Goal: Task Accomplishment & Management: Manage account settings

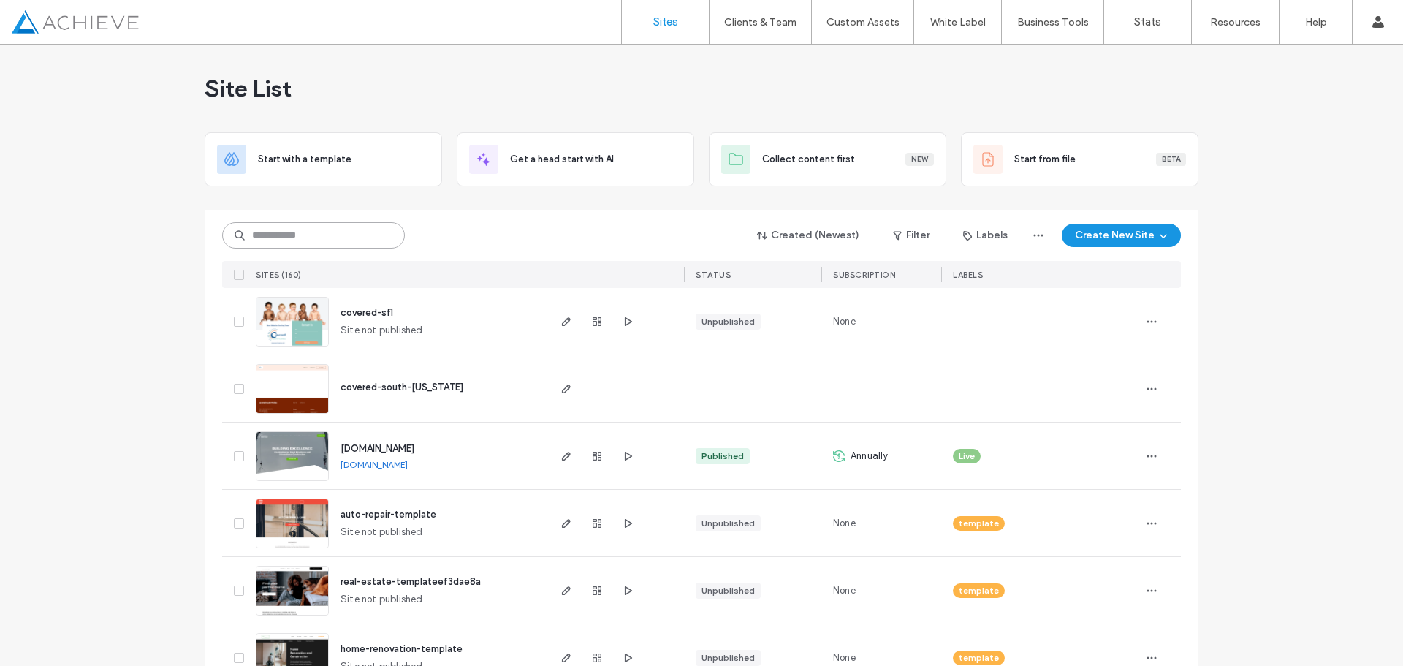
click at [303, 238] on input at bounding box center [313, 235] width 183 height 26
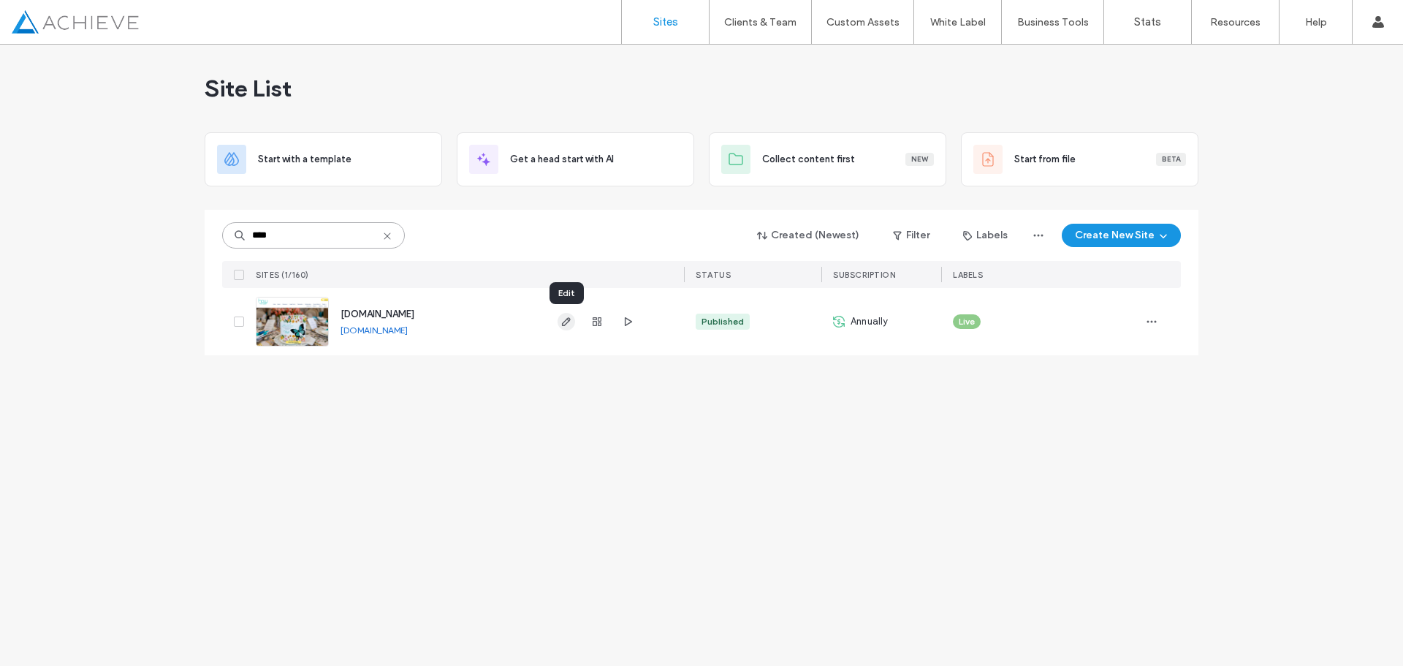
type input "****"
click at [564, 319] on icon "button" at bounding box center [567, 322] width 12 height 12
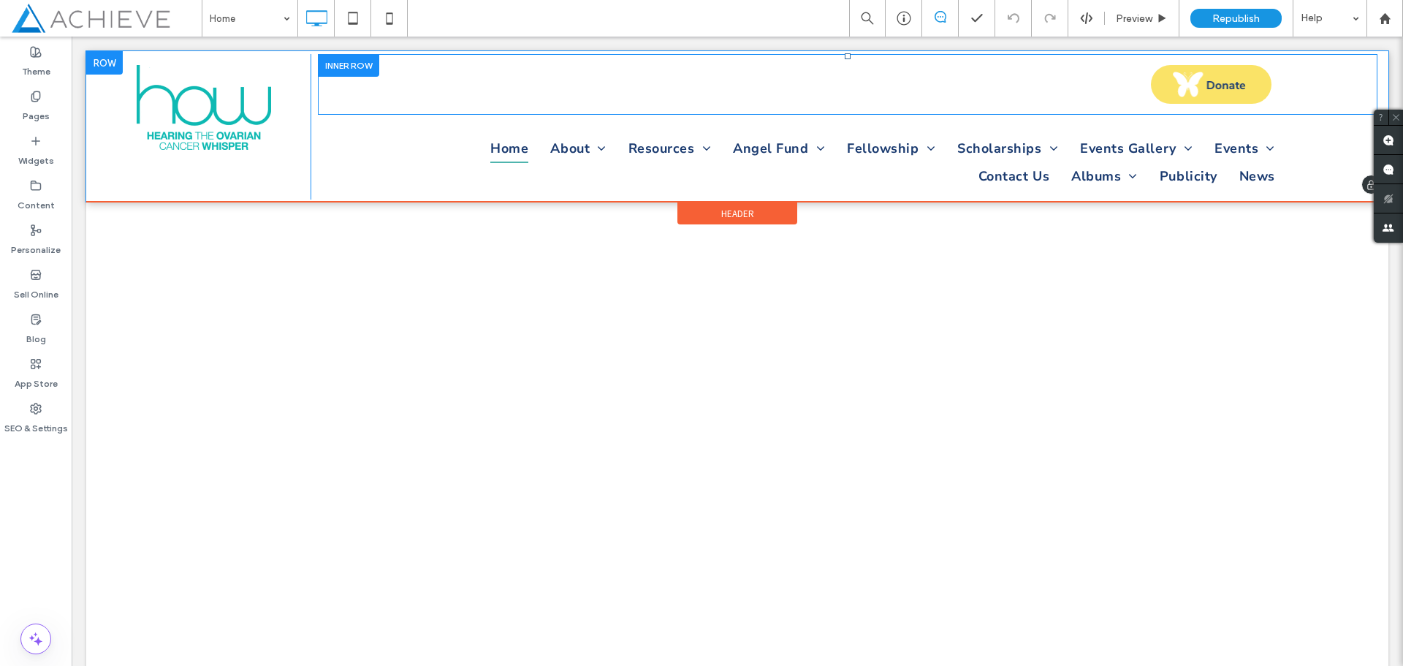
scroll to position [1, 0]
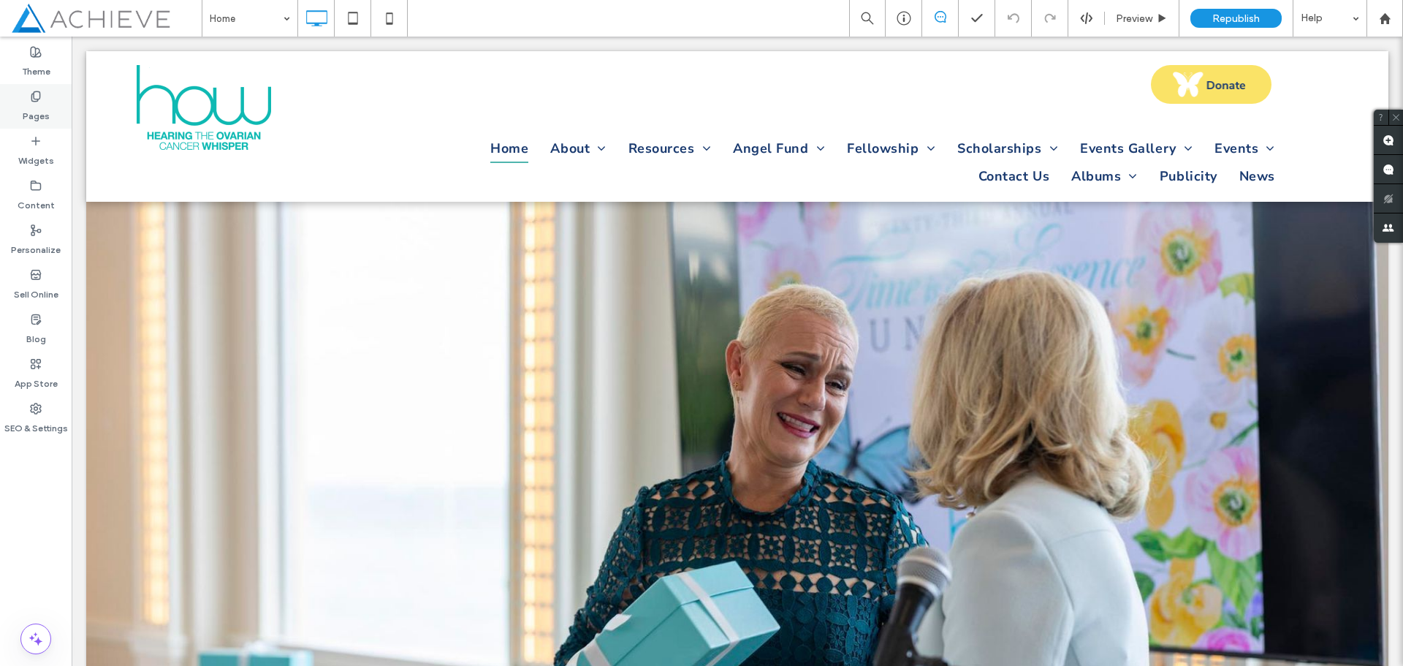
click at [30, 102] on icon at bounding box center [36, 97] width 12 height 12
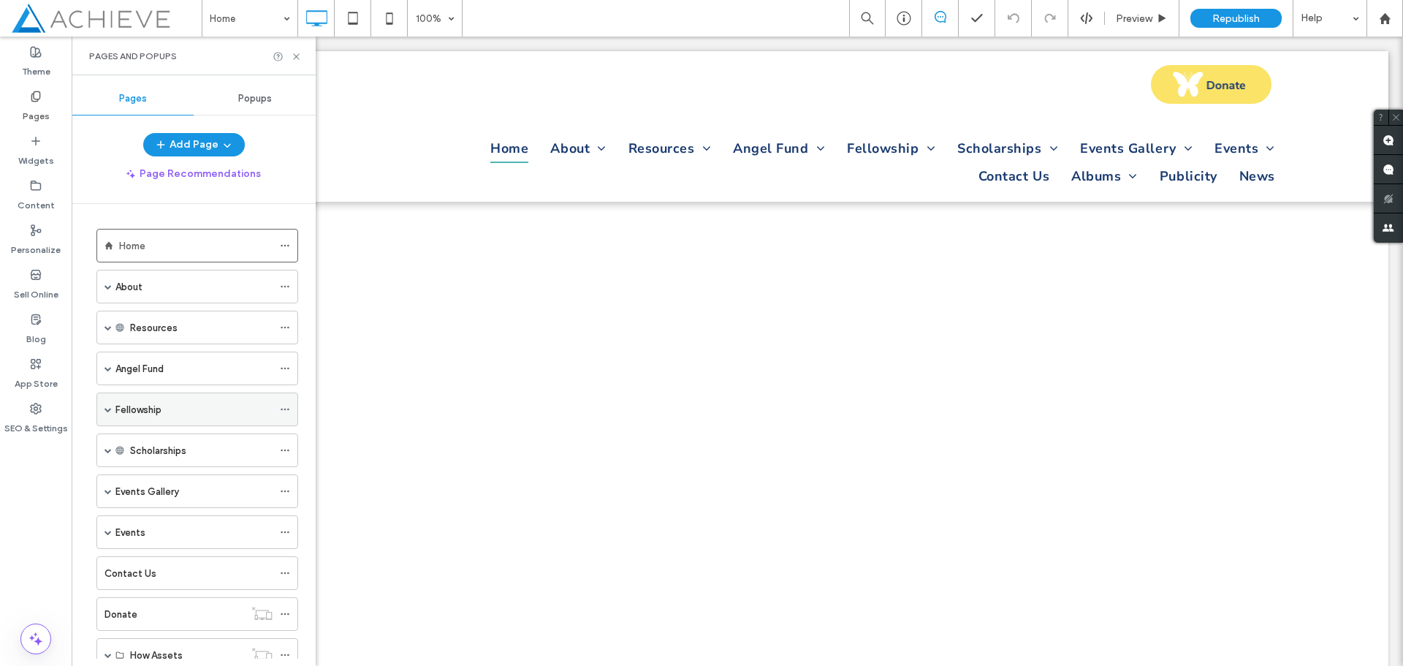
scroll to position [73, 0]
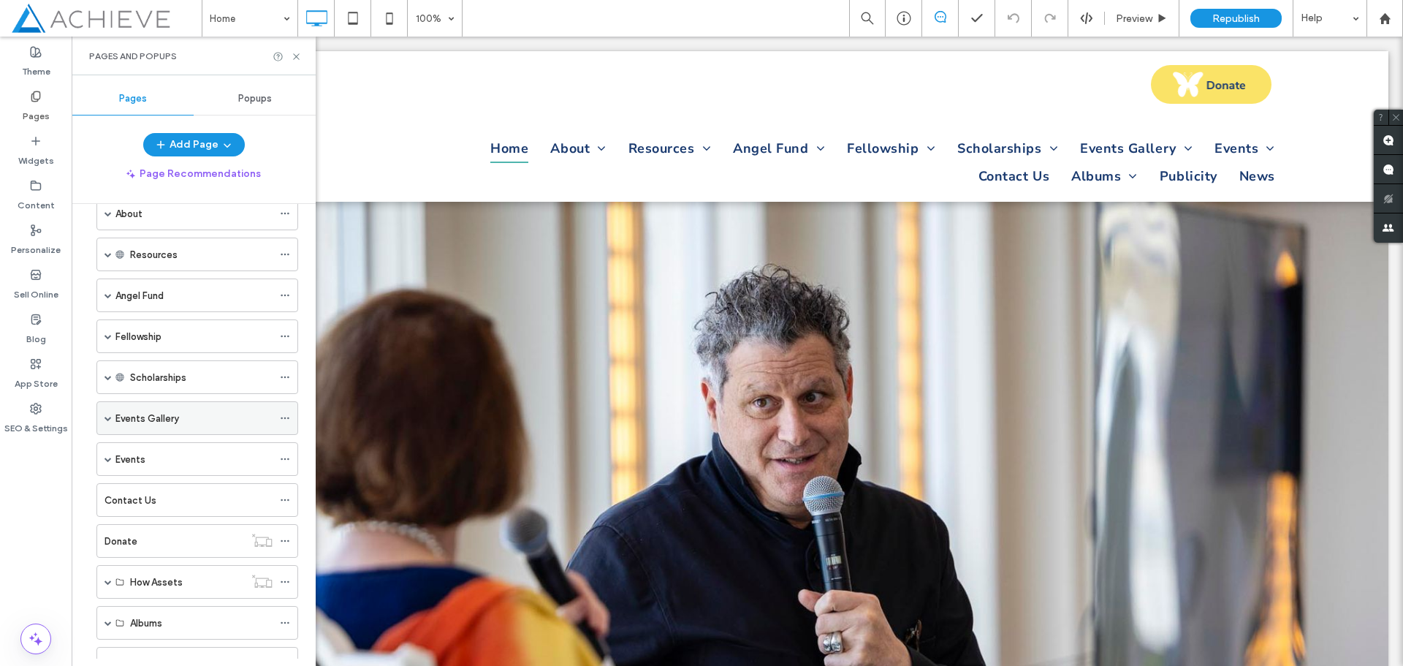
click at [109, 422] on span at bounding box center [108, 418] width 7 height 32
click at [161, 412] on label "Events Gallery" at bounding box center [147, 419] width 64 height 26
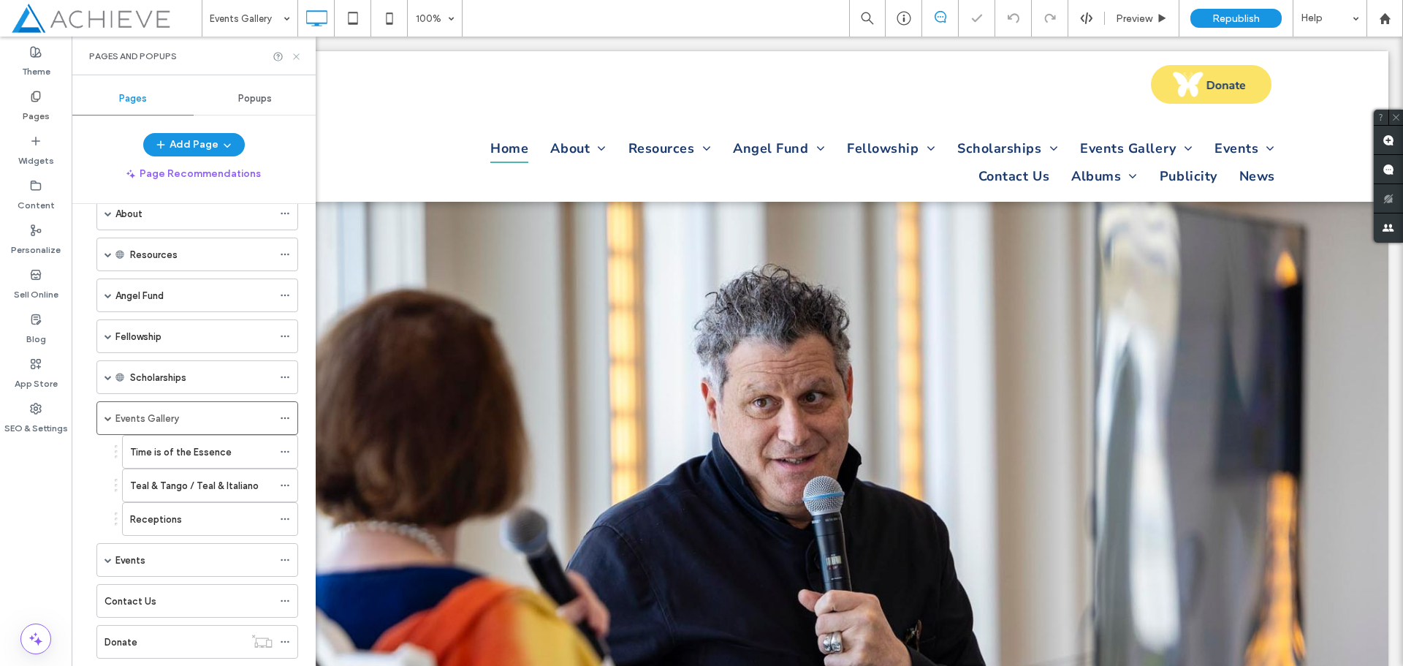
click at [295, 60] on icon at bounding box center [296, 56] width 11 height 11
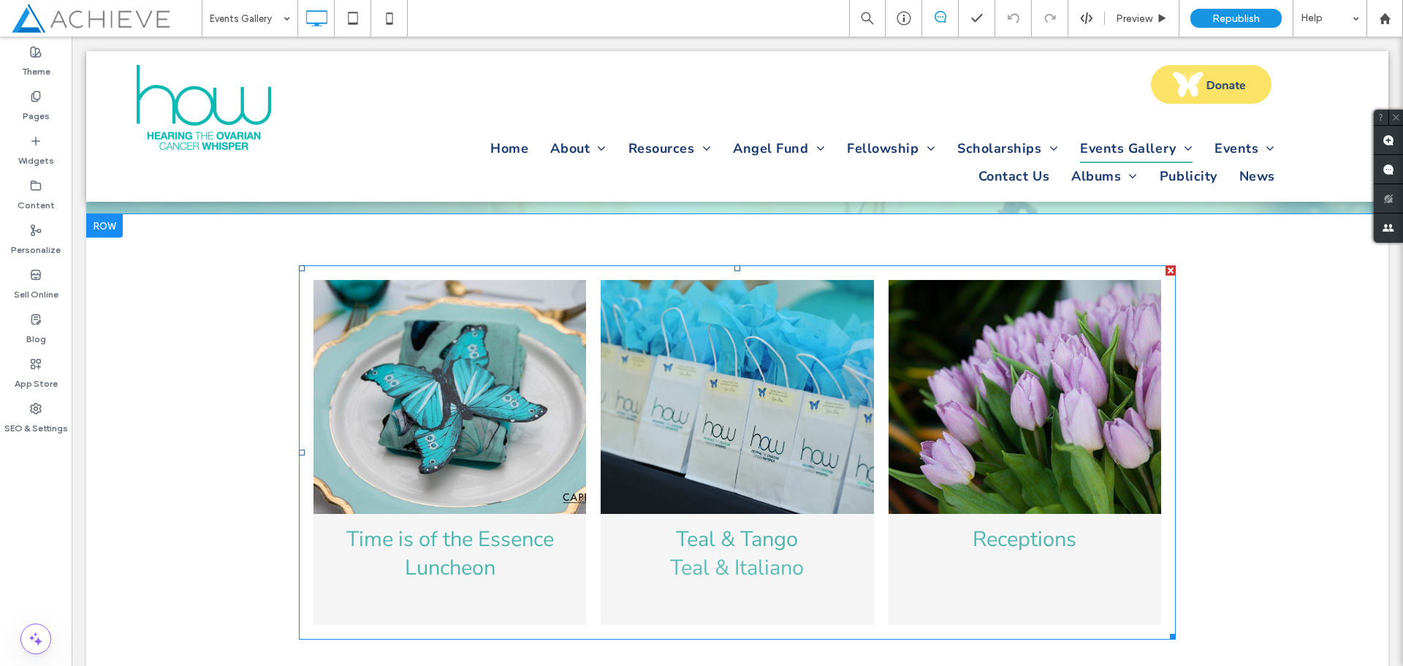
scroll to position [219, 0]
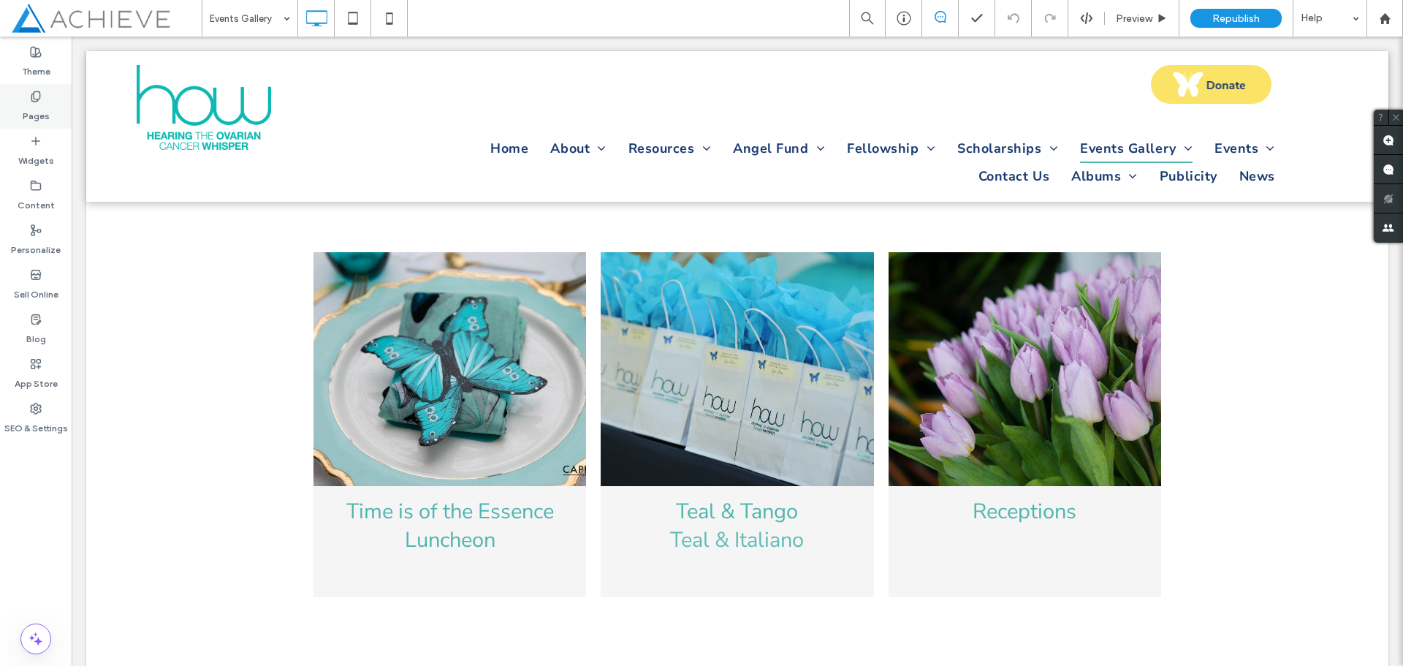
click at [37, 118] on label "Pages" at bounding box center [36, 112] width 27 height 20
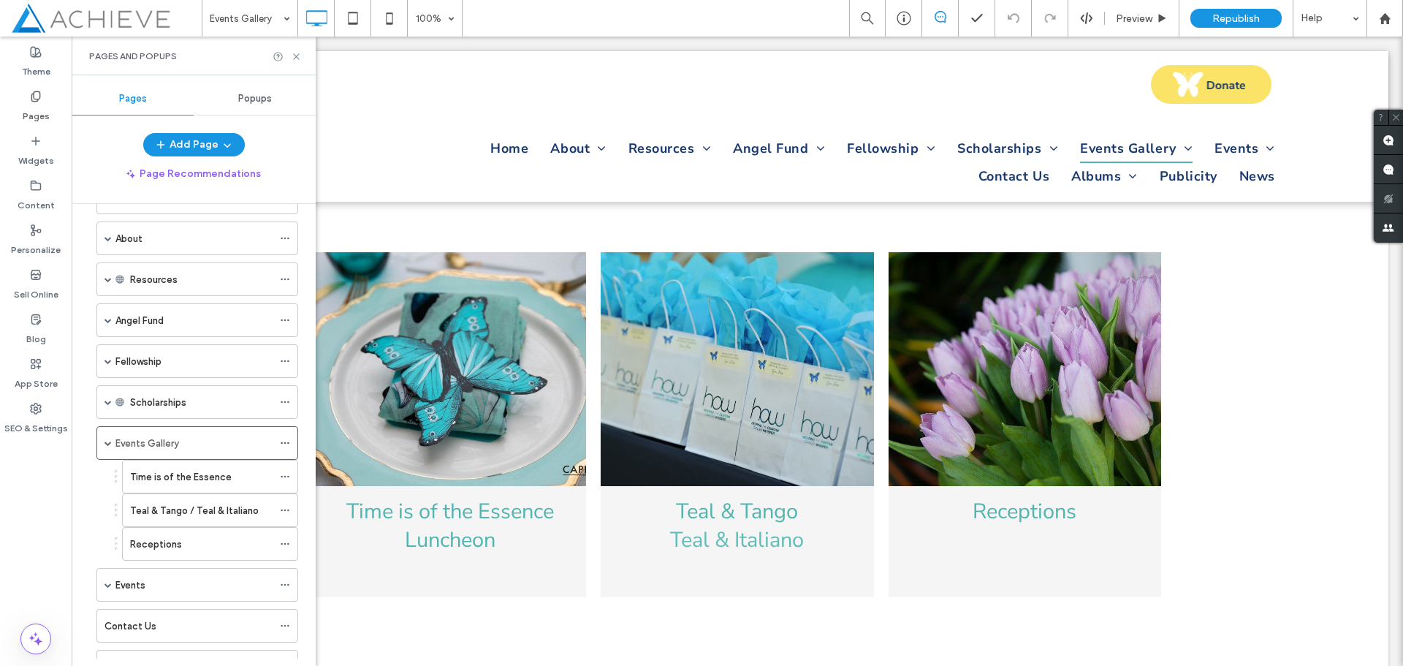
scroll to position [73, 0]
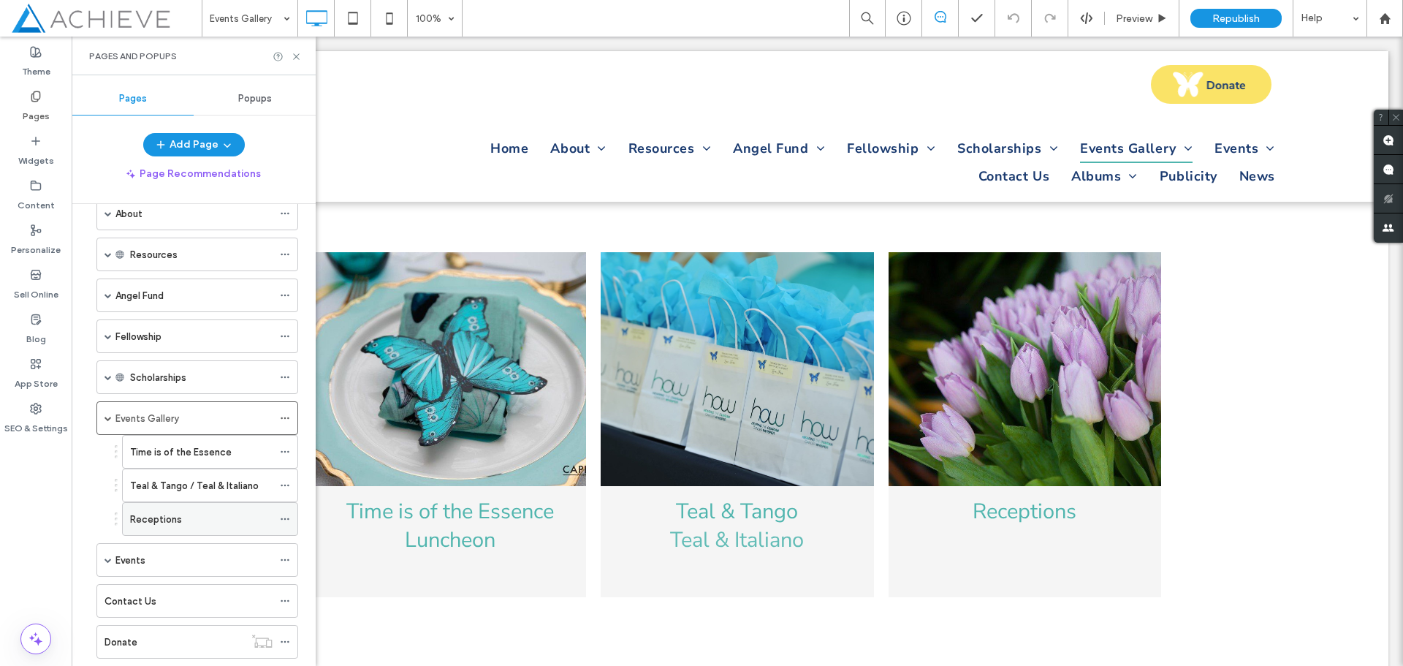
click at [186, 515] on div "Receptions" at bounding box center [201, 519] width 143 height 15
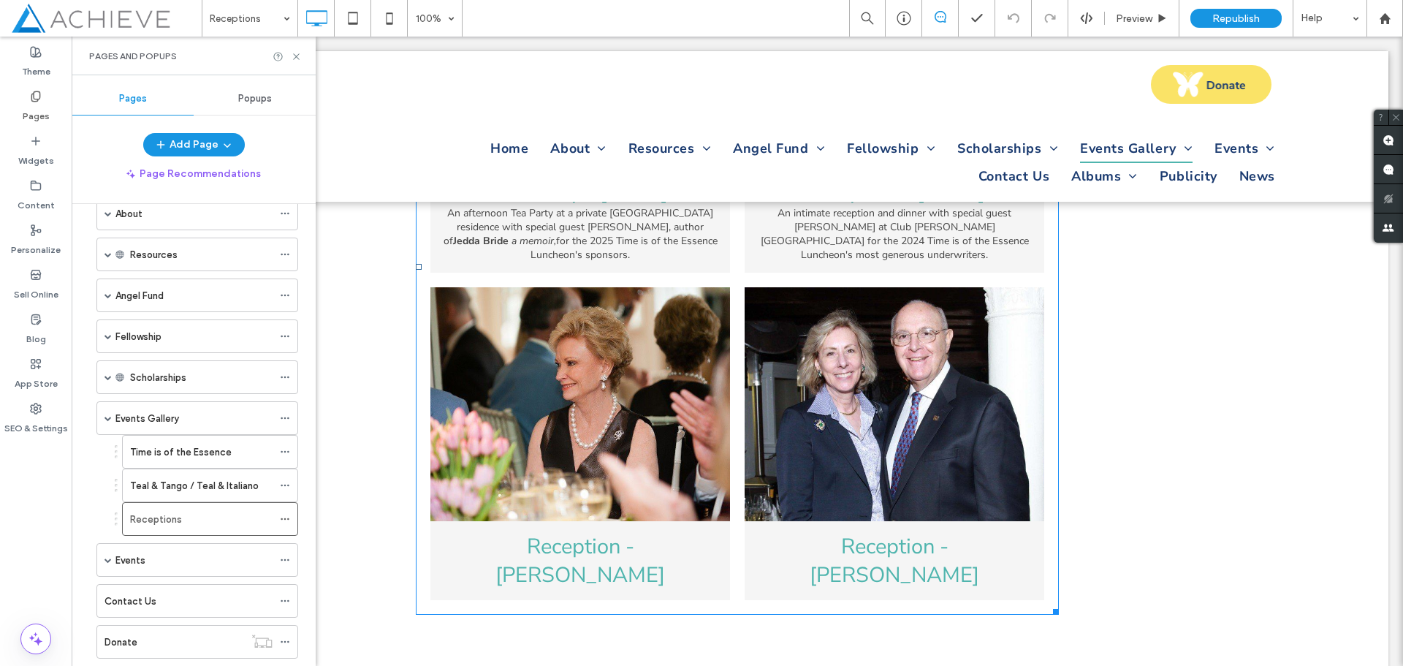
scroll to position [292, 0]
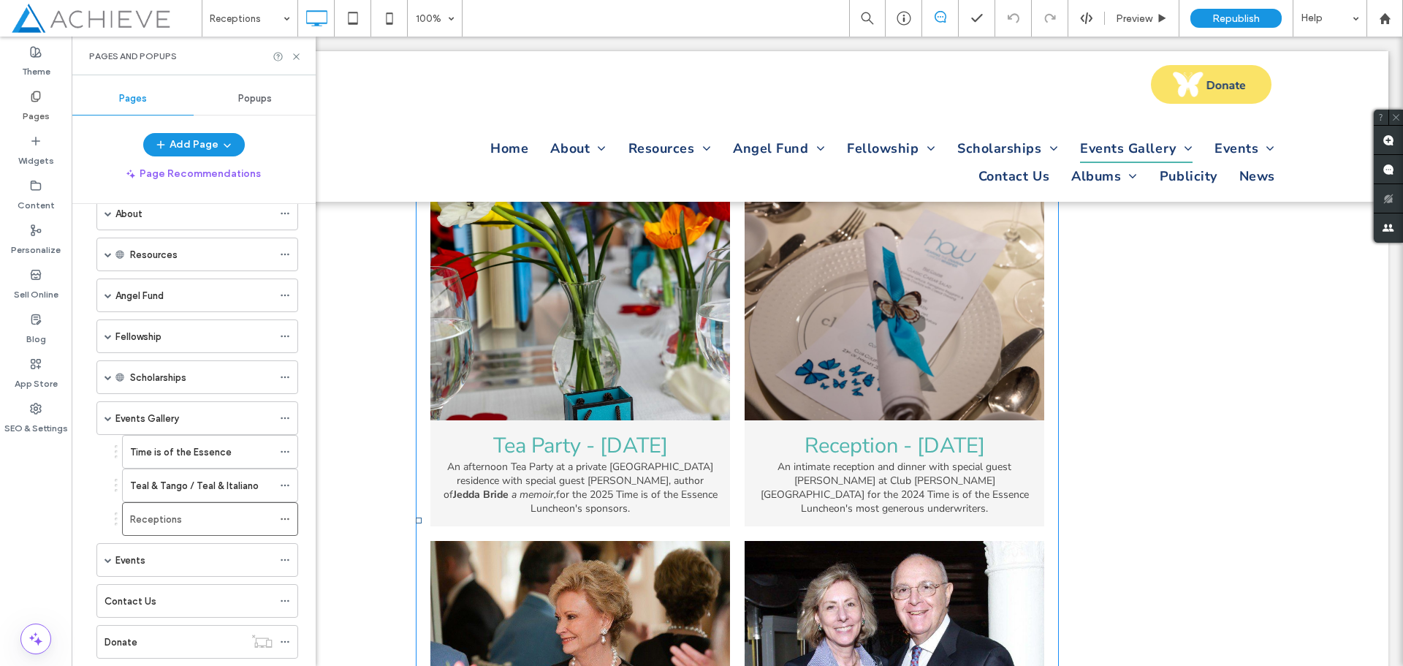
click at [530, 328] on link at bounding box center [581, 303] width 300 height 234
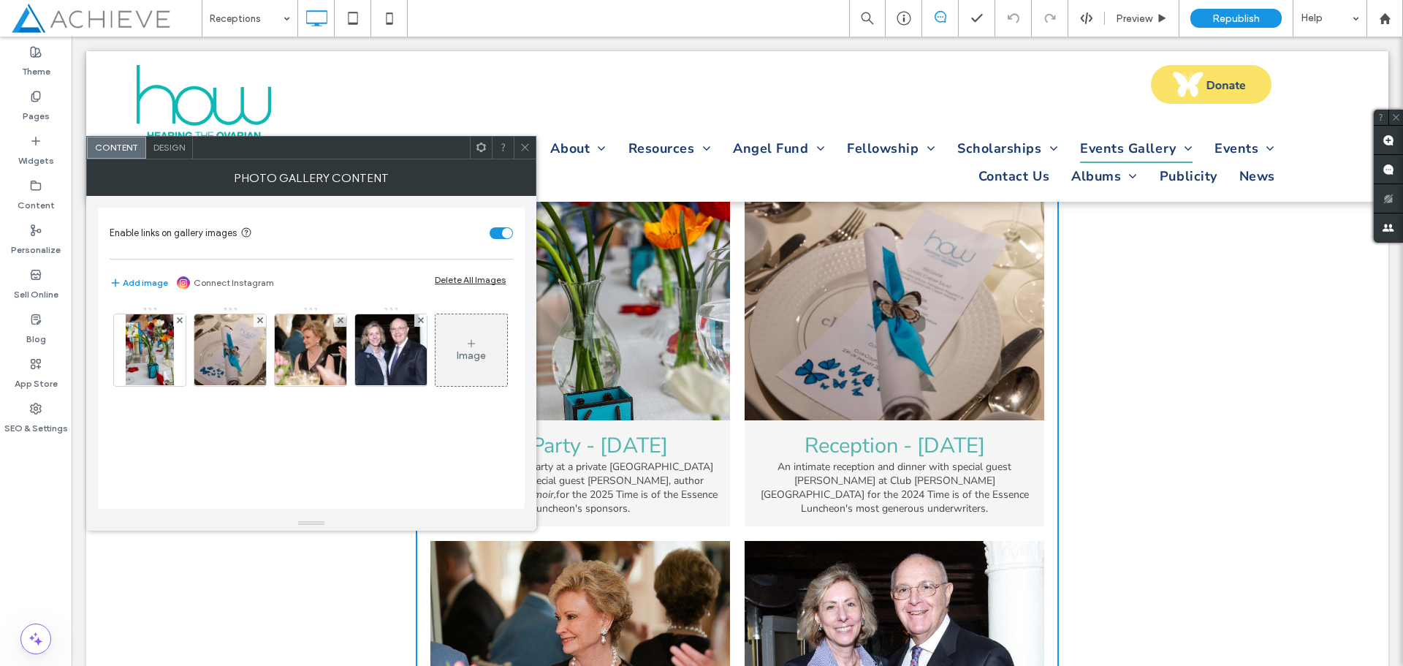
click at [526, 151] on icon at bounding box center [525, 147] width 11 height 11
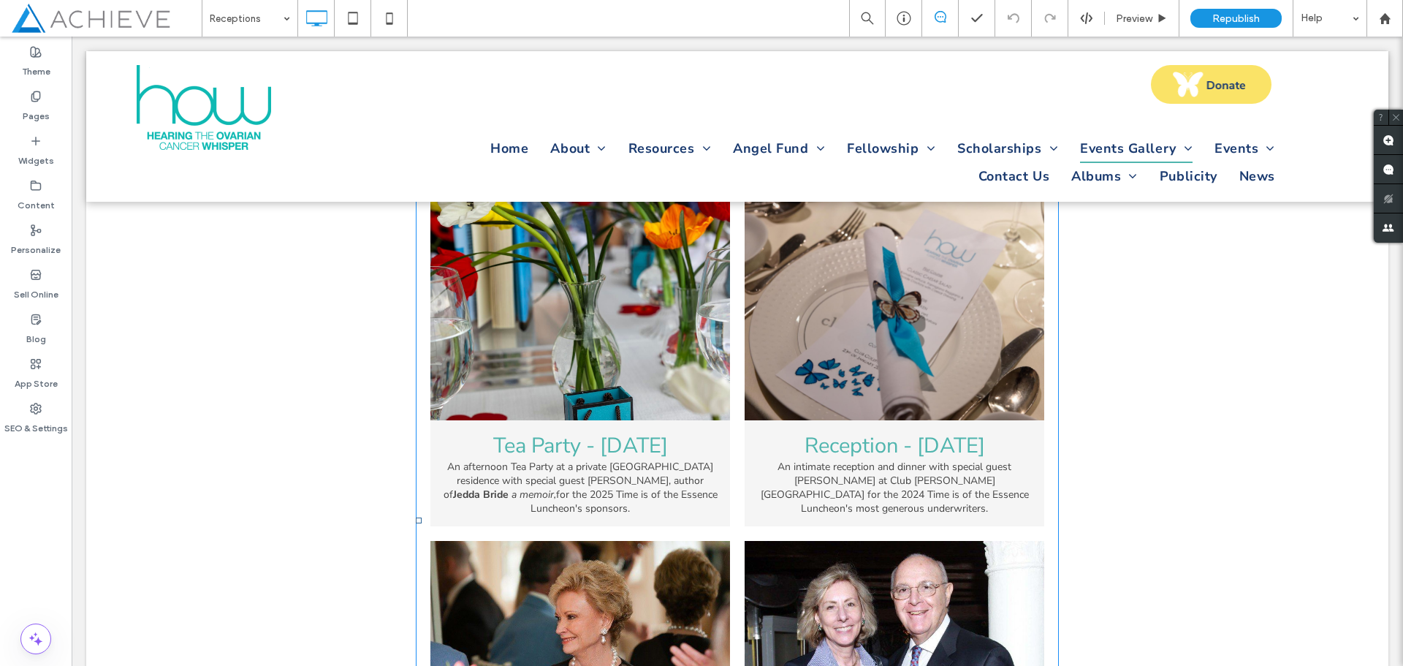
click at [476, 352] on link at bounding box center [581, 303] width 300 height 234
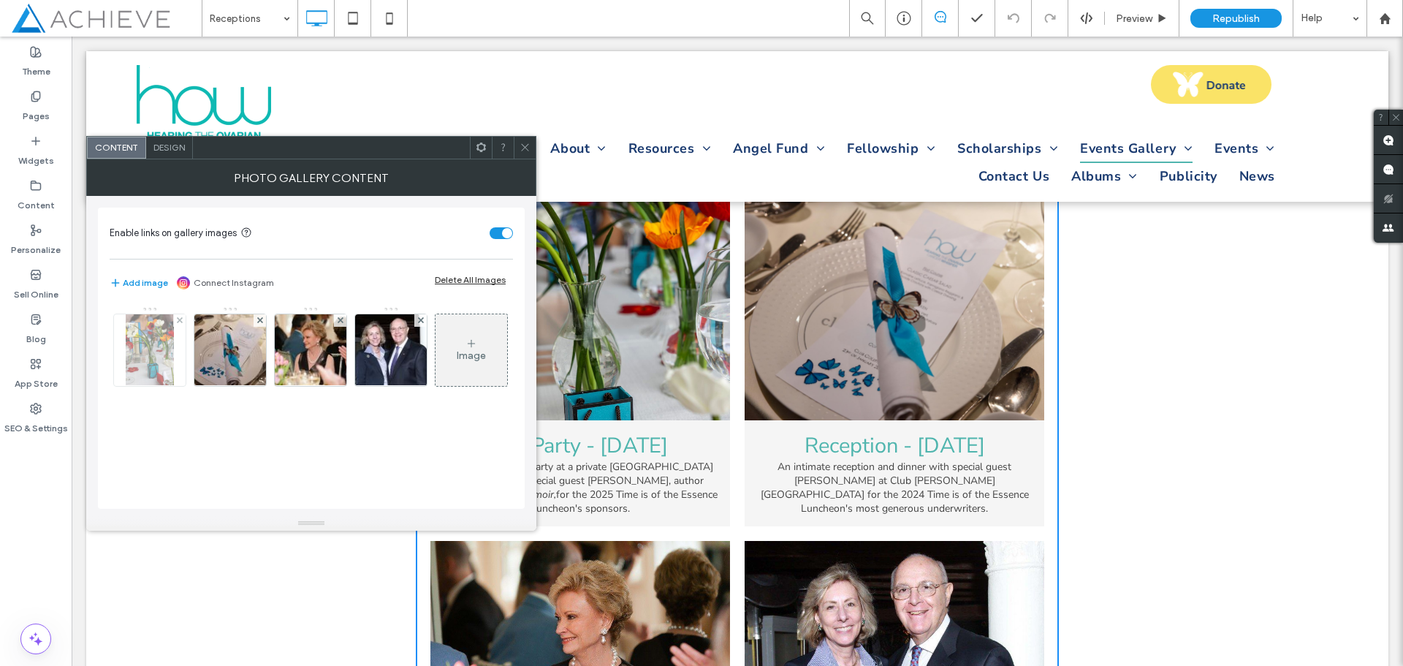
click at [129, 351] on img at bounding box center [150, 350] width 48 height 72
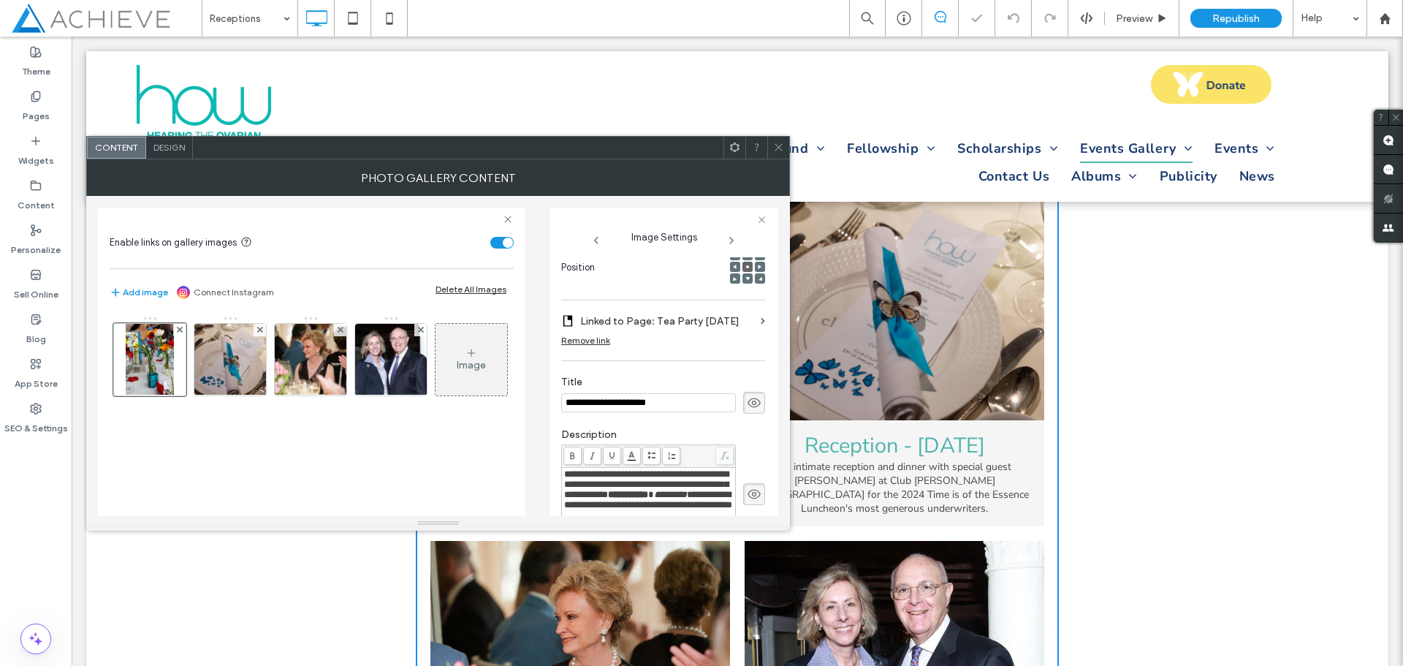
scroll to position [0, 0]
click at [775, 153] on span at bounding box center [778, 148] width 11 height 22
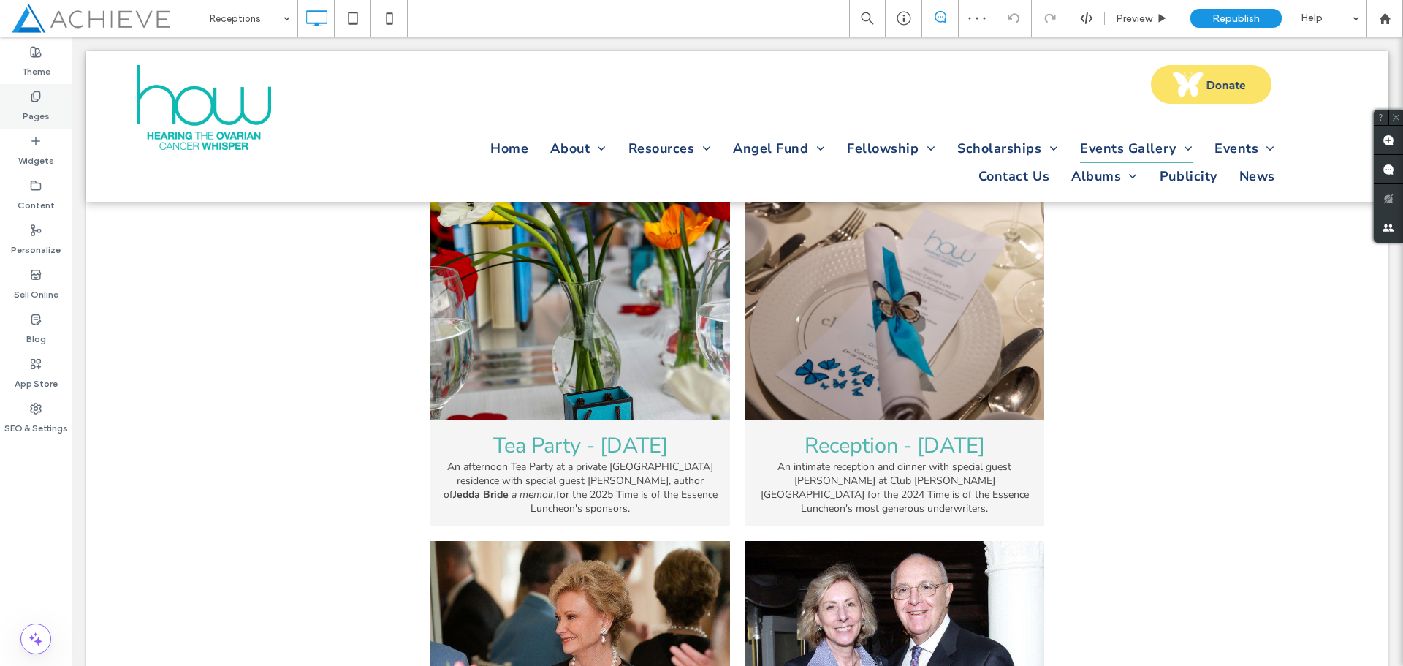
click at [38, 112] on label "Pages" at bounding box center [36, 112] width 27 height 20
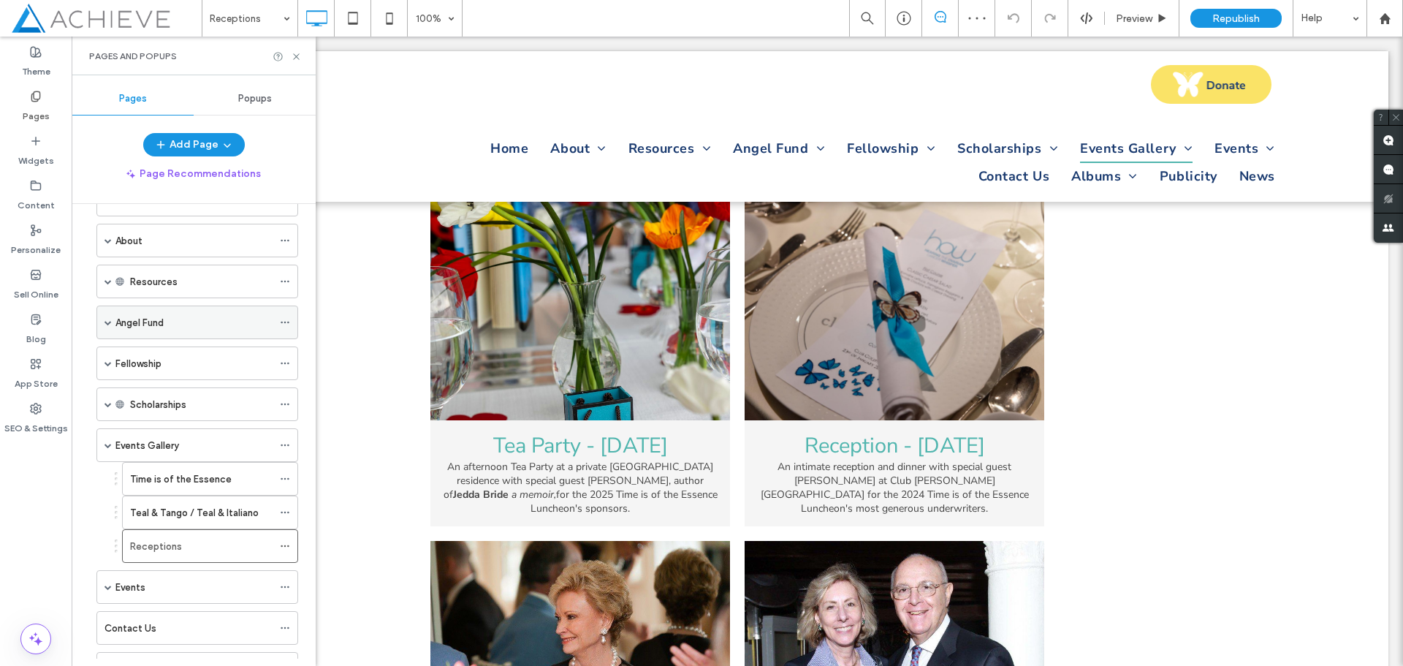
scroll to position [273, 0]
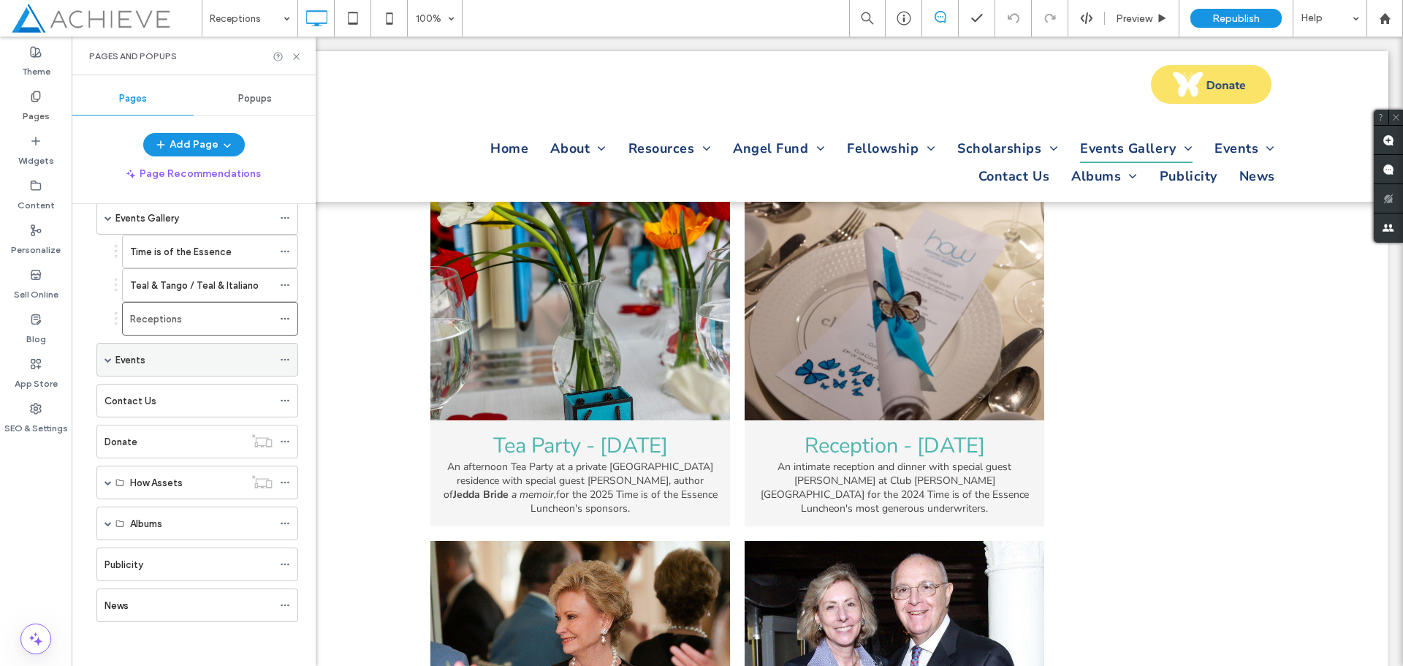
click at [107, 357] on span at bounding box center [108, 359] width 7 height 7
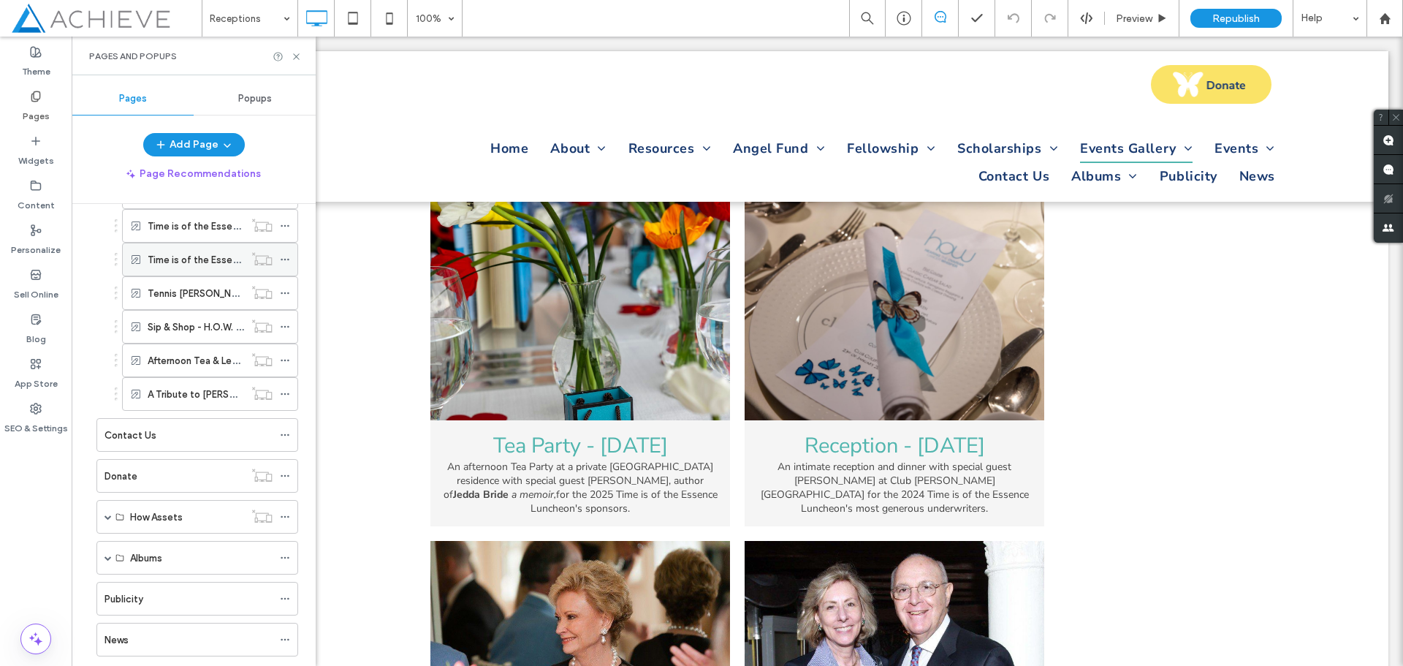
scroll to position [931, 0]
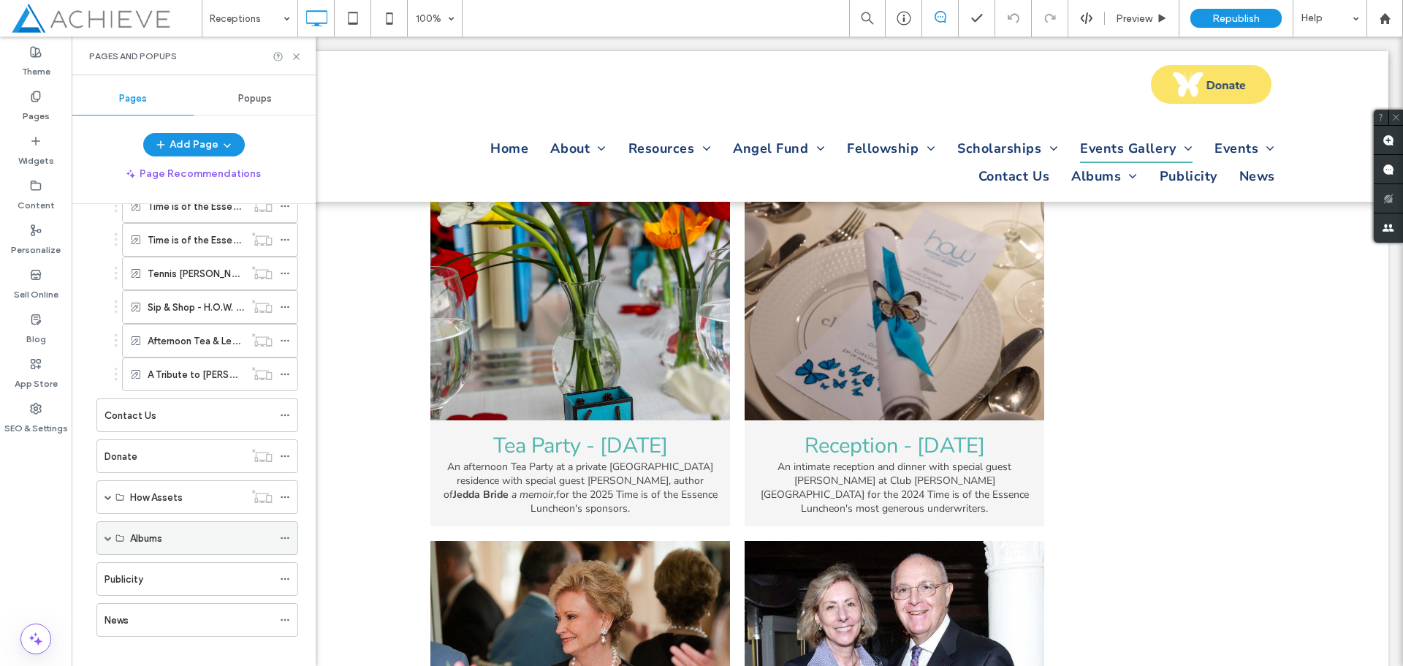
click at [110, 533] on span at bounding box center [108, 538] width 7 height 32
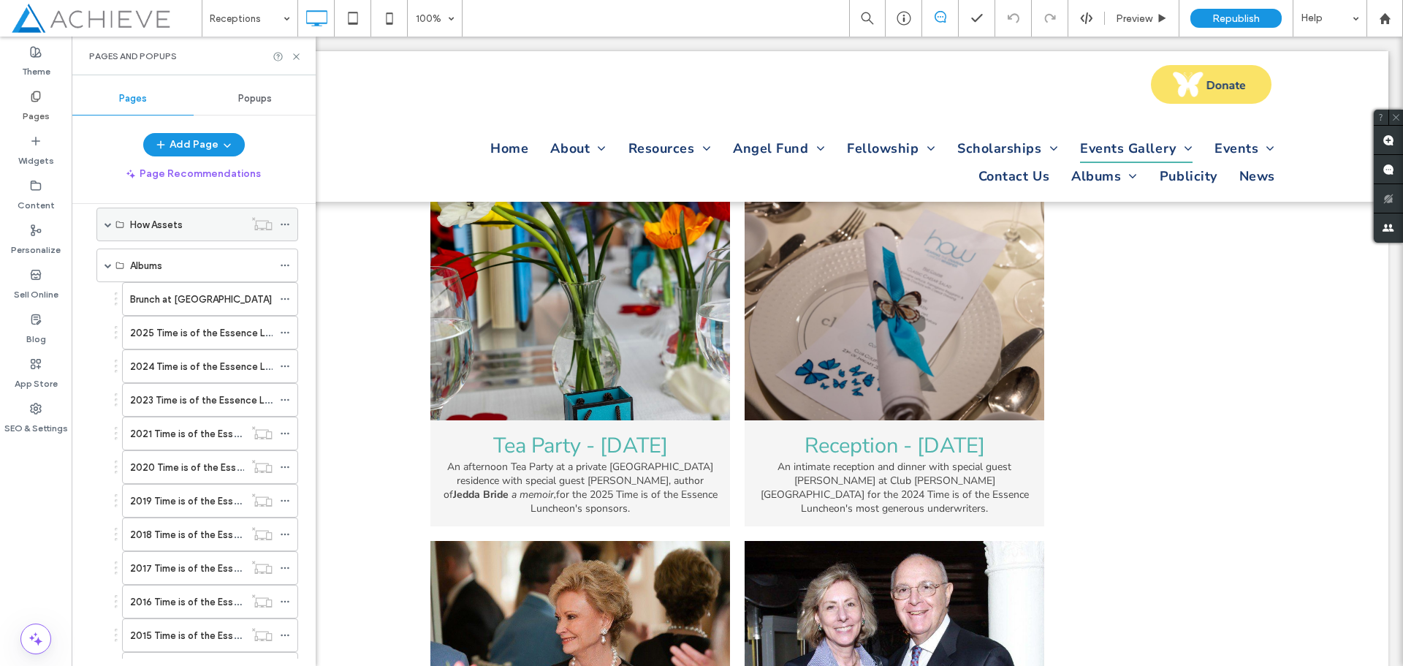
scroll to position [1224, 0]
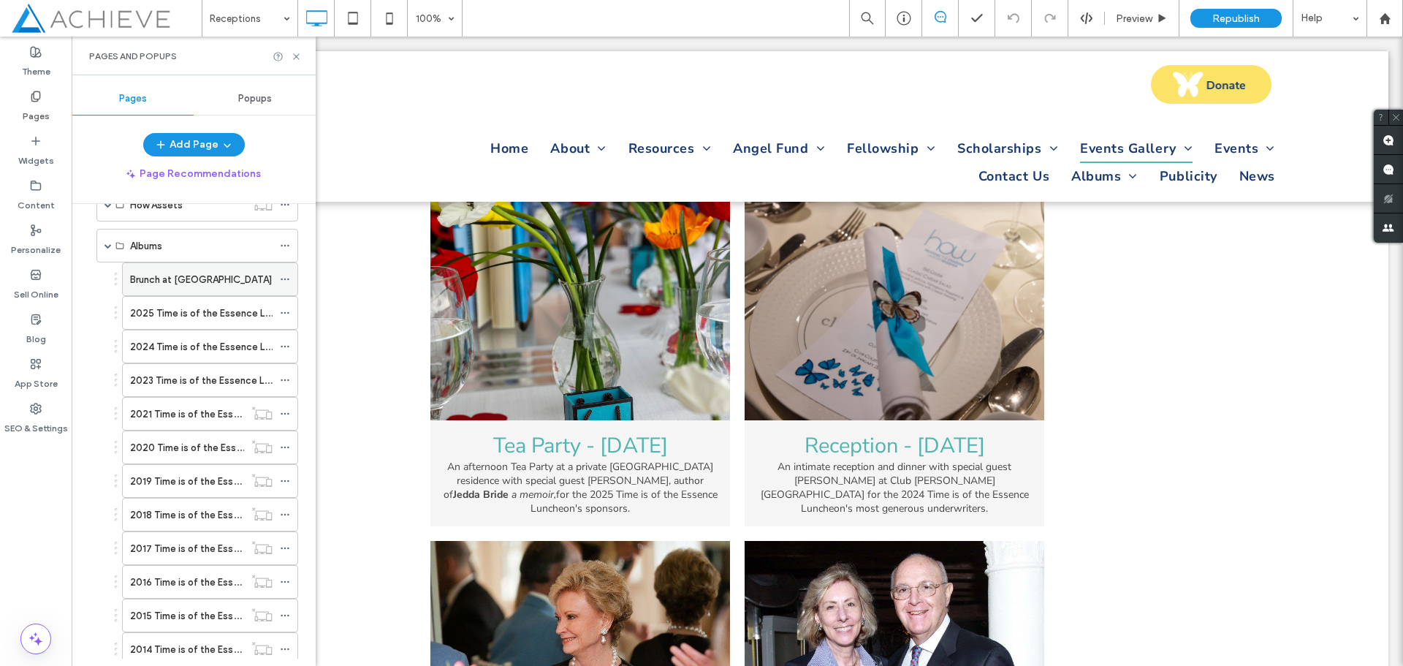
click at [189, 281] on label "Brunch at [GEOGRAPHIC_DATA]" at bounding box center [201, 280] width 142 height 26
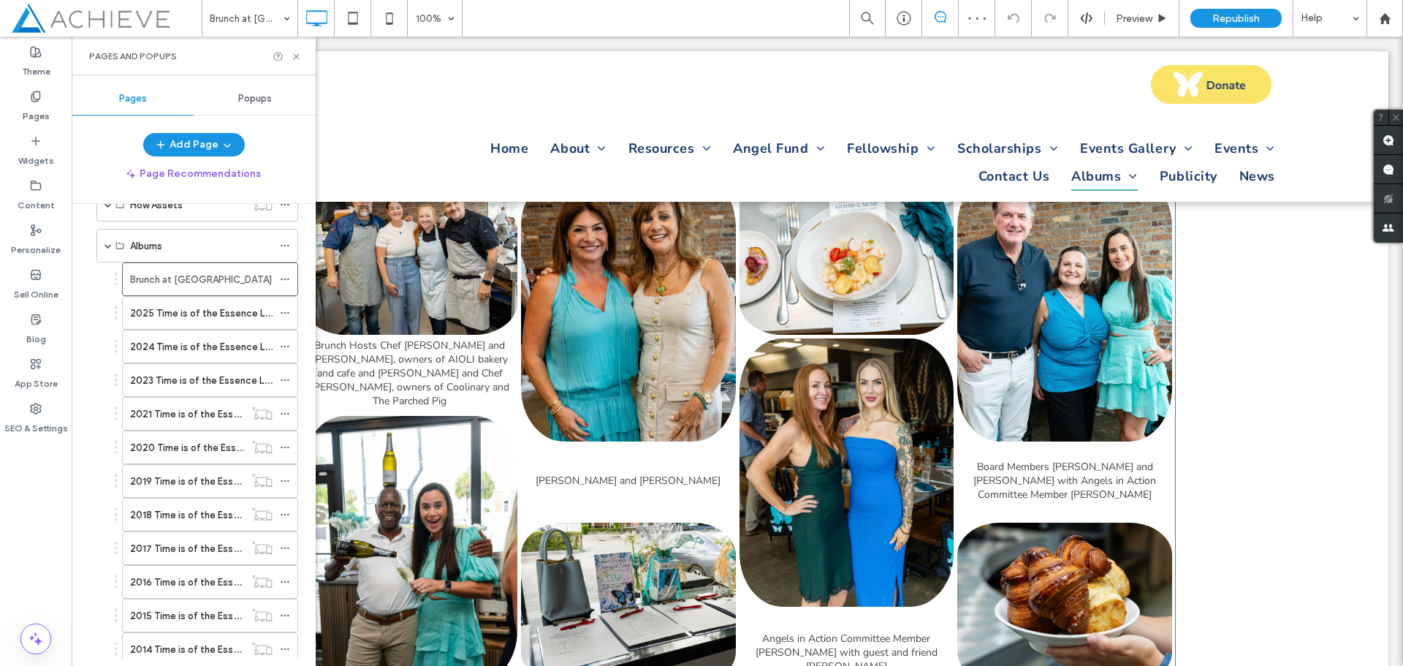
scroll to position [292, 0]
click at [397, 278] on link at bounding box center [410, 252] width 215 height 161
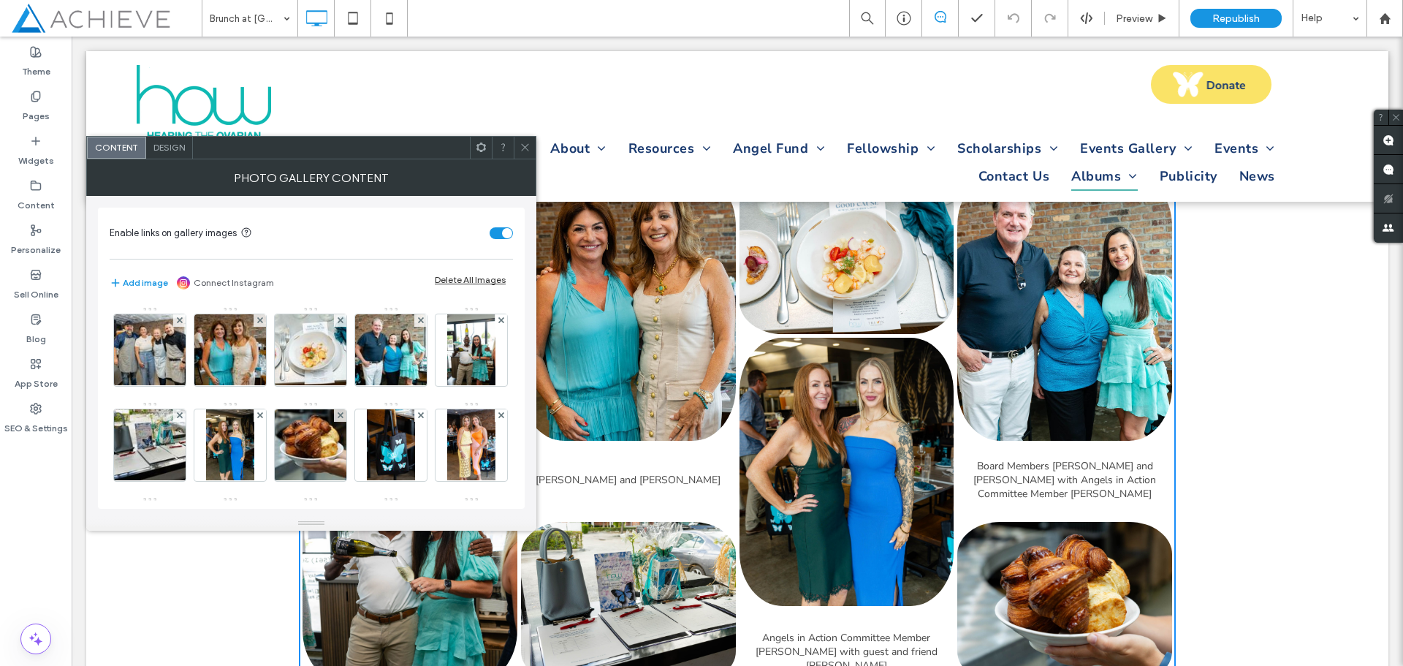
click at [523, 150] on icon at bounding box center [525, 147] width 11 height 11
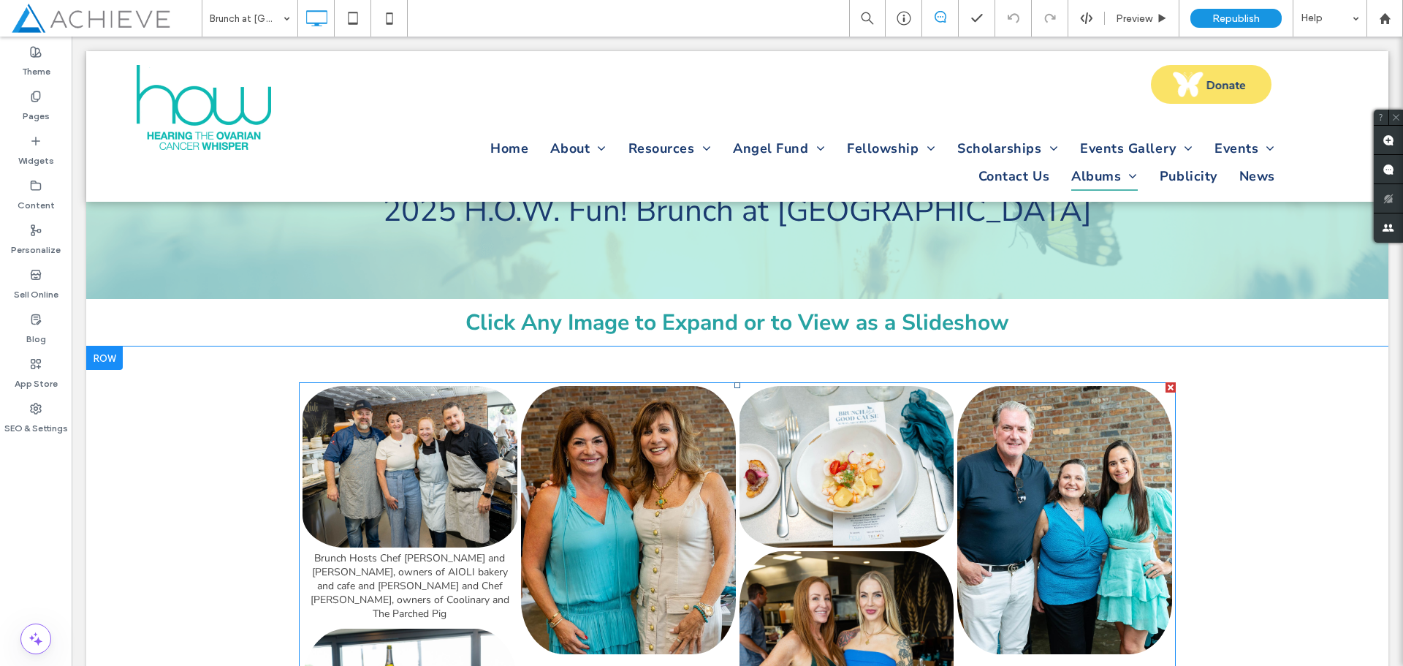
scroll to position [73, 0]
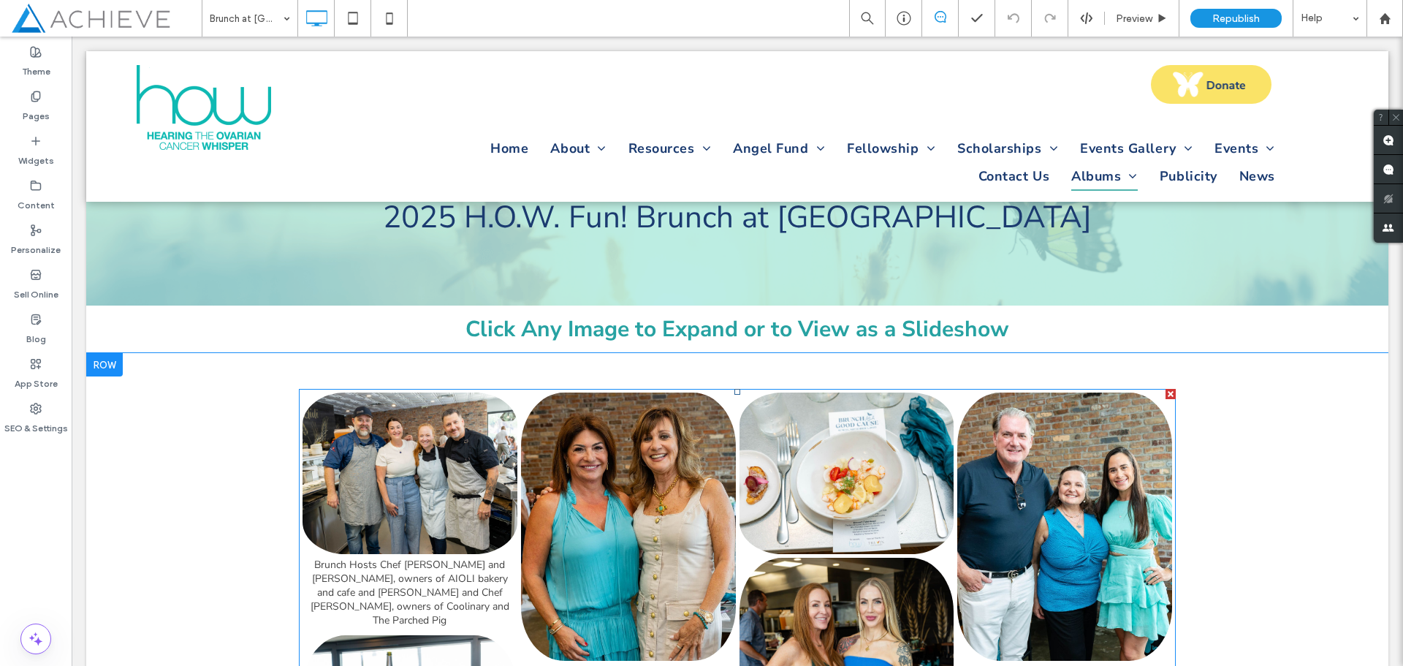
click at [420, 498] on link at bounding box center [410, 472] width 215 height 161
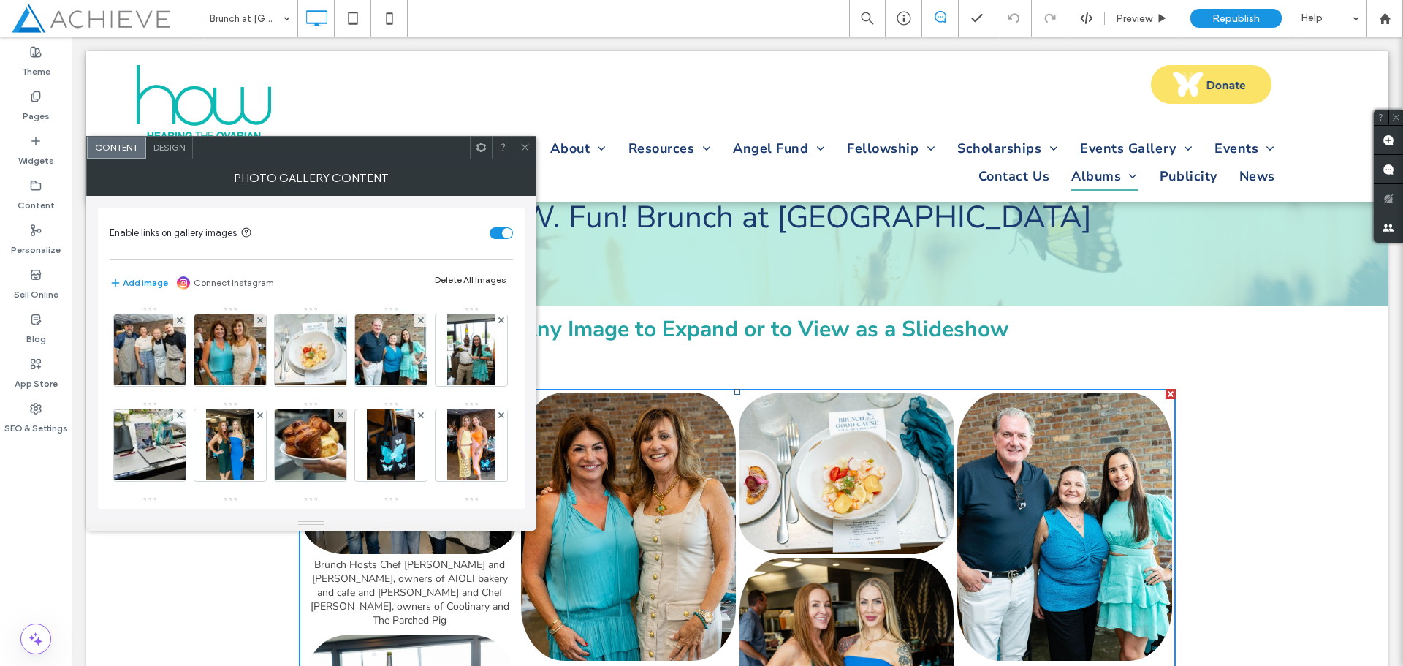
click at [523, 153] on span at bounding box center [525, 148] width 11 height 22
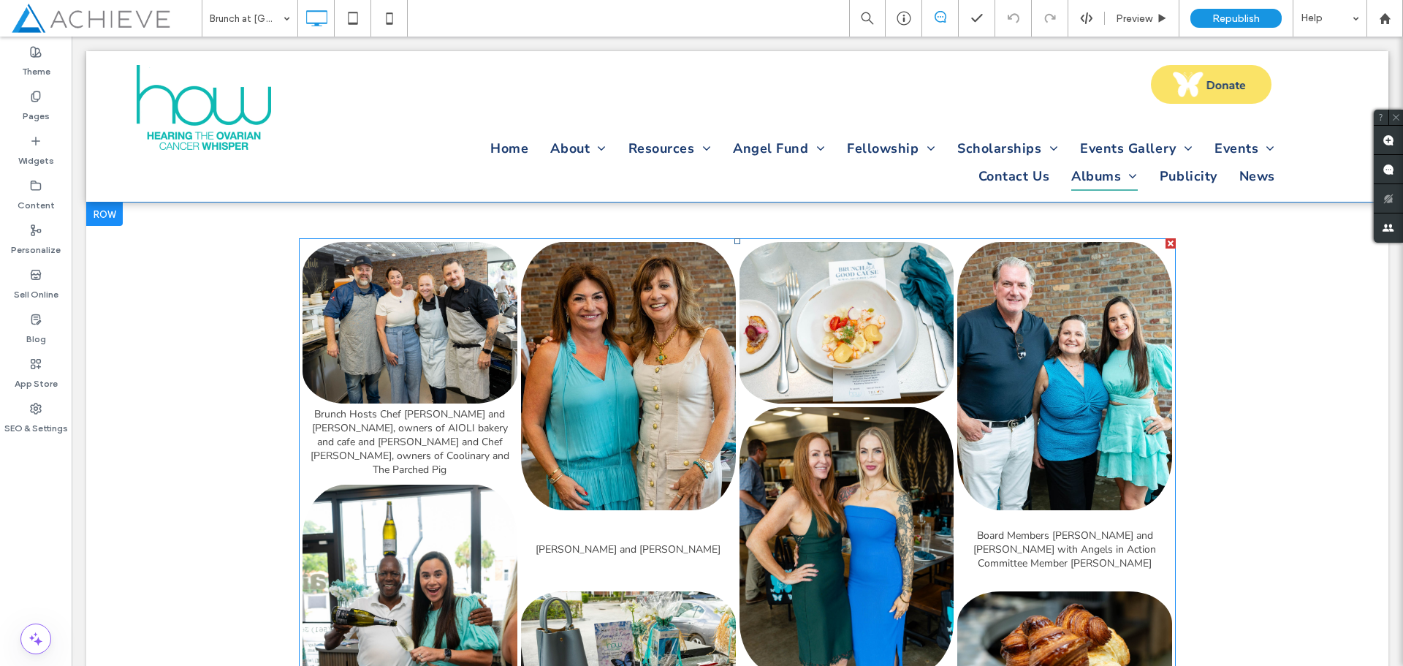
scroll to position [0, 0]
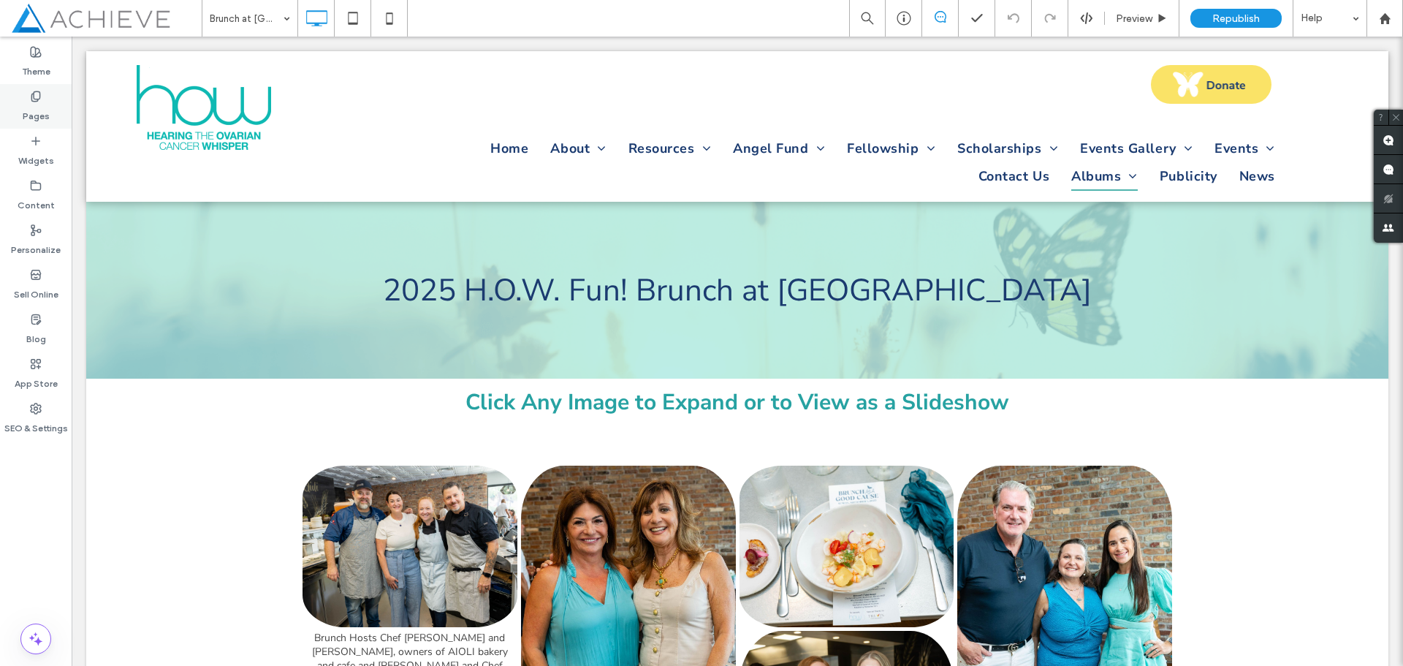
click at [33, 98] on icon at bounding box center [36, 97] width 12 height 12
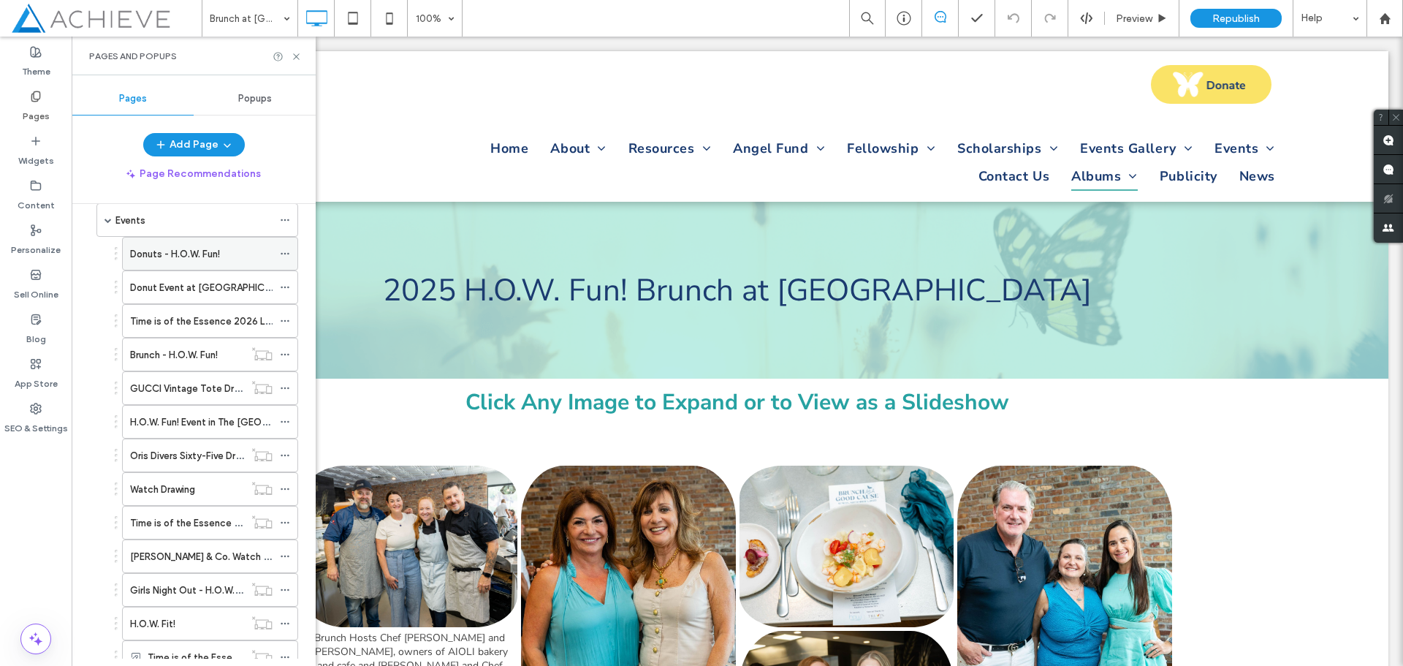
scroll to position [439, 0]
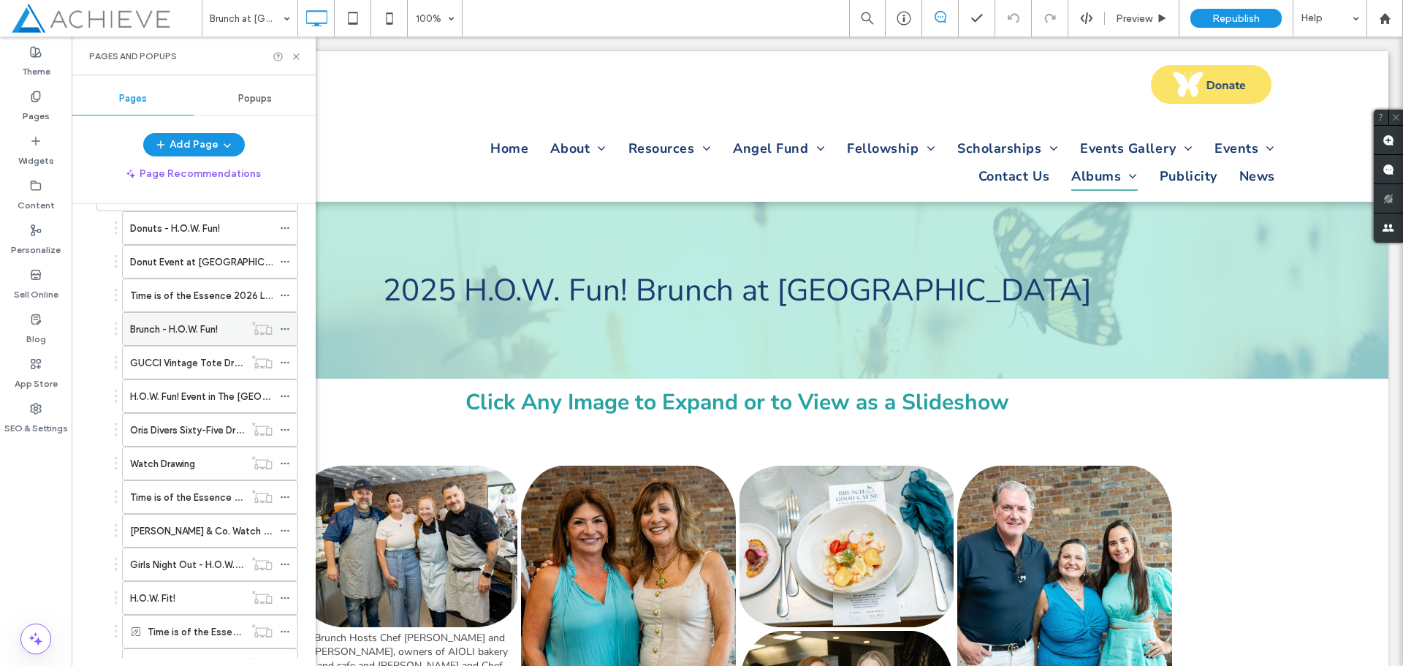
click at [155, 338] on div "Brunch - H.O.W. Fun!" at bounding box center [187, 329] width 114 height 32
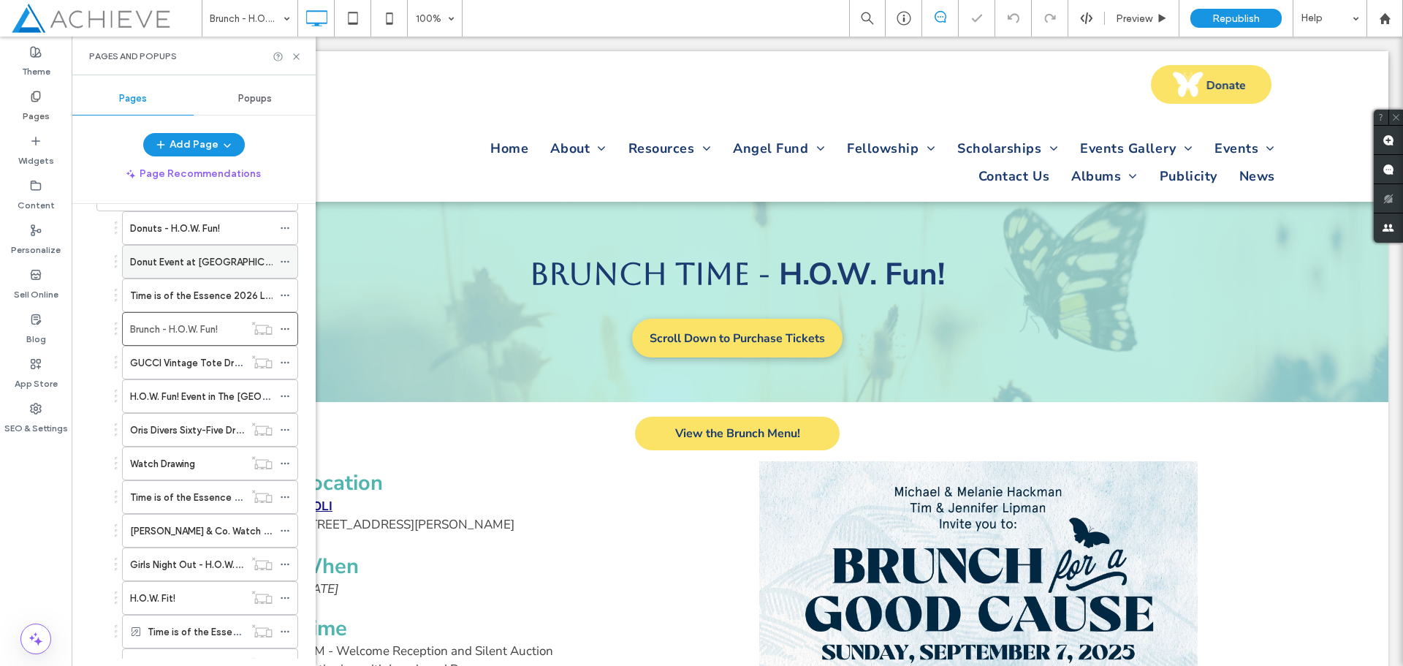
click at [201, 276] on div "Donut Event at [GEOGRAPHIC_DATA]" at bounding box center [201, 262] width 143 height 32
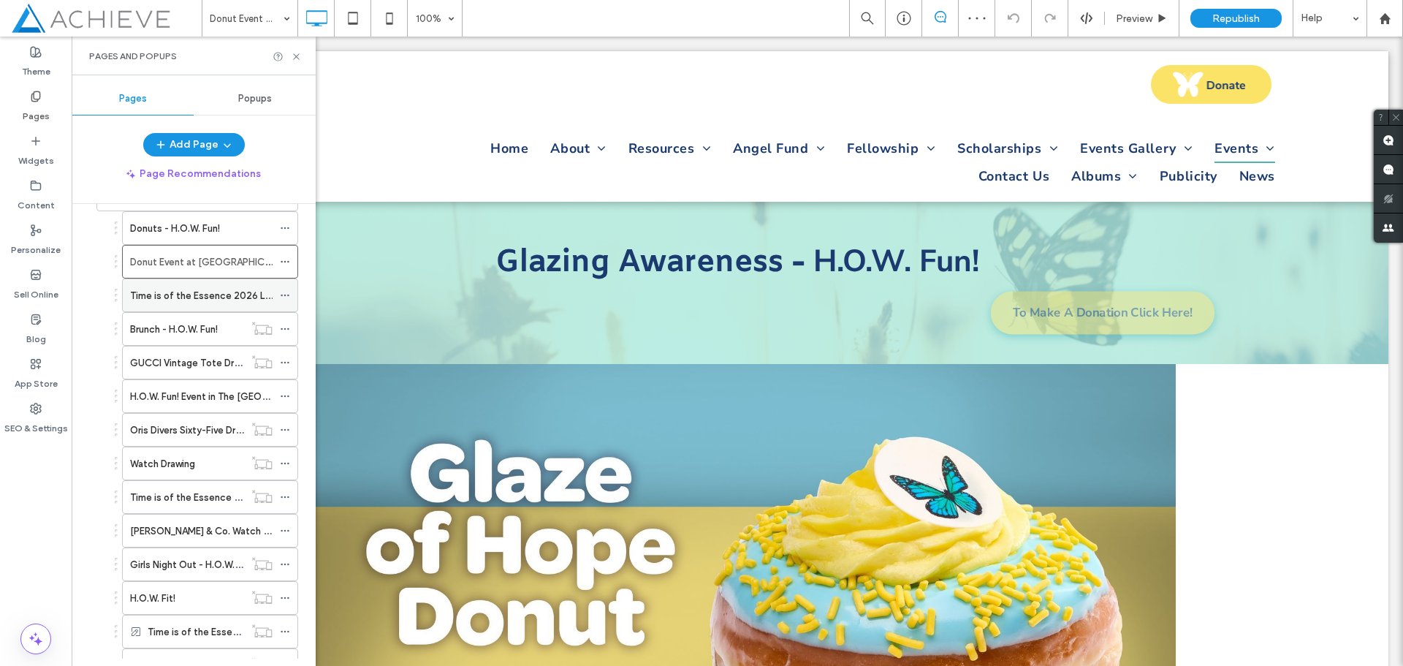
click at [199, 292] on label "Time is of the Essence 2026 Luncheon" at bounding box center [216, 296] width 172 height 26
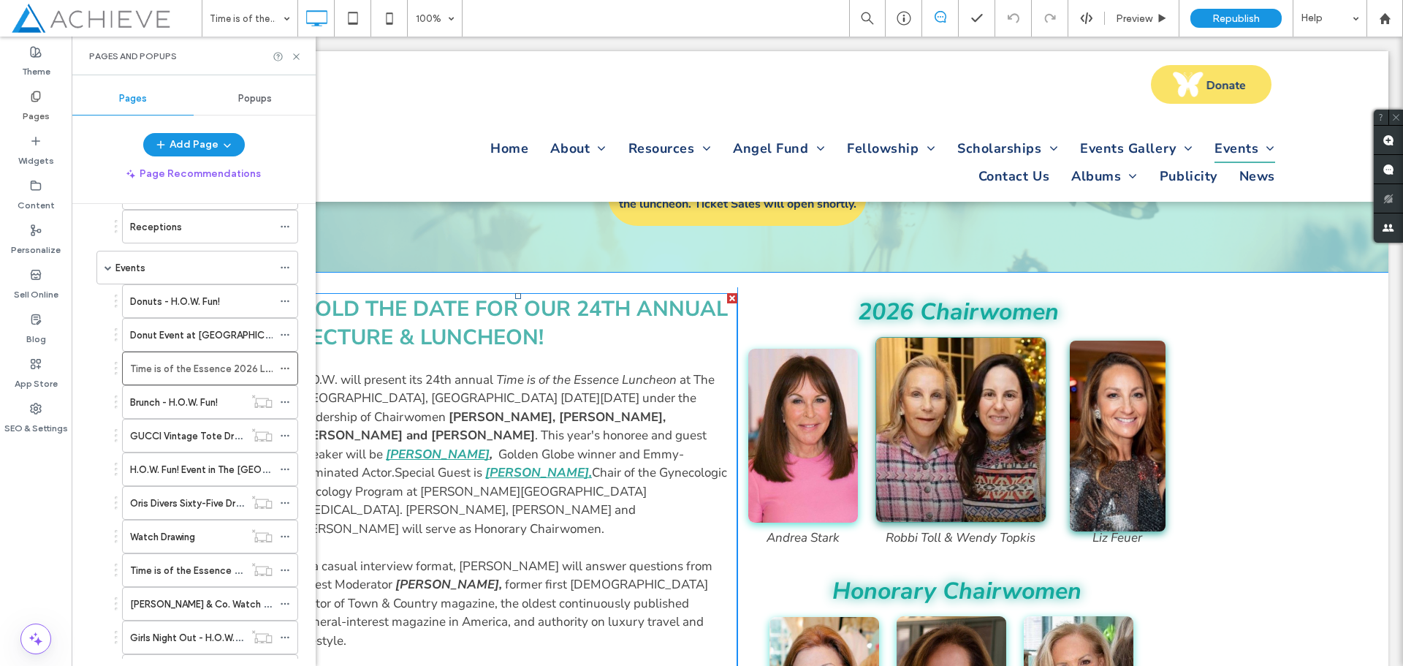
scroll to position [146, 0]
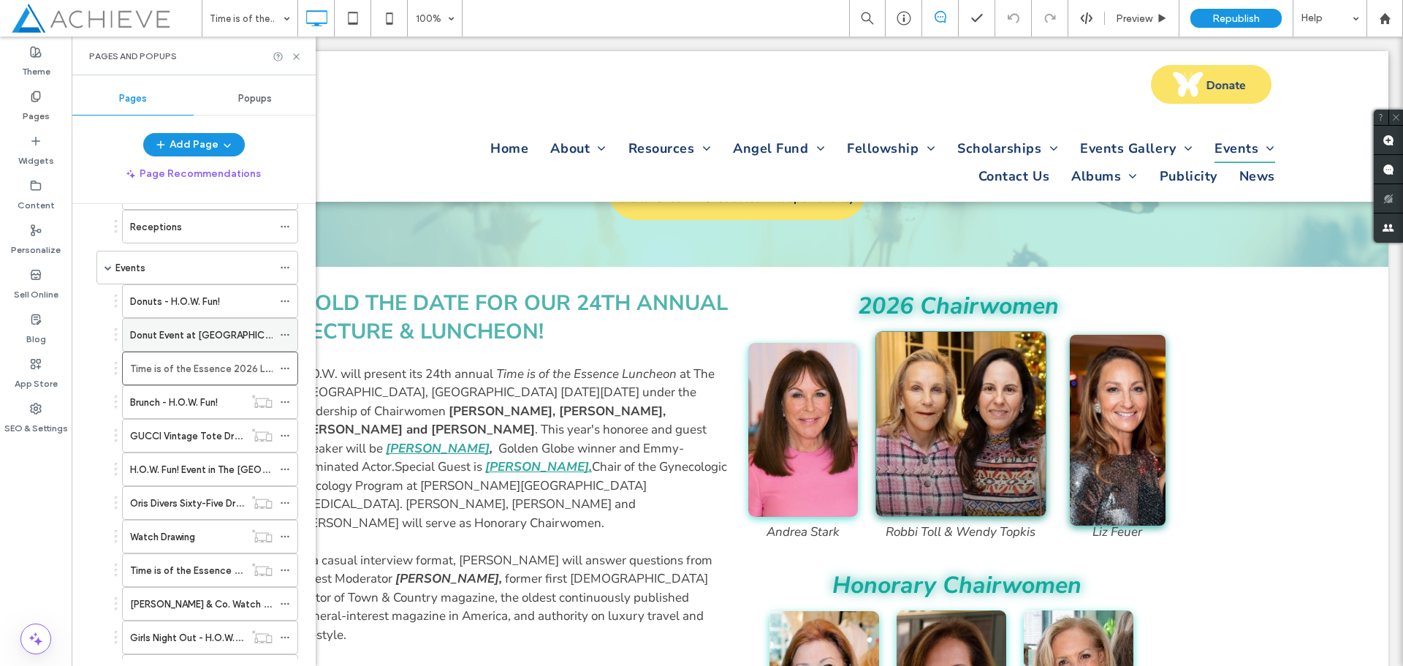
click at [174, 344] on div "Donut Event at [GEOGRAPHIC_DATA]" at bounding box center [201, 335] width 143 height 32
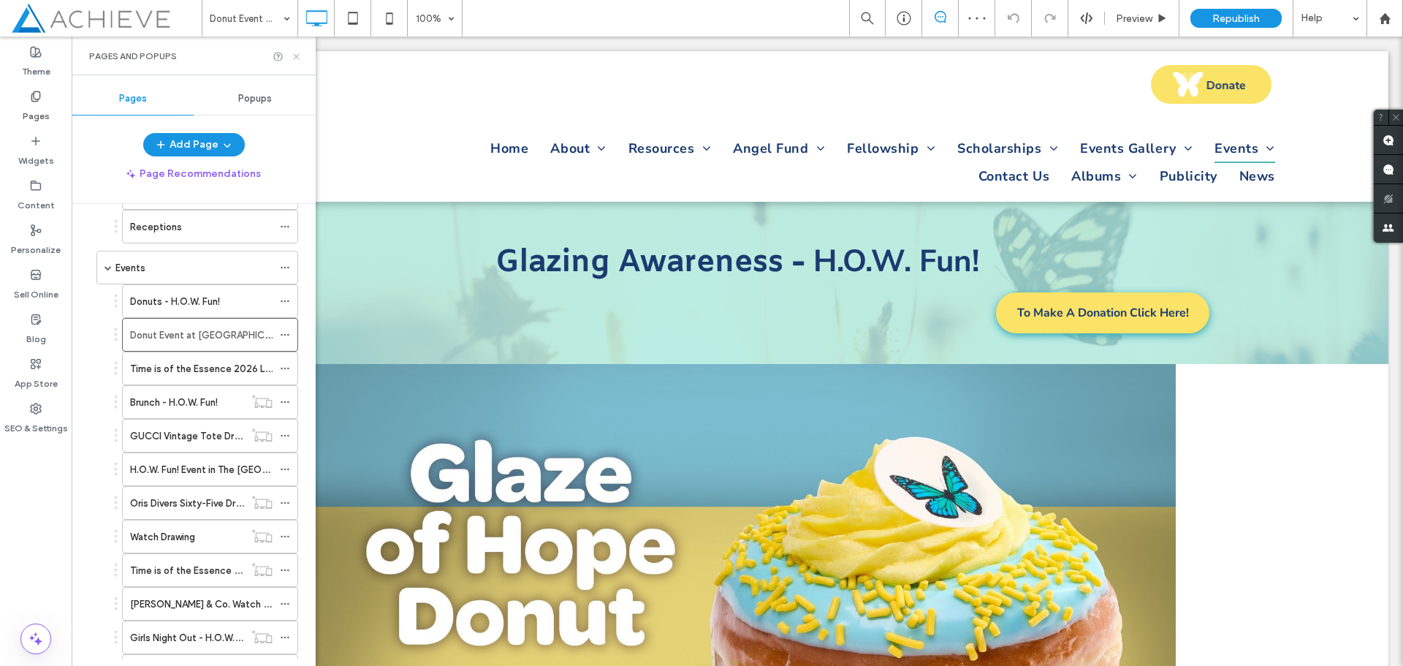
click at [294, 58] on icon at bounding box center [296, 56] width 11 height 11
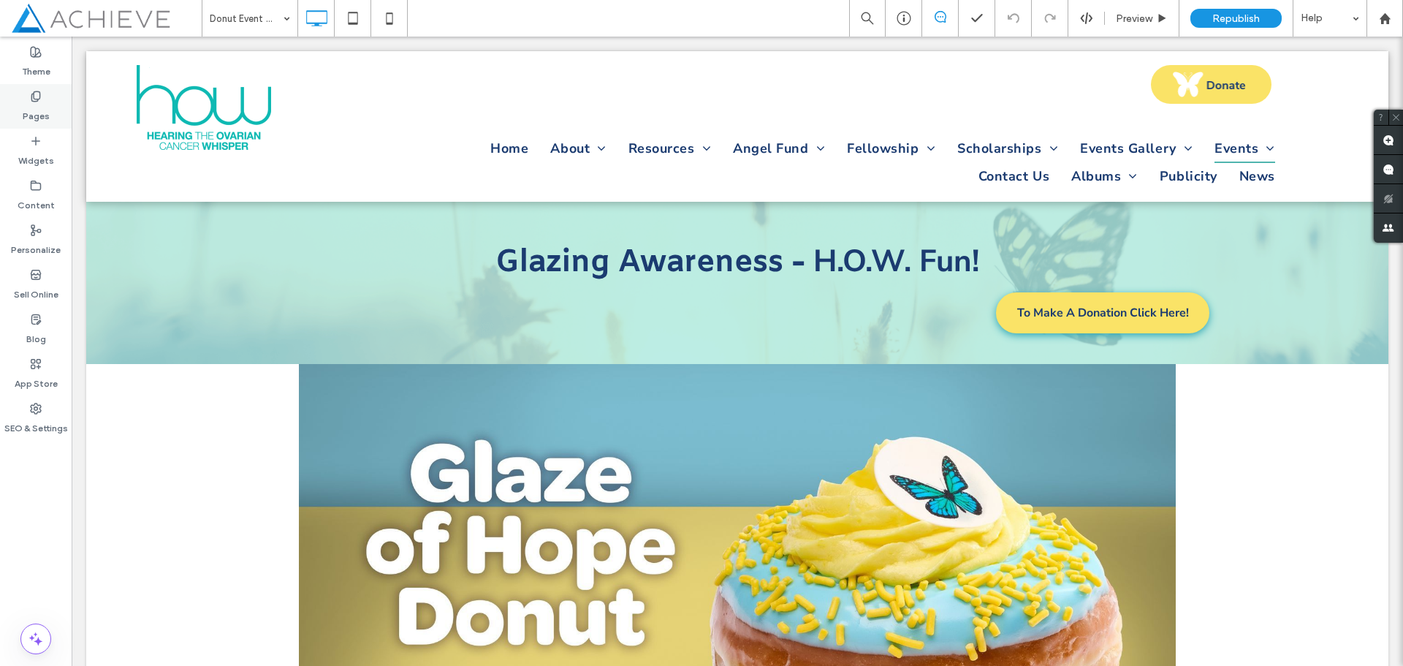
click at [42, 108] on label "Pages" at bounding box center [36, 112] width 27 height 20
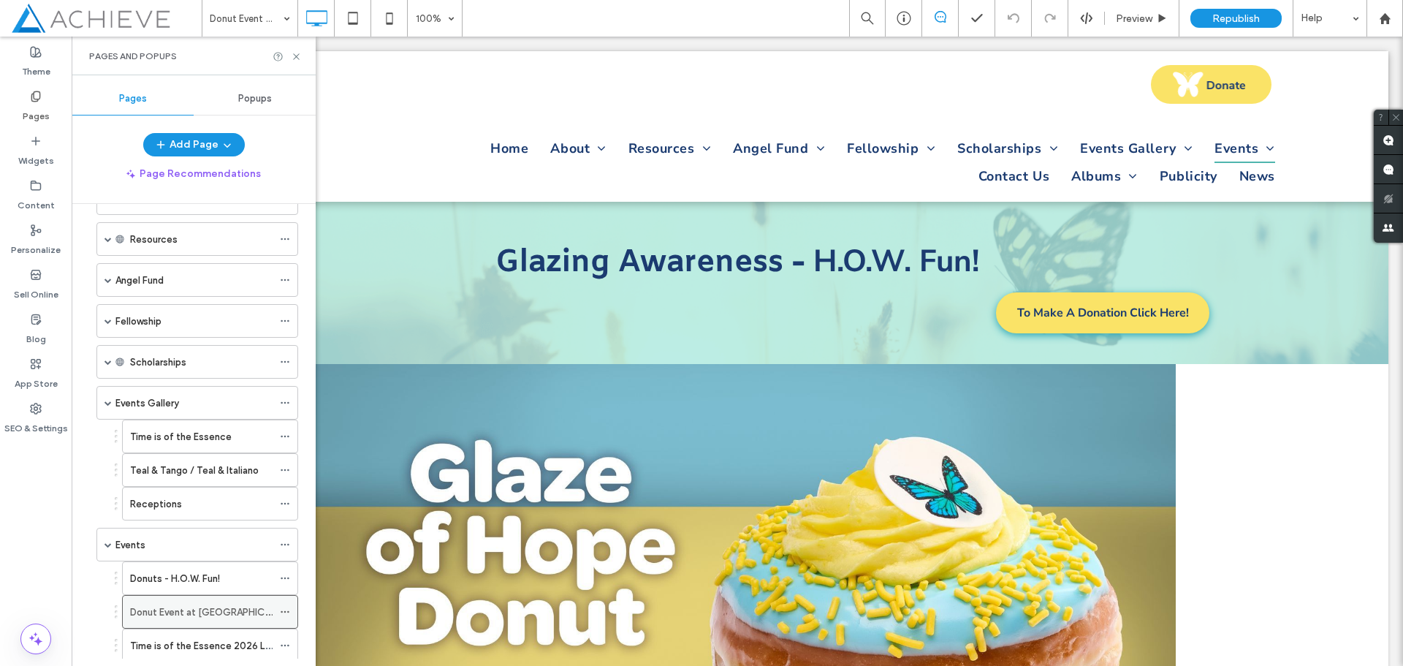
scroll to position [219, 0]
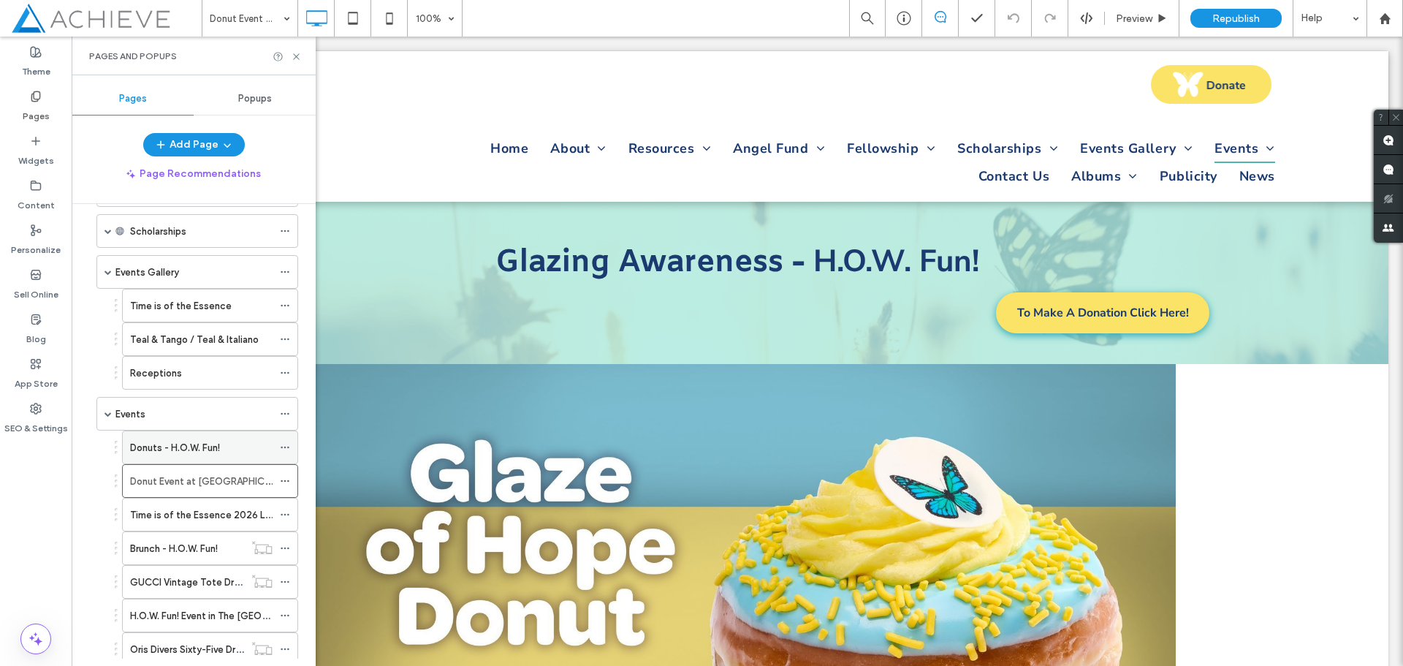
click at [189, 448] on label "Donuts - H.O.W. Fun!" at bounding box center [175, 448] width 90 height 26
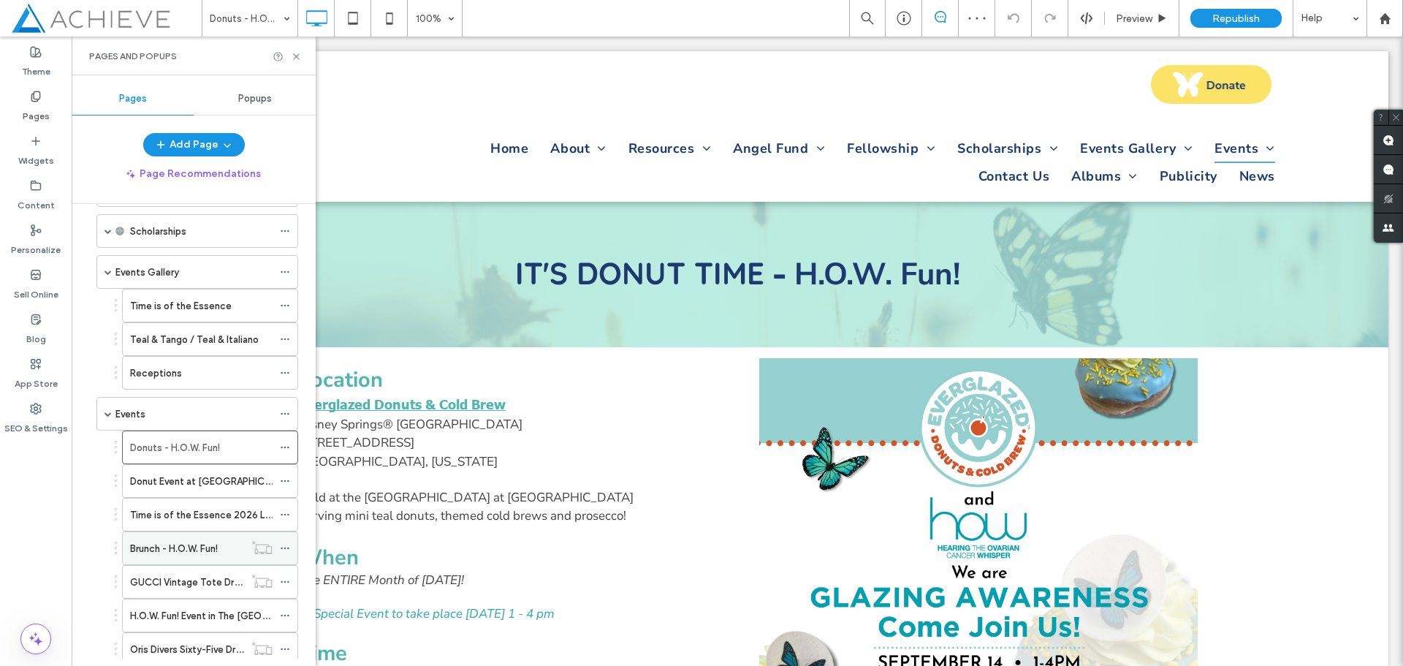
click at [194, 551] on label "Brunch - H.O.W. Fun!" at bounding box center [174, 549] width 88 height 26
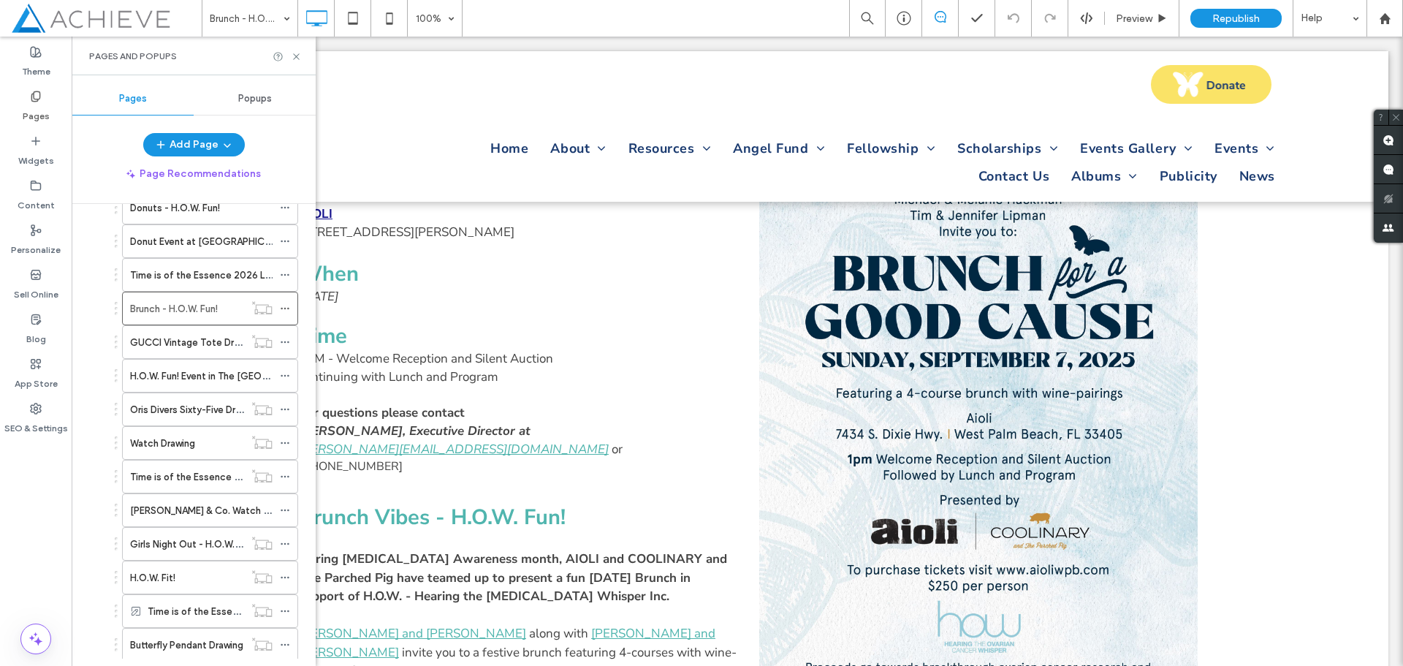
scroll to position [439, 0]
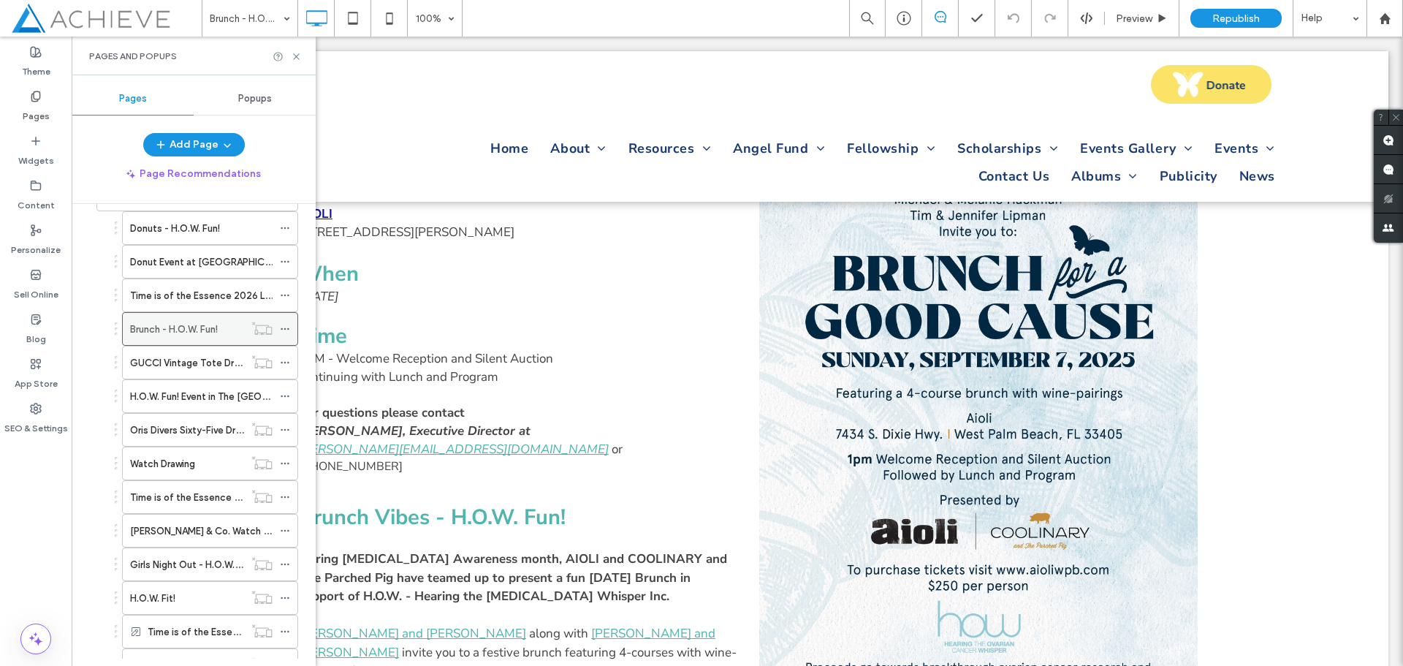
click at [174, 331] on label "Brunch - H.O.W. Fun!" at bounding box center [174, 329] width 88 height 26
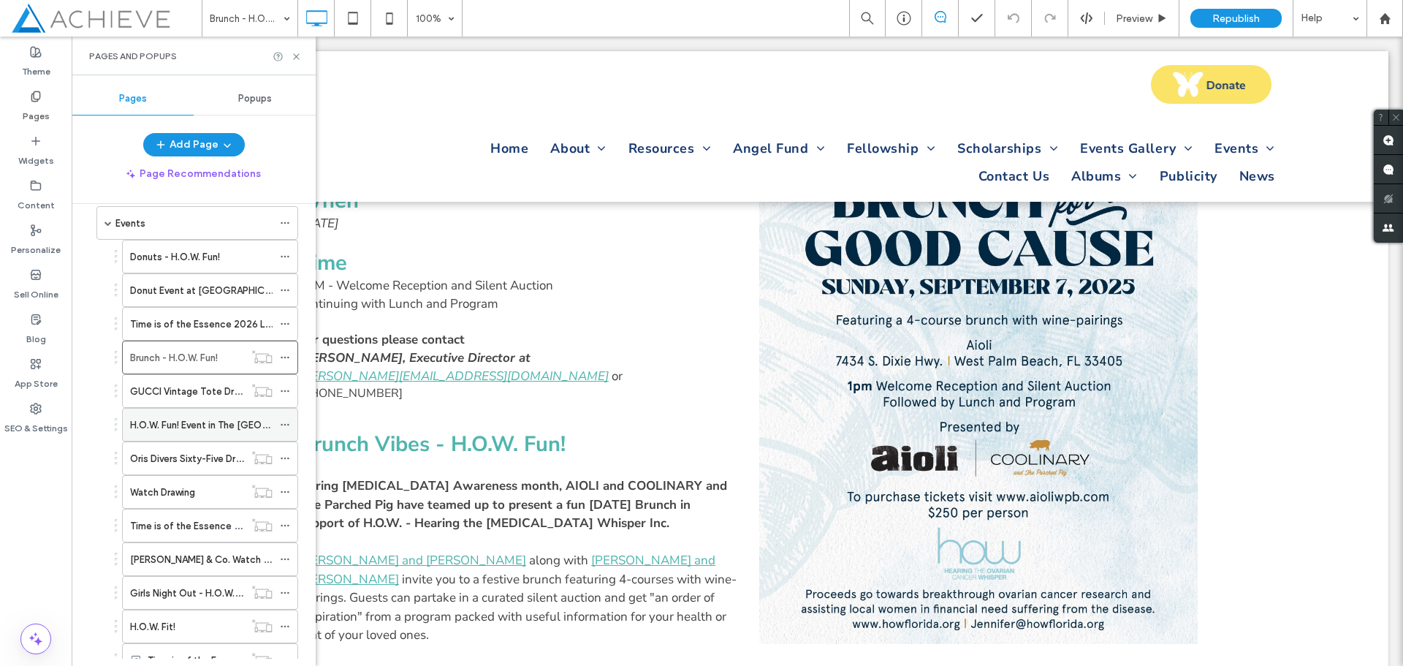
scroll to position [365, 0]
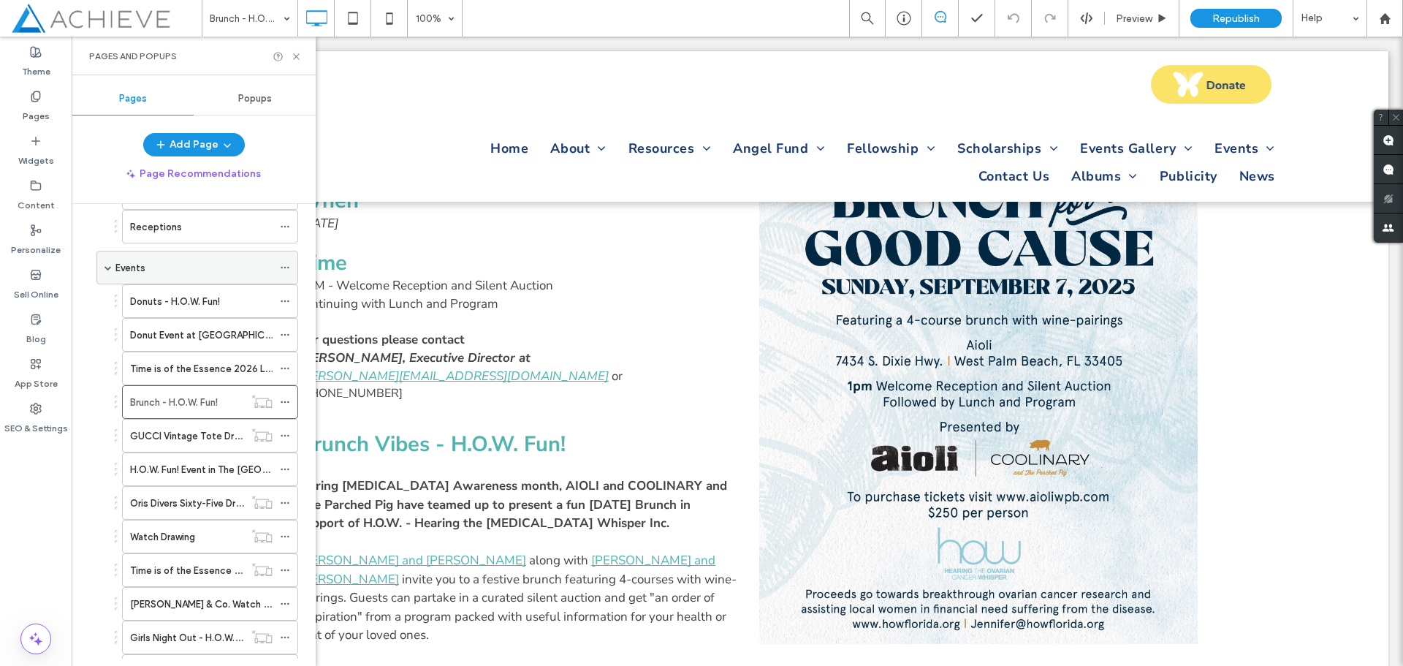
click at [113, 267] on div "Events" at bounding box center [197, 268] width 202 height 34
click at [102, 274] on div "Events" at bounding box center [197, 268] width 202 height 34
click at [110, 269] on span at bounding box center [108, 267] width 7 height 7
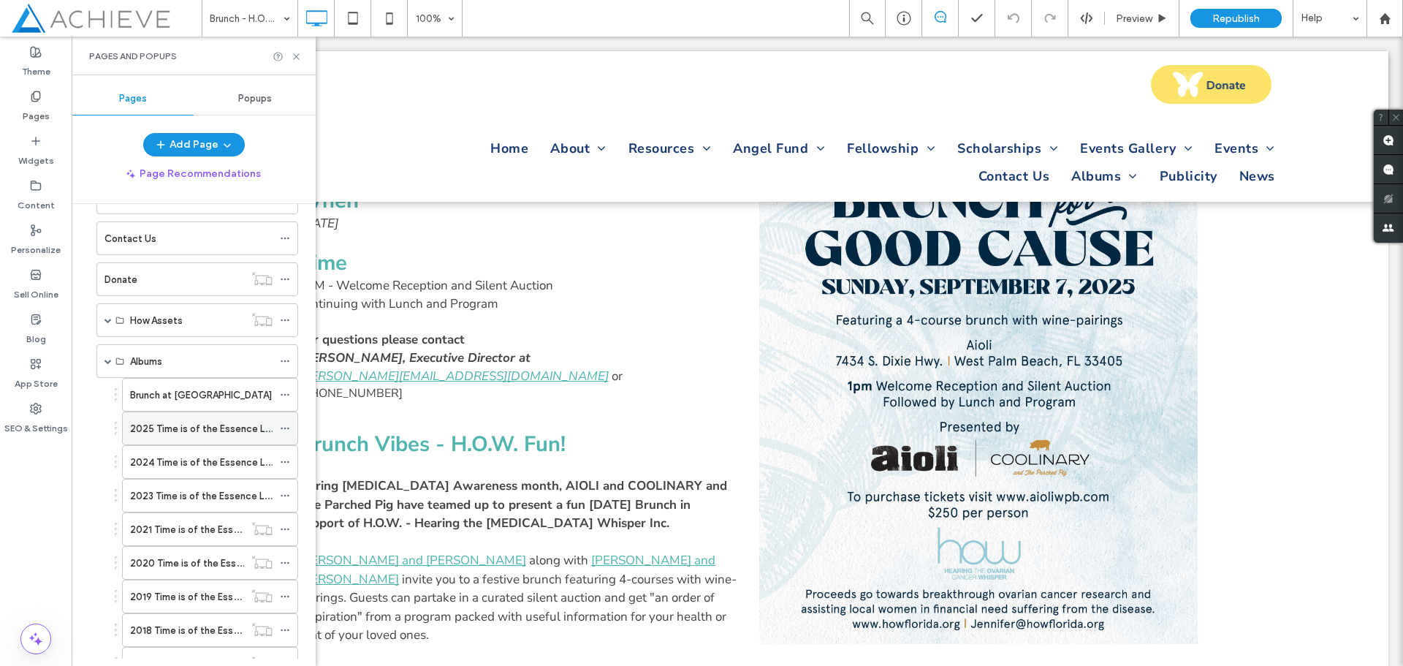
scroll to position [439, 0]
click at [203, 390] on label "Brunch at [GEOGRAPHIC_DATA]" at bounding box center [201, 392] width 142 height 26
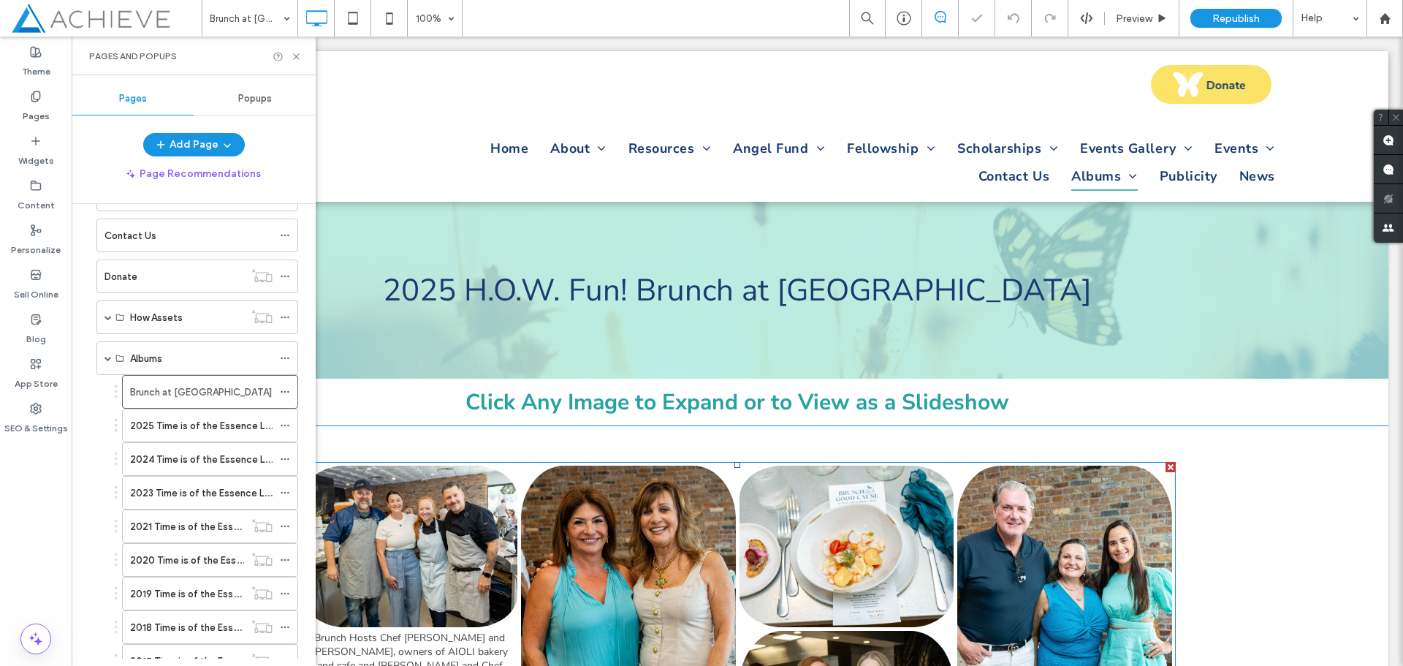
scroll to position [1, 0]
click at [591, 550] on link at bounding box center [628, 599] width 215 height 268
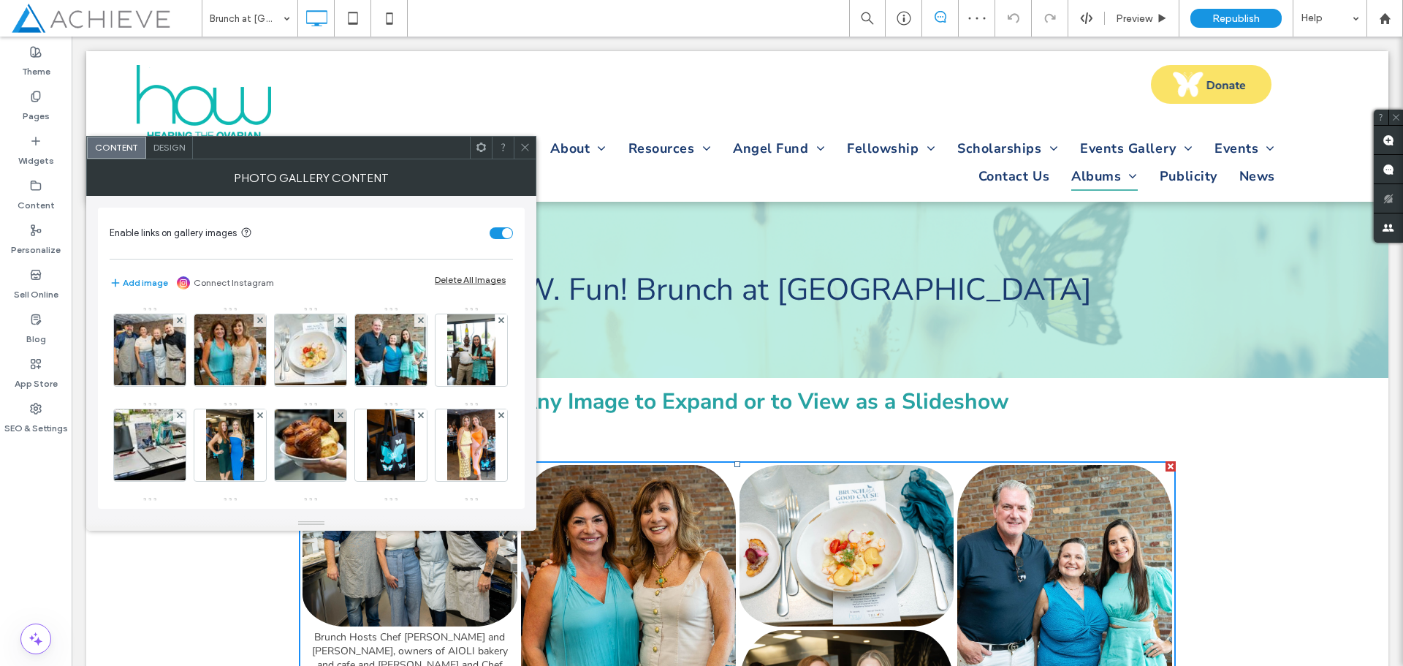
click at [527, 145] on use at bounding box center [524, 147] width 7 height 7
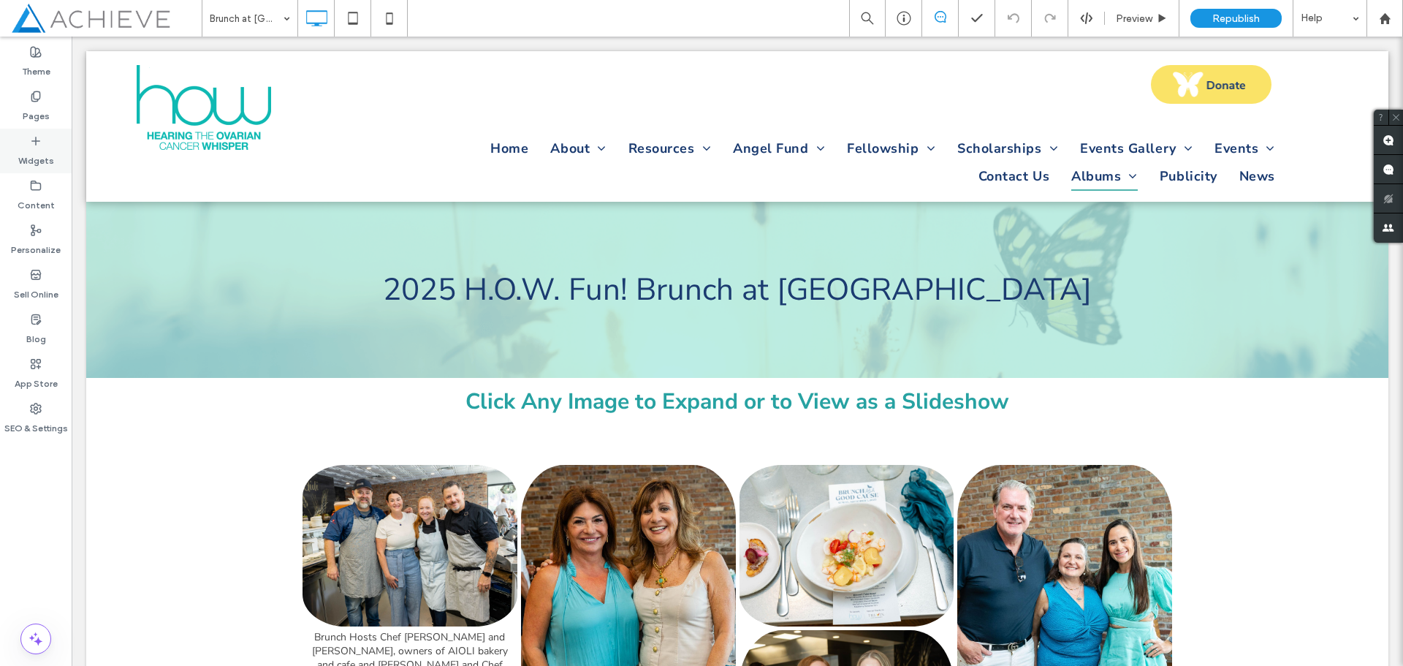
click at [39, 151] on label "Widgets" at bounding box center [36, 157] width 36 height 20
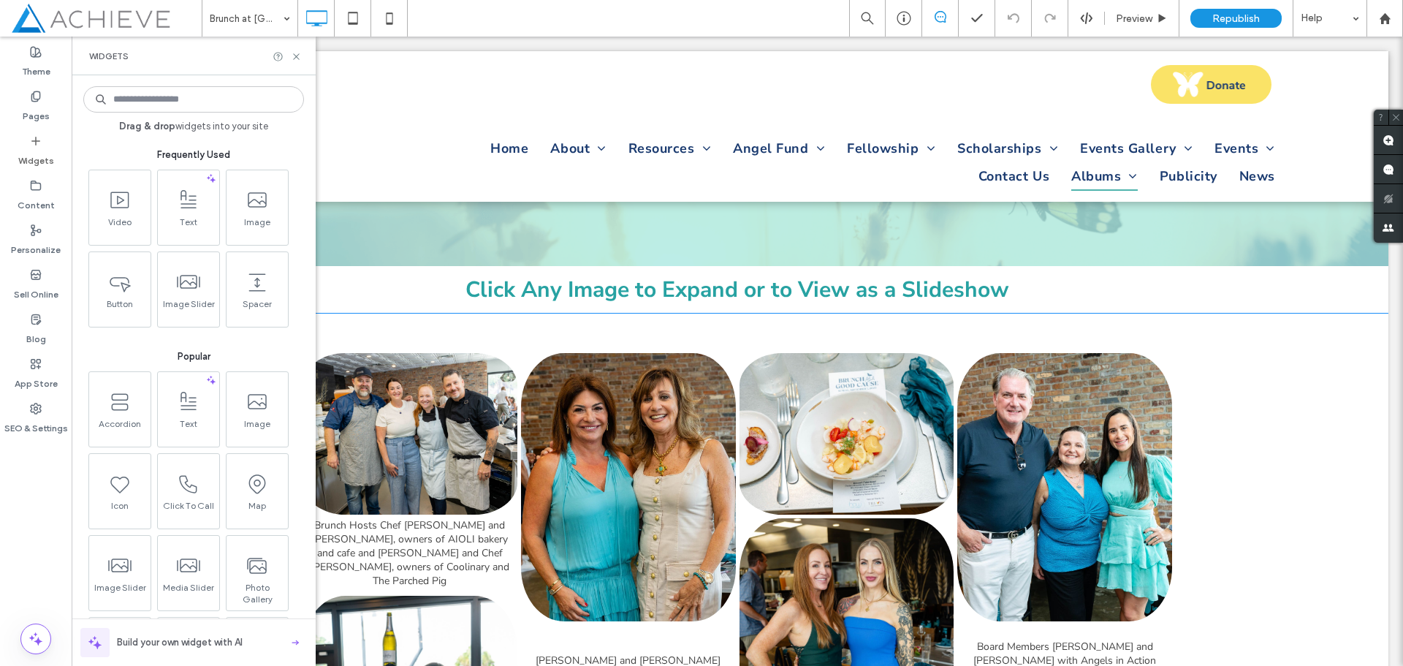
scroll to position [292, 0]
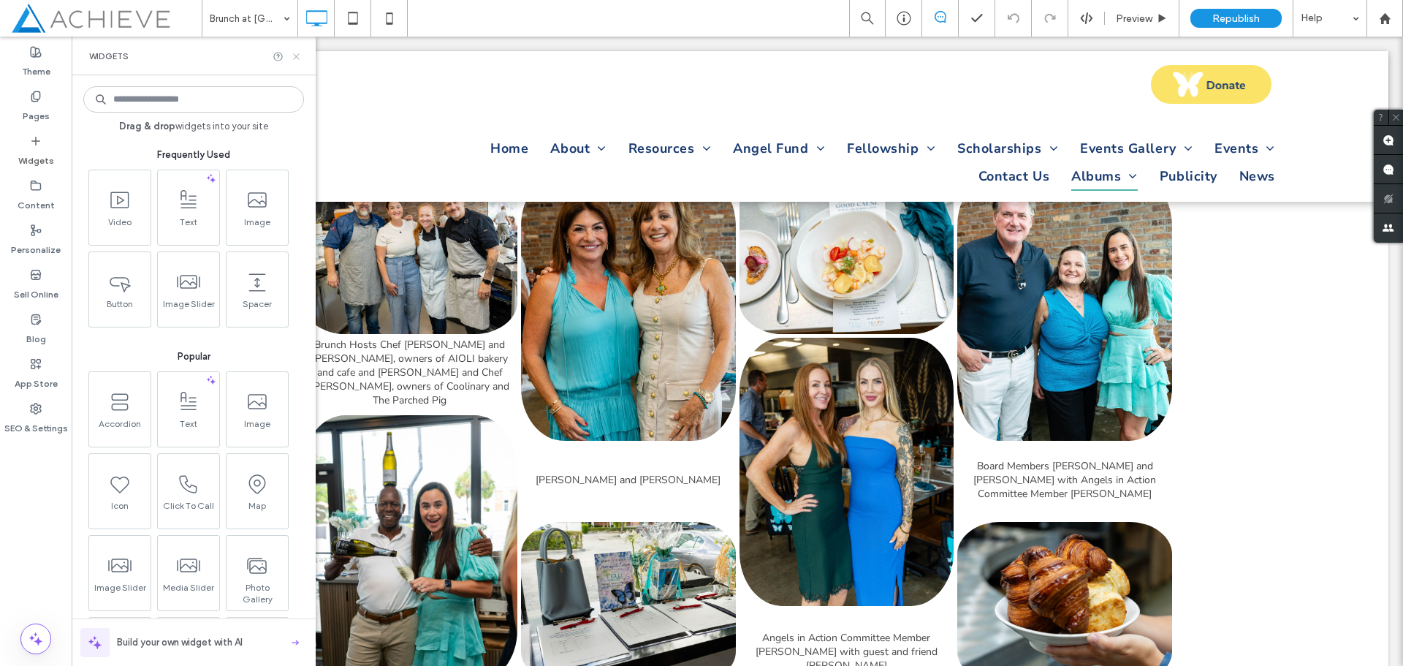
click at [298, 54] on use at bounding box center [296, 56] width 6 height 6
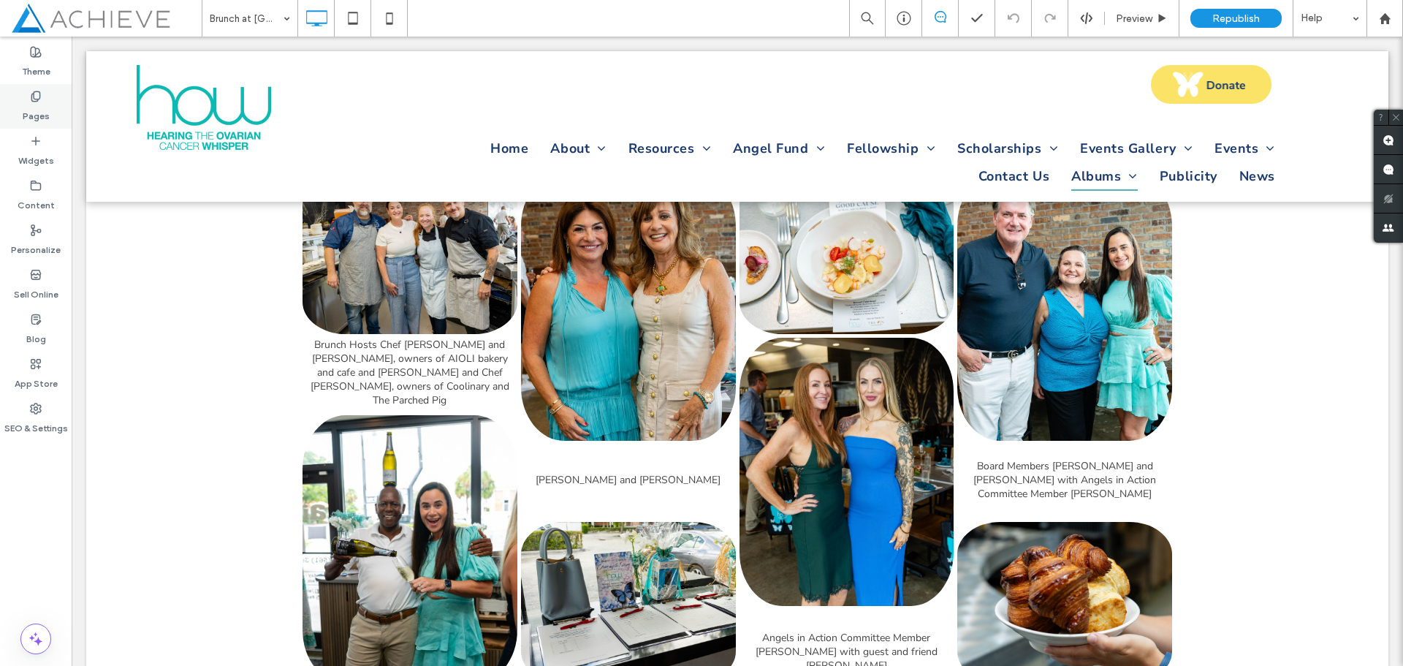
click at [37, 110] on label "Pages" at bounding box center [36, 112] width 27 height 20
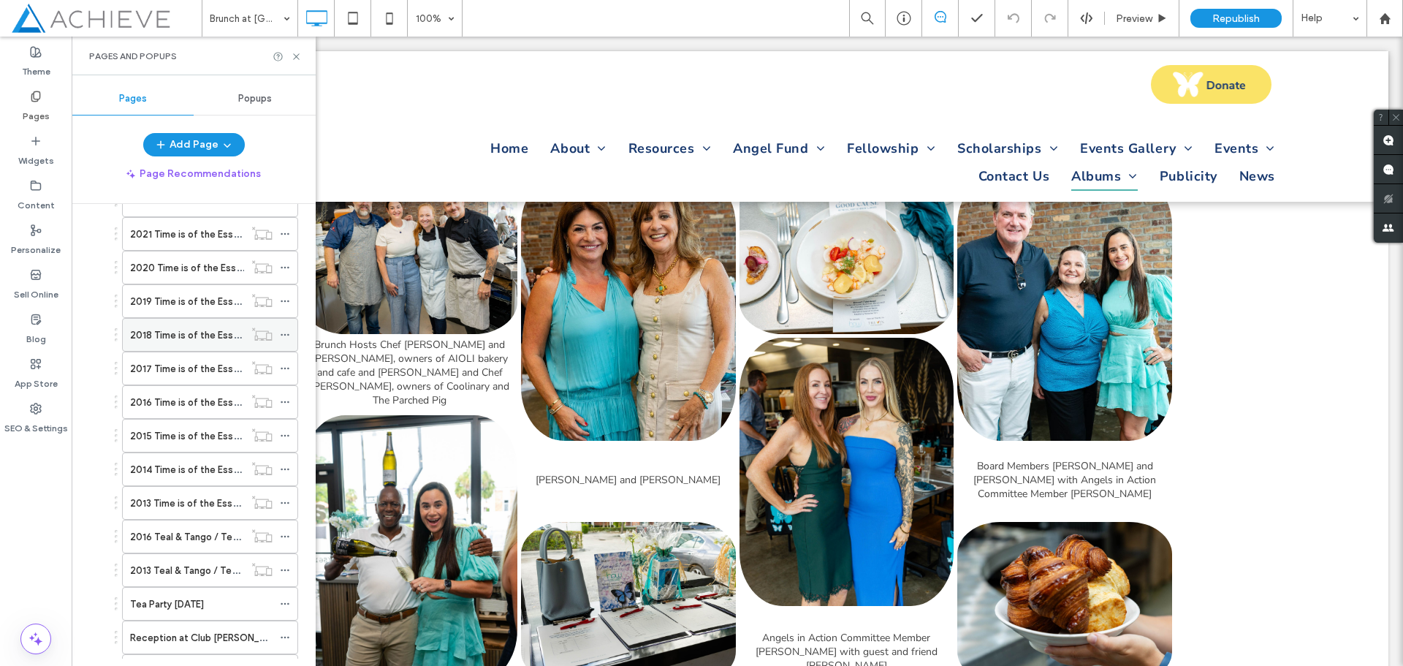
scroll to position [804, 0]
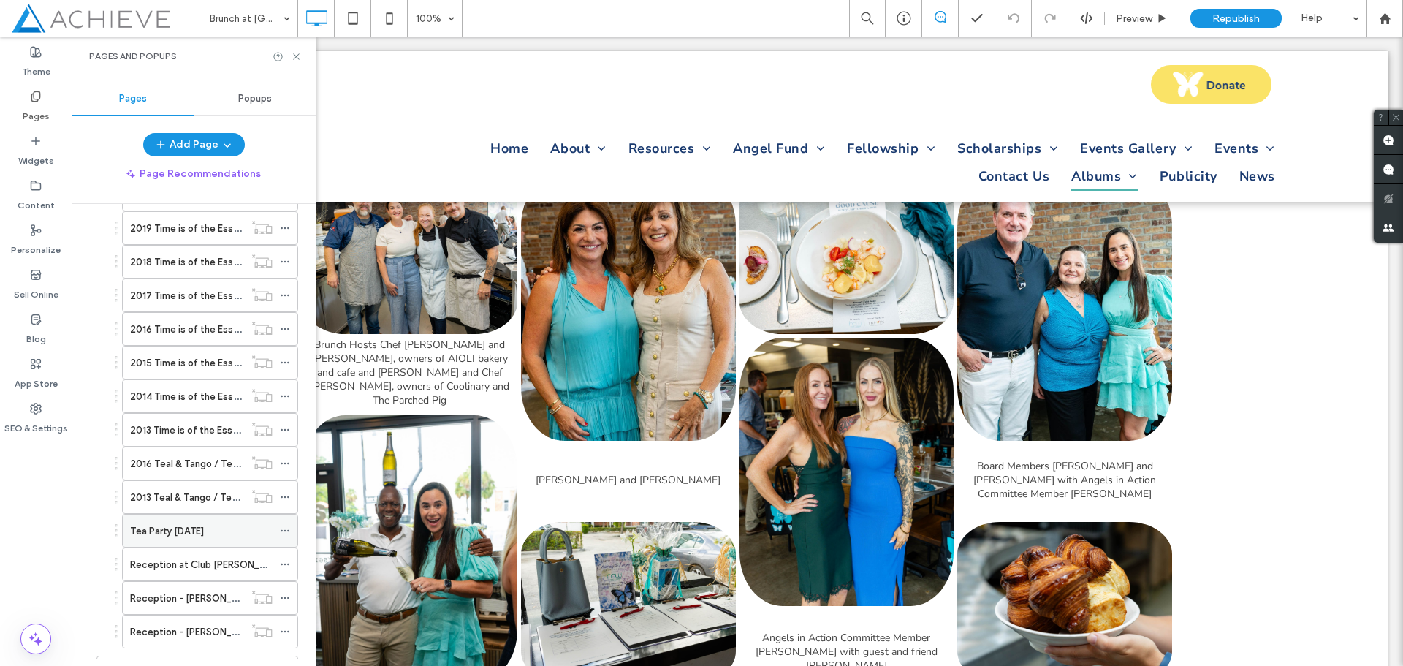
click at [227, 539] on div "Tea Party [DATE]" at bounding box center [201, 531] width 143 height 32
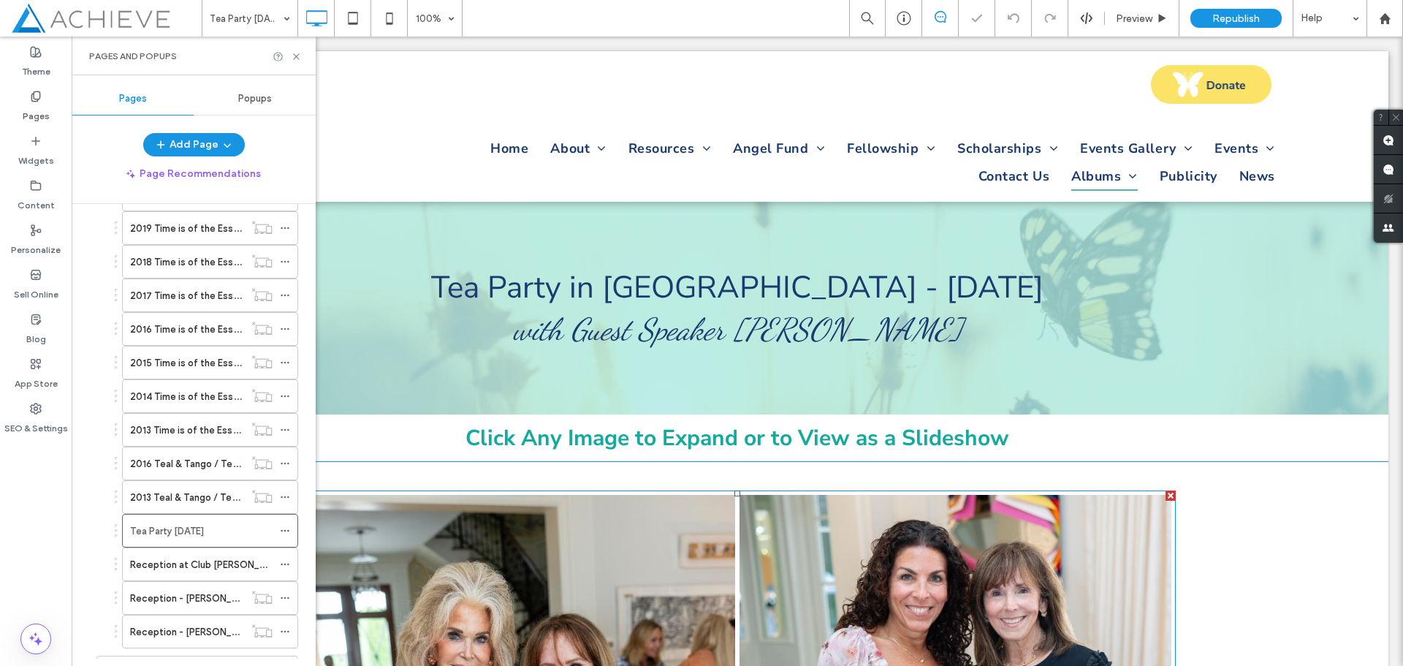
scroll to position [1, 0]
click at [597, 568] on link at bounding box center [519, 656] width 432 height 324
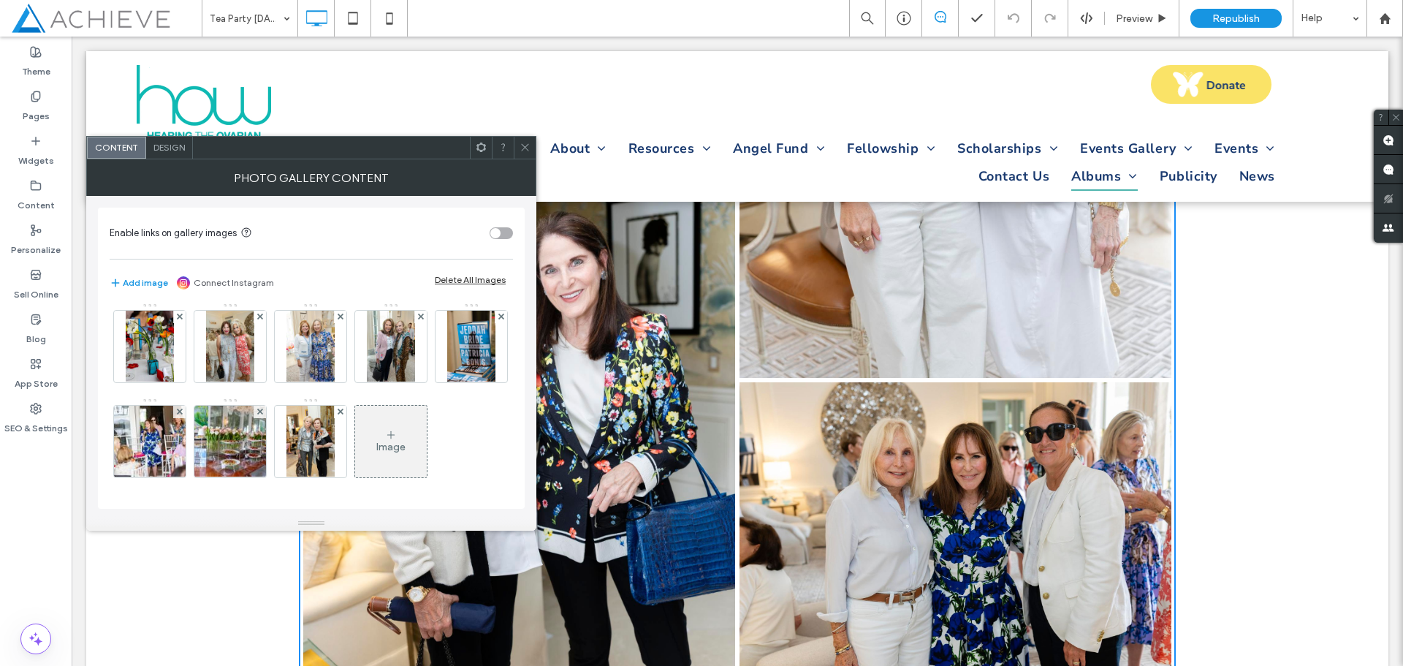
scroll to position [658, 0]
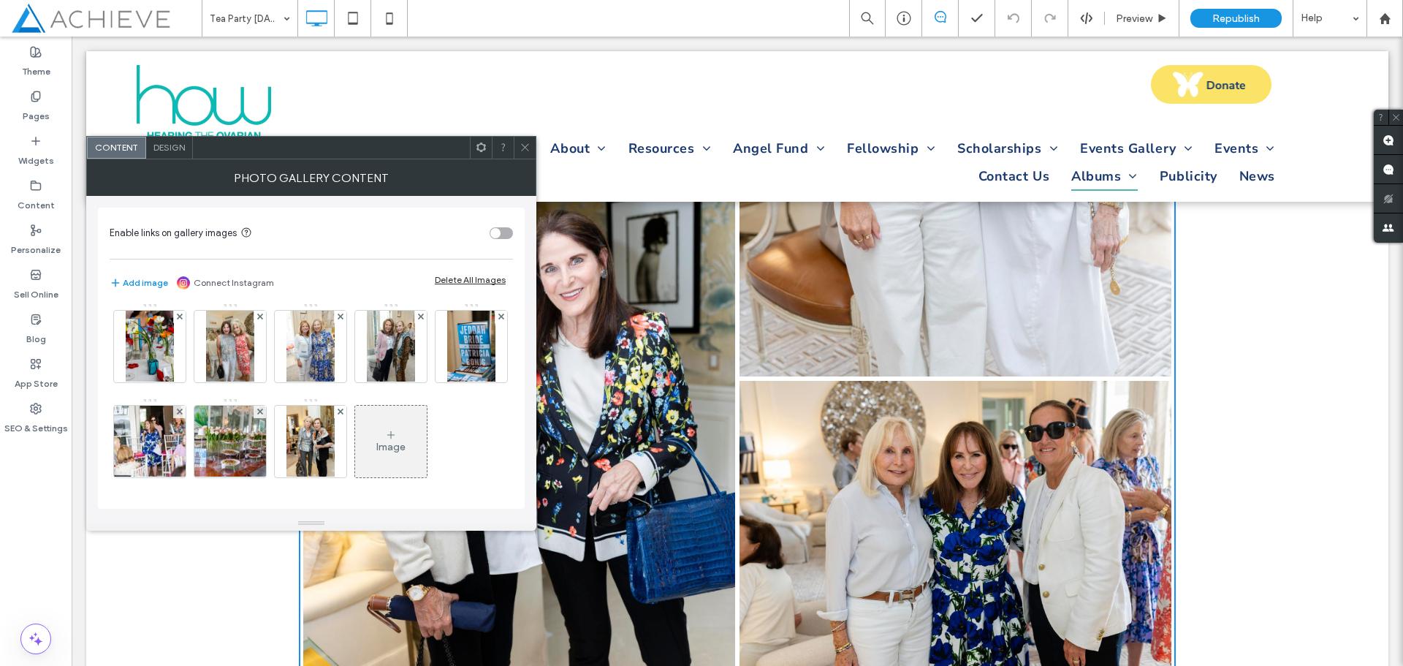
click at [528, 153] on span at bounding box center [525, 148] width 11 height 22
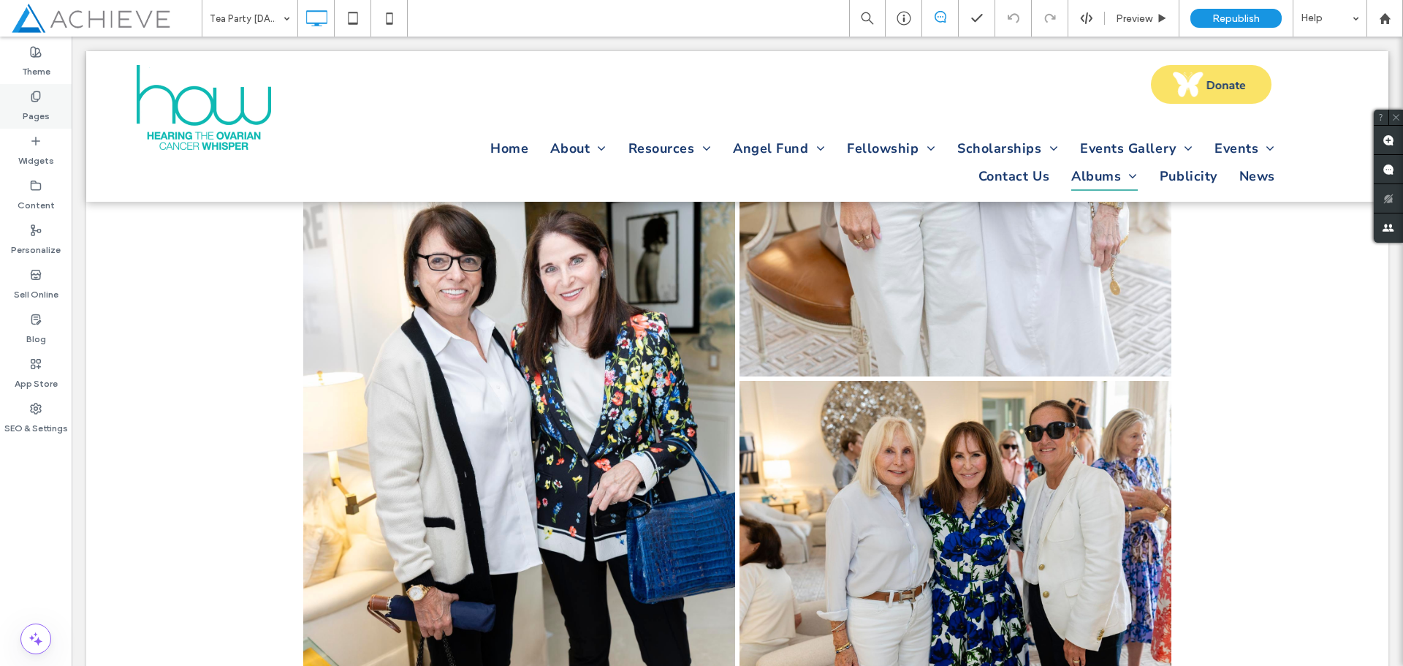
click at [37, 93] on icon at bounding box center [36, 97] width 12 height 12
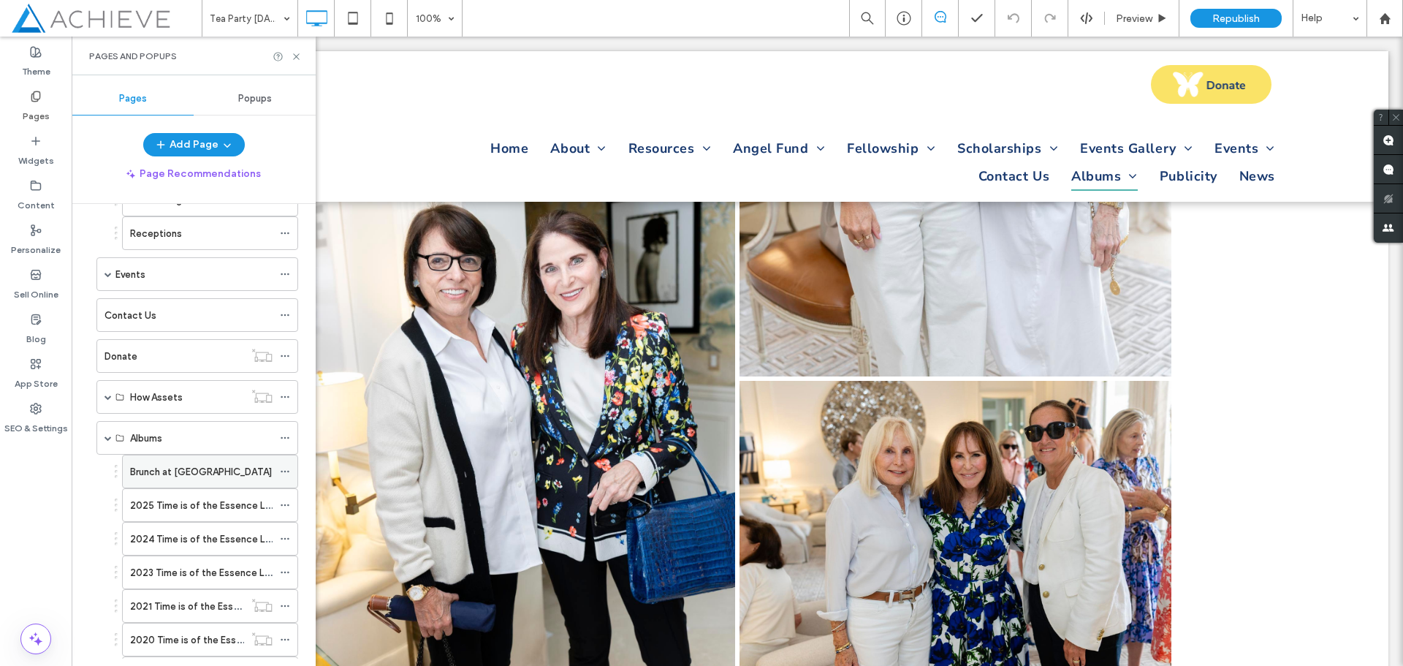
scroll to position [365, 0]
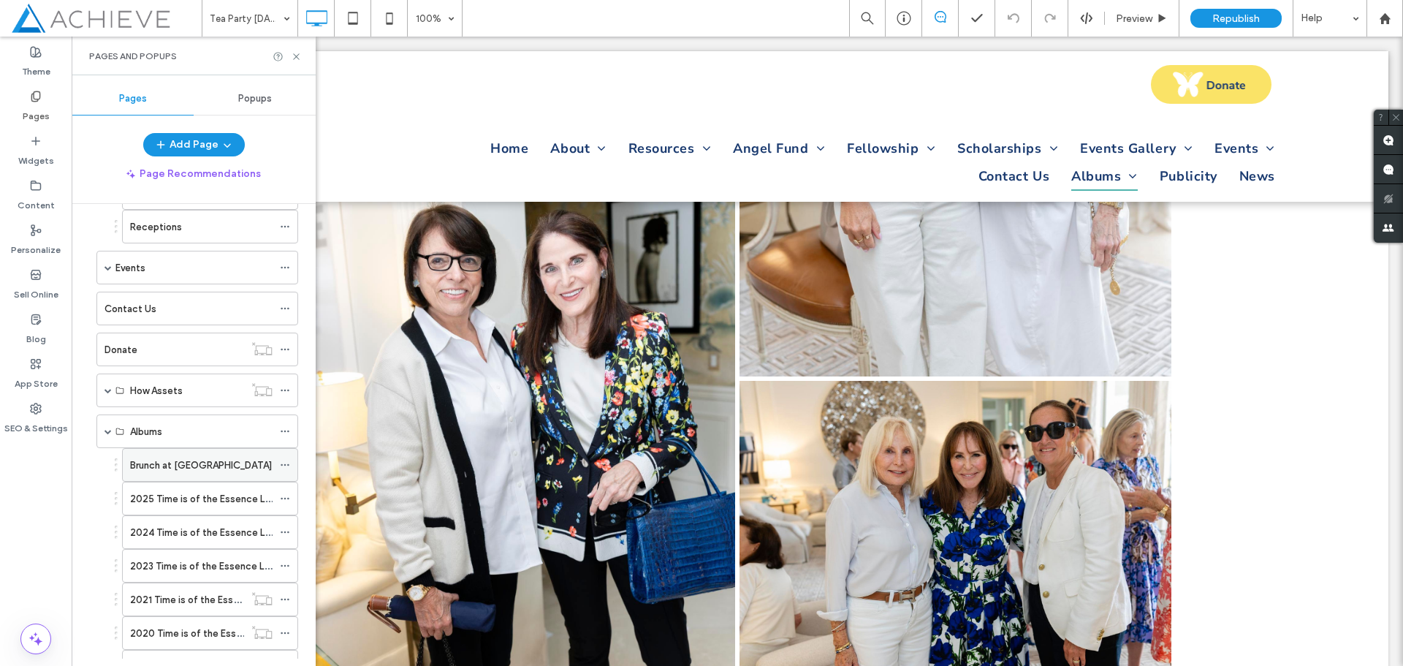
click at [211, 476] on div "Brunch at [GEOGRAPHIC_DATA]" at bounding box center [201, 465] width 143 height 32
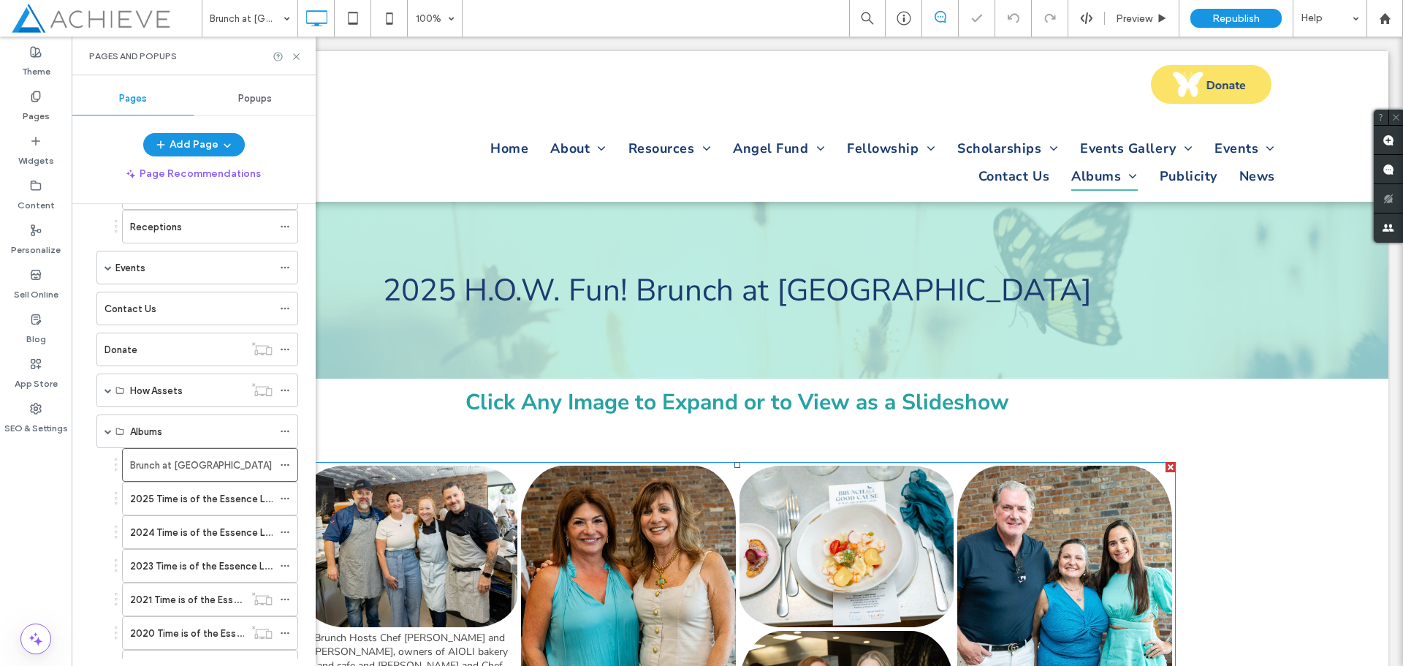
scroll to position [1, 0]
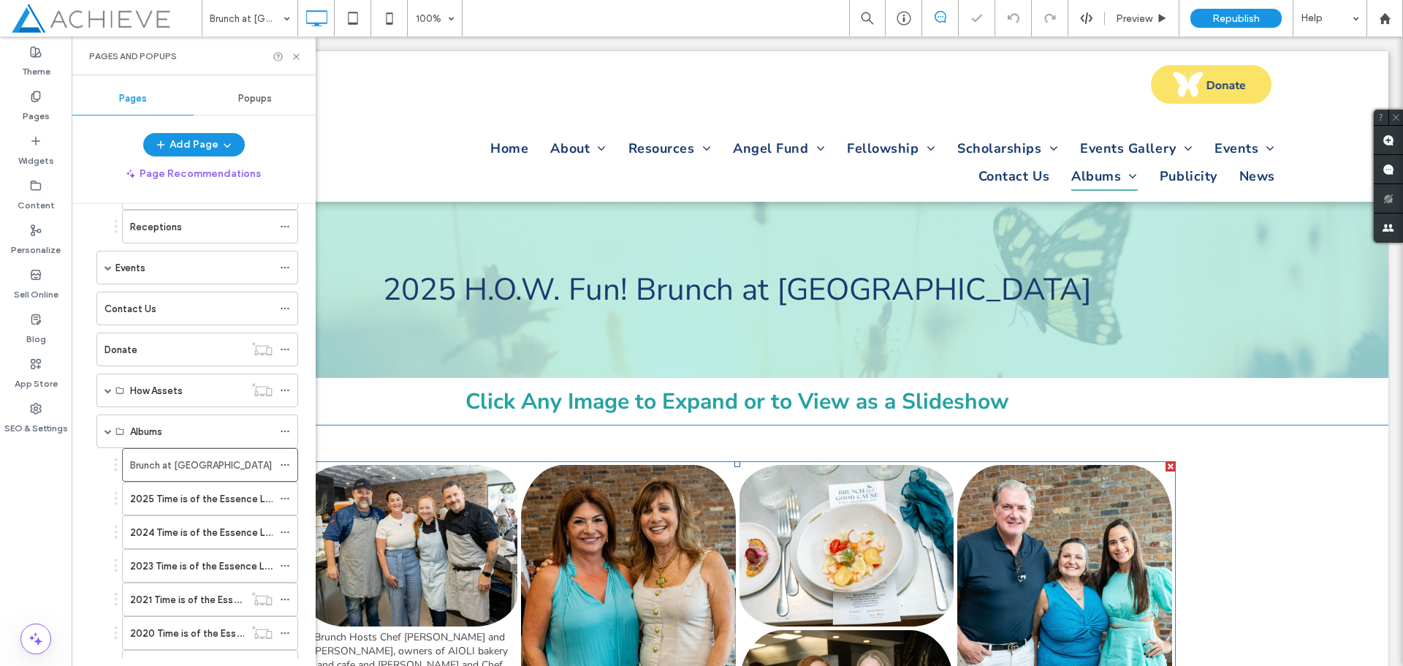
click at [410, 542] on link at bounding box center [410, 545] width 215 height 161
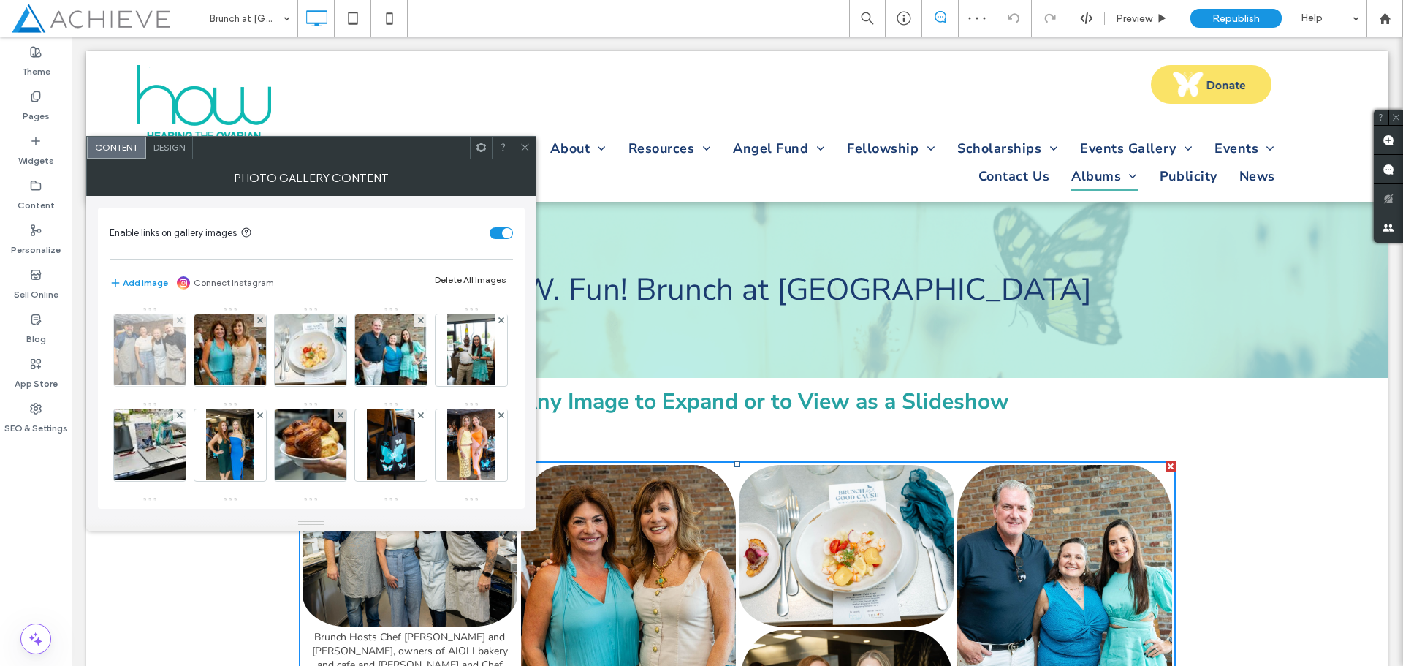
click at [175, 330] on img at bounding box center [149, 350] width 107 height 72
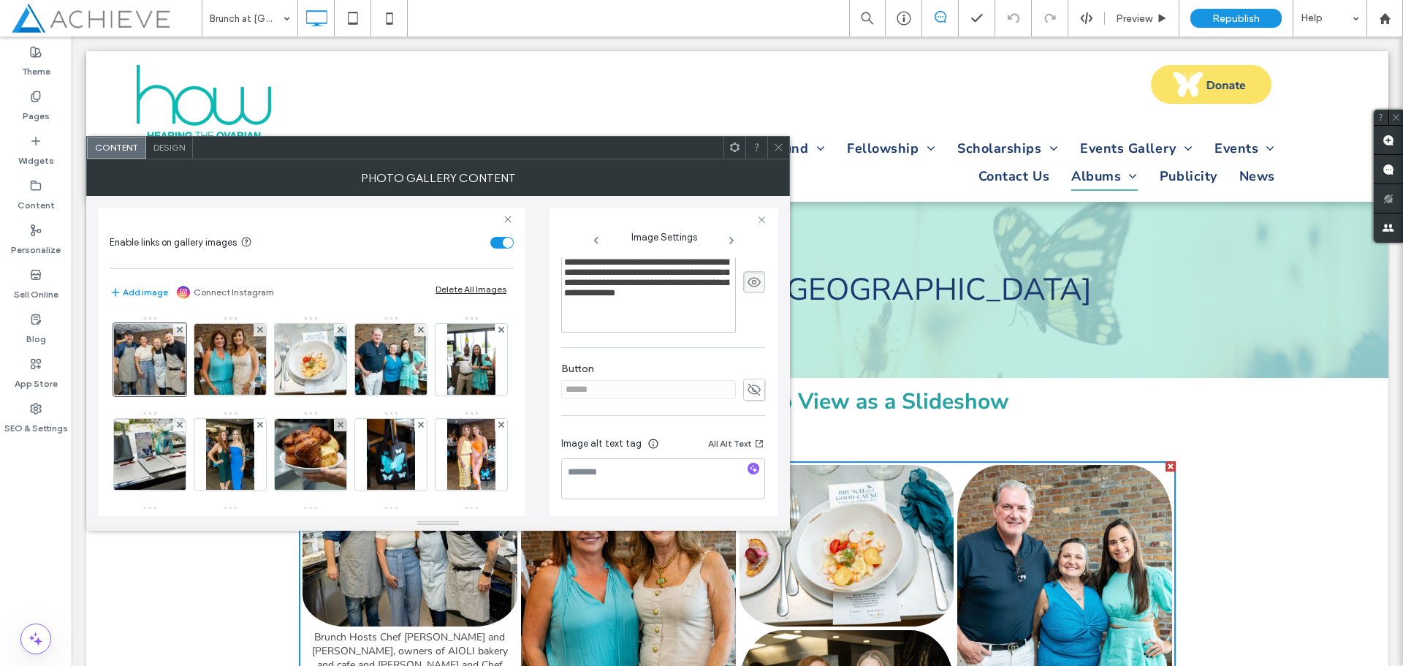
scroll to position [417, 0]
click at [172, 149] on span "Design" at bounding box center [168, 147] width 31 height 11
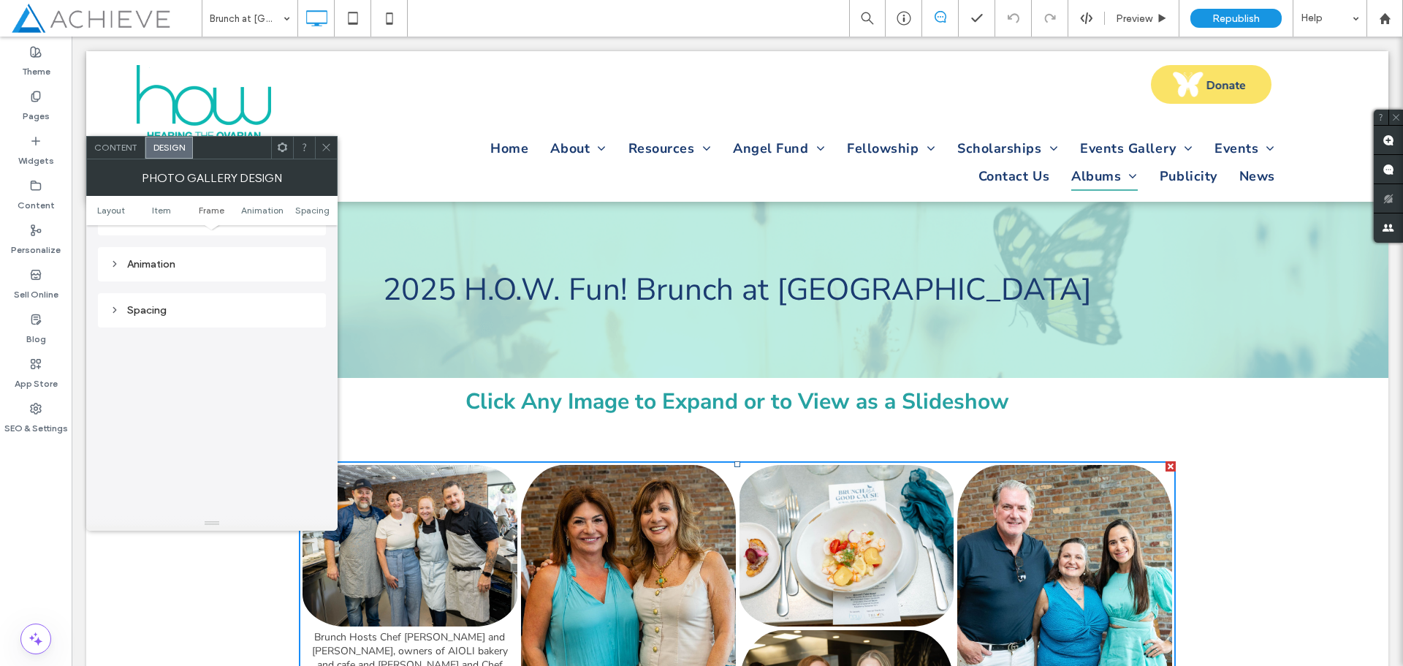
scroll to position [731, 0]
click at [109, 256] on div "Animation" at bounding box center [212, 258] width 228 height 34
click at [115, 259] on use at bounding box center [114, 258] width 3 height 5
drag, startPoint x: 327, startPoint y: 147, endPoint x: 479, endPoint y: 15, distance: 201.0
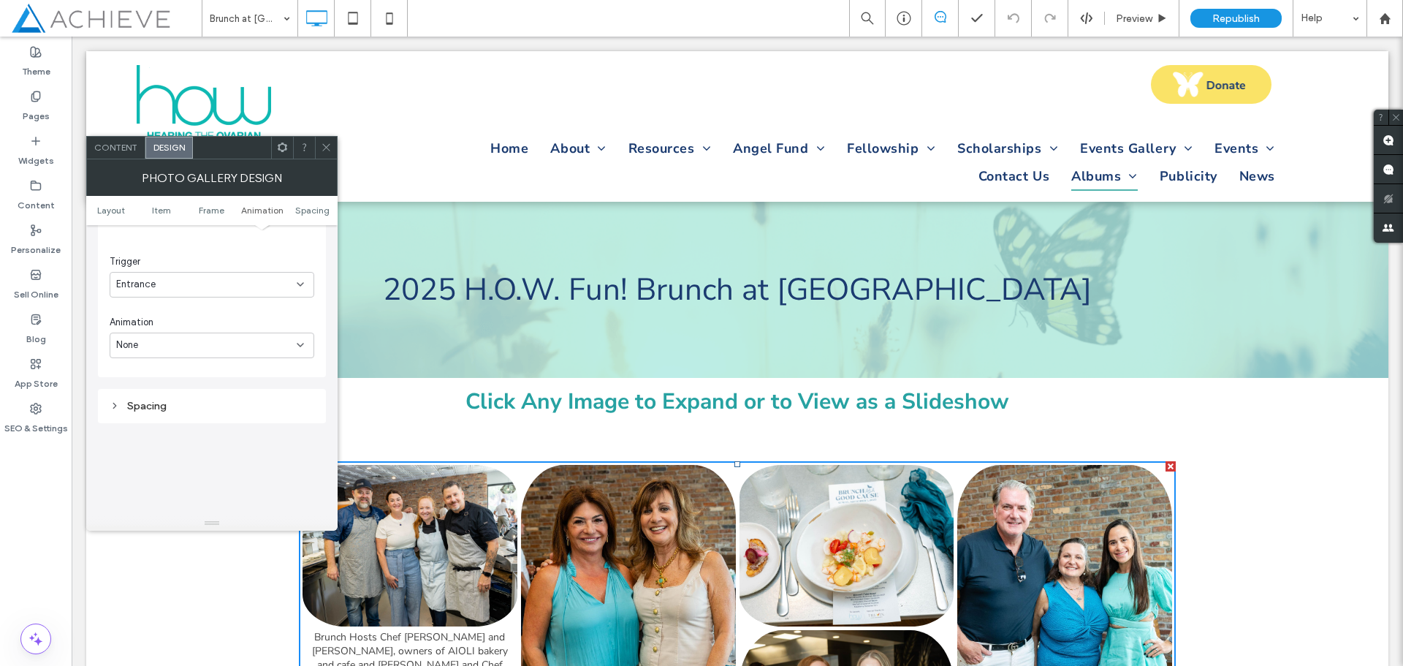
click at [327, 147] on icon at bounding box center [326, 147] width 11 height 11
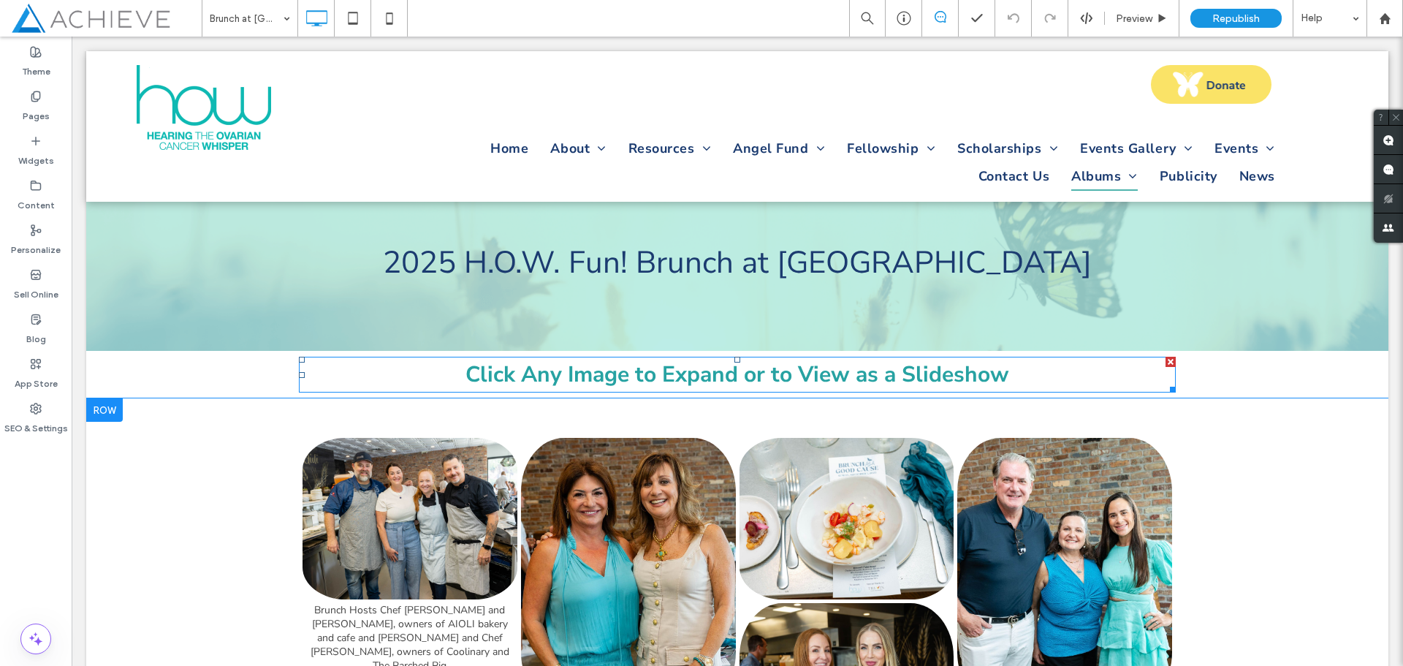
scroll to position [73, 0]
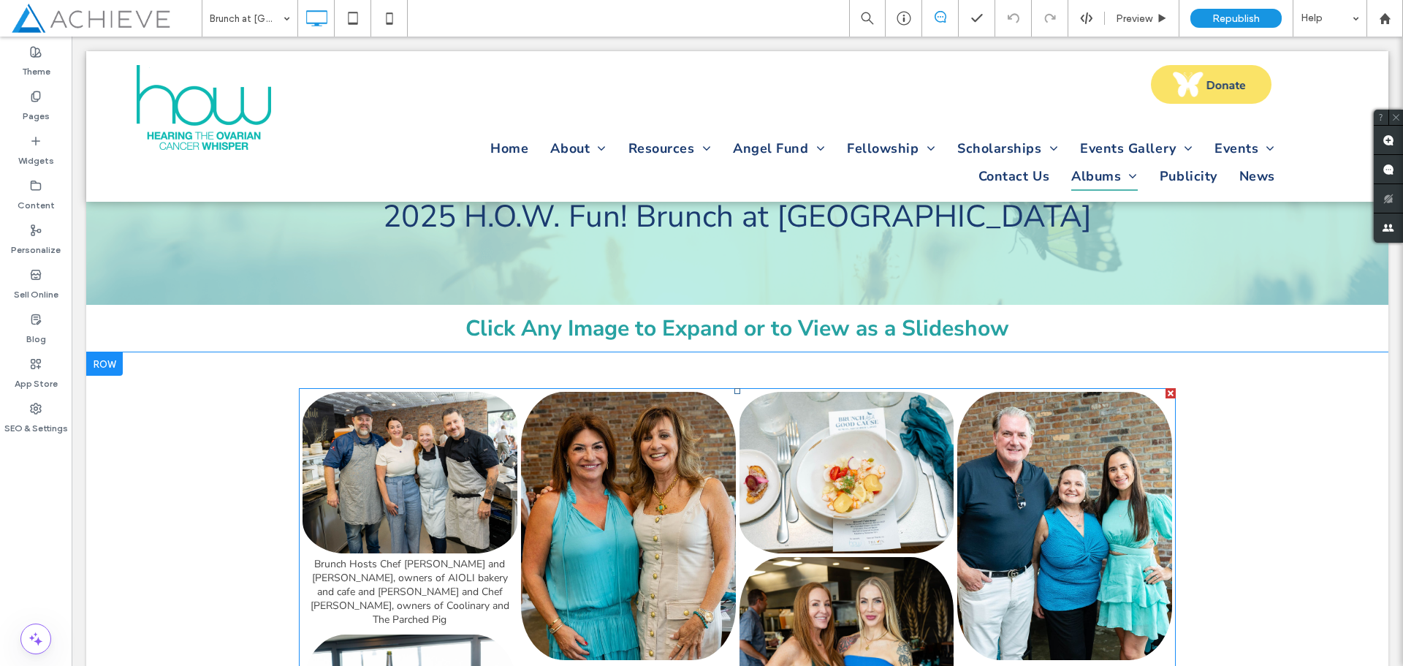
click at [411, 473] on link at bounding box center [410, 472] width 215 height 161
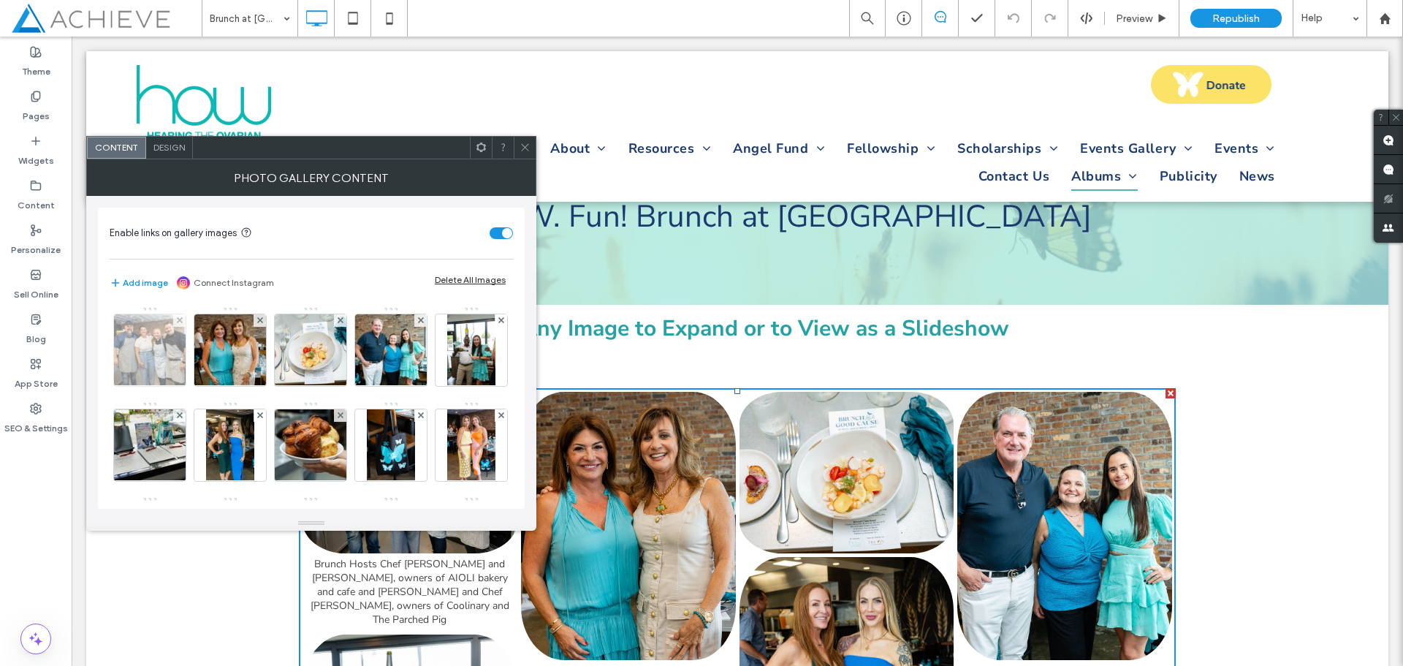
click at [162, 355] on img at bounding box center [149, 350] width 107 height 72
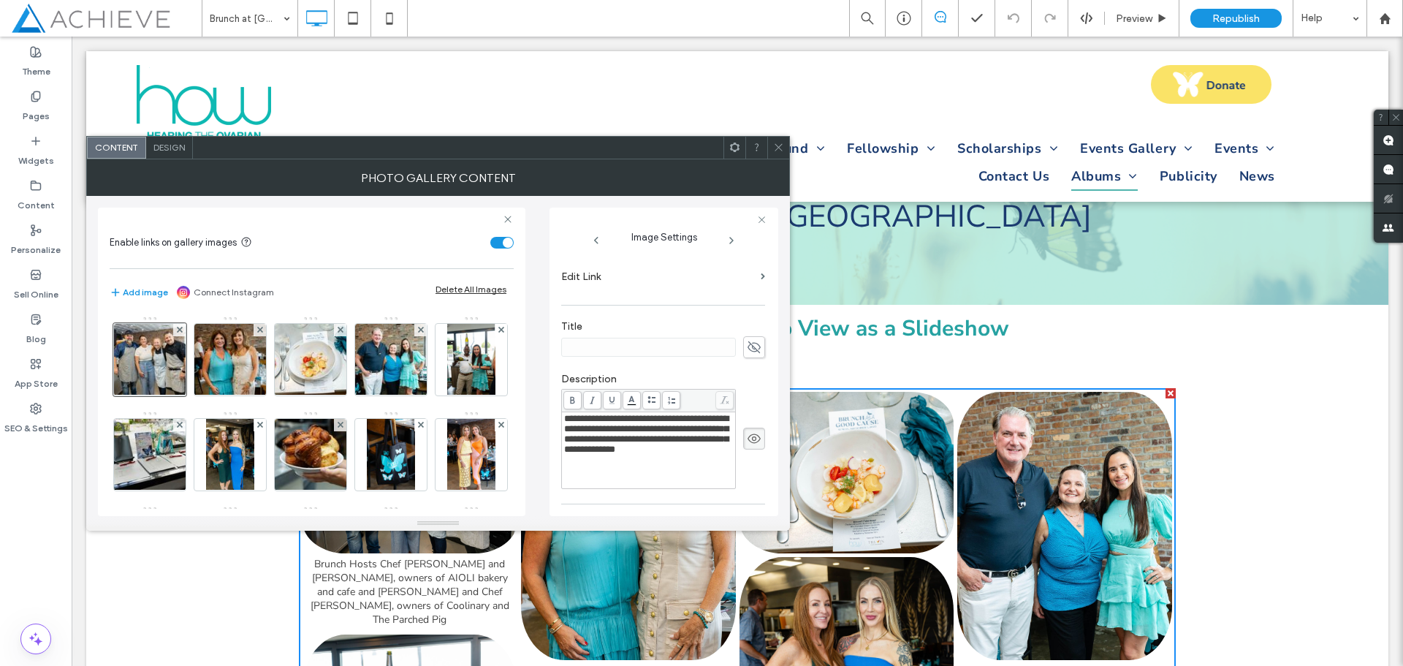
scroll to position [292, 0]
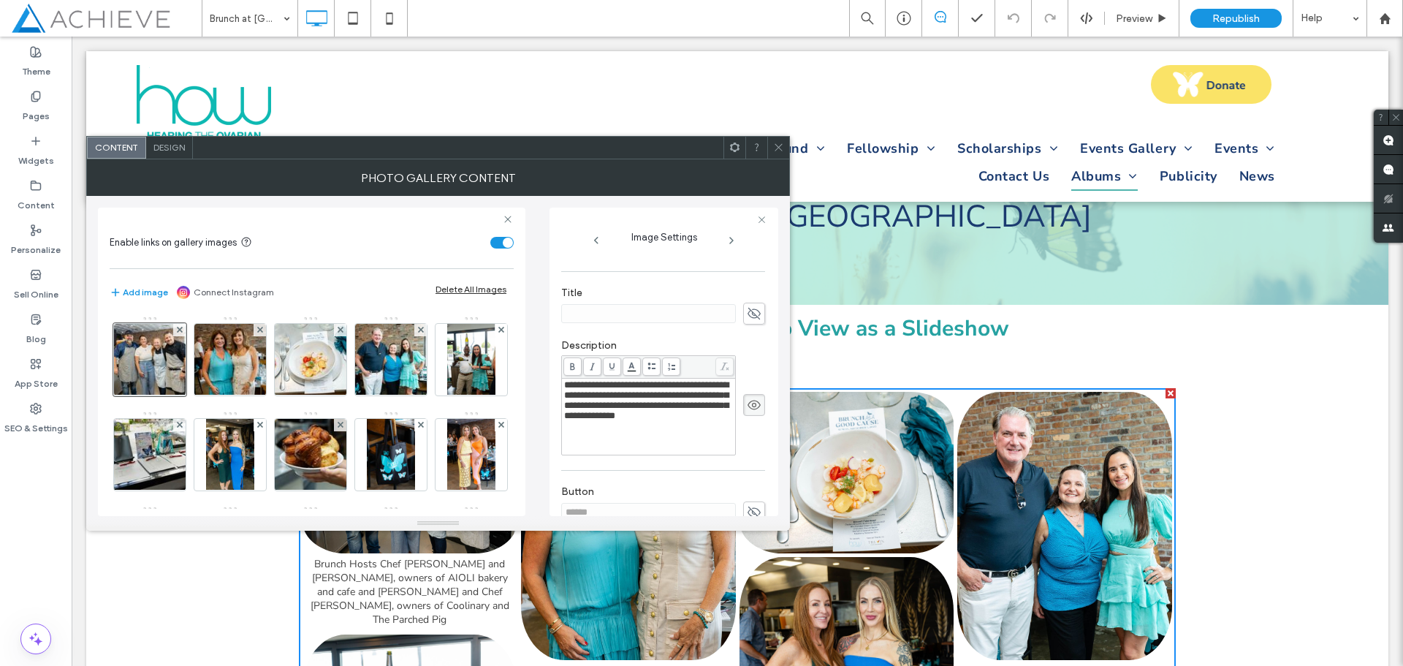
click at [747, 409] on icon at bounding box center [754, 405] width 15 height 16
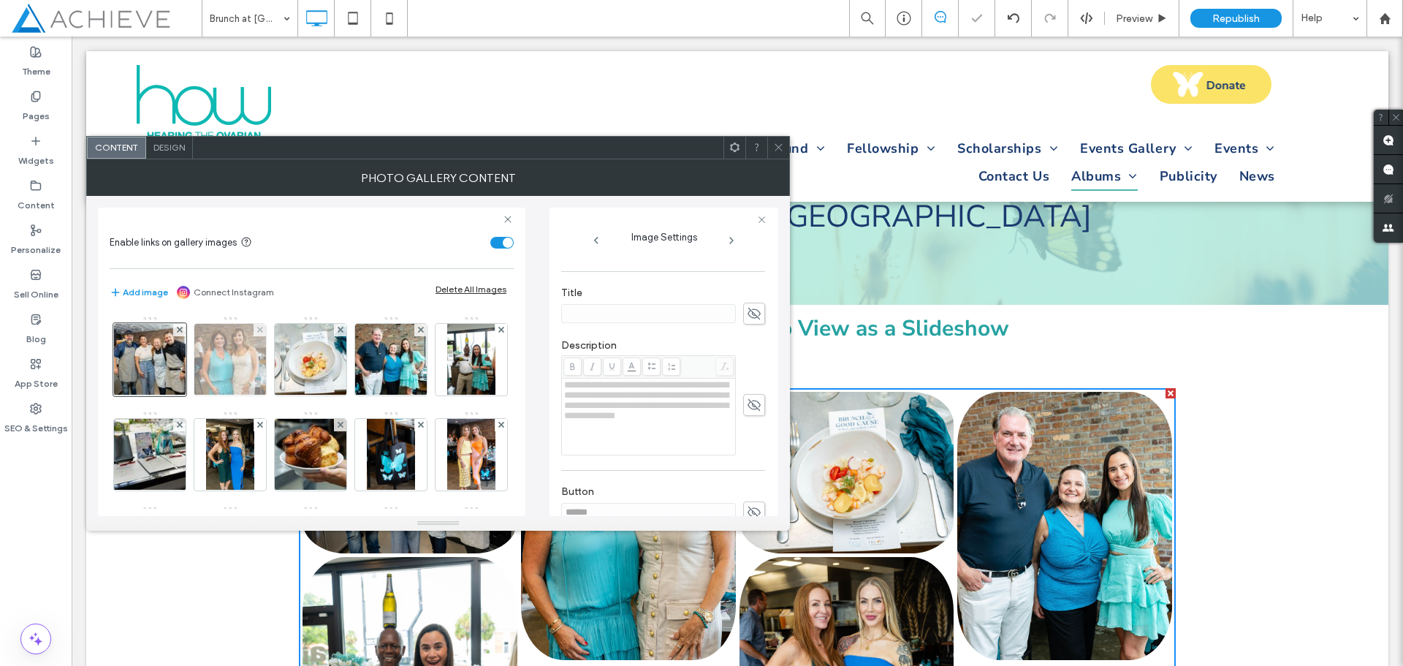
click at [239, 362] on img at bounding box center [230, 360] width 107 height 72
click at [748, 405] on use at bounding box center [754, 406] width 13 height 10
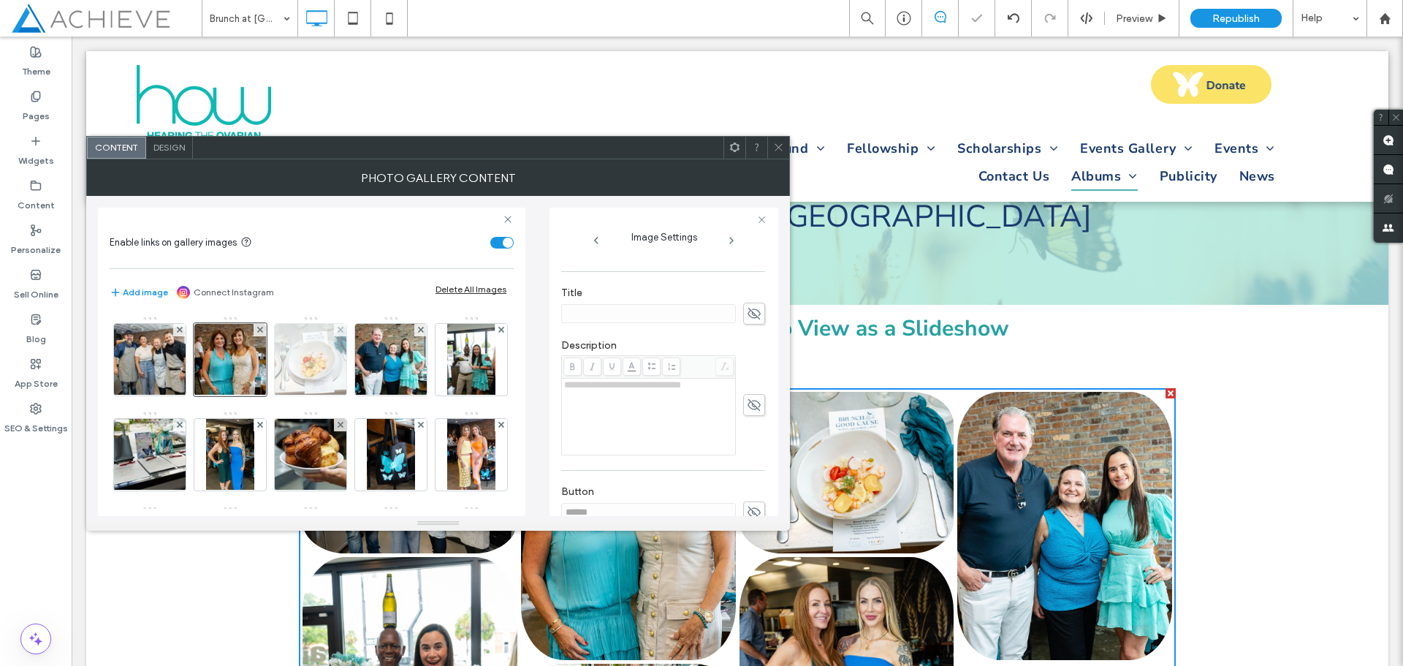
click at [325, 366] on img at bounding box center [310, 360] width 107 height 72
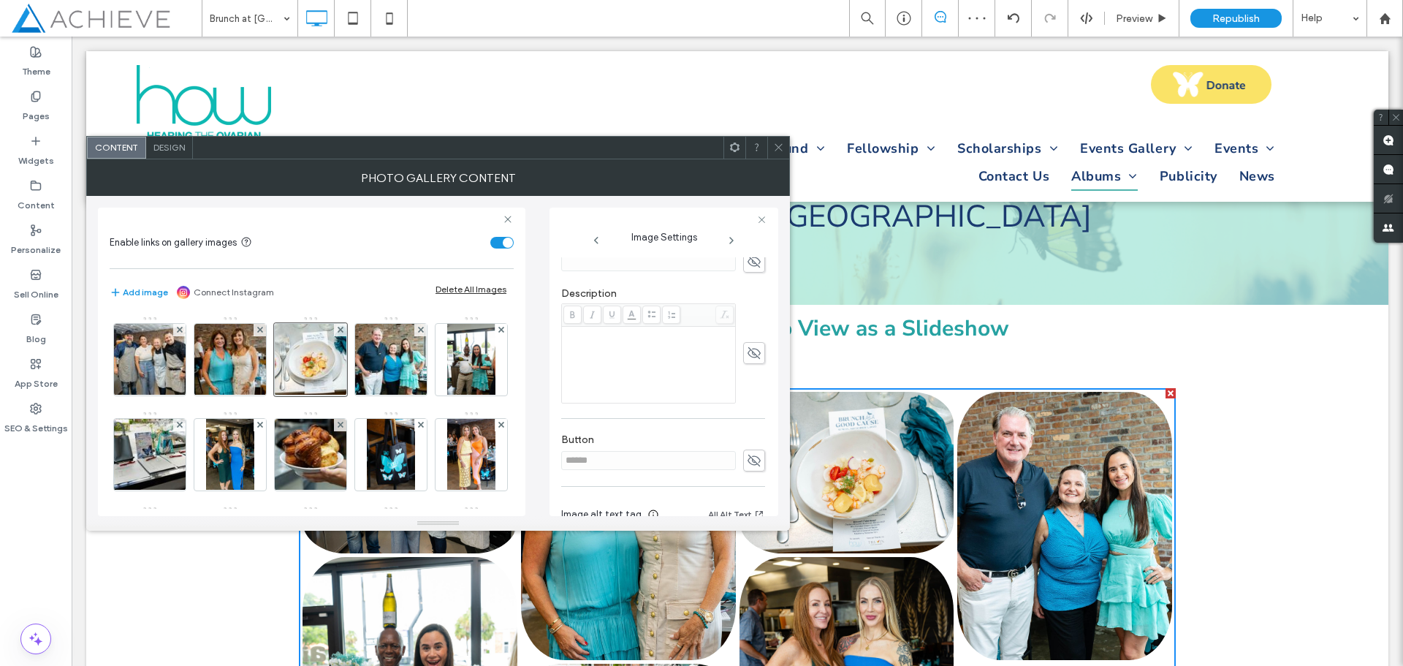
scroll to position [417, 0]
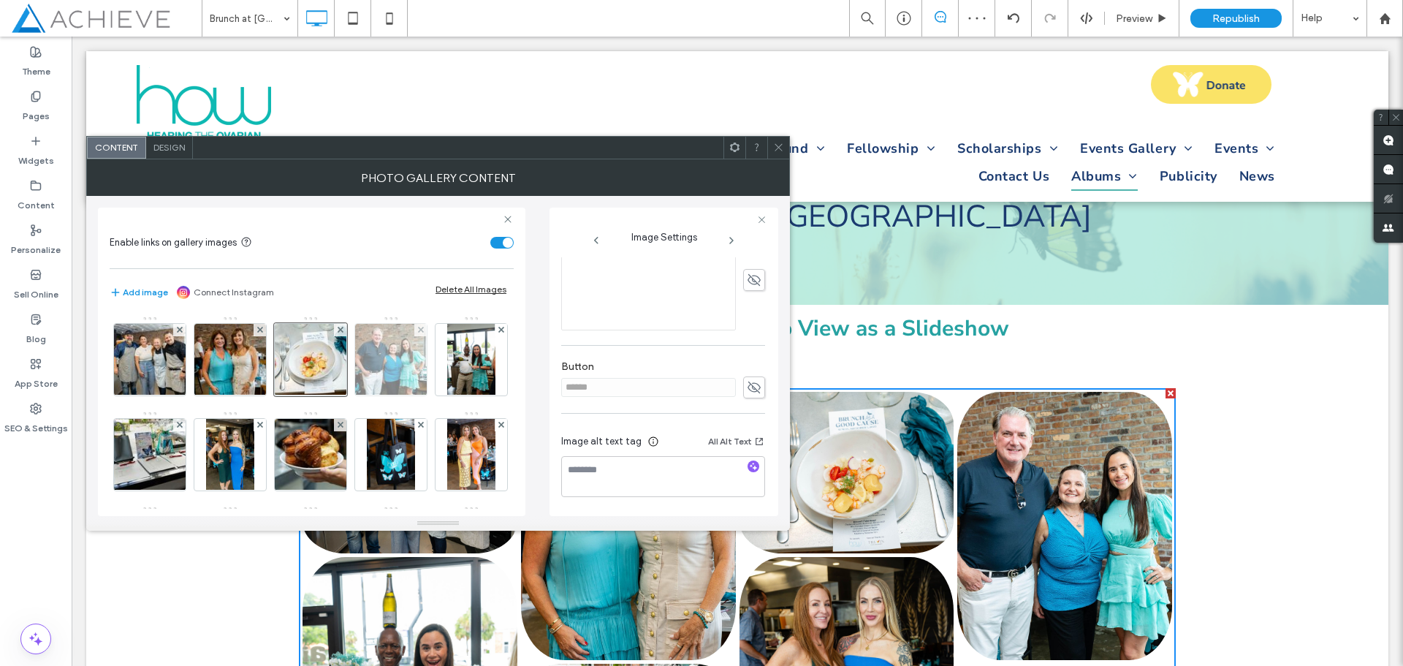
click at [407, 377] on img at bounding box center [391, 360] width 107 height 72
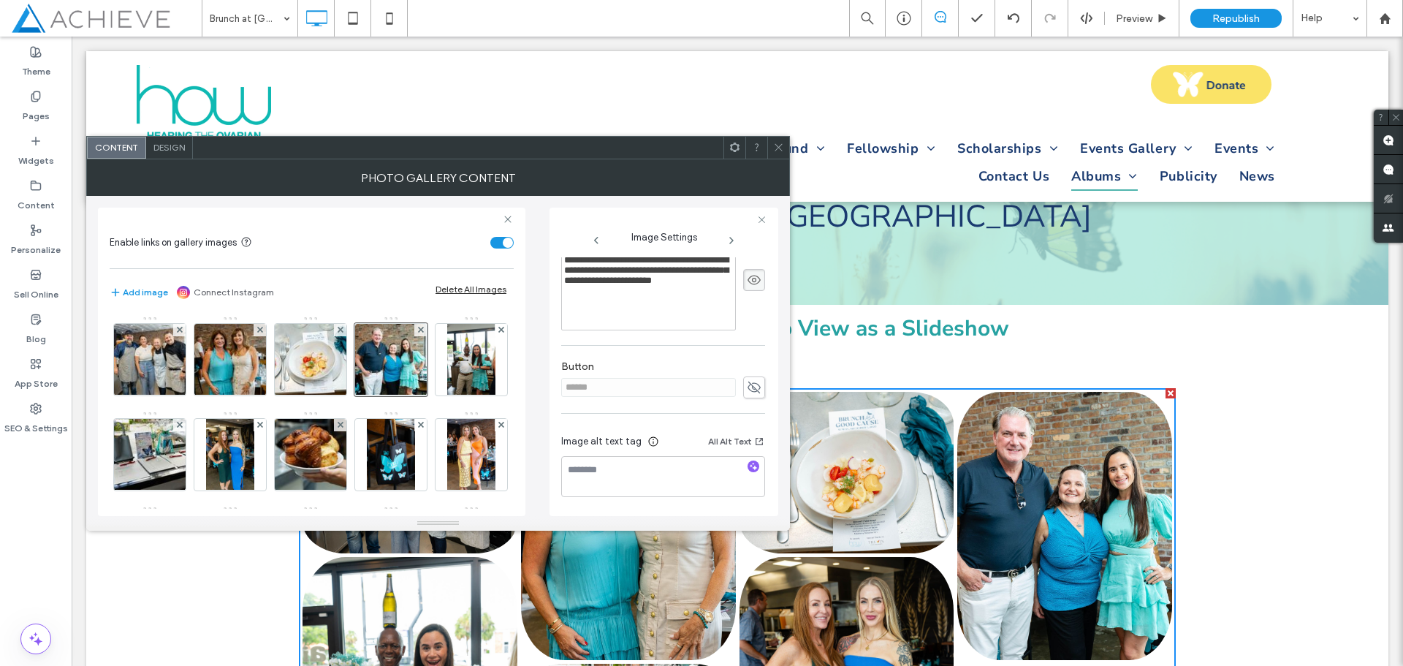
click at [747, 287] on icon at bounding box center [754, 280] width 15 height 16
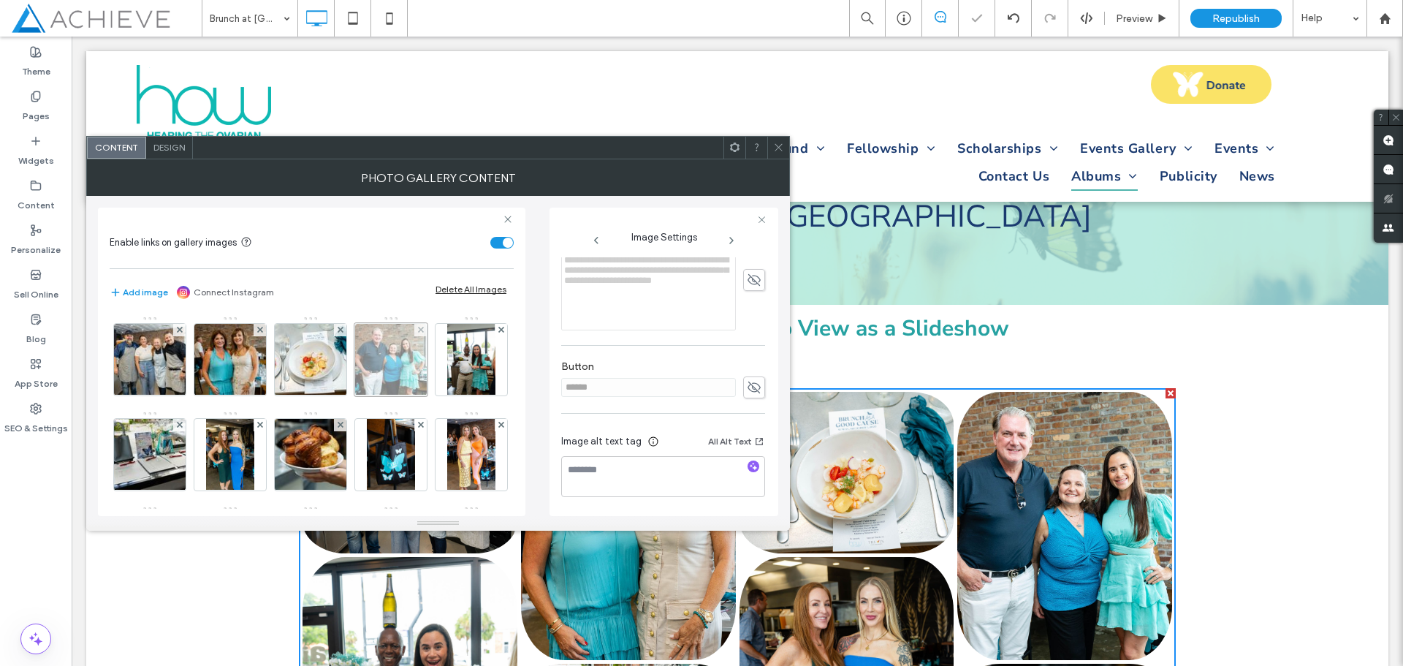
scroll to position [73, 0]
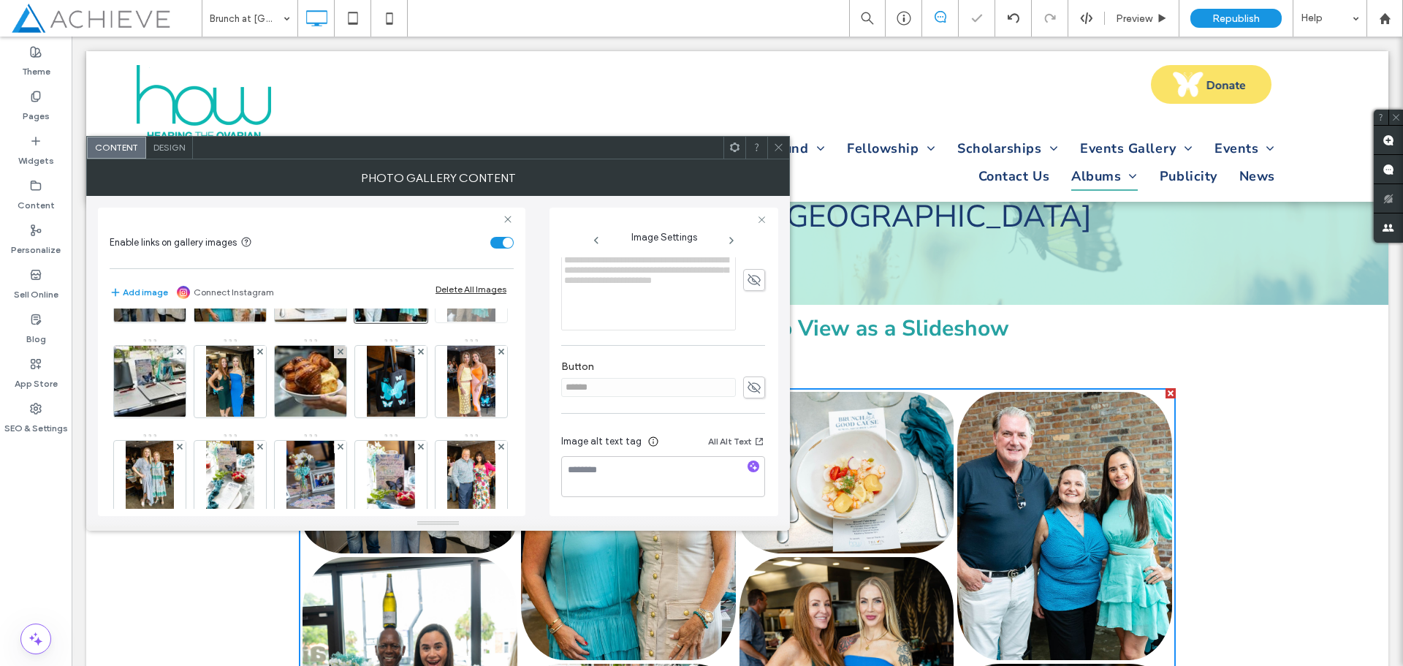
click at [447, 322] on img at bounding box center [471, 287] width 48 height 72
click at [748, 284] on use at bounding box center [754, 281] width 13 height 10
click at [204, 384] on img at bounding box center [149, 382] width 107 height 72
click at [748, 282] on use at bounding box center [754, 281] width 13 height 10
click at [254, 378] on img at bounding box center [230, 382] width 48 height 72
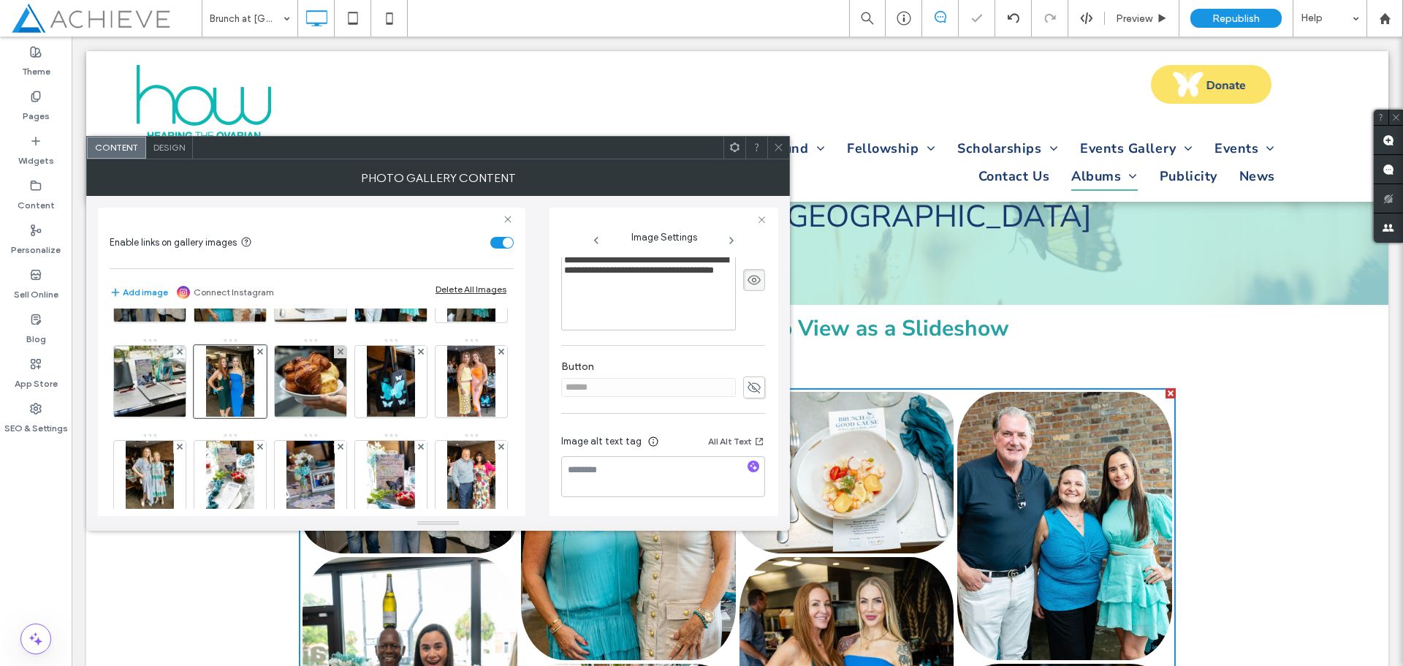
click at [747, 281] on icon at bounding box center [754, 280] width 15 height 16
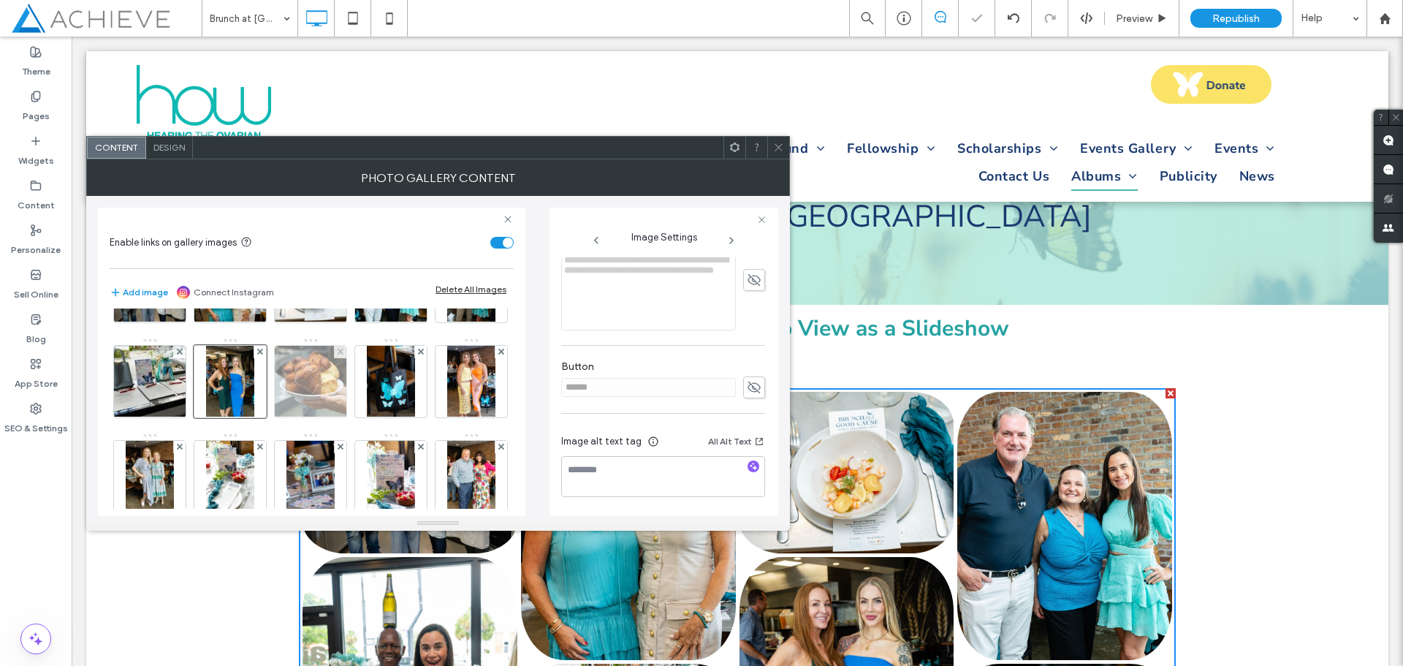
click at [365, 387] on img at bounding box center [310, 382] width 107 height 72
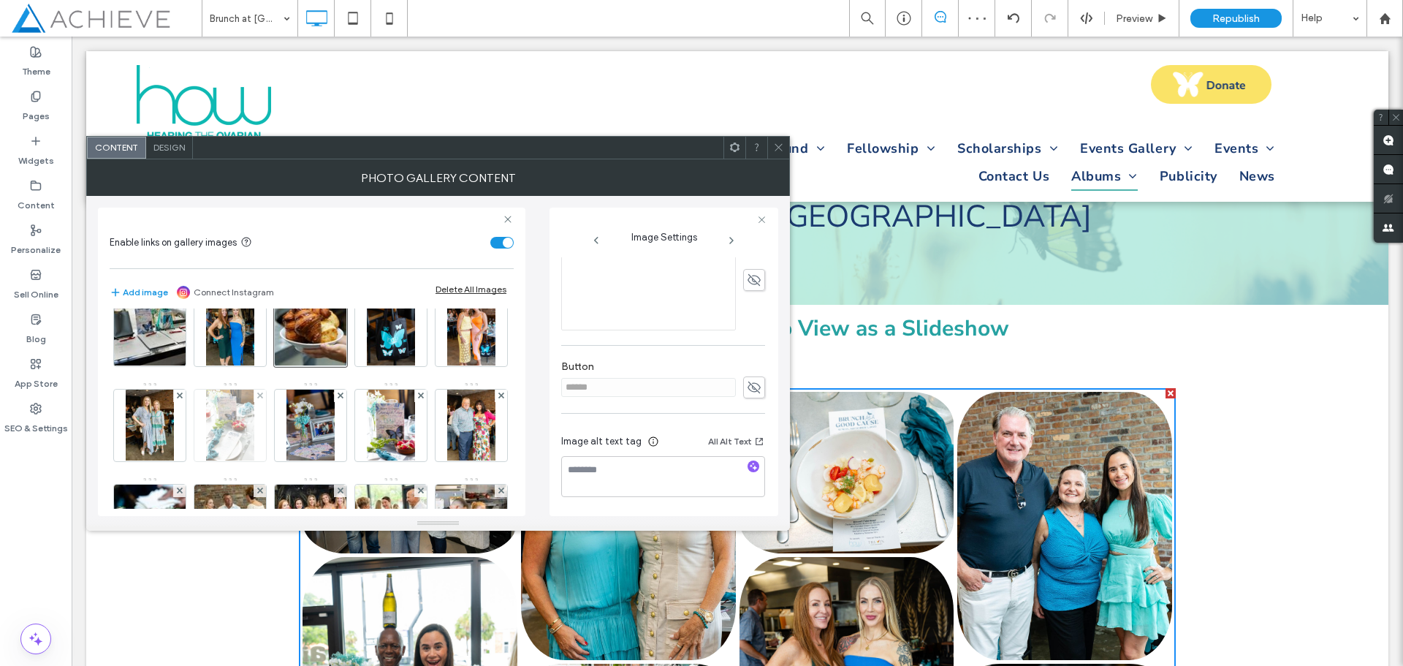
scroll to position [146, 0]
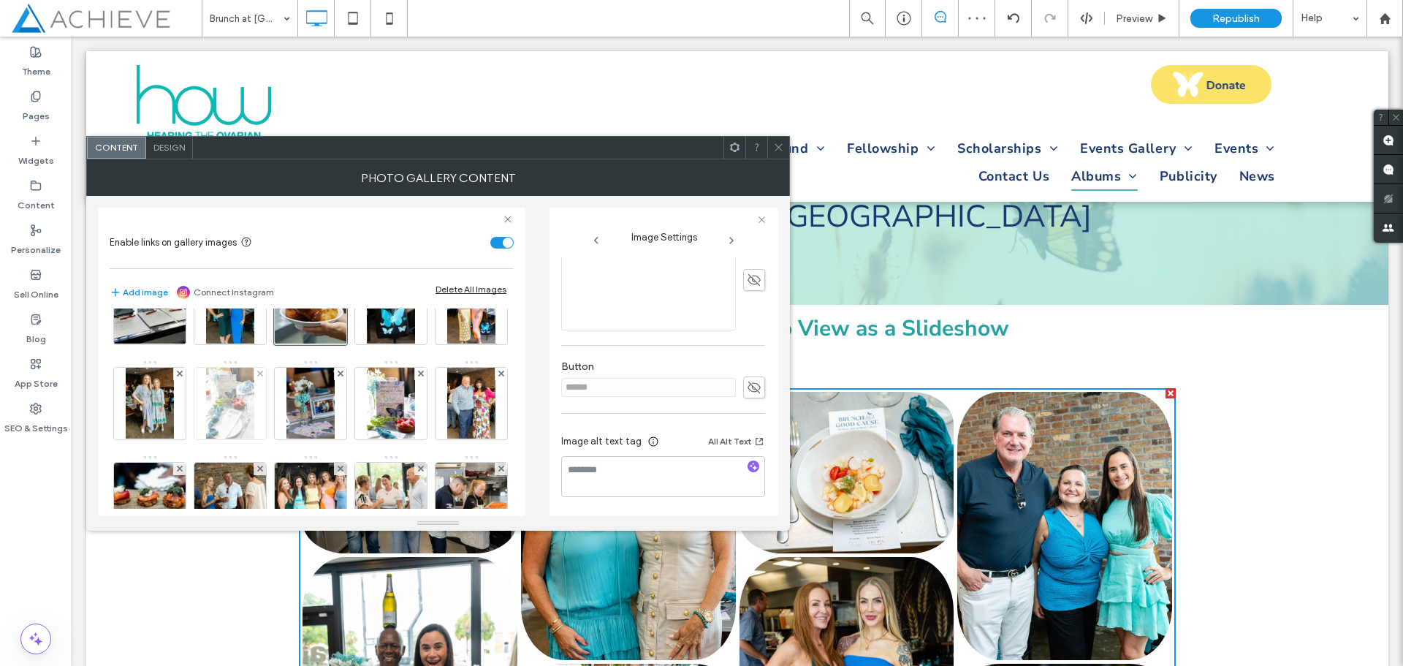
click at [254, 406] on img at bounding box center [230, 404] width 48 height 72
click at [173, 414] on img at bounding box center [150, 404] width 48 height 72
click at [747, 287] on icon at bounding box center [754, 280] width 15 height 16
drag, startPoint x: 233, startPoint y: 405, endPoint x: 258, endPoint y: 396, distance: 26.4
click at [447, 344] on img at bounding box center [471, 309] width 48 height 72
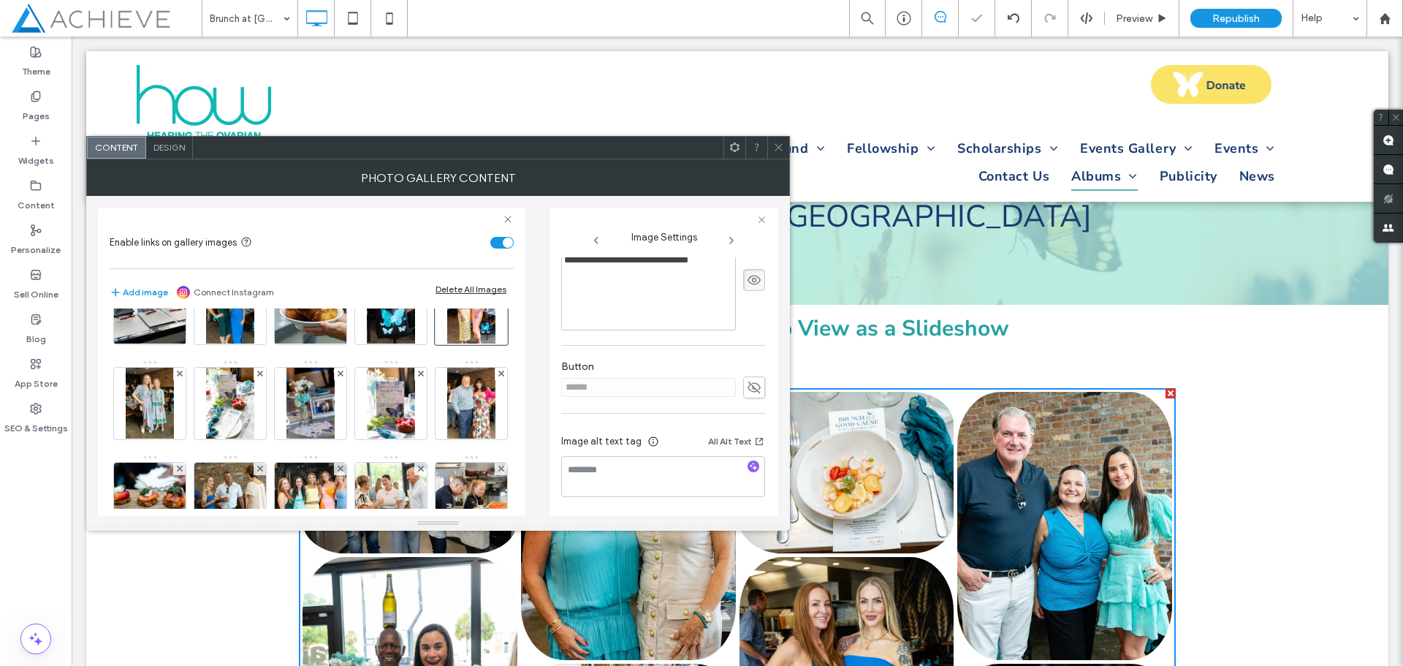
click at [747, 279] on icon at bounding box center [754, 280] width 15 height 16
click at [367, 344] on img at bounding box center [391, 309] width 48 height 72
click at [754, 281] on span at bounding box center [754, 280] width 22 height 22
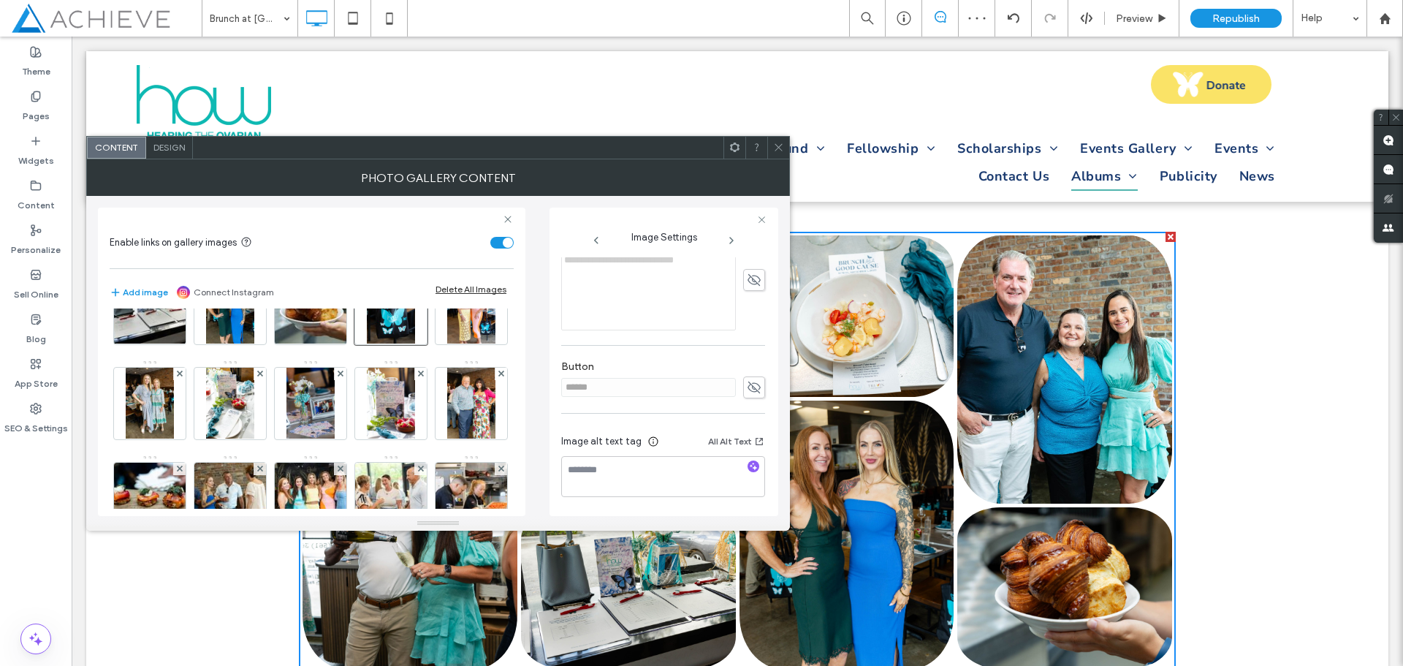
scroll to position [365, 0]
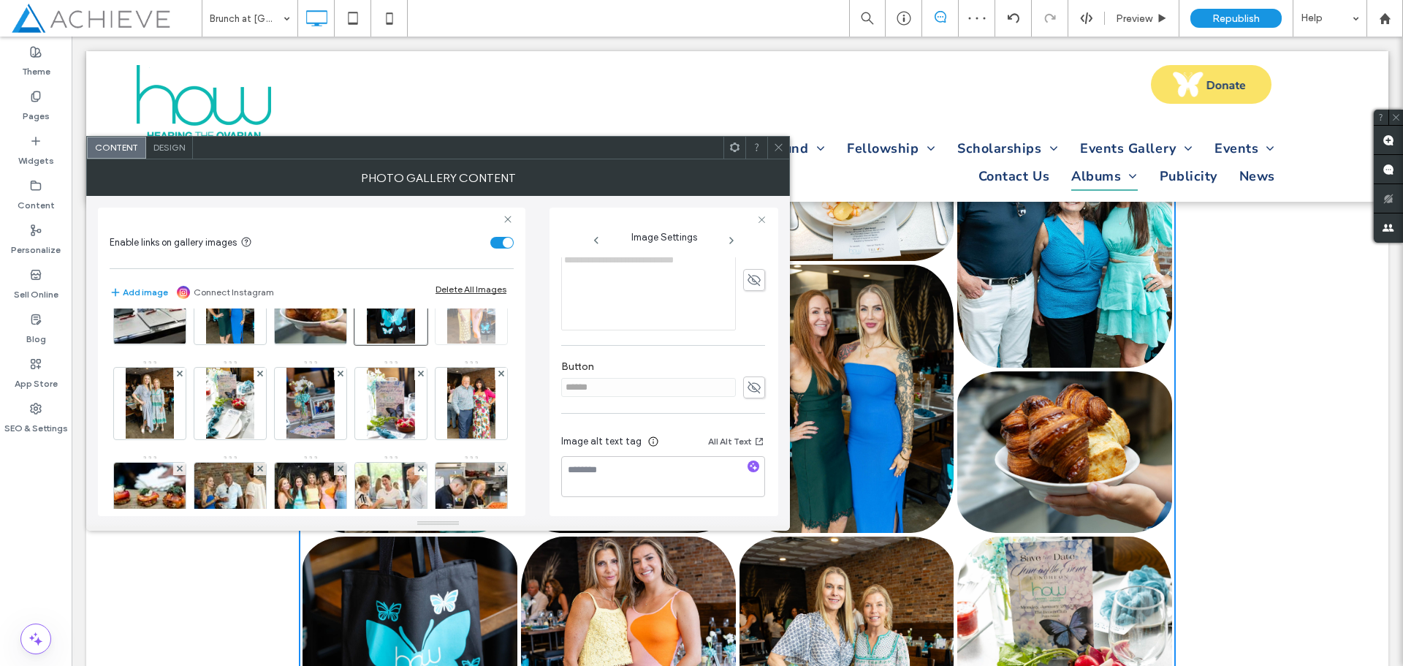
click at [447, 344] on img at bounding box center [471, 309] width 48 height 72
click at [173, 417] on img at bounding box center [150, 404] width 48 height 72
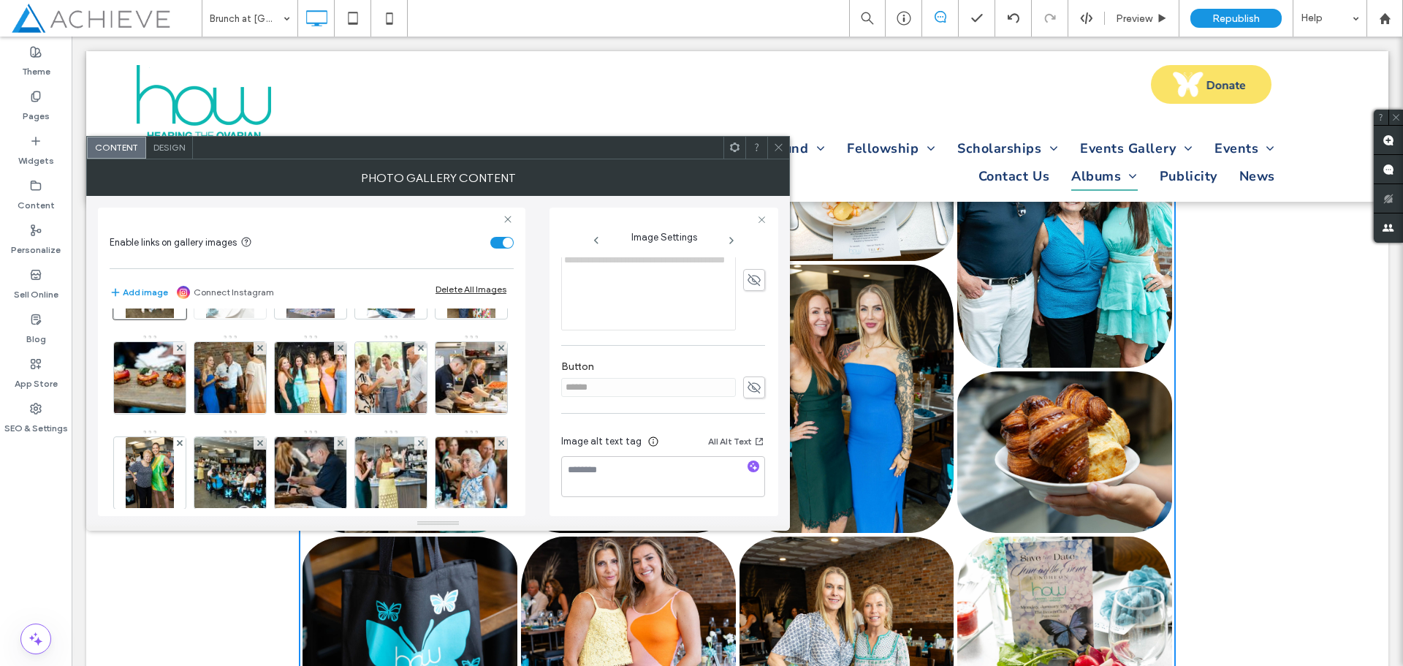
scroll to position [292, 0]
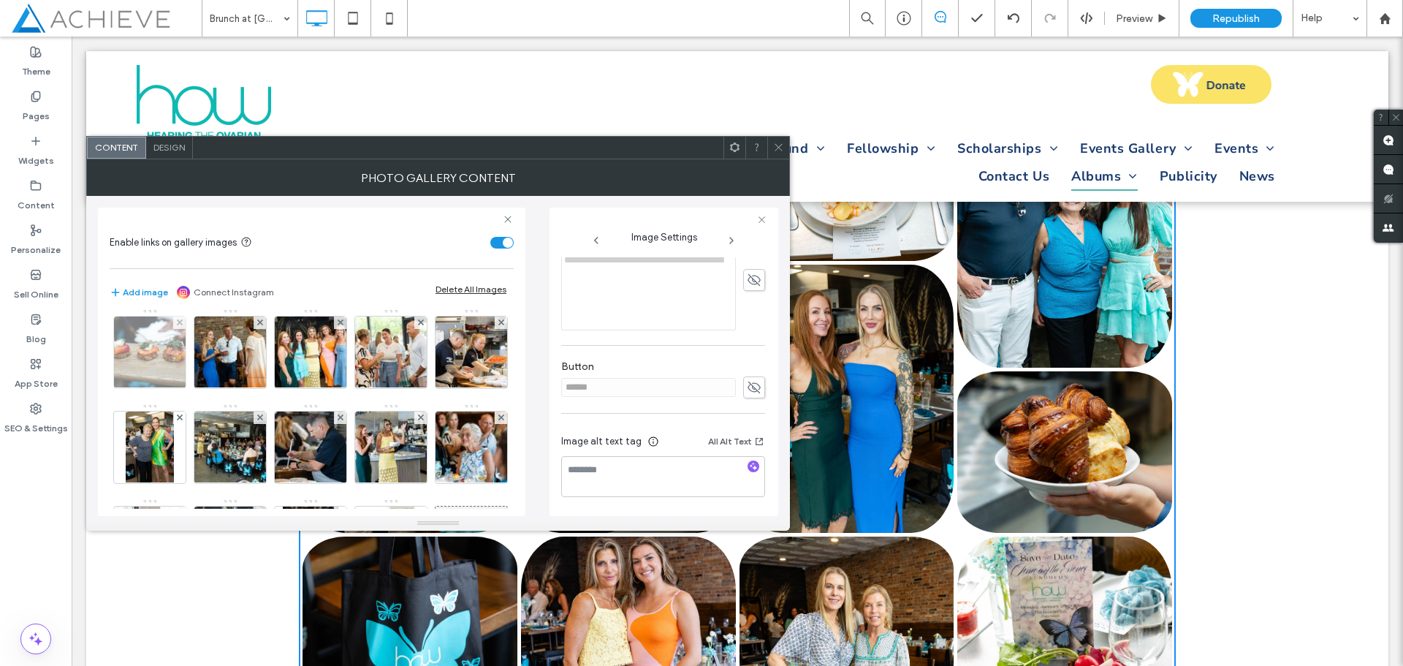
click at [204, 357] on img at bounding box center [149, 352] width 107 height 72
click at [447, 293] on img at bounding box center [471, 257] width 48 height 72
click at [747, 283] on icon at bounding box center [754, 280] width 15 height 16
click at [367, 293] on img at bounding box center [391, 257] width 48 height 72
click at [287, 293] on img at bounding box center [311, 257] width 48 height 72
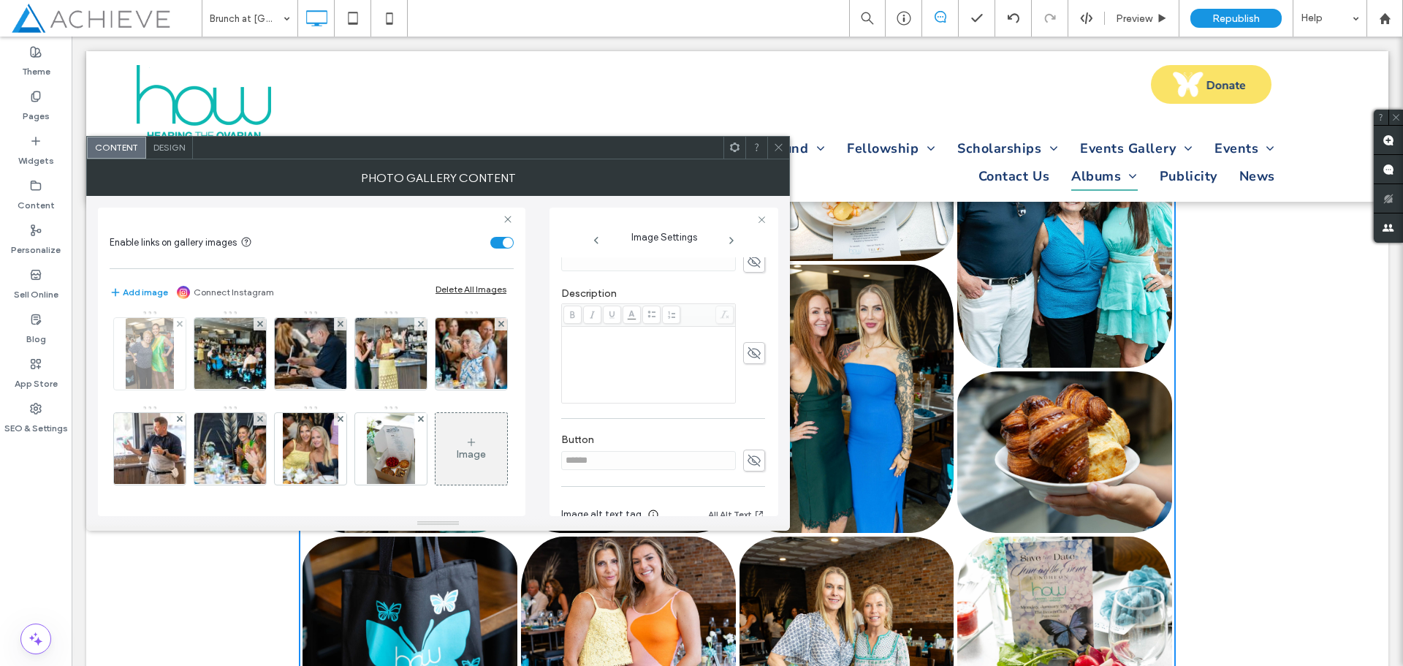
scroll to position [439, 0]
click at [177, 295] on img at bounding box center [230, 259] width 107 height 72
click at [257, 295] on img at bounding box center [310, 259] width 107 height 72
click at [748, 351] on icon at bounding box center [754, 353] width 15 height 16
click at [338, 295] on img at bounding box center [391, 259] width 107 height 72
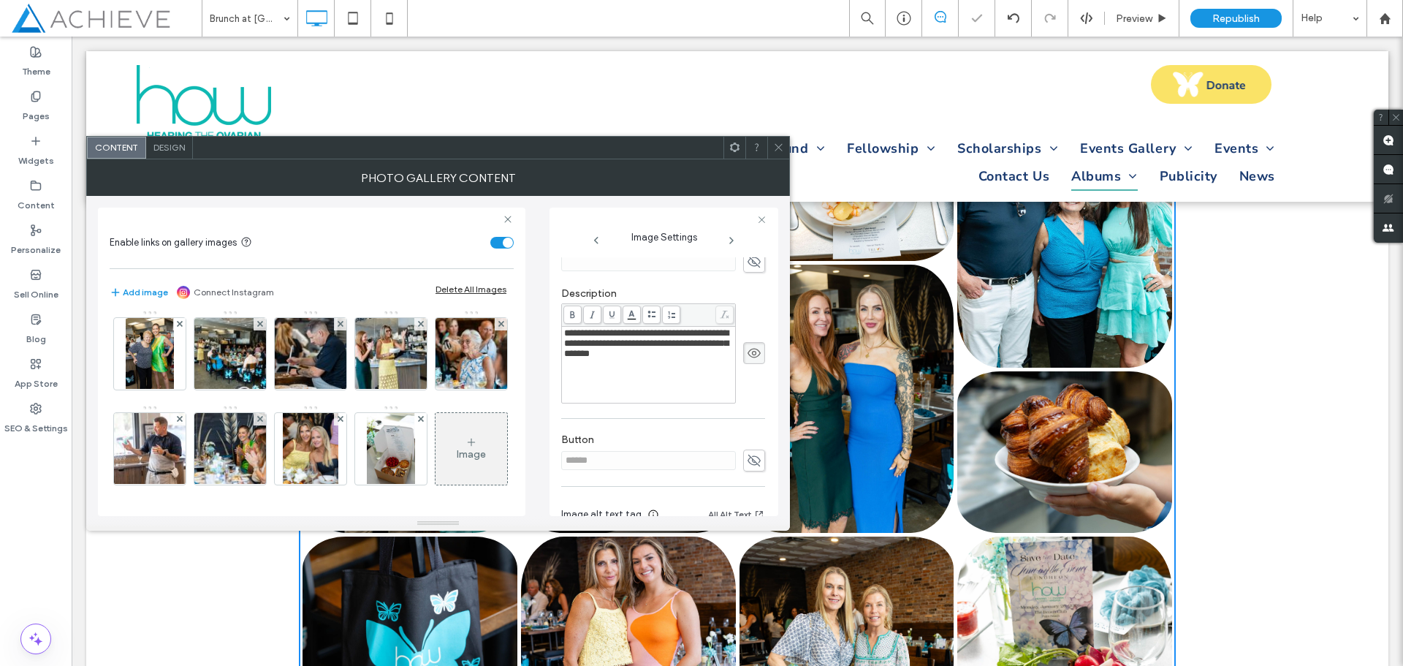
click at [743, 354] on span at bounding box center [754, 353] width 22 height 22
click at [418, 295] on img at bounding box center [471, 259] width 107 height 72
click at [748, 358] on icon at bounding box center [754, 353] width 15 height 16
click at [150, 390] on img at bounding box center [150, 354] width 48 height 72
click at [743, 350] on span at bounding box center [754, 353] width 22 height 22
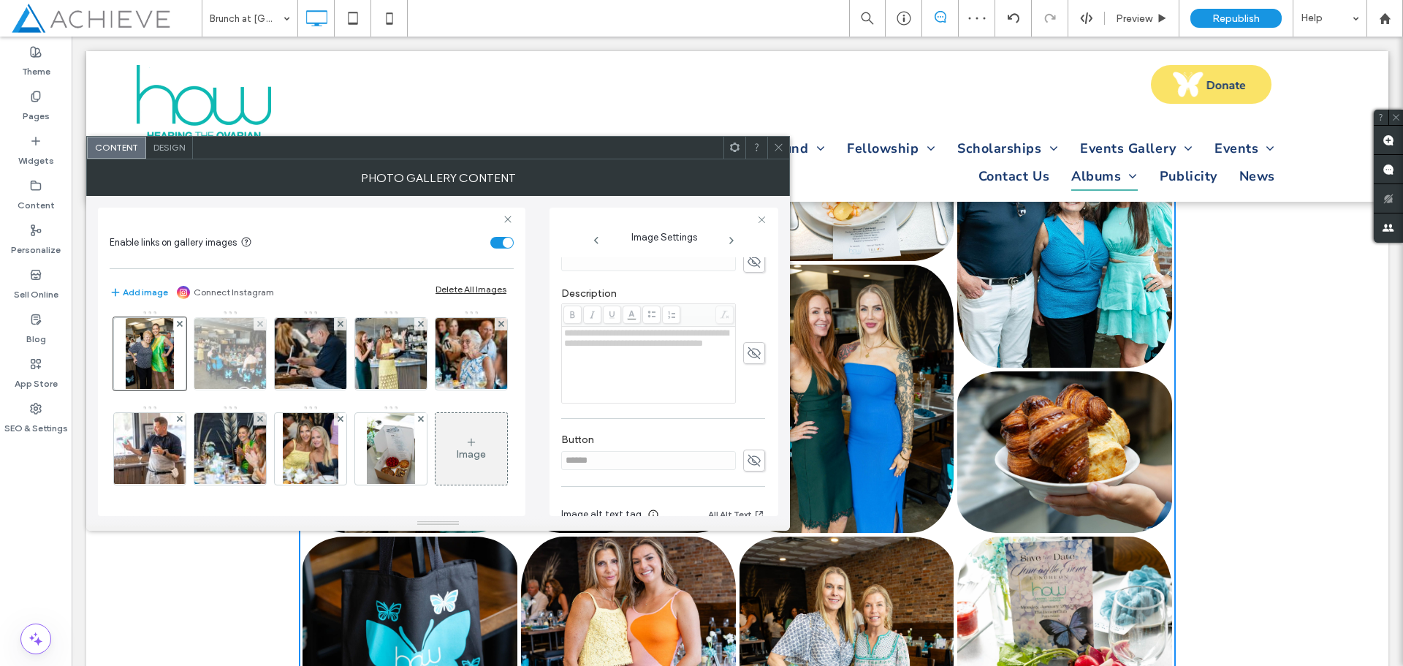
click at [244, 390] on img at bounding box center [230, 354] width 107 height 72
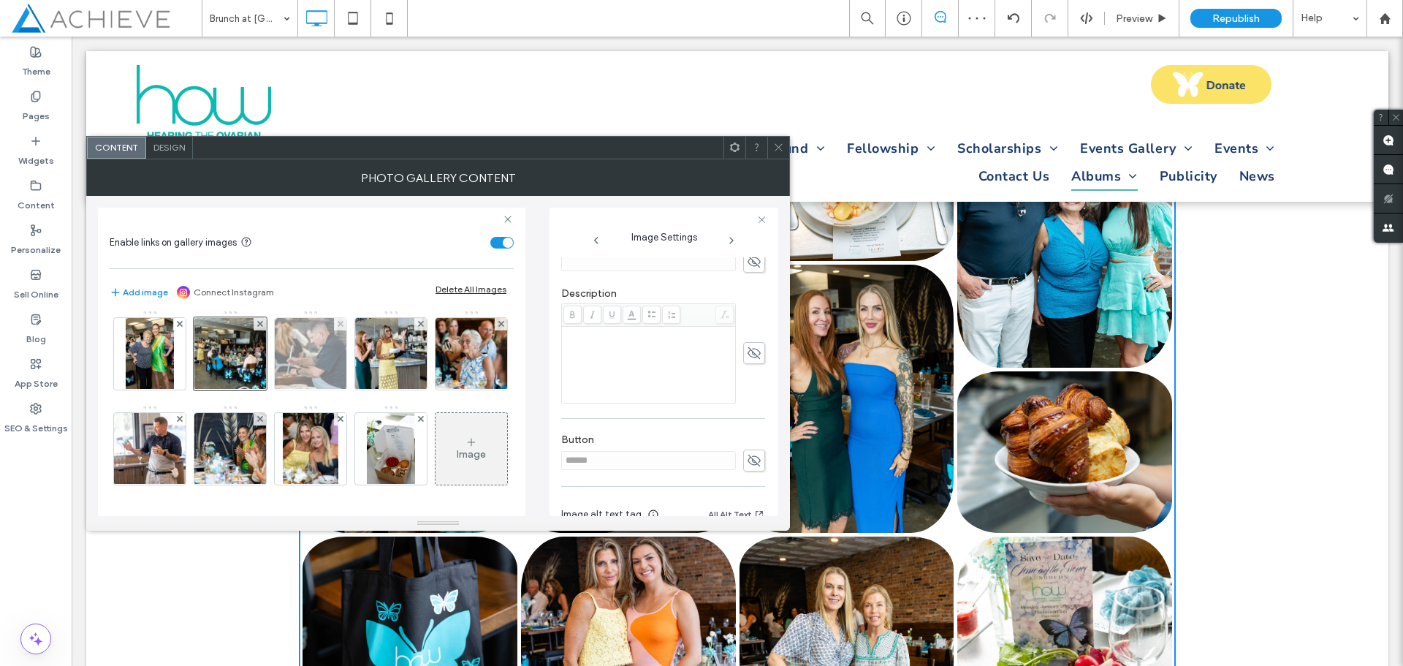
click at [309, 390] on img at bounding box center [310, 354] width 107 height 72
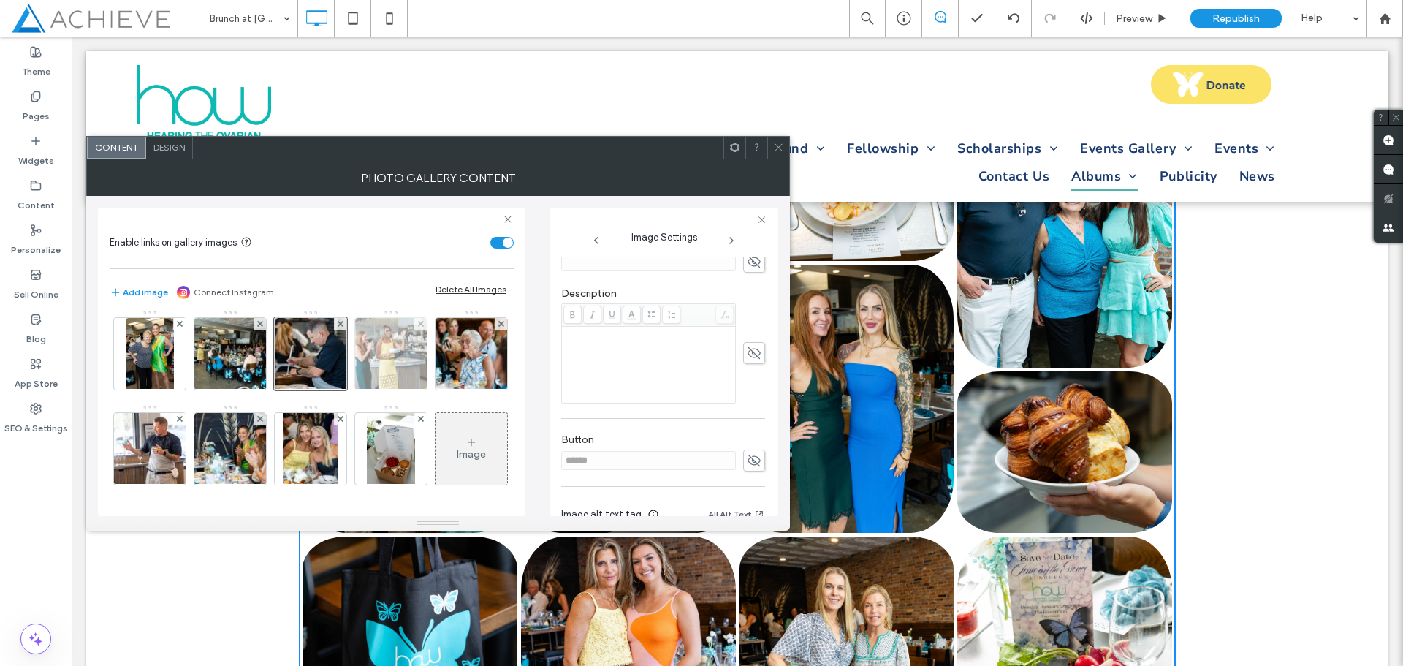
click at [391, 390] on img at bounding box center [391, 354] width 107 height 72
click at [418, 390] on img at bounding box center [471, 354] width 107 height 72
click at [204, 413] on img at bounding box center [149, 449] width 107 height 72
click at [747, 354] on icon at bounding box center [754, 353] width 15 height 16
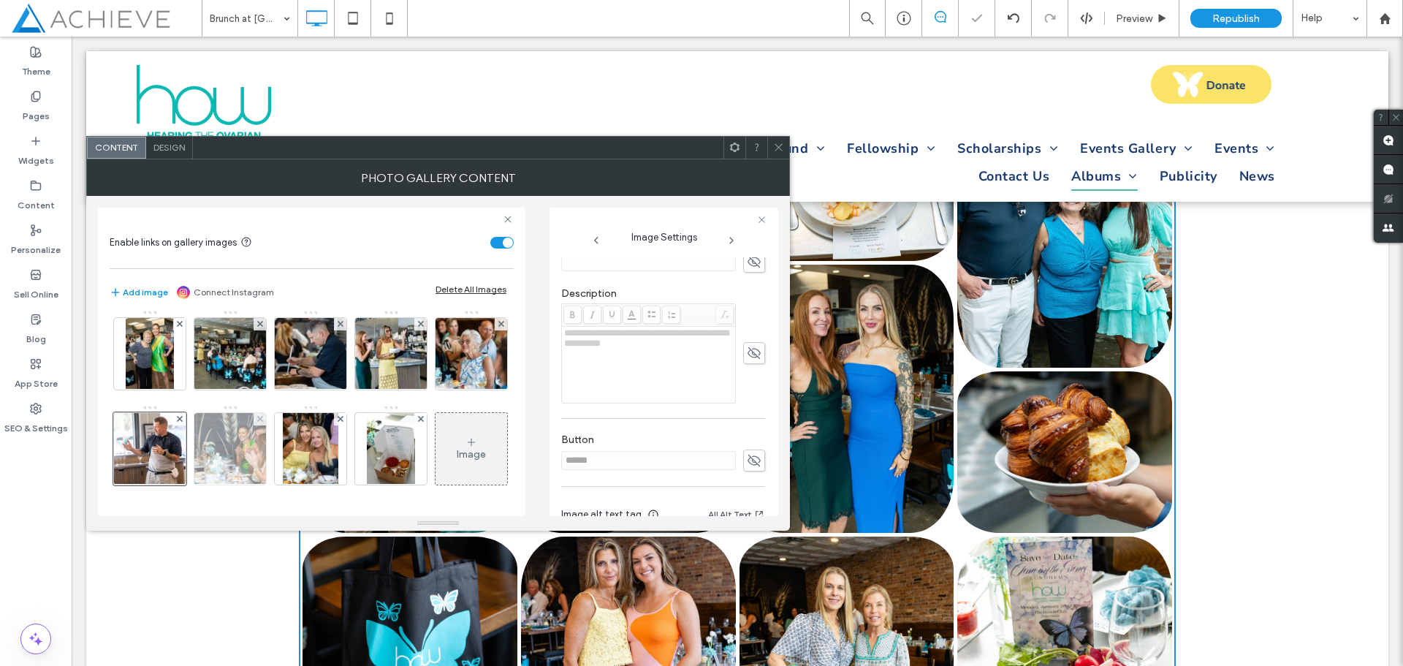
click at [284, 413] on img at bounding box center [230, 449] width 107 height 72
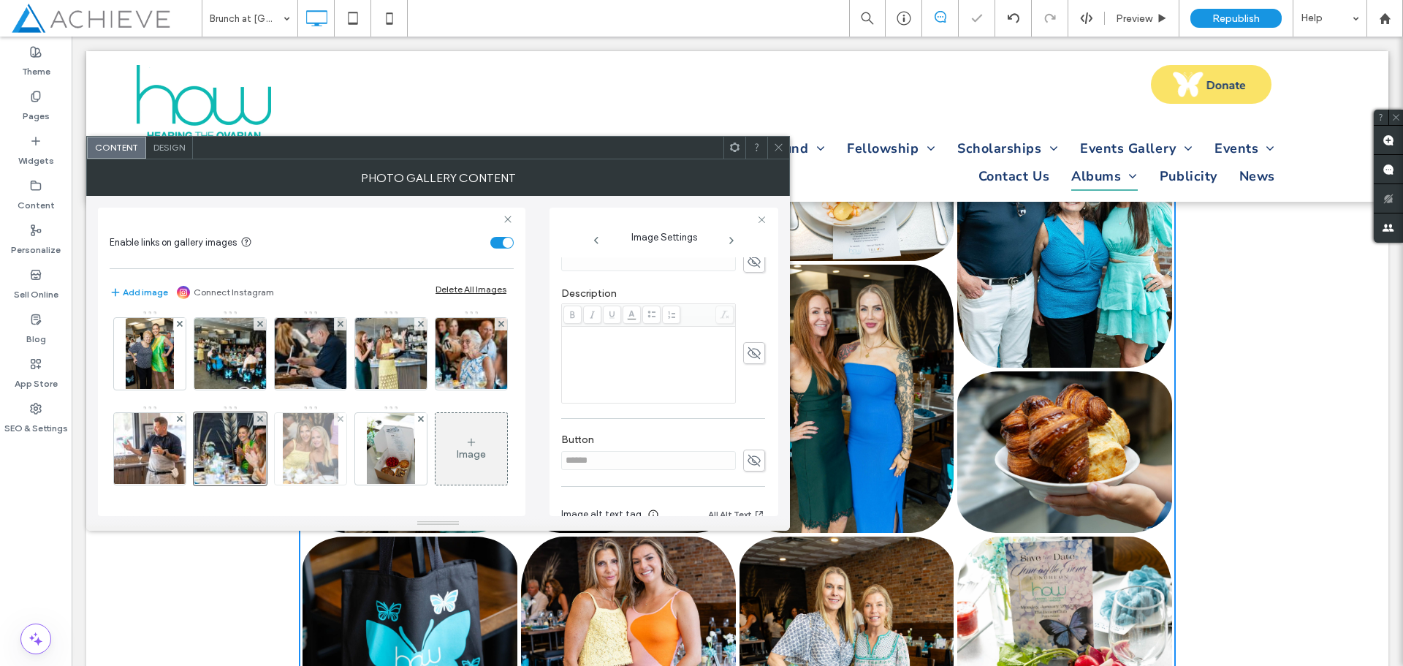
click at [339, 413] on img at bounding box center [311, 449] width 56 height 72
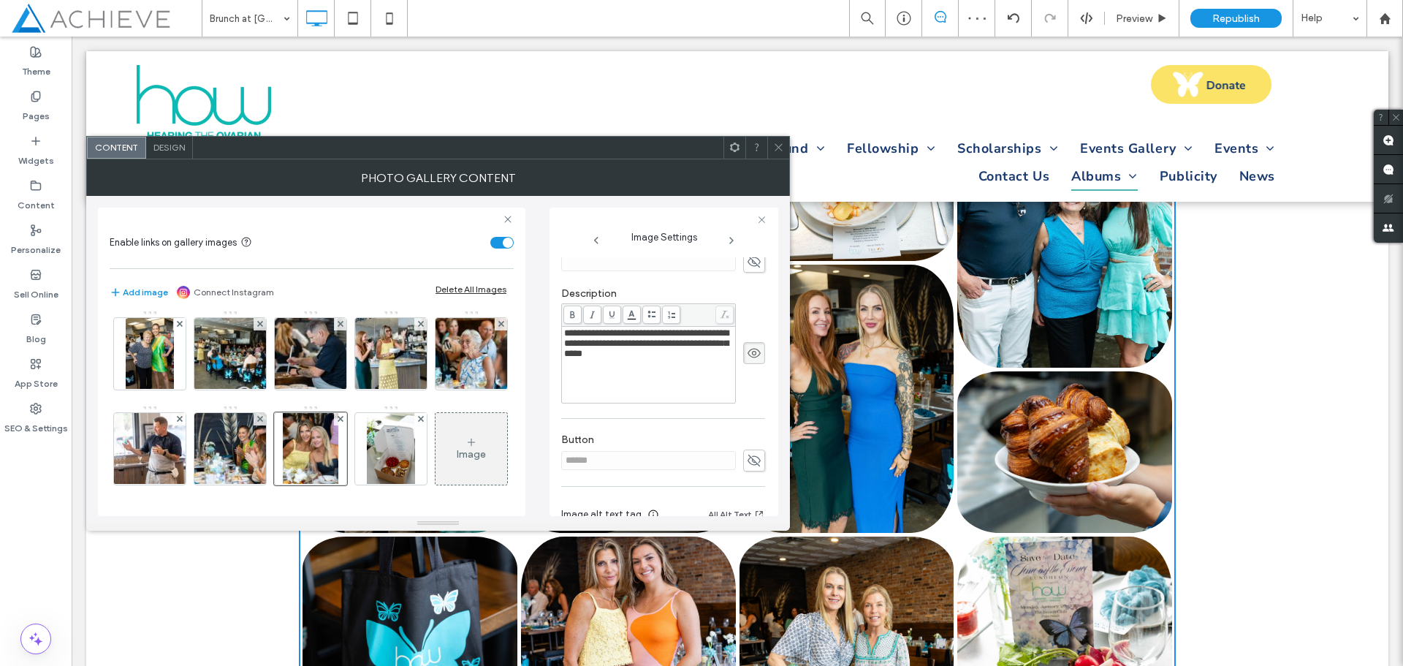
click at [743, 353] on span at bounding box center [754, 353] width 22 height 22
click at [367, 452] on img at bounding box center [391, 449] width 48 height 72
click at [751, 359] on icon at bounding box center [754, 353] width 15 height 16
click at [777, 149] on use at bounding box center [778, 147] width 7 height 7
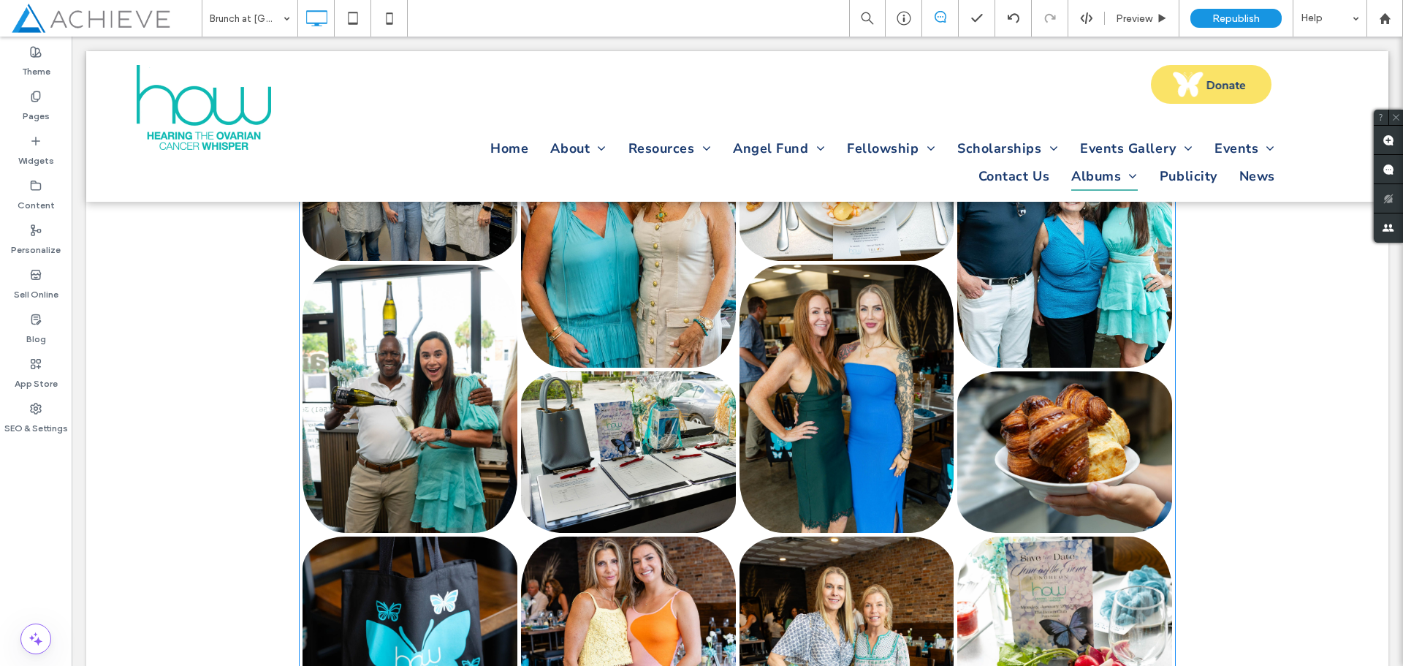
click at [894, 323] on link at bounding box center [847, 399] width 215 height 268
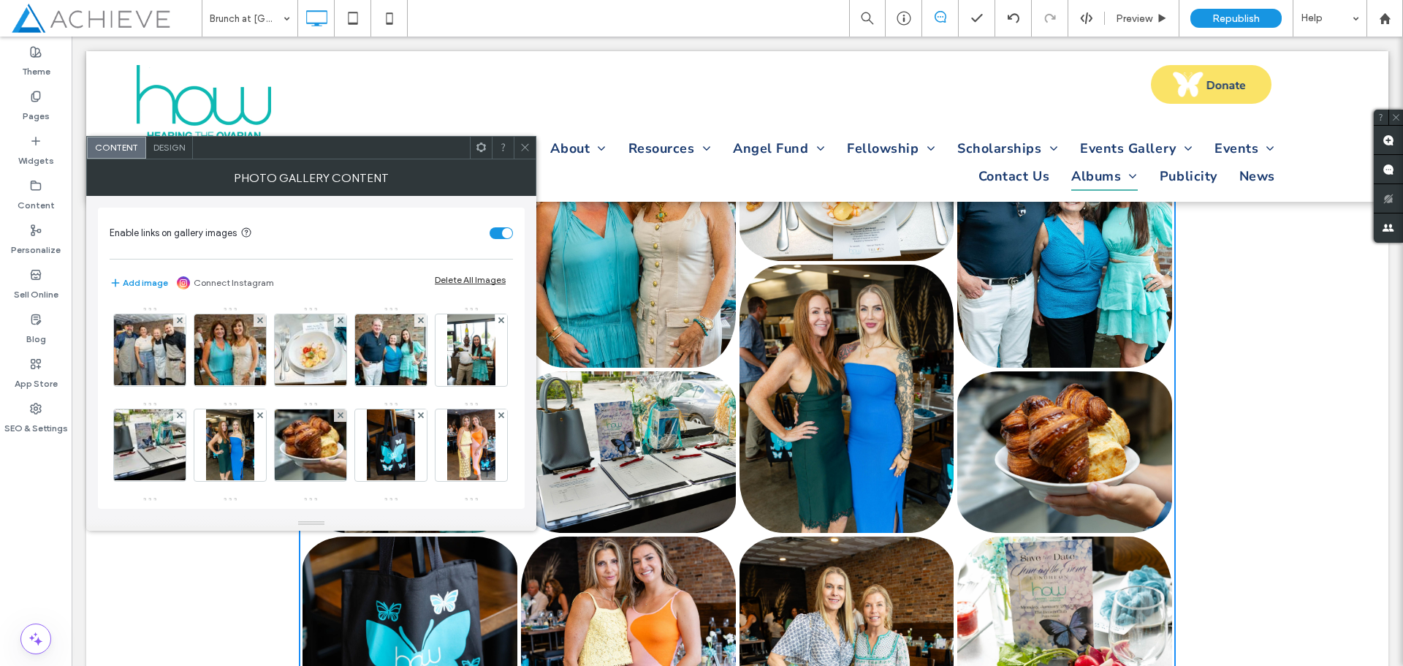
click at [526, 148] on use at bounding box center [524, 147] width 7 height 7
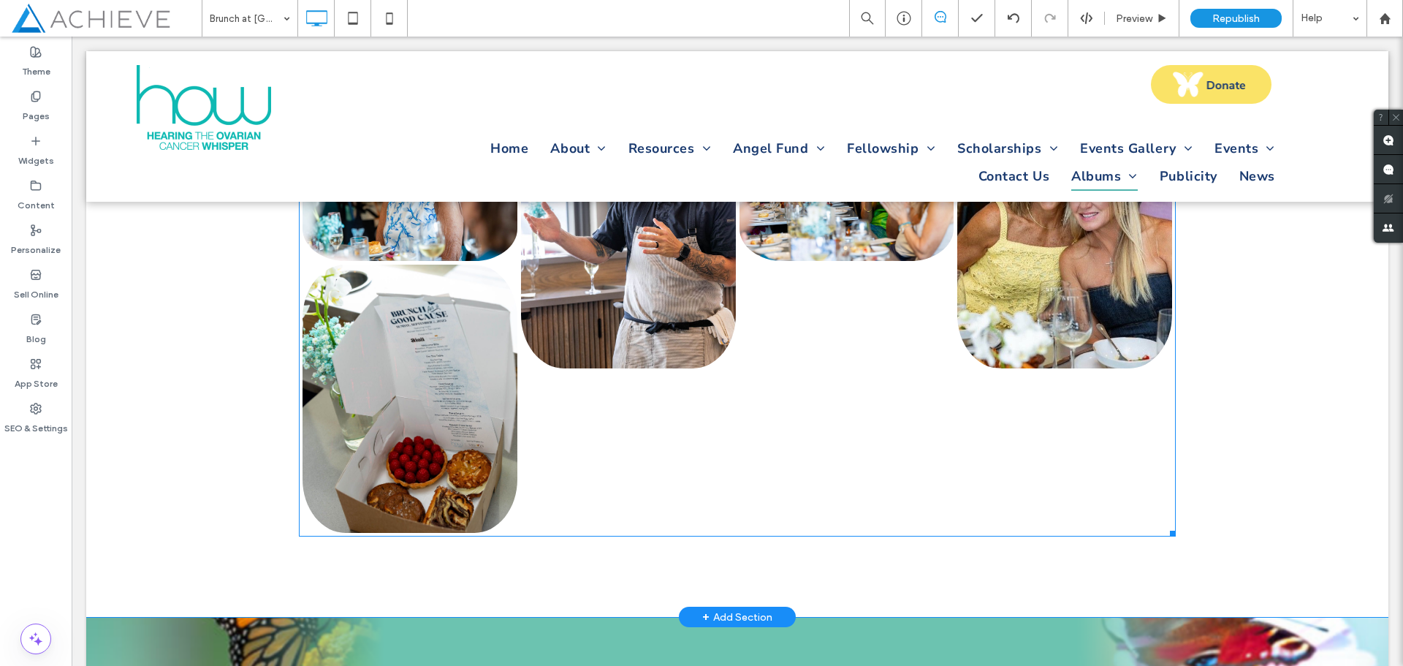
scroll to position [1681, 0]
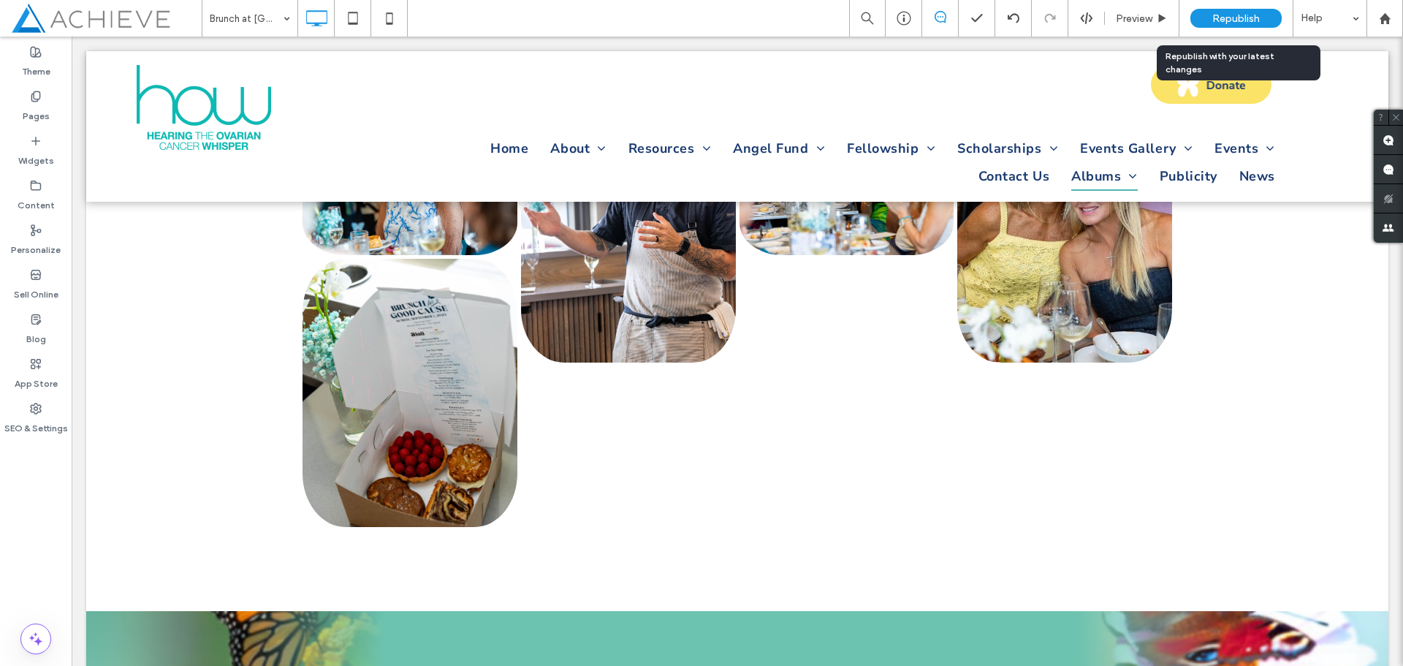
click at [1264, 22] on div "Republish" at bounding box center [1236, 18] width 91 height 19
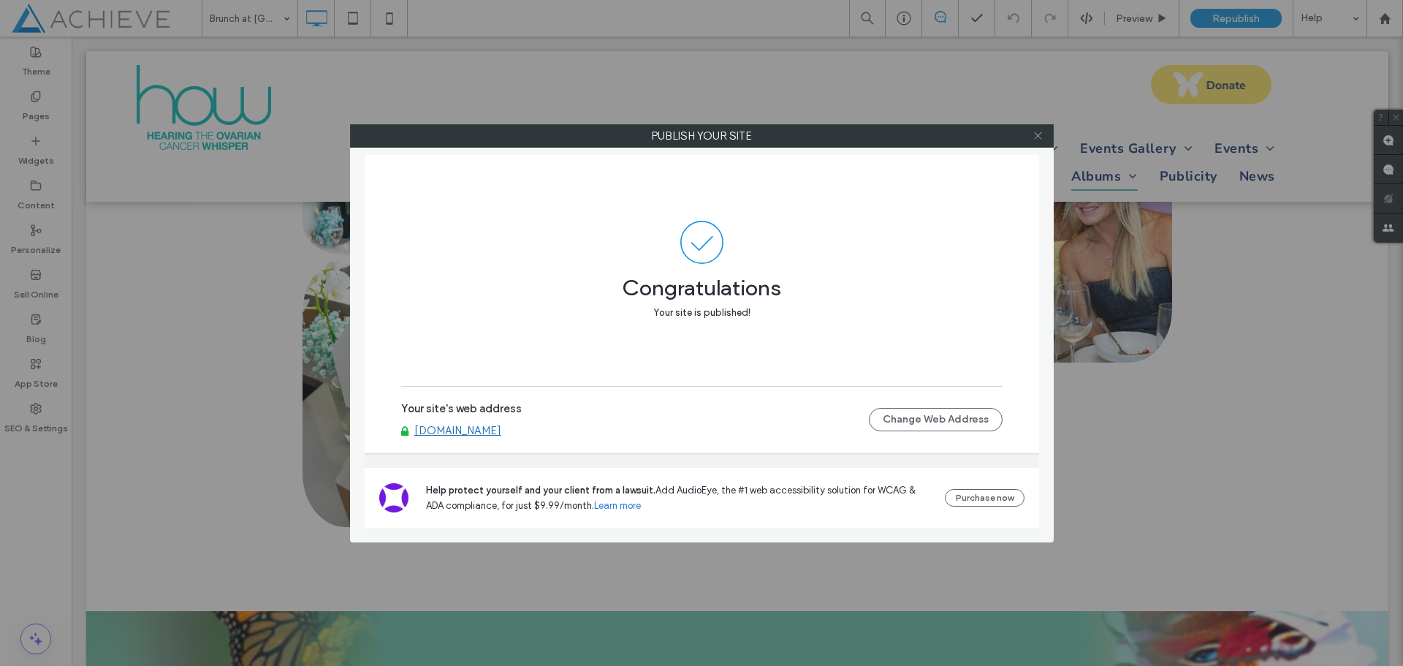
click at [1040, 133] on icon at bounding box center [1038, 135] width 11 height 11
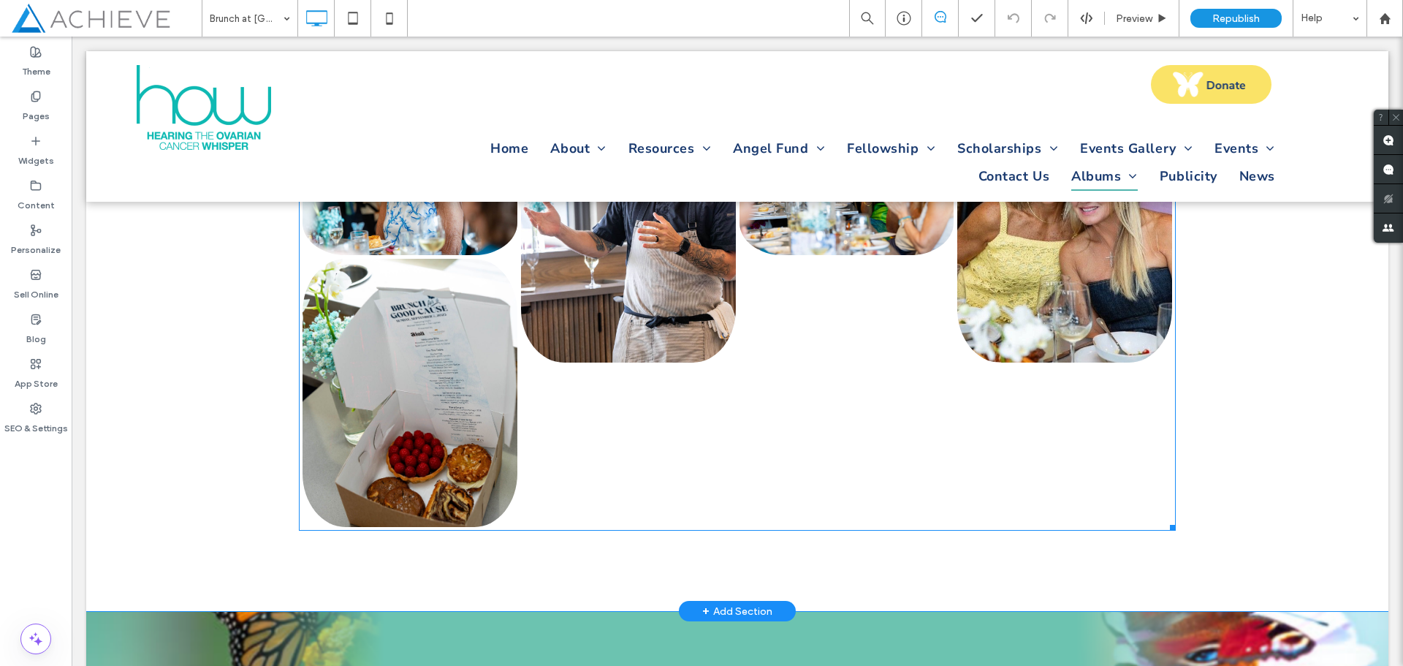
scroll to position [0, 0]
click at [444, 357] on link at bounding box center [410, 393] width 215 height 268
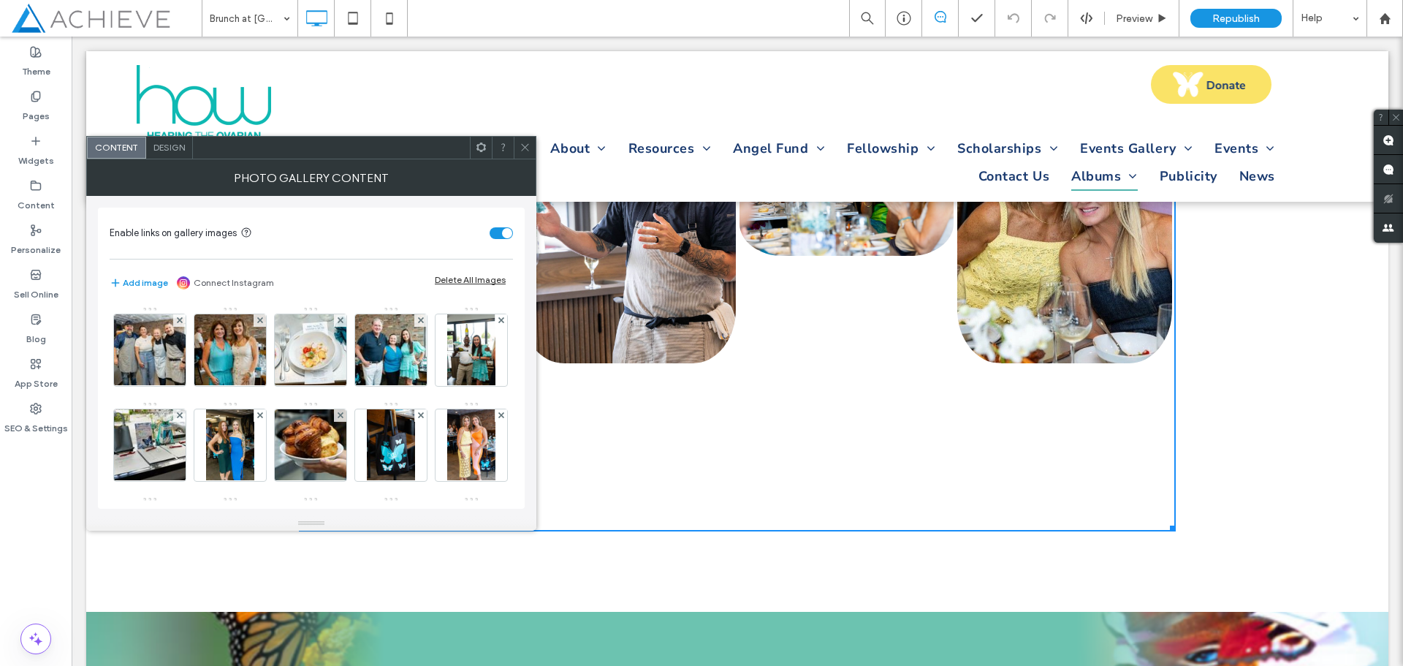
click at [493, 232] on div "toggle" at bounding box center [501, 233] width 23 height 12
drag, startPoint x: 525, startPoint y: 151, endPoint x: 832, endPoint y: 37, distance: 327.5
click at [525, 151] on icon at bounding box center [525, 147] width 11 height 11
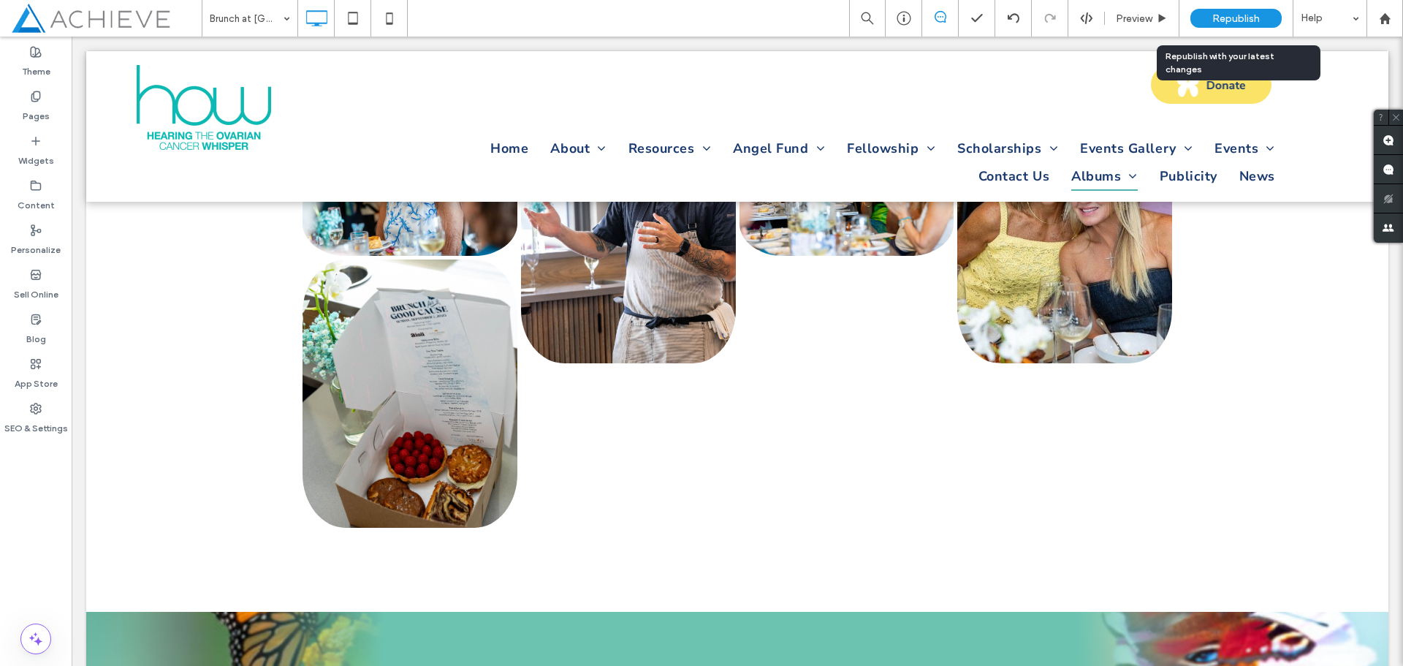
click at [1222, 18] on span "Republish" at bounding box center [1237, 18] width 48 height 12
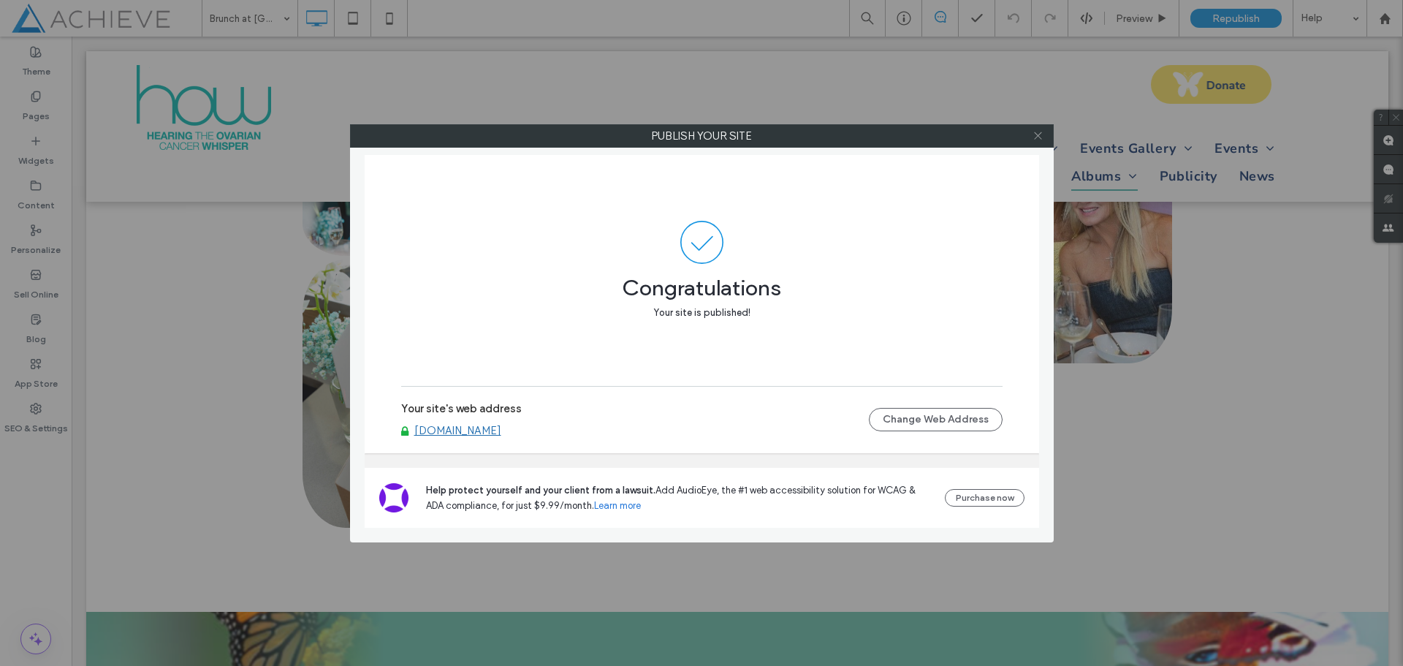
click at [1036, 133] on icon at bounding box center [1038, 135] width 11 height 11
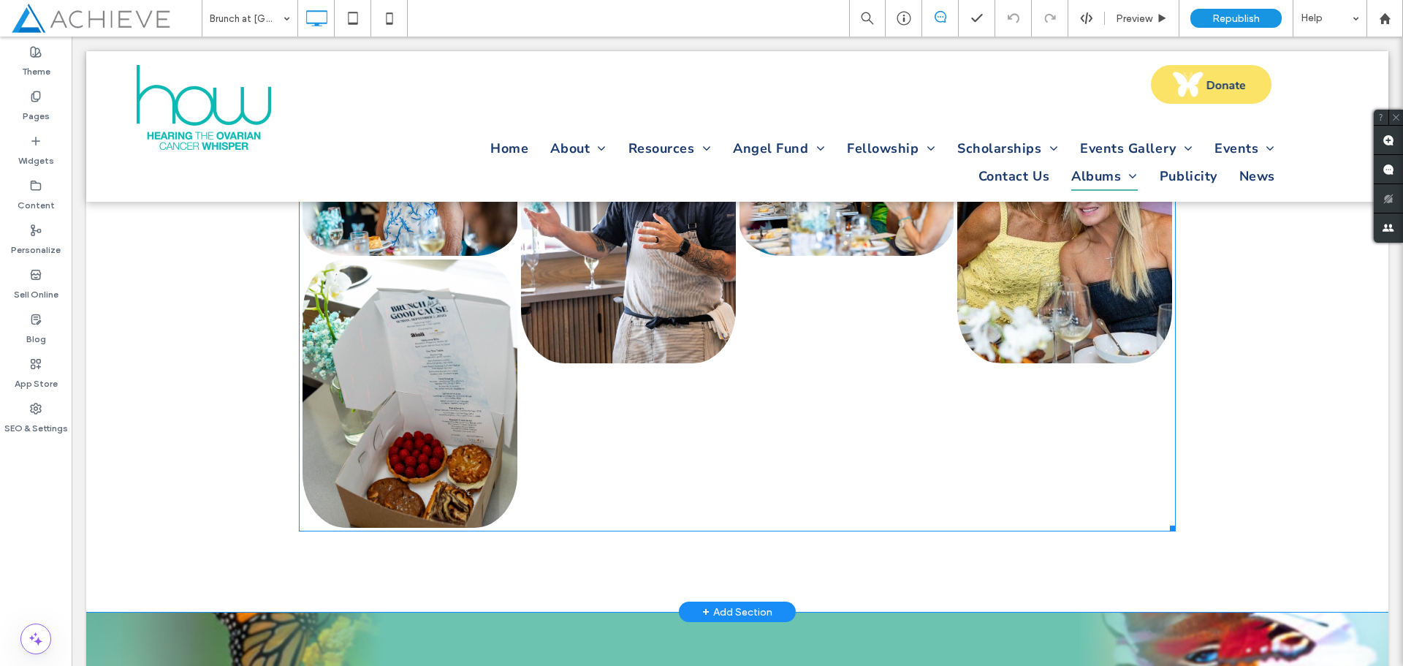
click at [408, 396] on link at bounding box center [410, 393] width 215 height 268
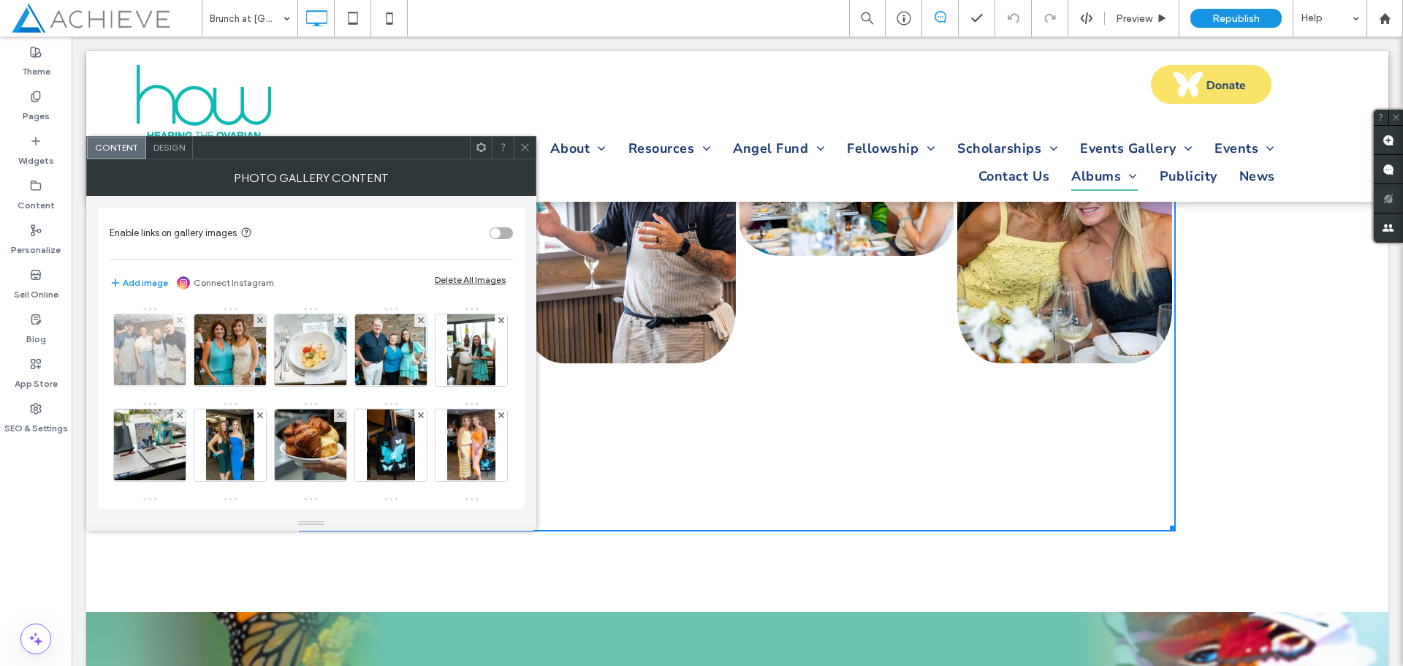
click at [144, 352] on img at bounding box center [149, 350] width 107 height 72
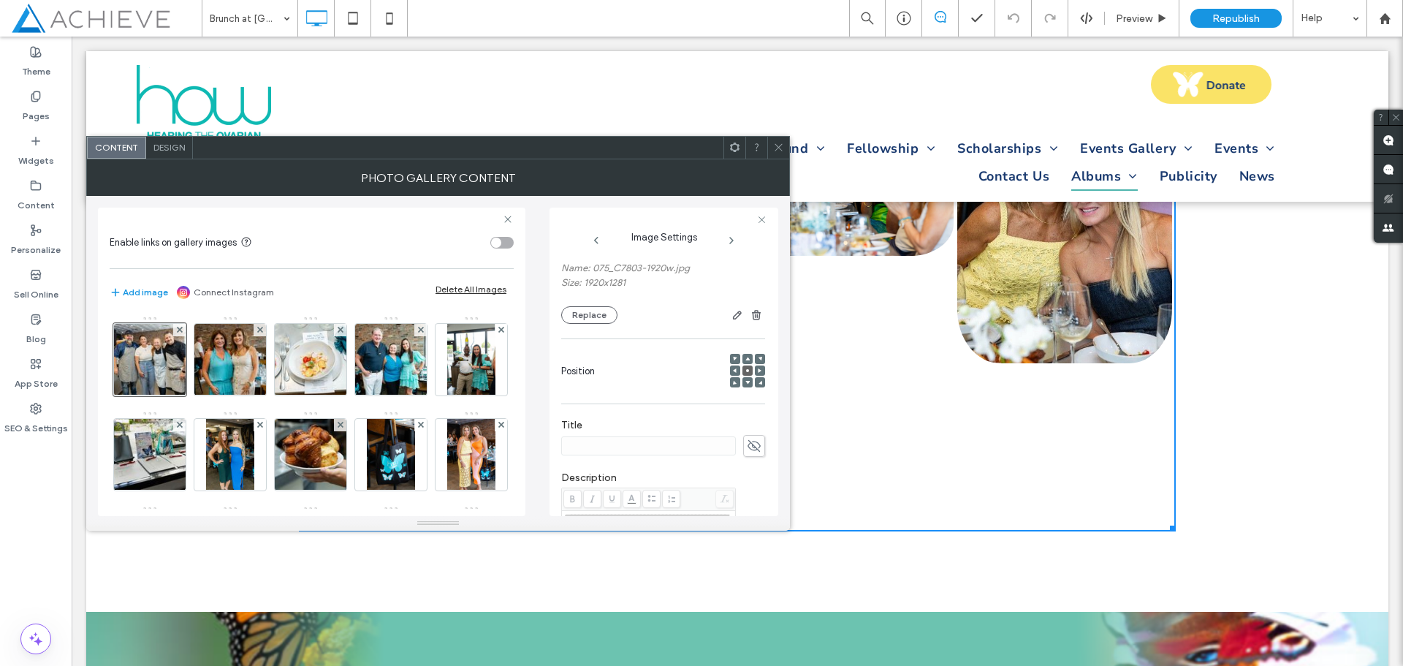
scroll to position [219, 0]
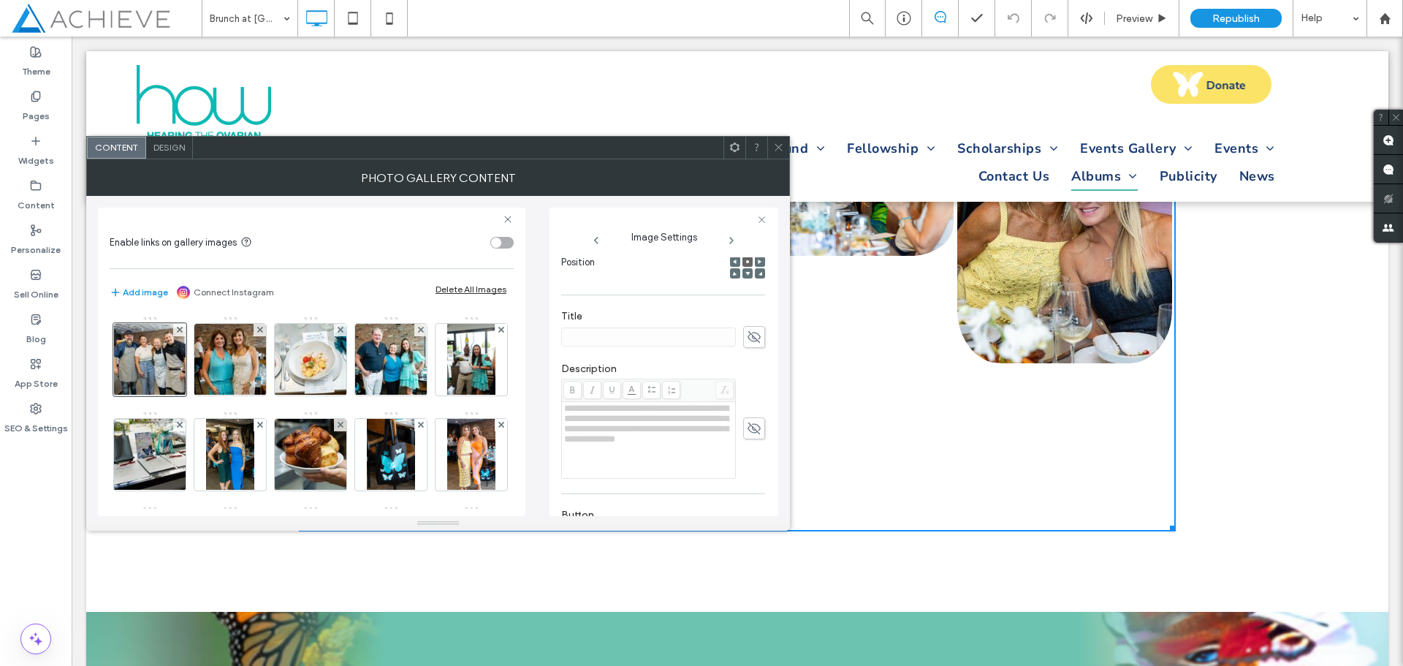
click at [748, 431] on use at bounding box center [754, 428] width 13 height 12
click at [778, 148] on icon at bounding box center [778, 147] width 11 height 11
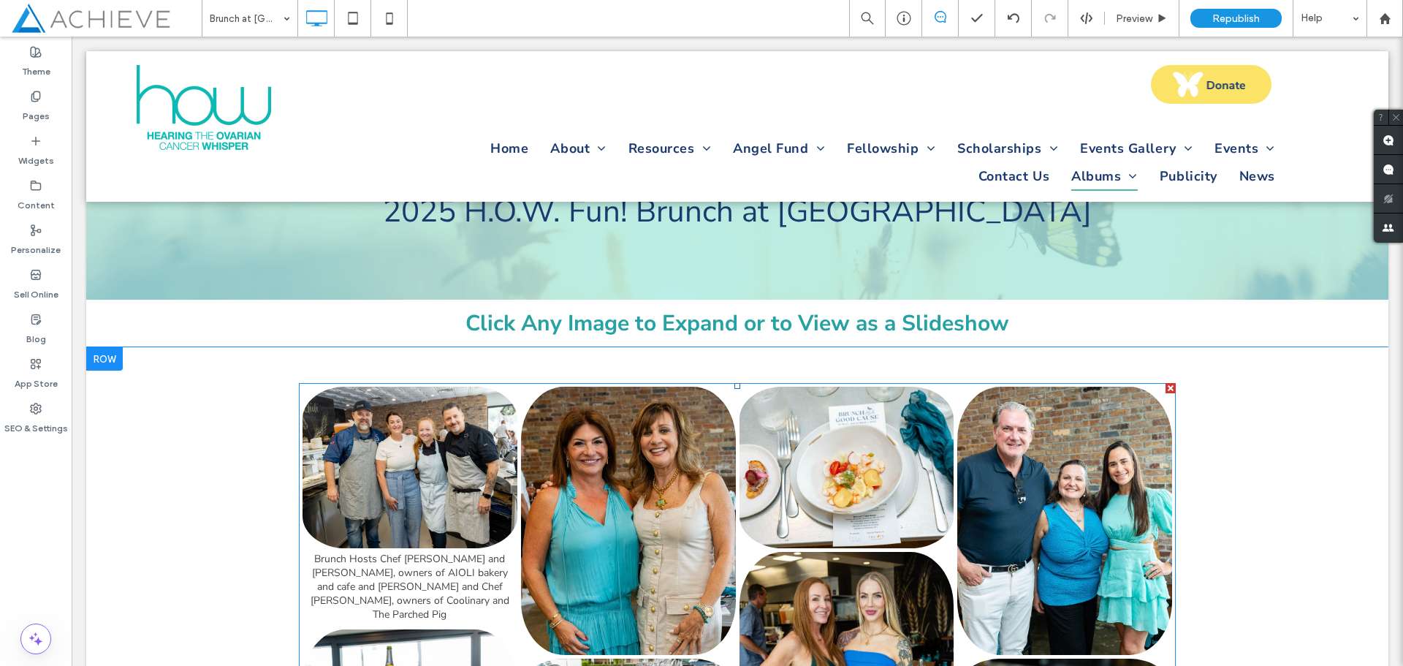
scroll to position [77, 0]
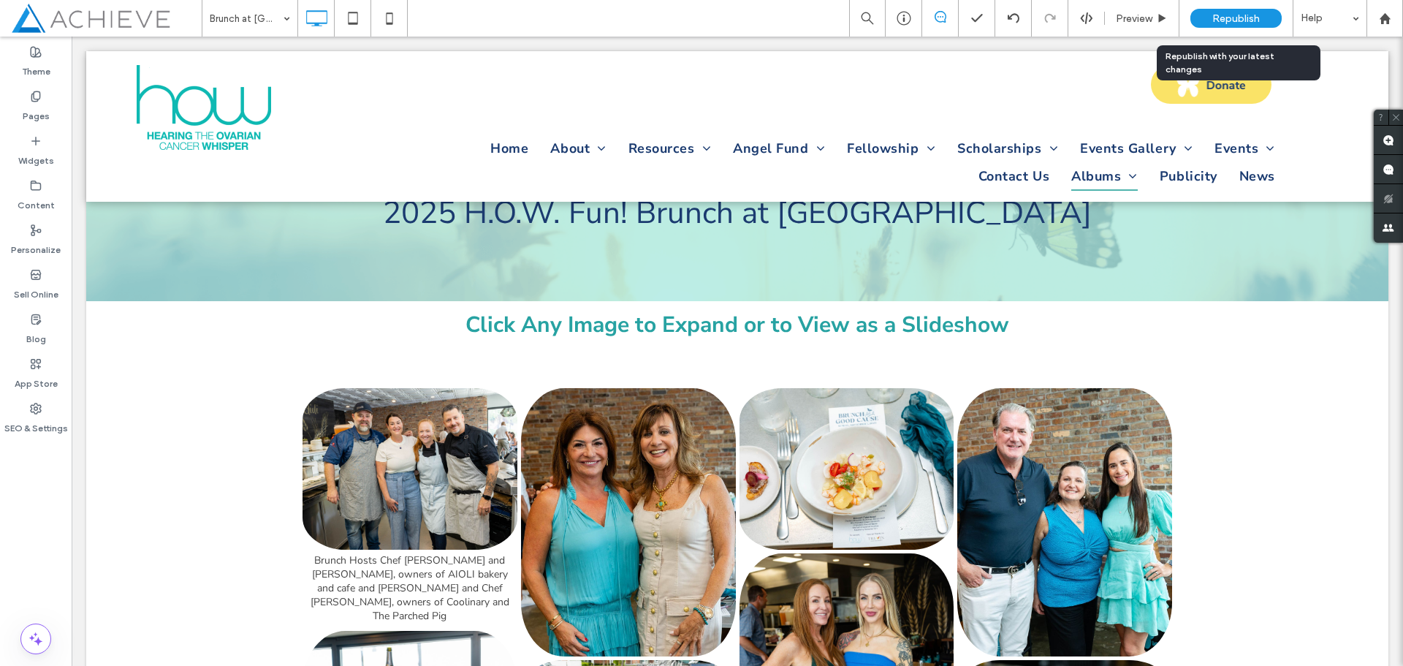
click at [1259, 23] on span "Republish" at bounding box center [1237, 18] width 48 height 12
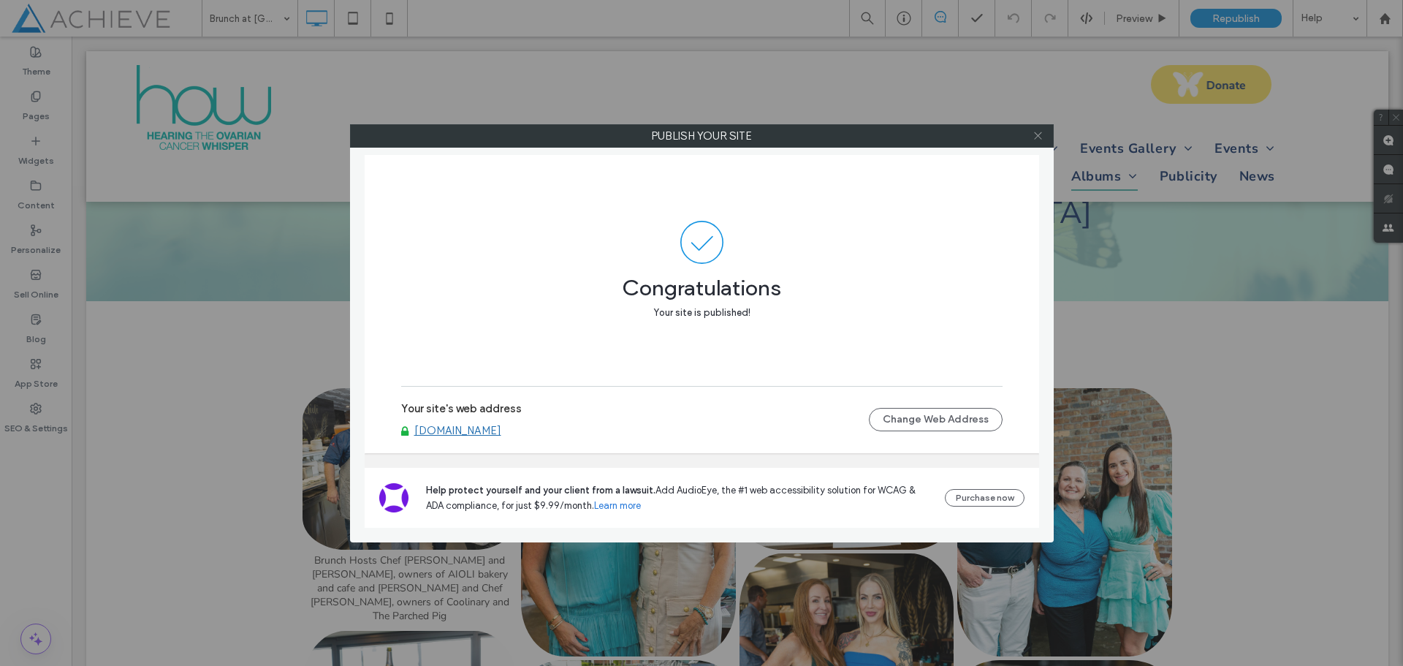
click at [1039, 140] on icon at bounding box center [1038, 135] width 11 height 11
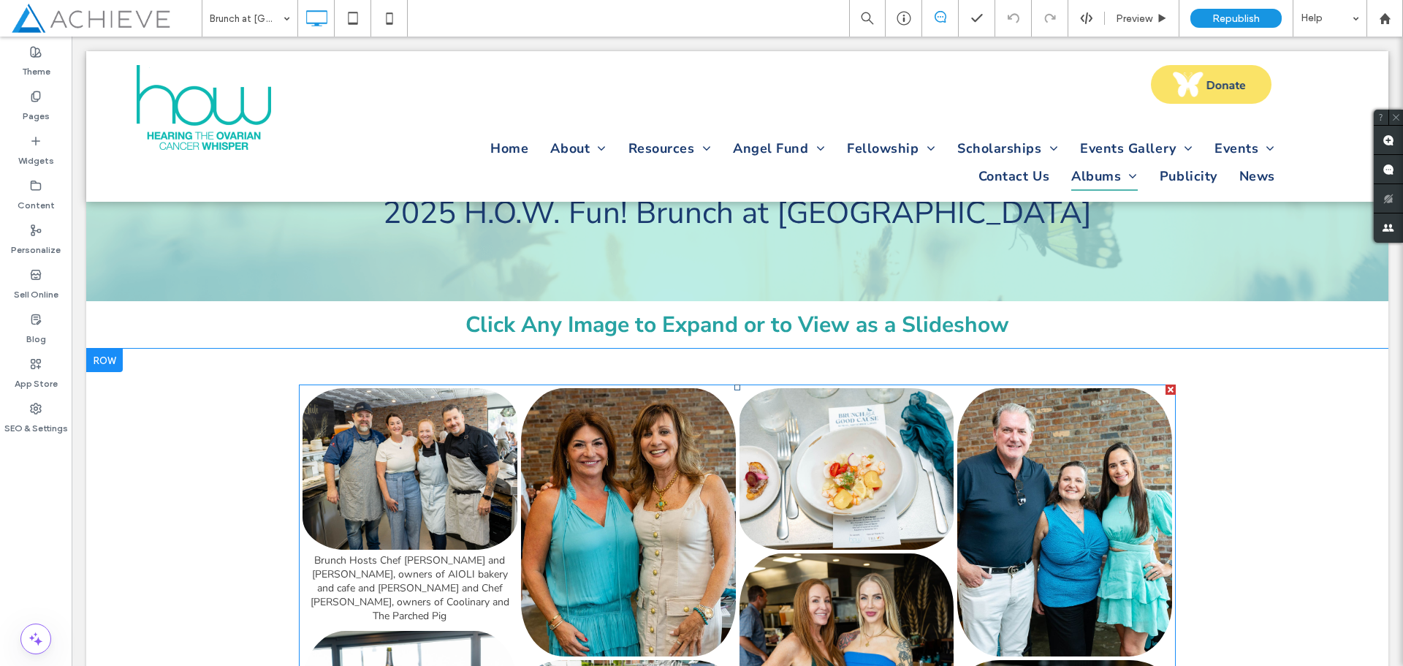
scroll to position [1, 0]
click at [608, 476] on link at bounding box center [628, 521] width 215 height 268
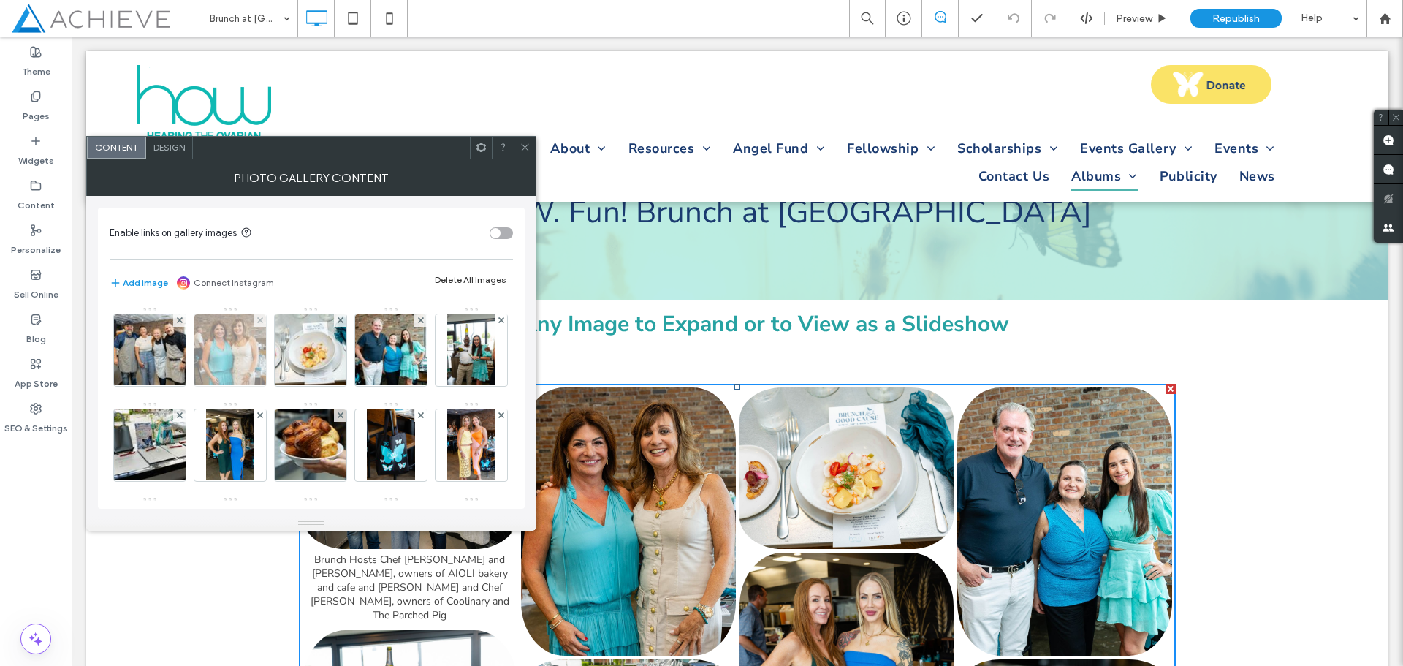
drag, startPoint x: 226, startPoint y: 330, endPoint x: 246, endPoint y: 343, distance: 23.7
click at [227, 330] on img at bounding box center [230, 350] width 107 height 72
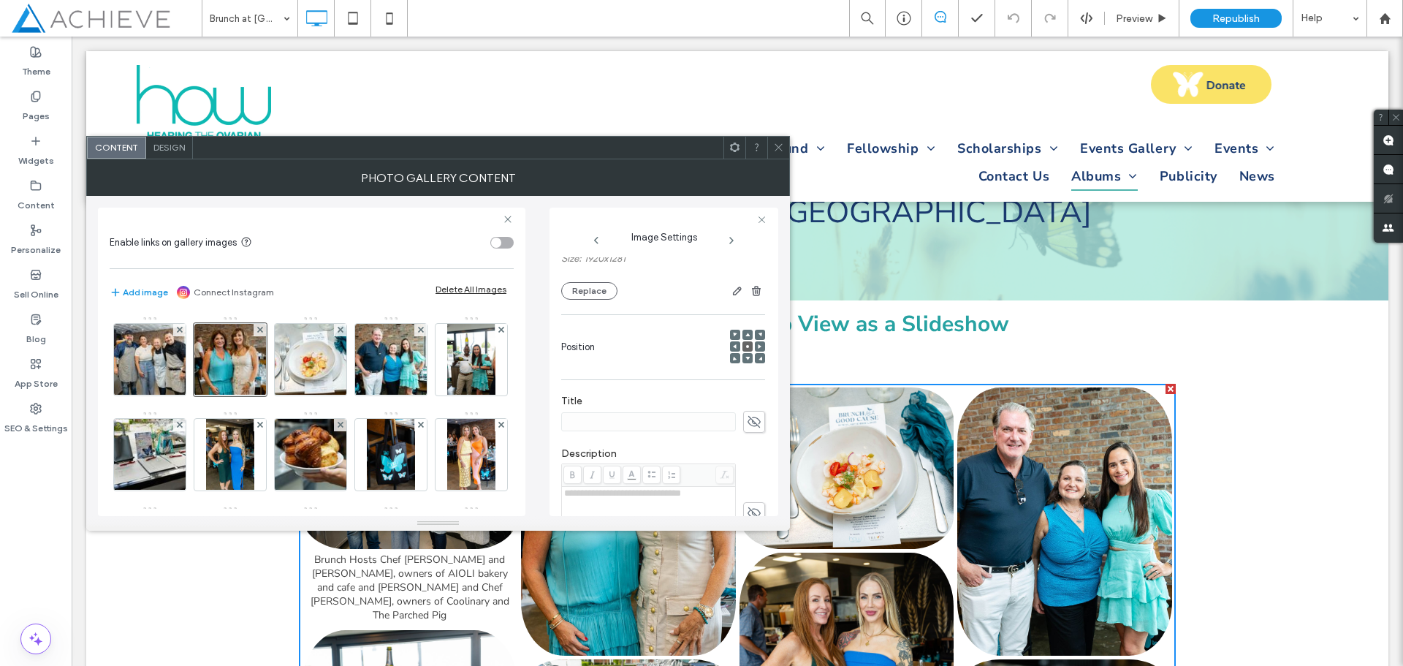
scroll to position [292, 0]
click at [747, 361] on icon at bounding box center [754, 355] width 15 height 16
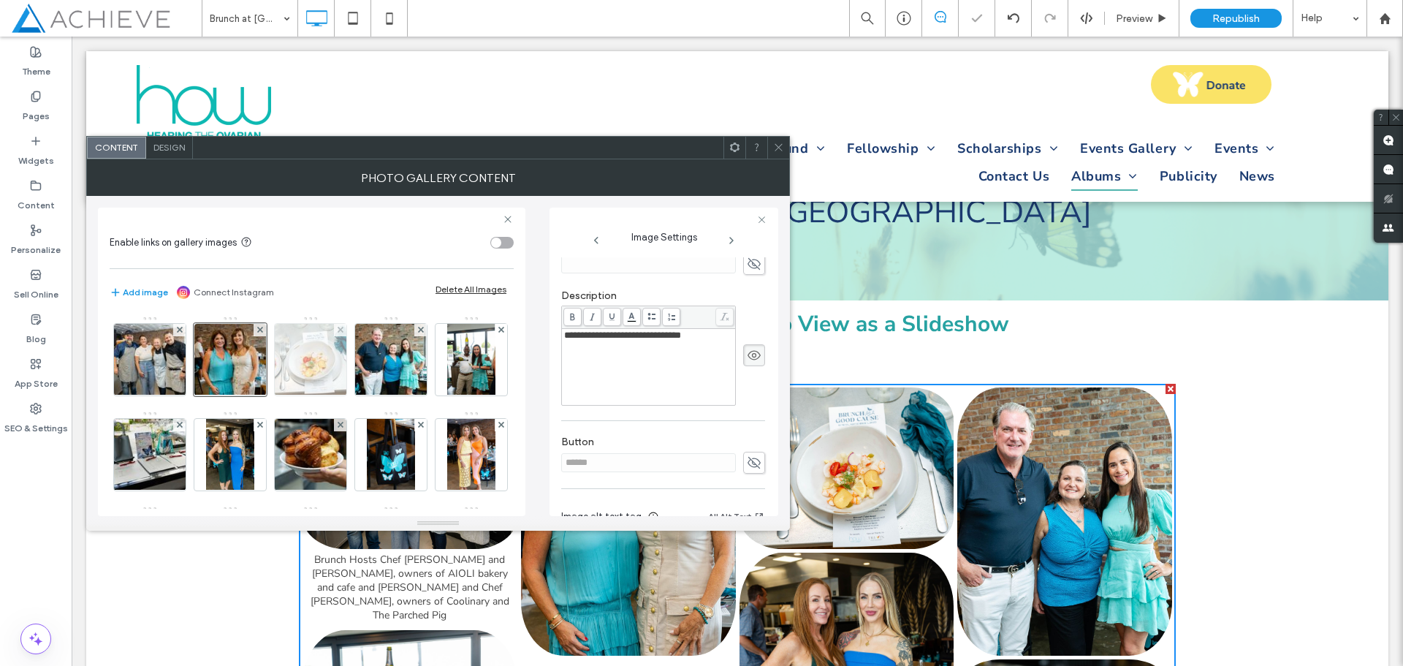
click at [298, 368] on img at bounding box center [310, 360] width 107 height 72
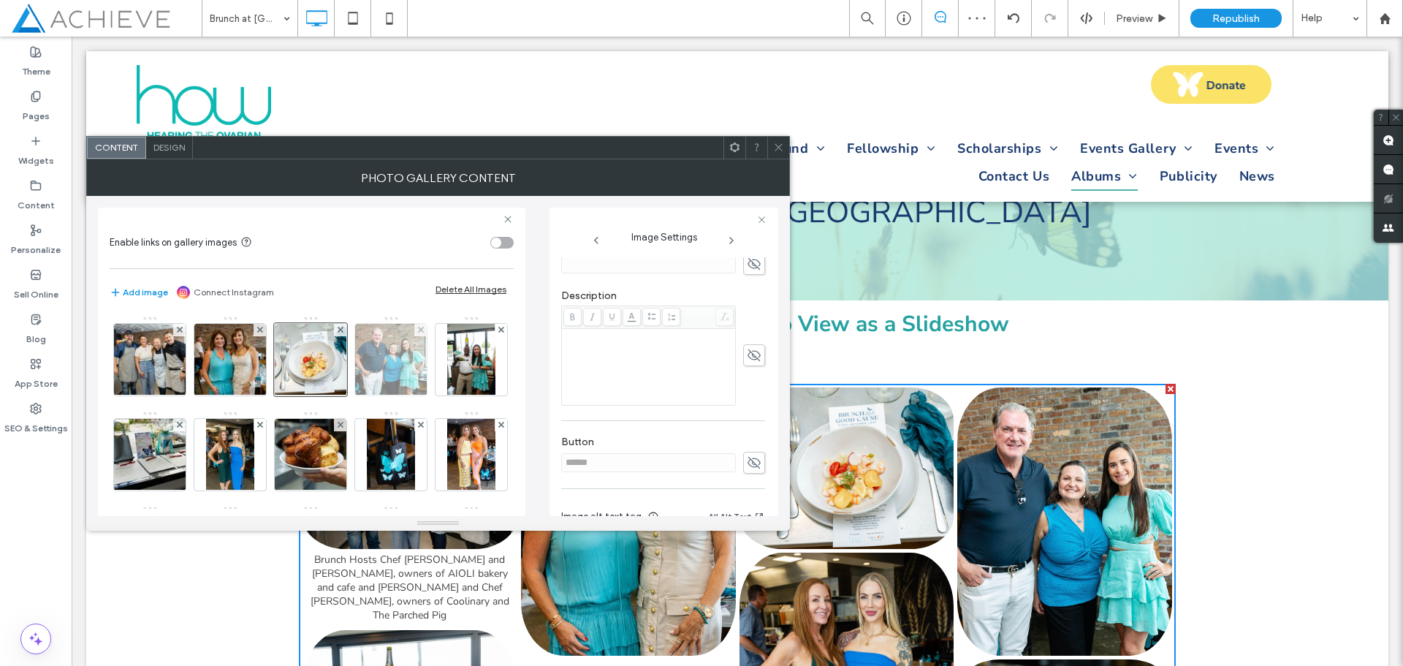
click at [401, 371] on img at bounding box center [391, 360] width 107 height 72
click at [752, 359] on icon at bounding box center [754, 355] width 15 height 16
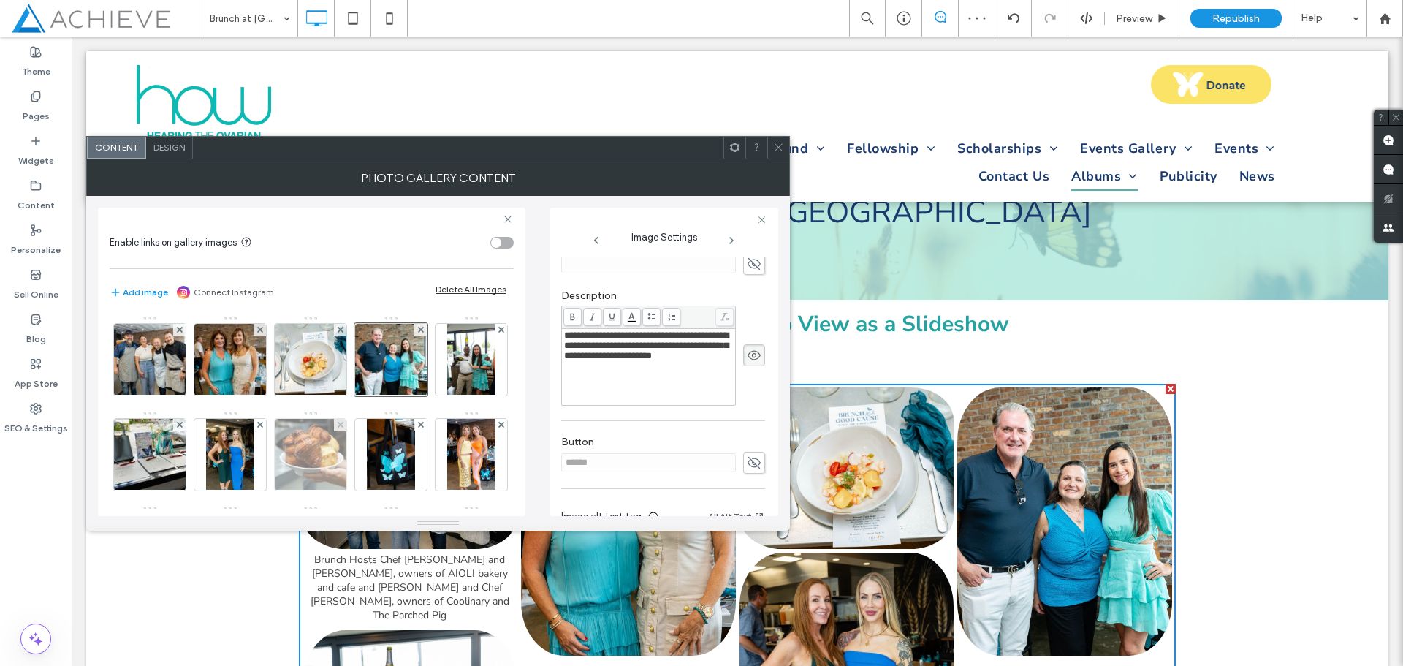
click at [365, 450] on img at bounding box center [310, 455] width 107 height 72
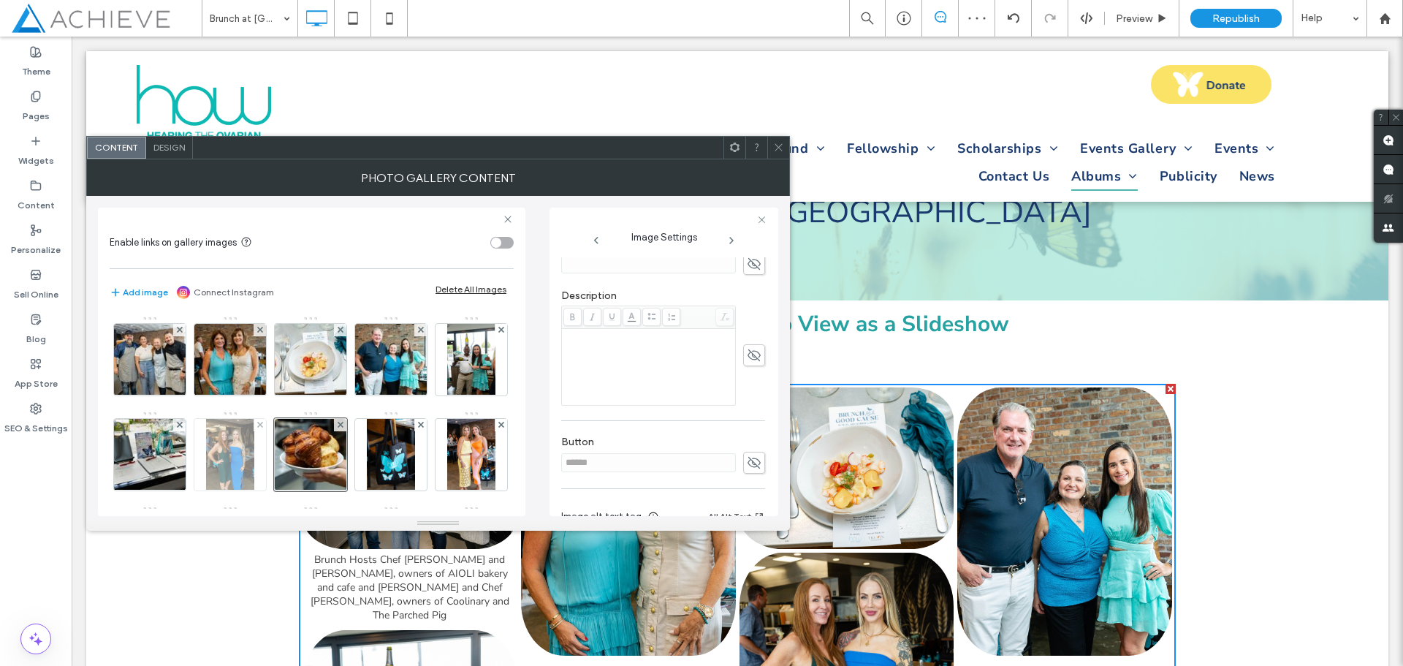
click at [254, 460] on img at bounding box center [230, 455] width 48 height 72
click at [750, 358] on icon at bounding box center [754, 355] width 15 height 16
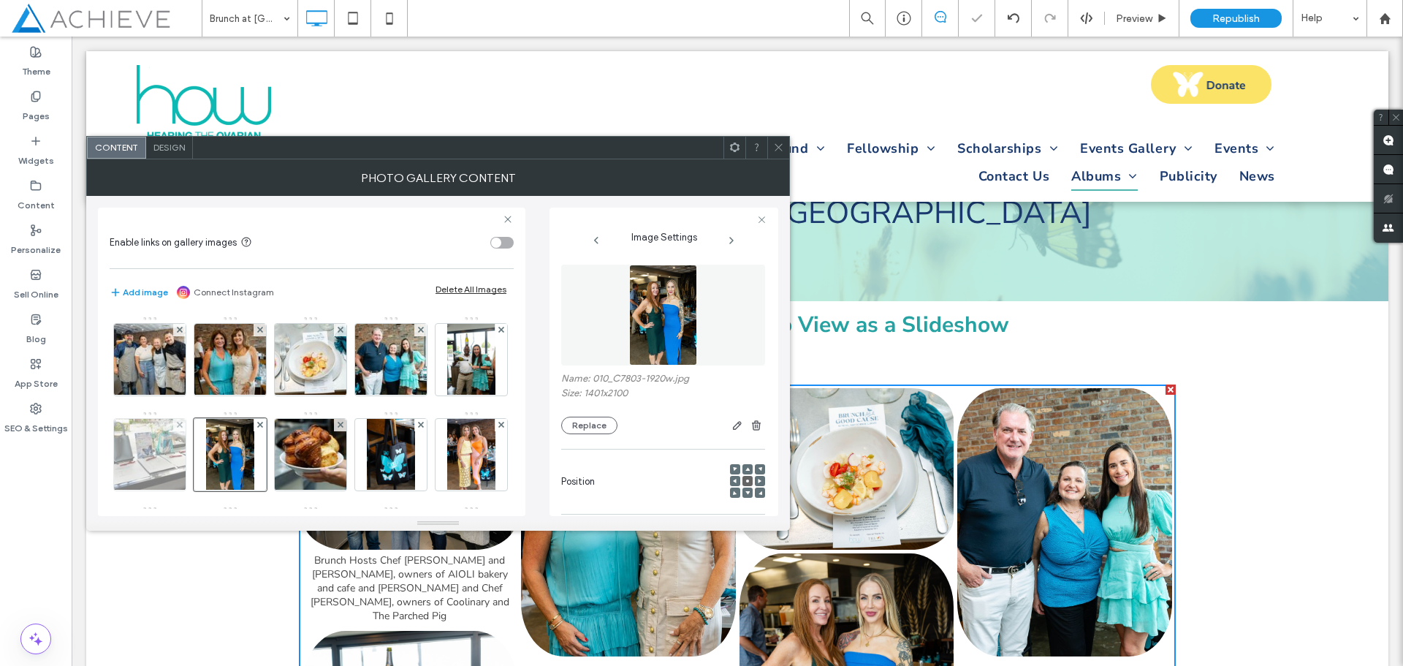
scroll to position [292, 0]
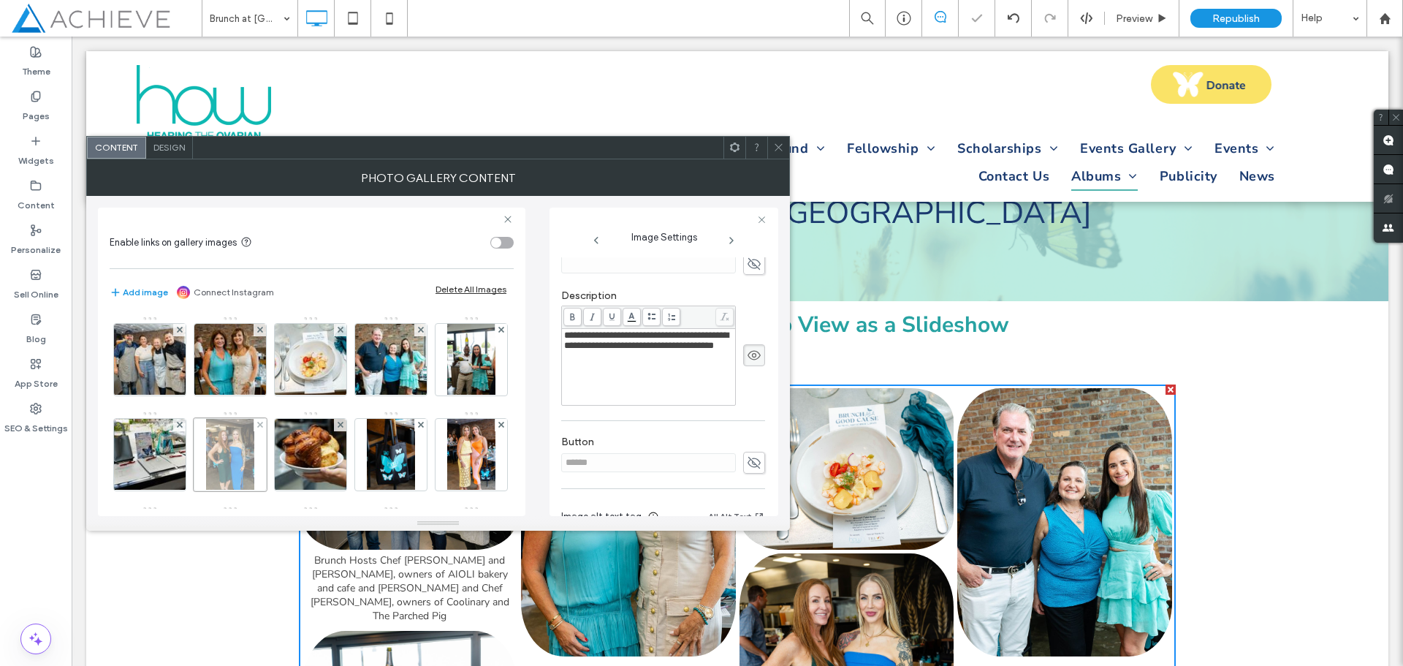
drag, startPoint x: 219, startPoint y: 457, endPoint x: 335, endPoint y: 435, distance: 118.3
click at [204, 457] on img at bounding box center [149, 455] width 107 height 72
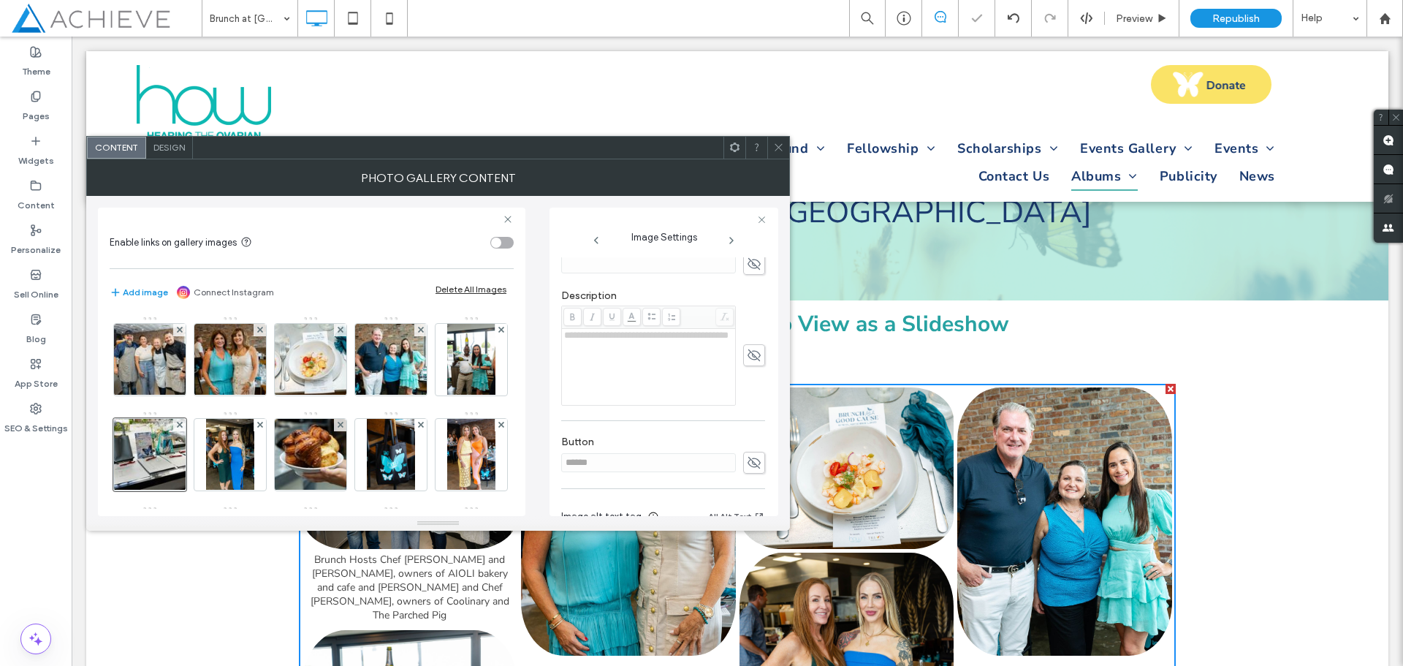
click at [747, 362] on icon at bounding box center [754, 355] width 15 height 16
click at [447, 395] on img at bounding box center [471, 360] width 48 height 72
click at [747, 360] on icon at bounding box center [754, 355] width 15 height 16
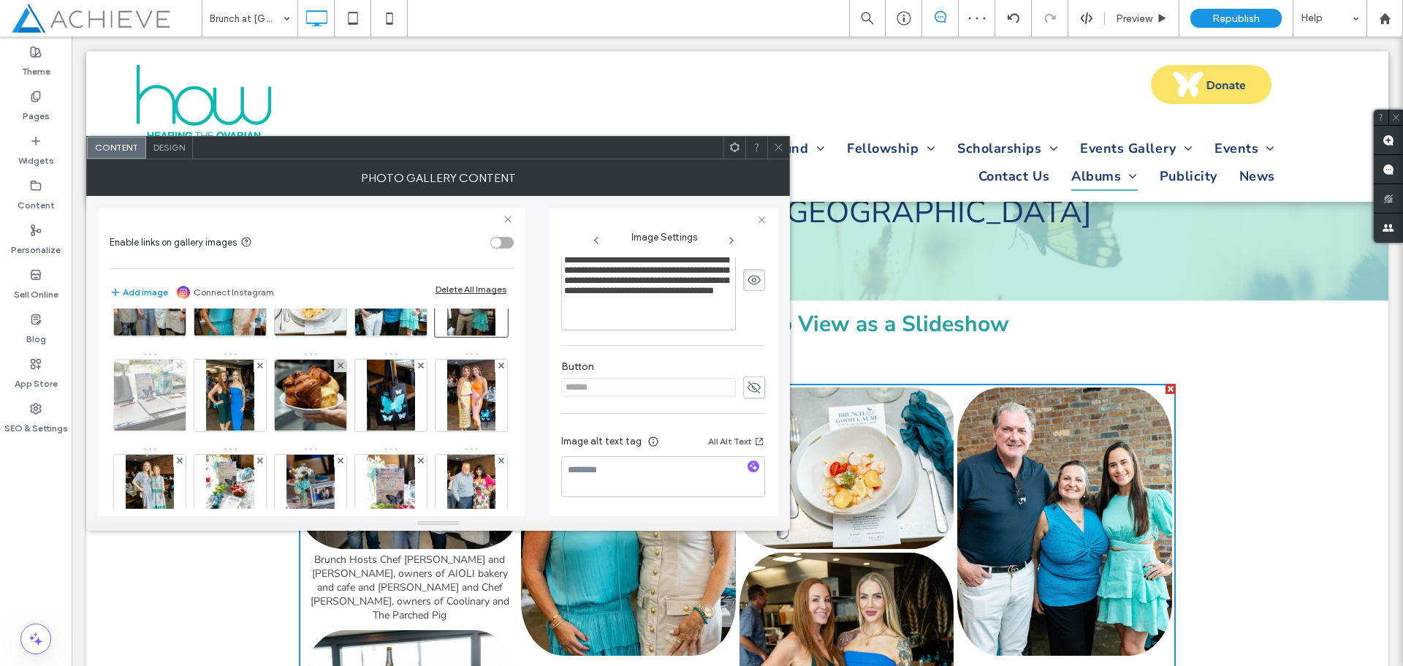
scroll to position [219, 0]
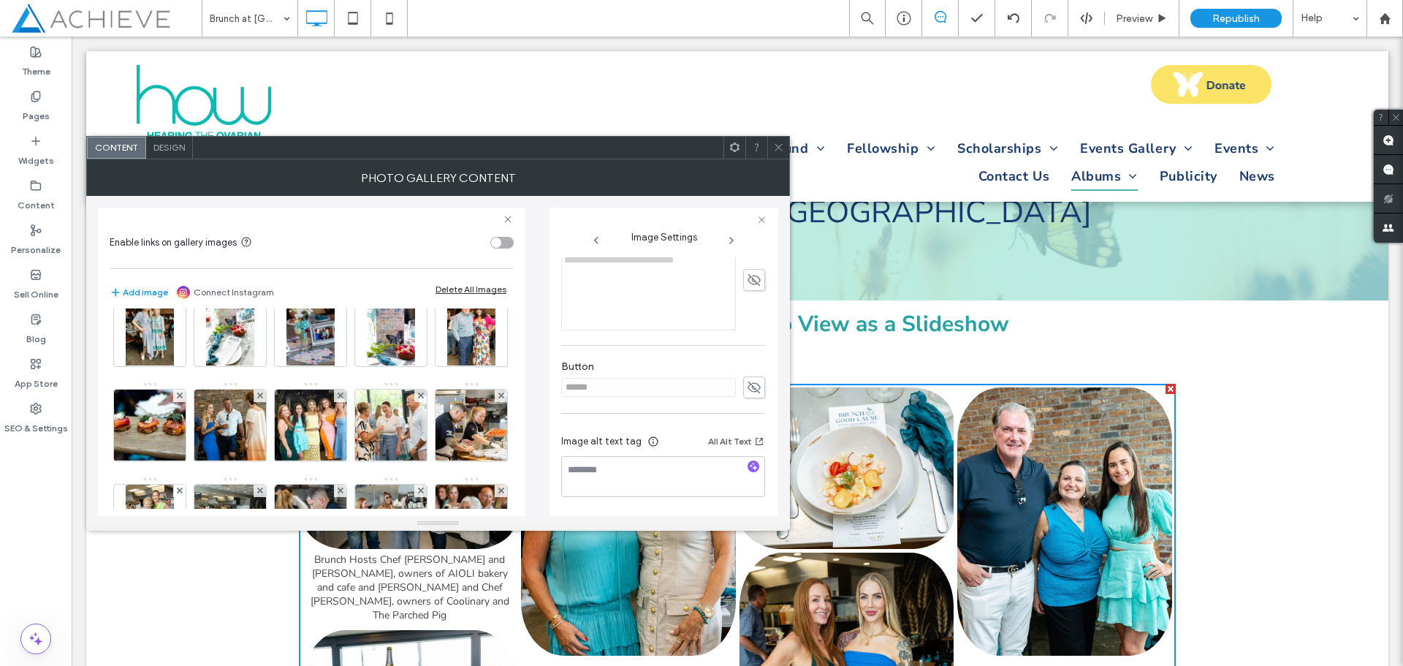
click at [447, 271] on img at bounding box center [471, 236] width 48 height 72
click at [173, 347] on img at bounding box center [150, 331] width 48 height 72
click at [254, 335] on img at bounding box center [230, 331] width 48 height 72
click at [367, 271] on img at bounding box center [391, 236] width 48 height 72
click at [748, 284] on use at bounding box center [754, 280] width 13 height 12
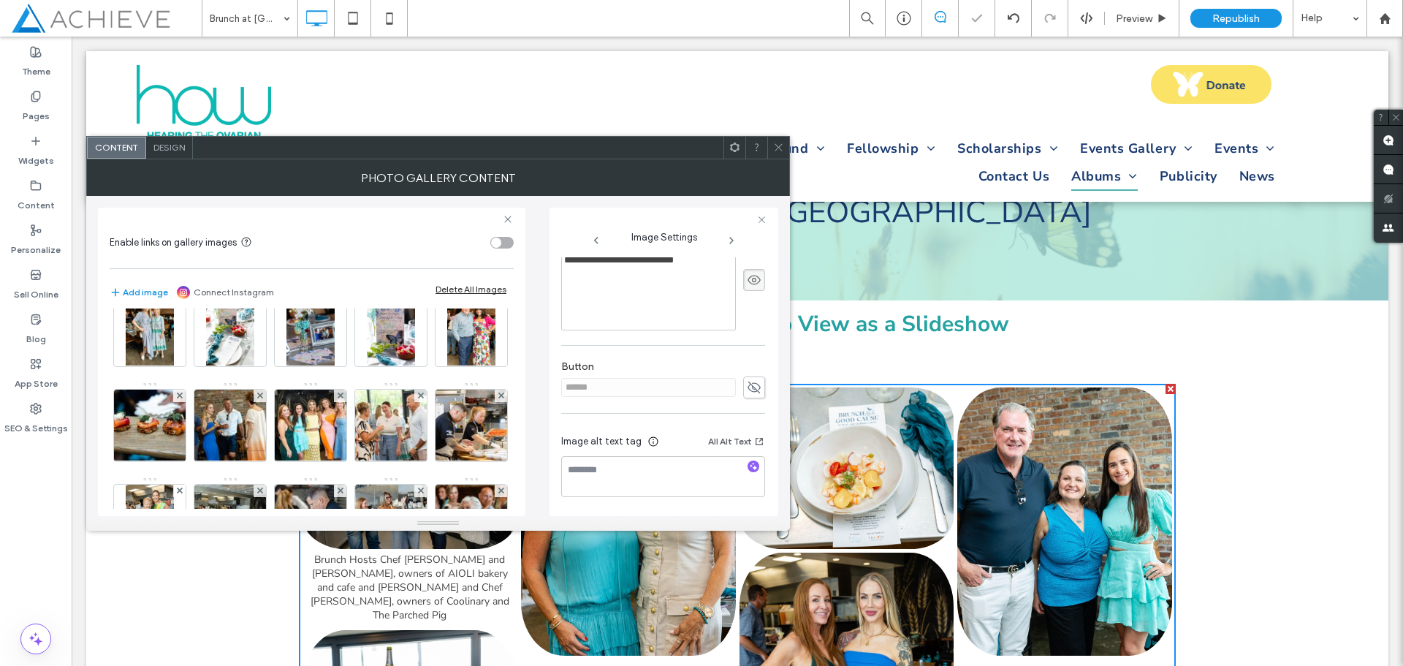
click at [447, 271] on img at bounding box center [471, 236] width 48 height 72
click at [735, 287] on div "**********" at bounding box center [663, 280] width 204 height 100
click at [173, 351] on img at bounding box center [150, 331] width 48 height 72
click at [750, 282] on icon at bounding box center [754, 280] width 15 height 16
click at [254, 331] on img at bounding box center [230, 331] width 48 height 72
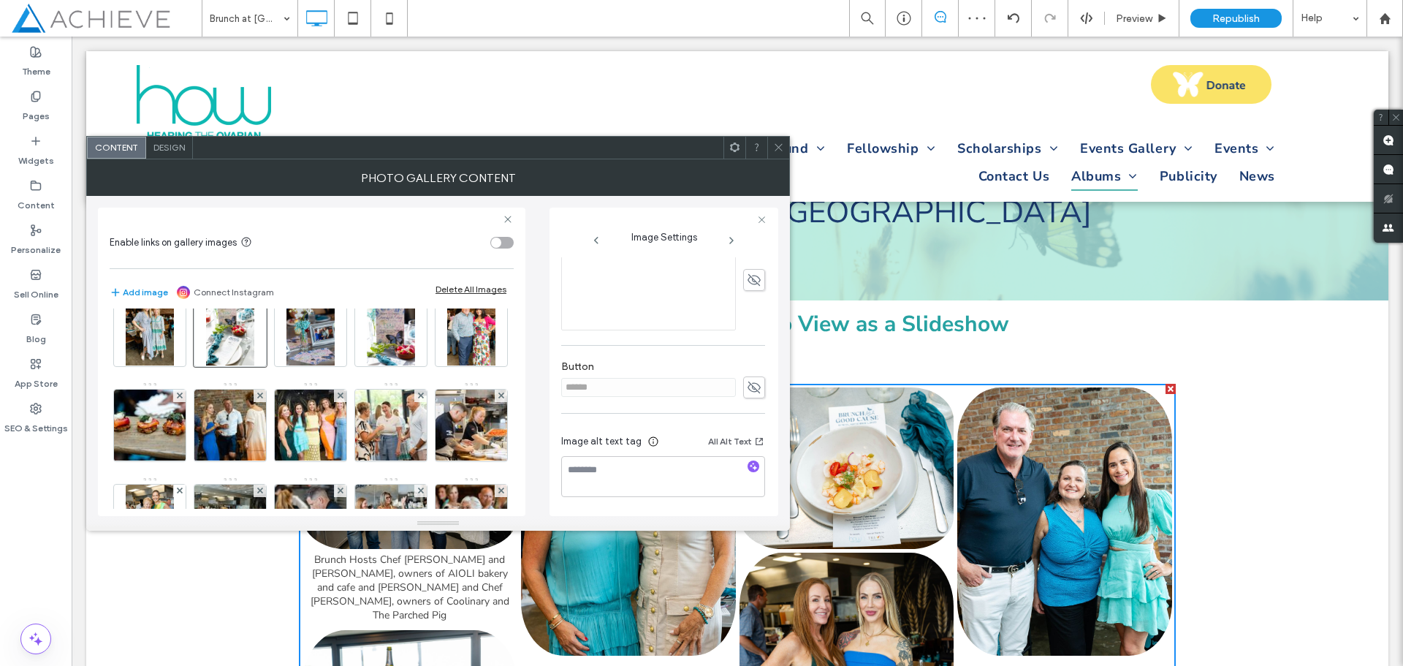
scroll to position [295, 0]
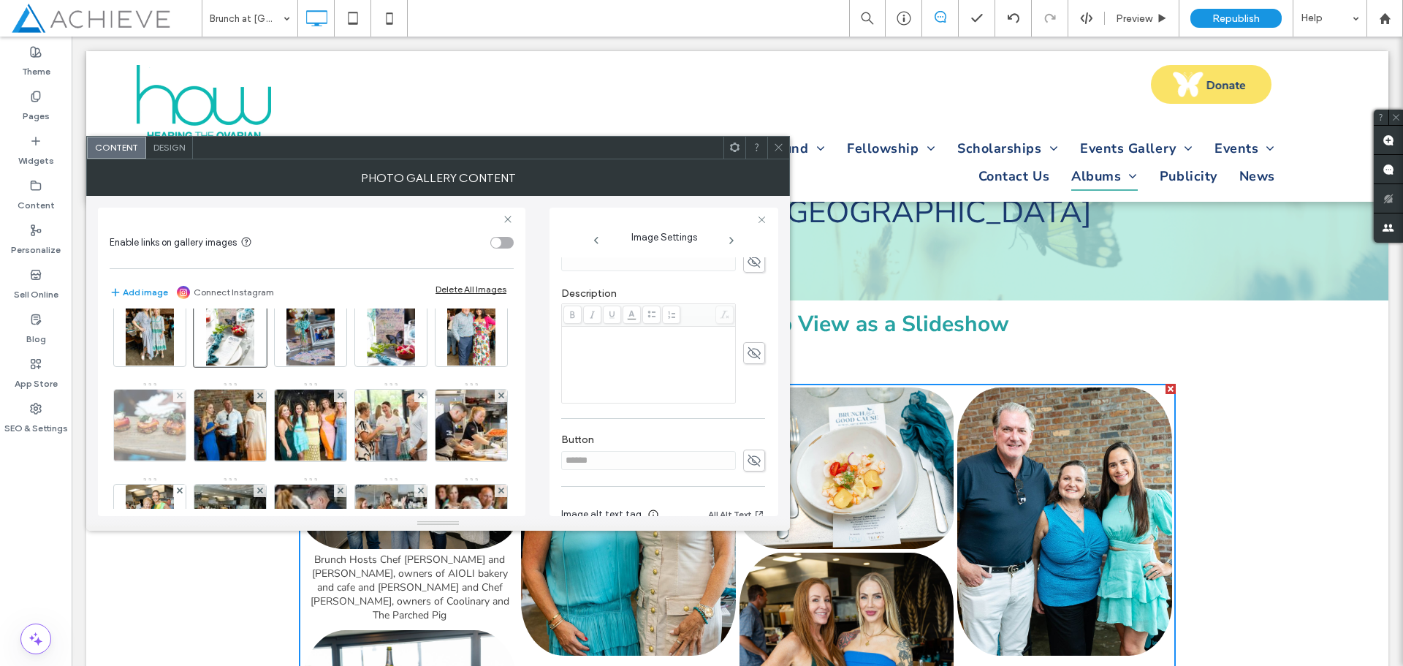
click at [204, 403] on img at bounding box center [149, 426] width 107 height 72
click at [447, 366] on img at bounding box center [471, 331] width 48 height 72
click at [748, 354] on use at bounding box center [754, 353] width 13 height 12
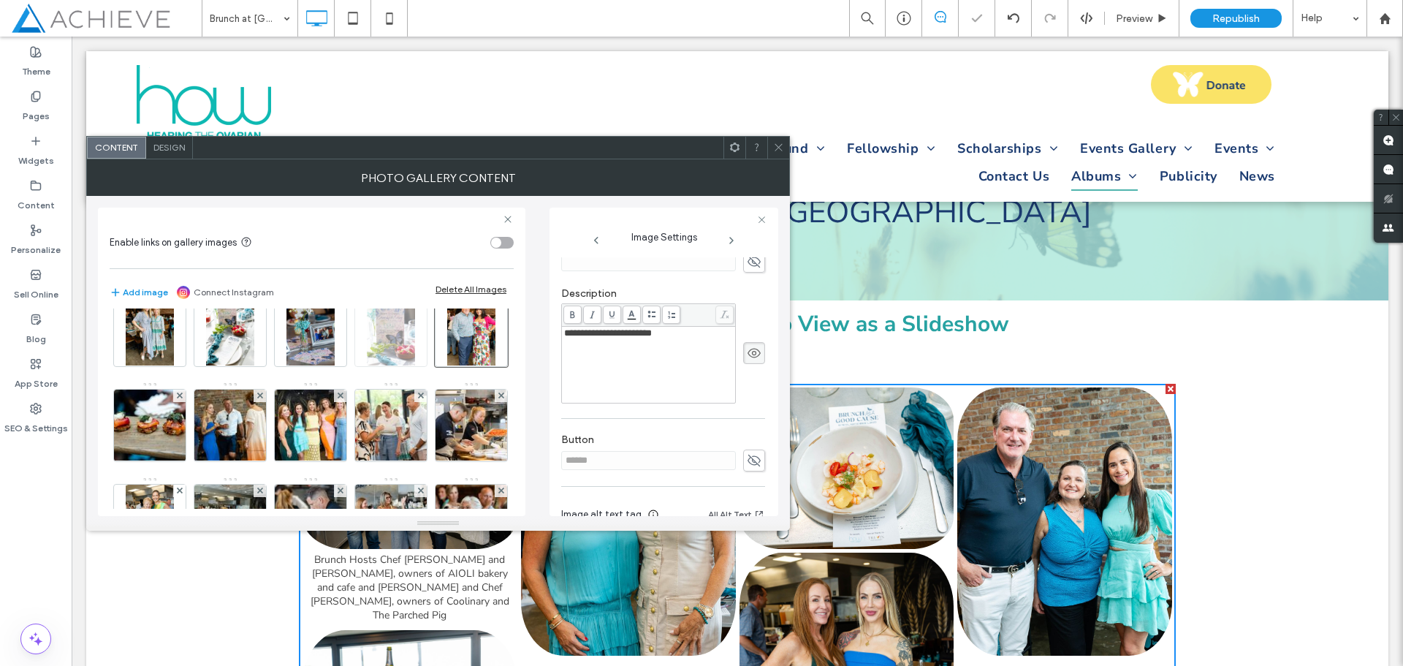
click at [367, 366] on img at bounding box center [391, 331] width 48 height 72
drag, startPoint x: 156, startPoint y: 435, endPoint x: 166, endPoint y: 432, distance: 10.6
click at [287, 366] on img at bounding box center [311, 331] width 48 height 72
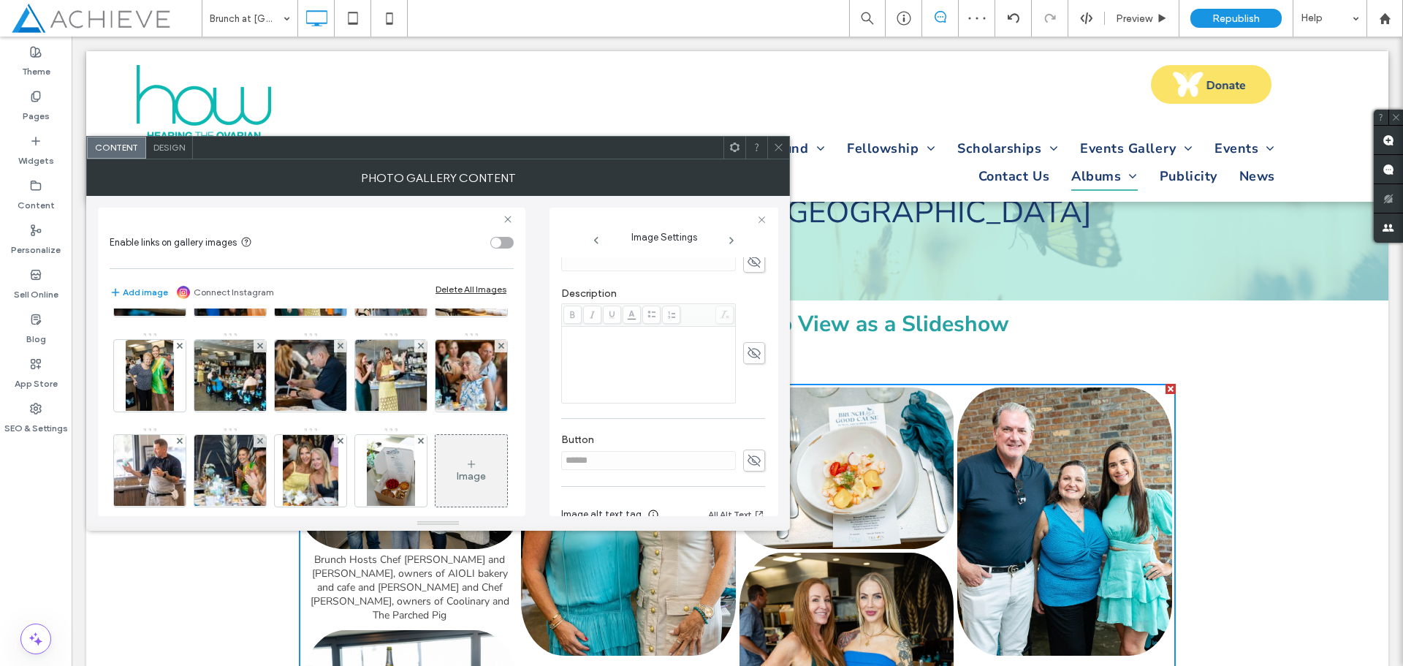
scroll to position [365, 0]
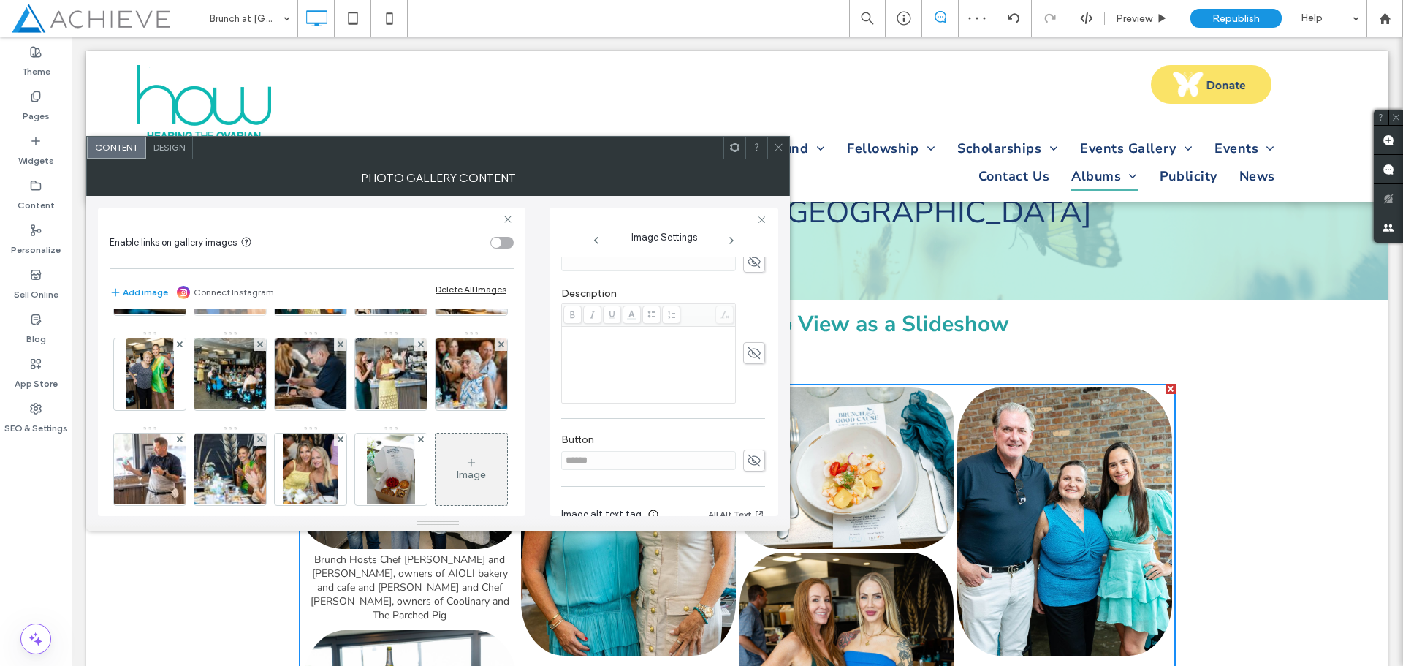
click at [177, 315] on img at bounding box center [230, 279] width 107 height 72
click at [257, 315] on img at bounding box center [310, 279] width 107 height 72
click at [748, 353] on icon at bounding box center [754, 353] width 15 height 16
click at [338, 315] on img at bounding box center [391, 279] width 107 height 72
drag, startPoint x: 744, startPoint y: 357, endPoint x: 651, endPoint y: 381, distance: 96.4
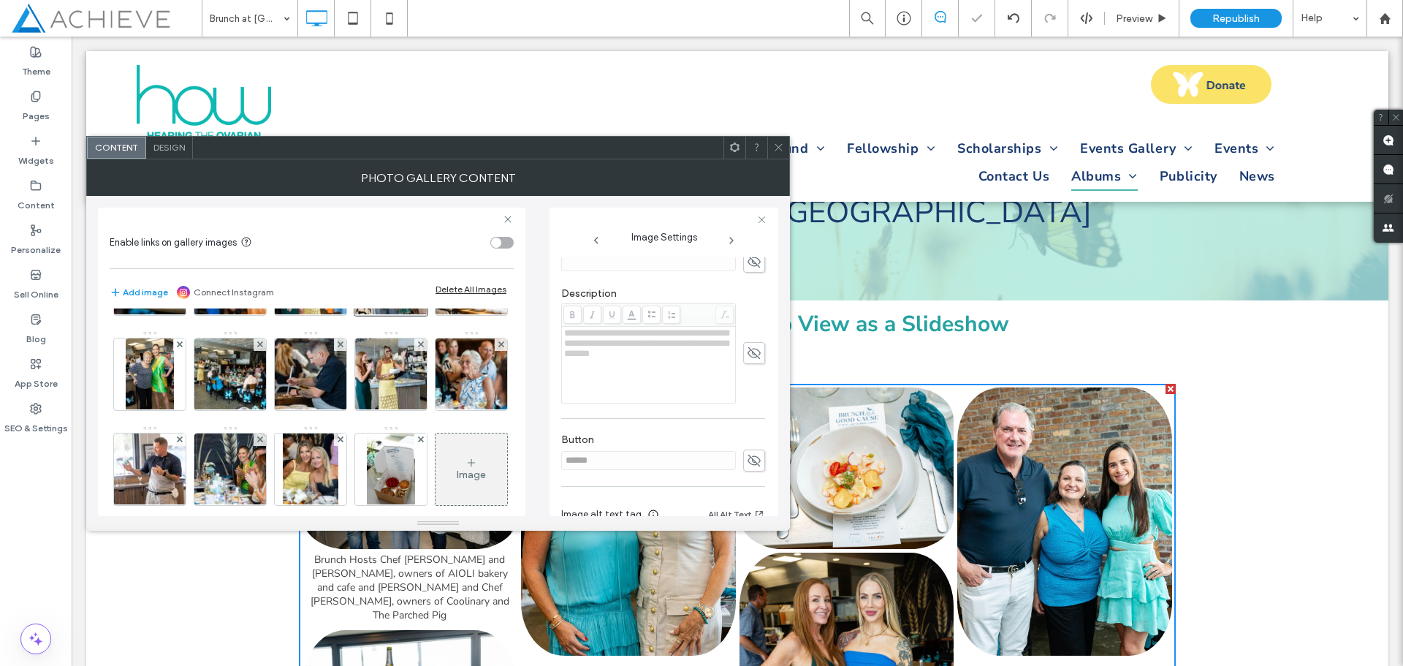
click at [748, 357] on use at bounding box center [754, 353] width 13 height 12
click at [418, 315] on img at bounding box center [471, 279] width 107 height 72
click at [748, 354] on icon at bounding box center [754, 353] width 15 height 16
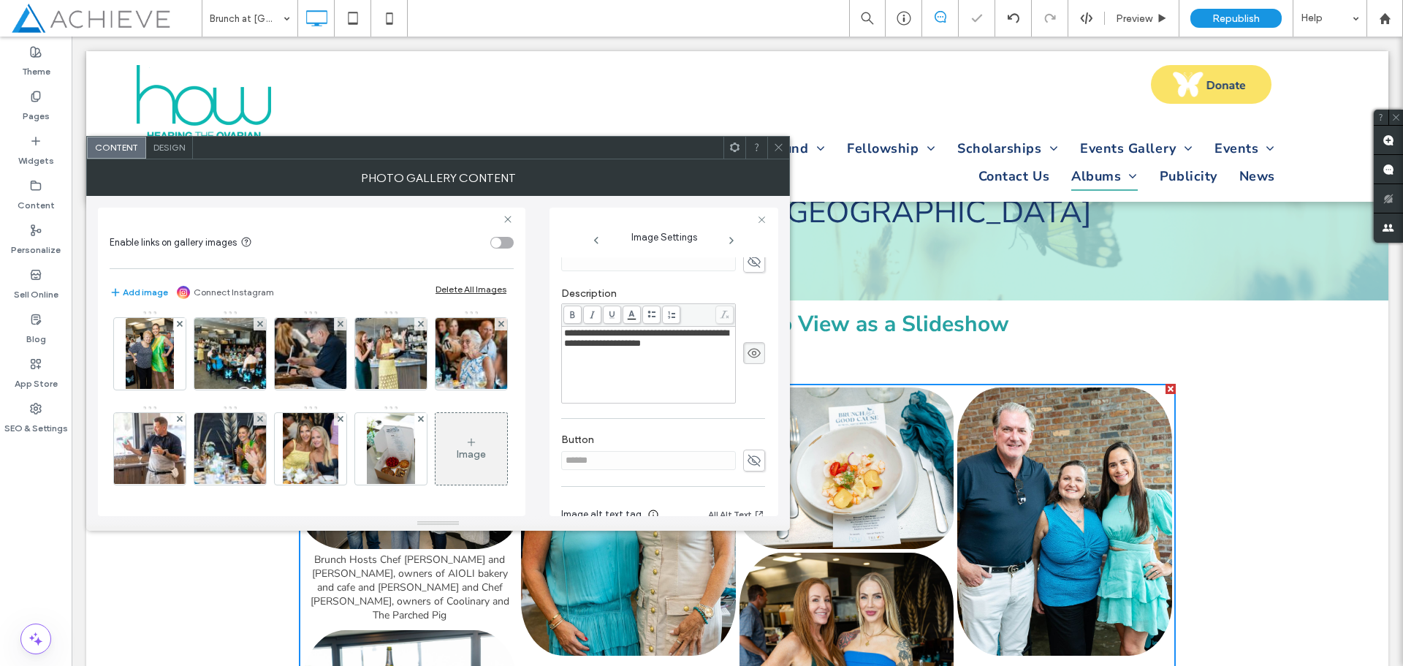
scroll to position [439, 0]
drag, startPoint x: 134, startPoint y: 398, endPoint x: 221, endPoint y: 397, distance: 87.7
click at [134, 390] on img at bounding box center [150, 354] width 48 height 72
click at [747, 357] on icon at bounding box center [754, 353] width 15 height 16
click at [231, 390] on img at bounding box center [230, 354] width 107 height 72
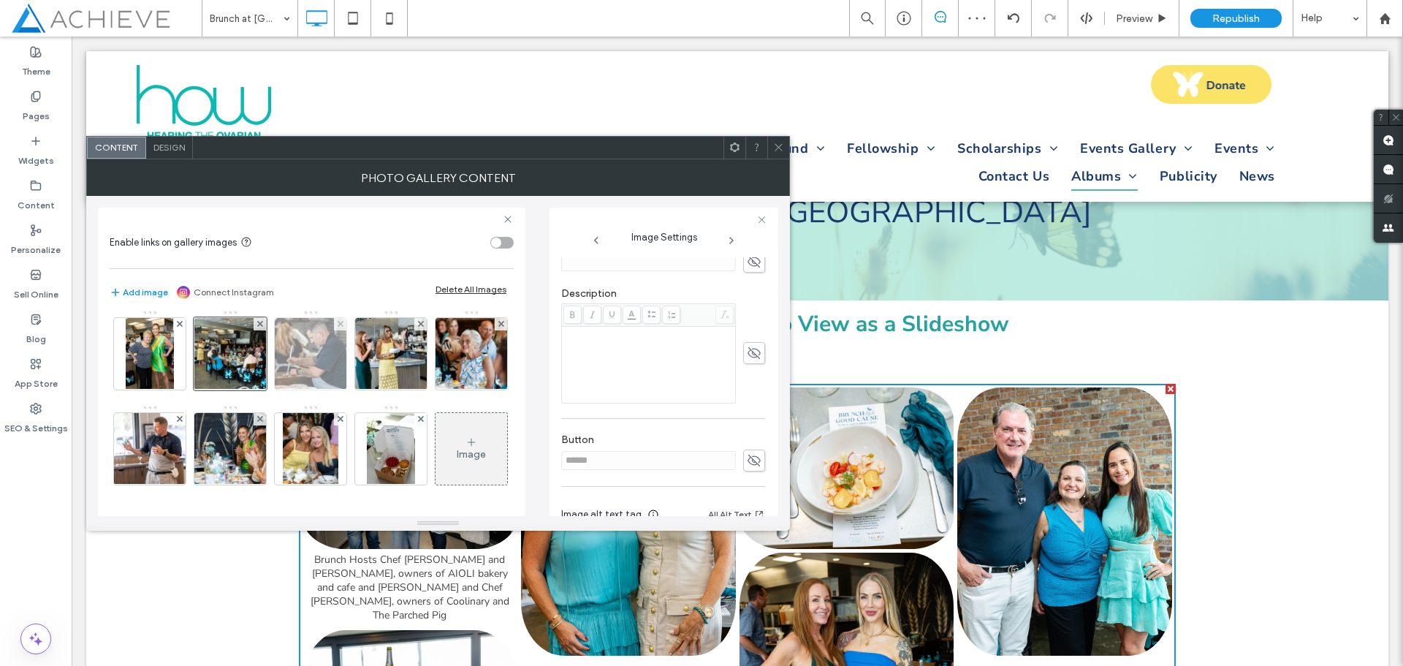
click at [322, 390] on img at bounding box center [310, 354] width 107 height 72
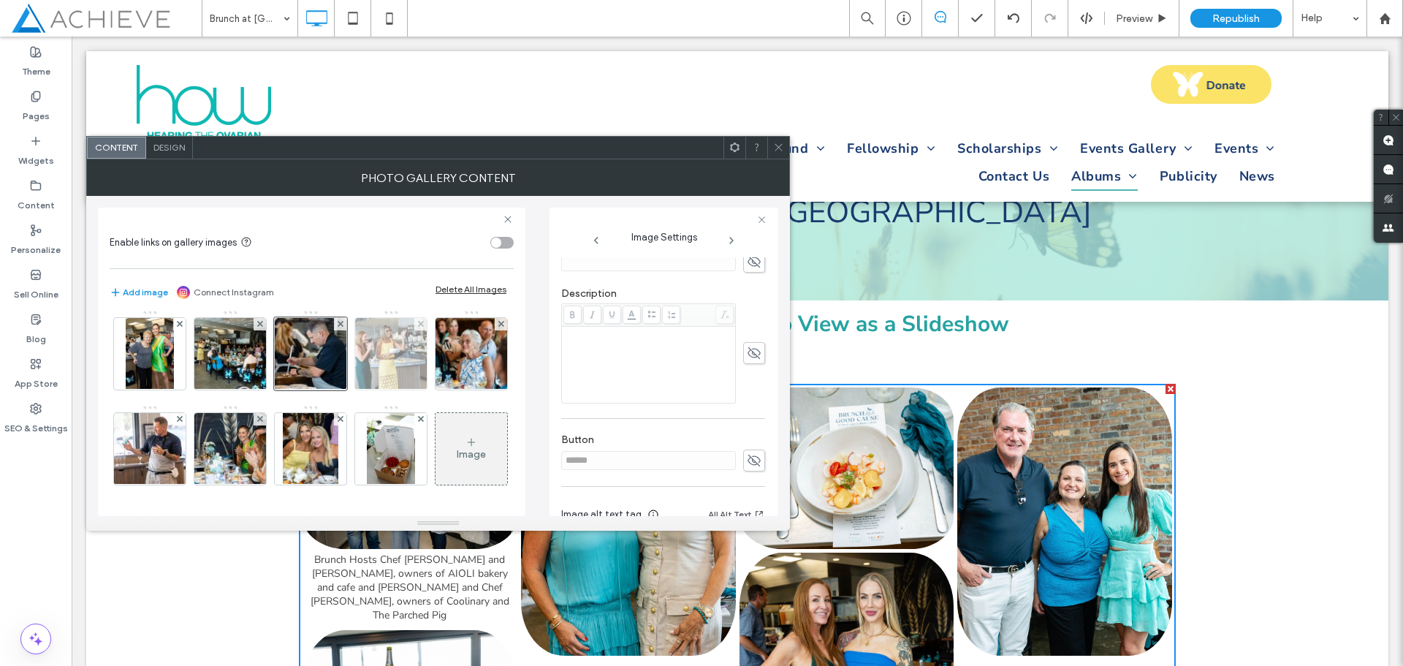
click at [376, 390] on img at bounding box center [391, 354] width 107 height 72
click at [418, 390] on img at bounding box center [471, 354] width 107 height 72
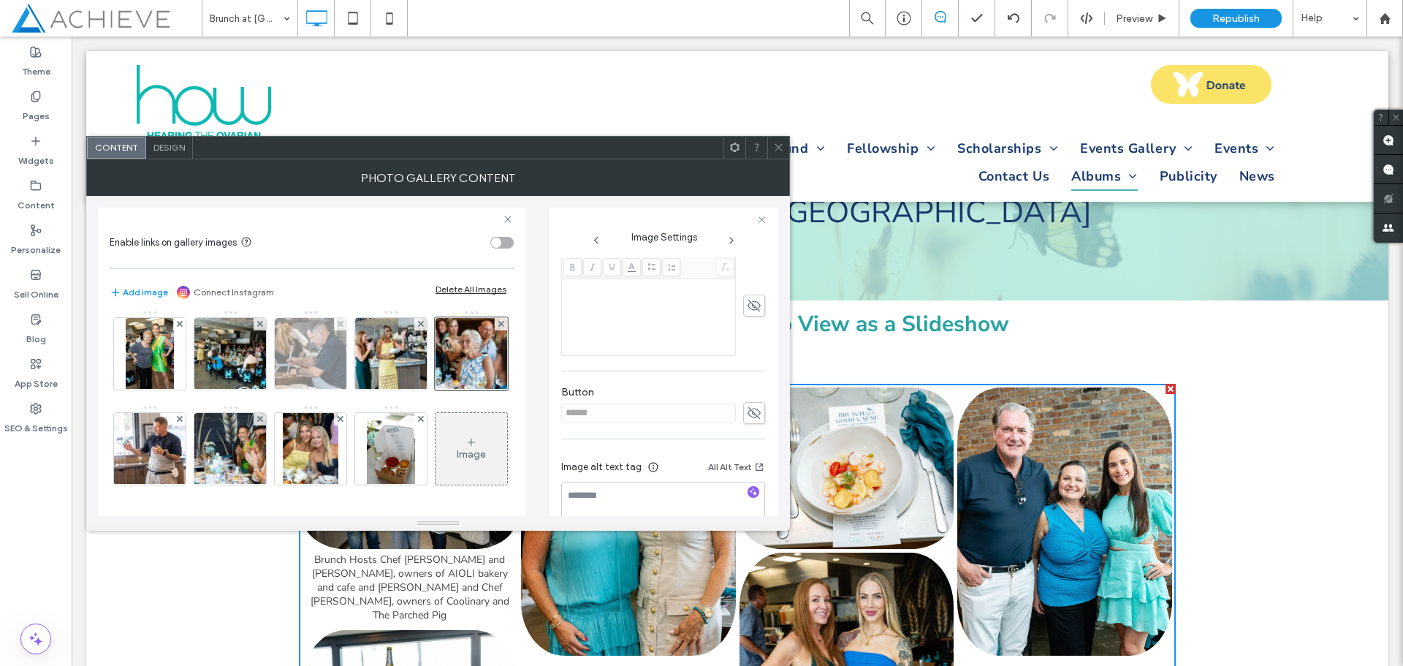
scroll to position [368, 0]
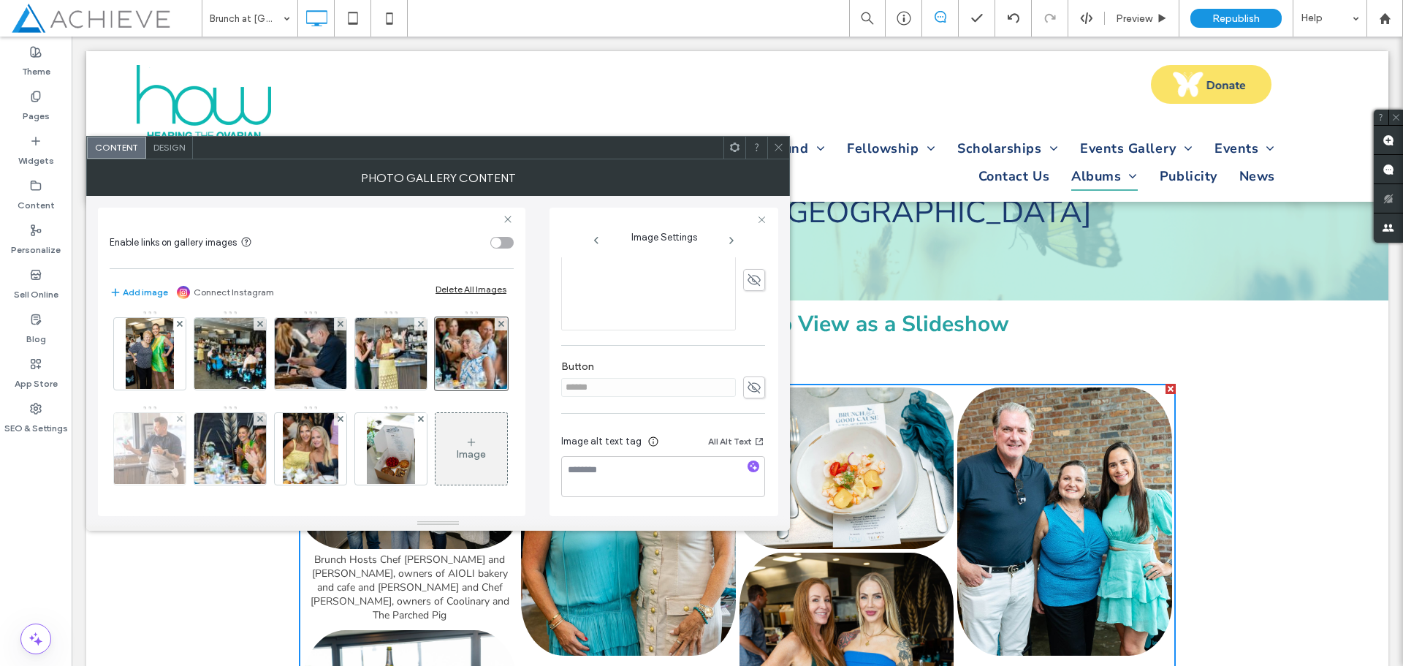
click at [204, 478] on img at bounding box center [149, 449] width 107 height 72
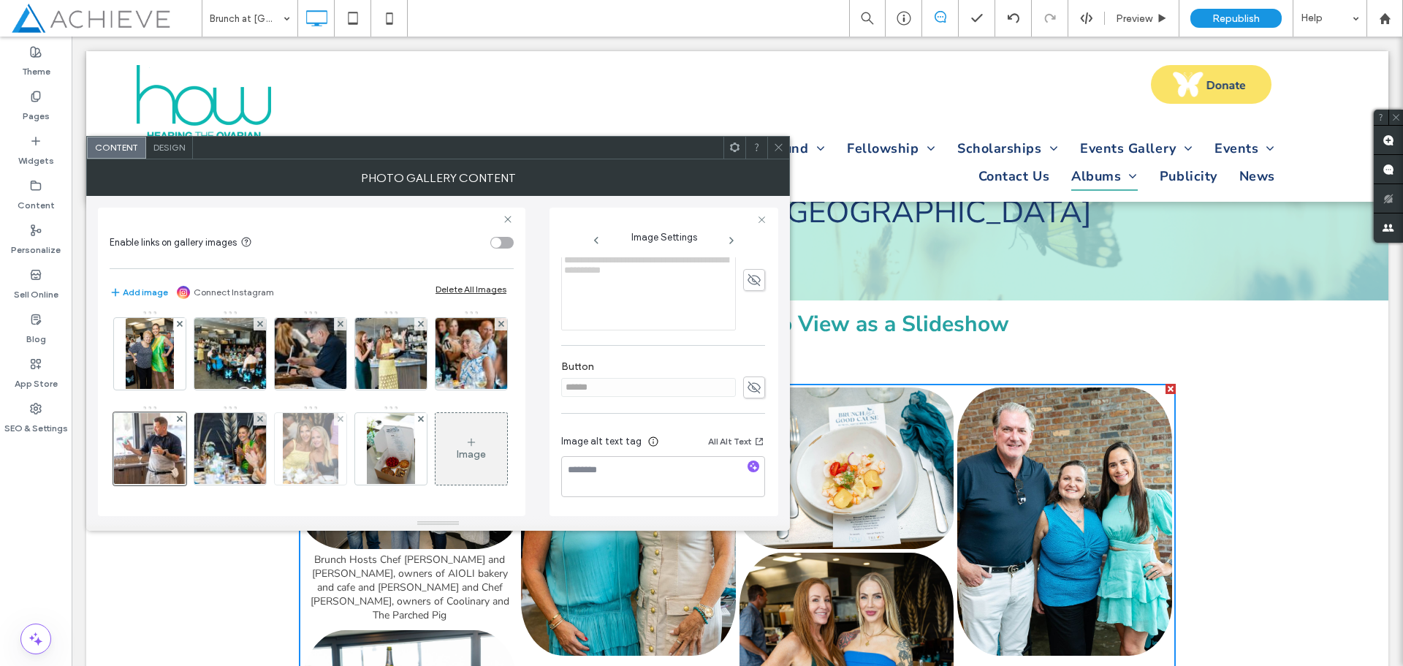
scroll to position [576, 0]
click at [747, 284] on icon at bounding box center [754, 280] width 15 height 16
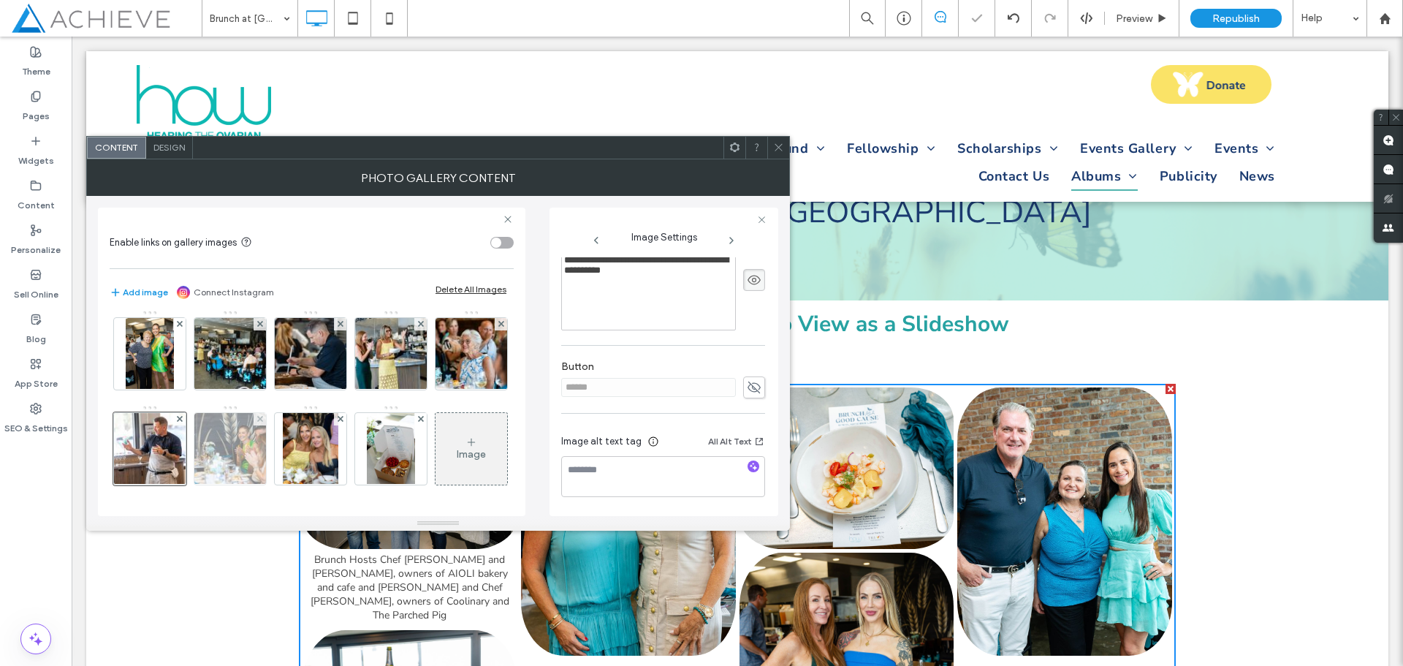
click at [284, 413] on img at bounding box center [230, 449] width 107 height 72
click at [747, 281] on icon at bounding box center [754, 280] width 15 height 16
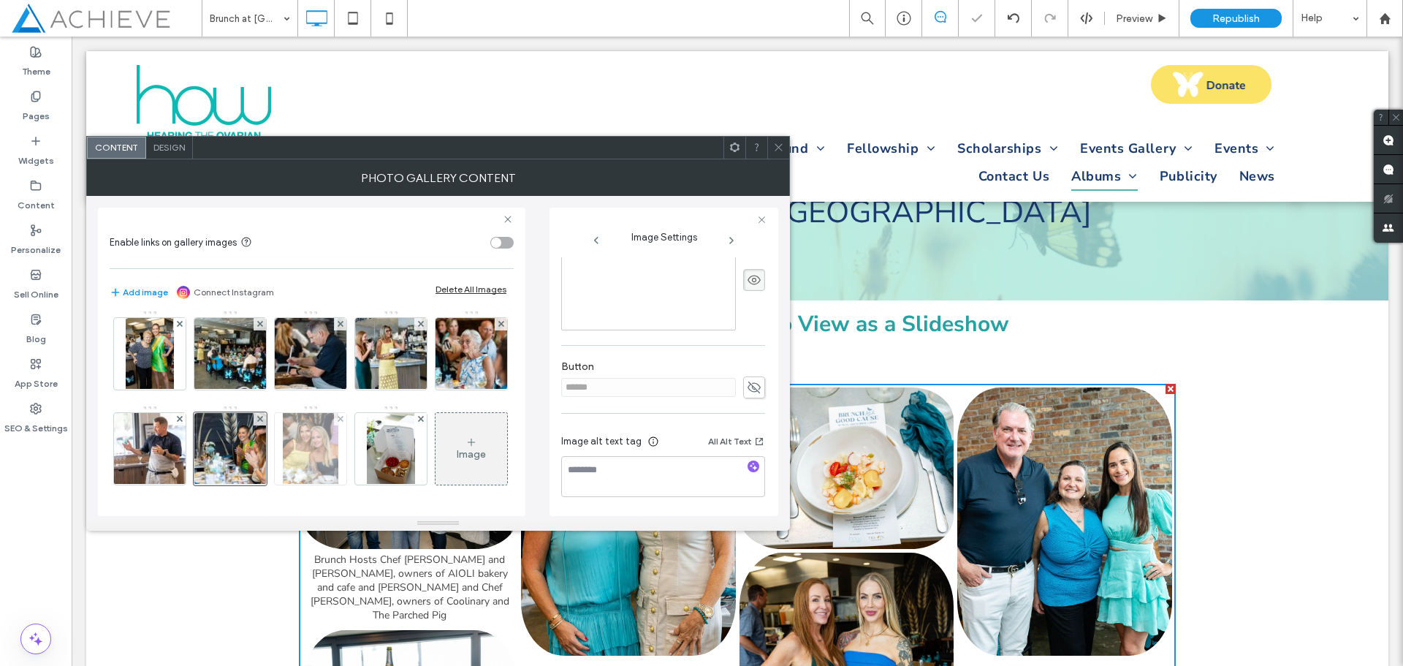
click at [339, 413] on img at bounding box center [311, 449] width 56 height 72
click at [748, 281] on use at bounding box center [754, 280] width 13 height 12
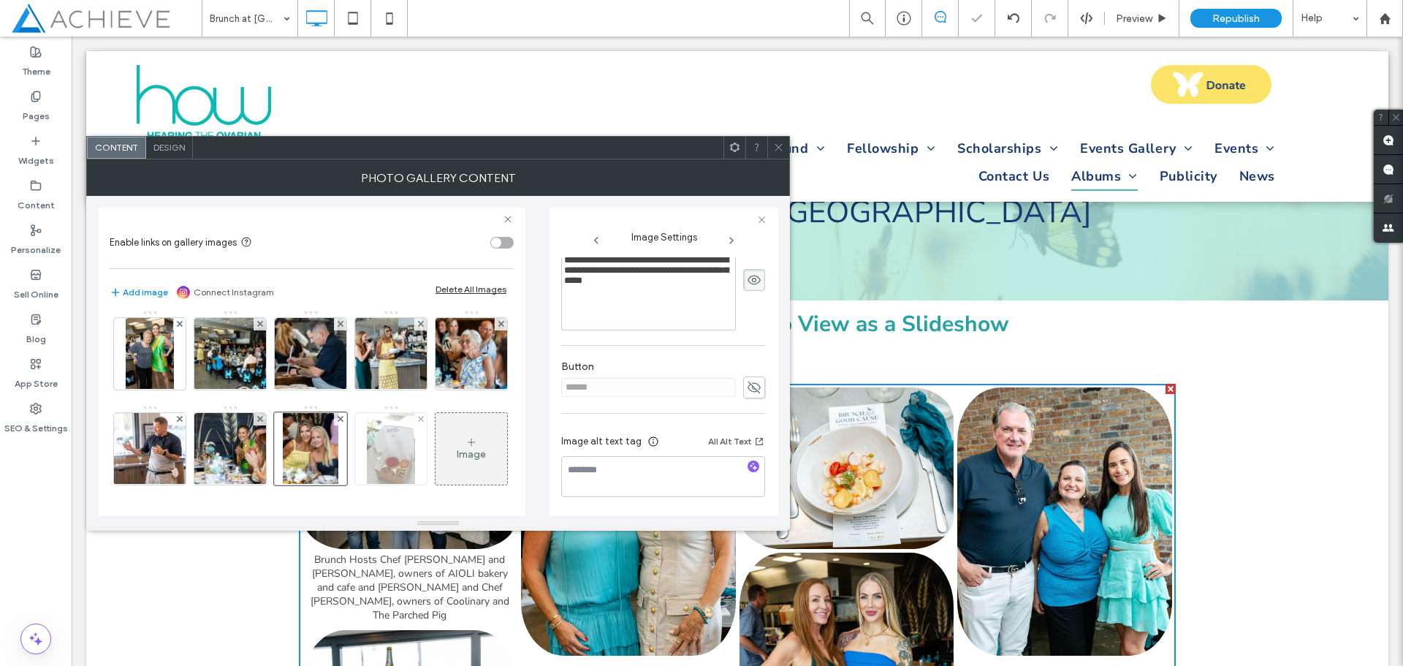
click at [367, 463] on img at bounding box center [391, 449] width 48 height 72
click at [748, 278] on use at bounding box center [754, 280] width 13 height 12
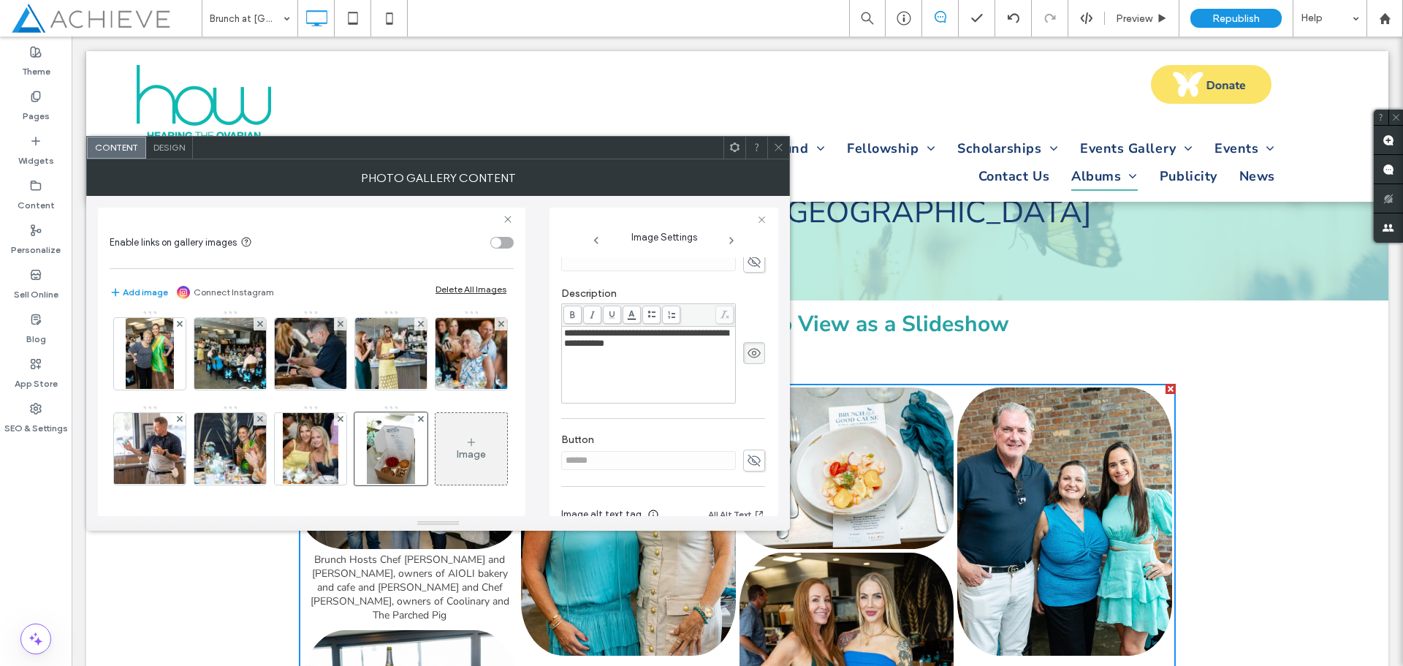
click at [780, 148] on icon at bounding box center [778, 147] width 11 height 11
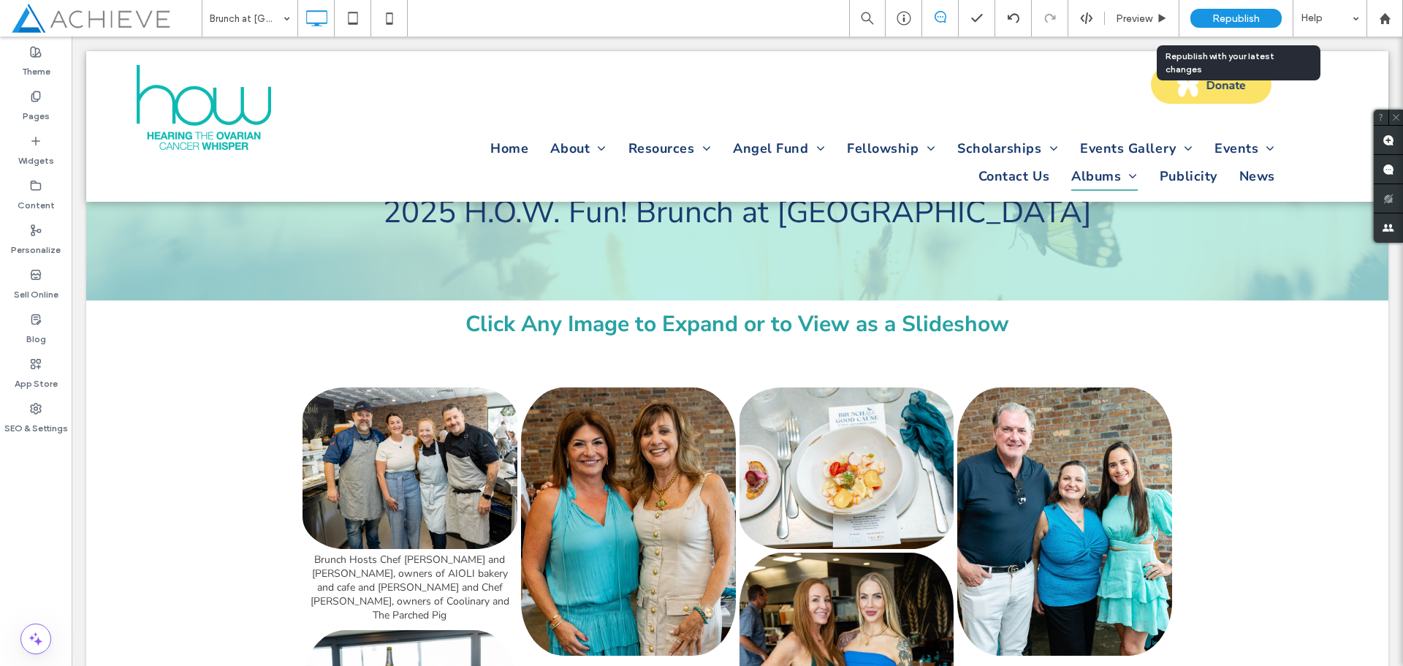
click at [1242, 17] on span "Republish" at bounding box center [1237, 18] width 48 height 12
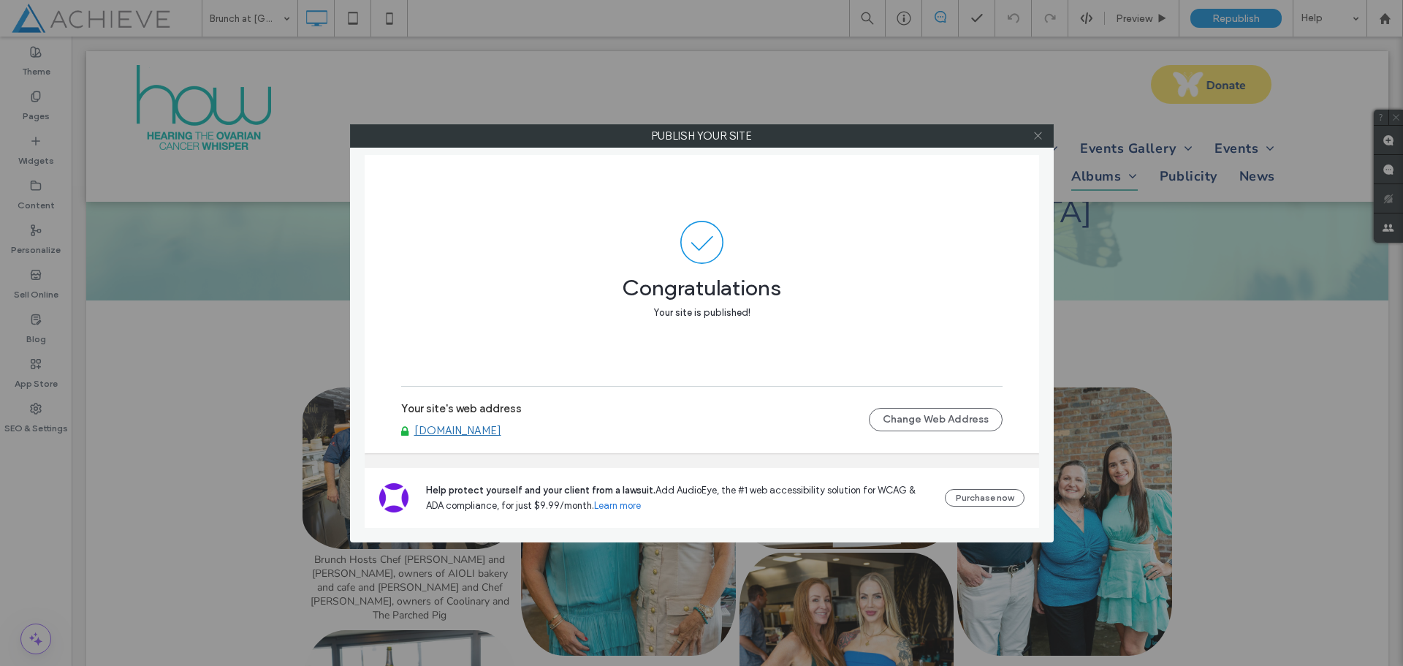
click at [1041, 139] on icon at bounding box center [1038, 135] width 11 height 11
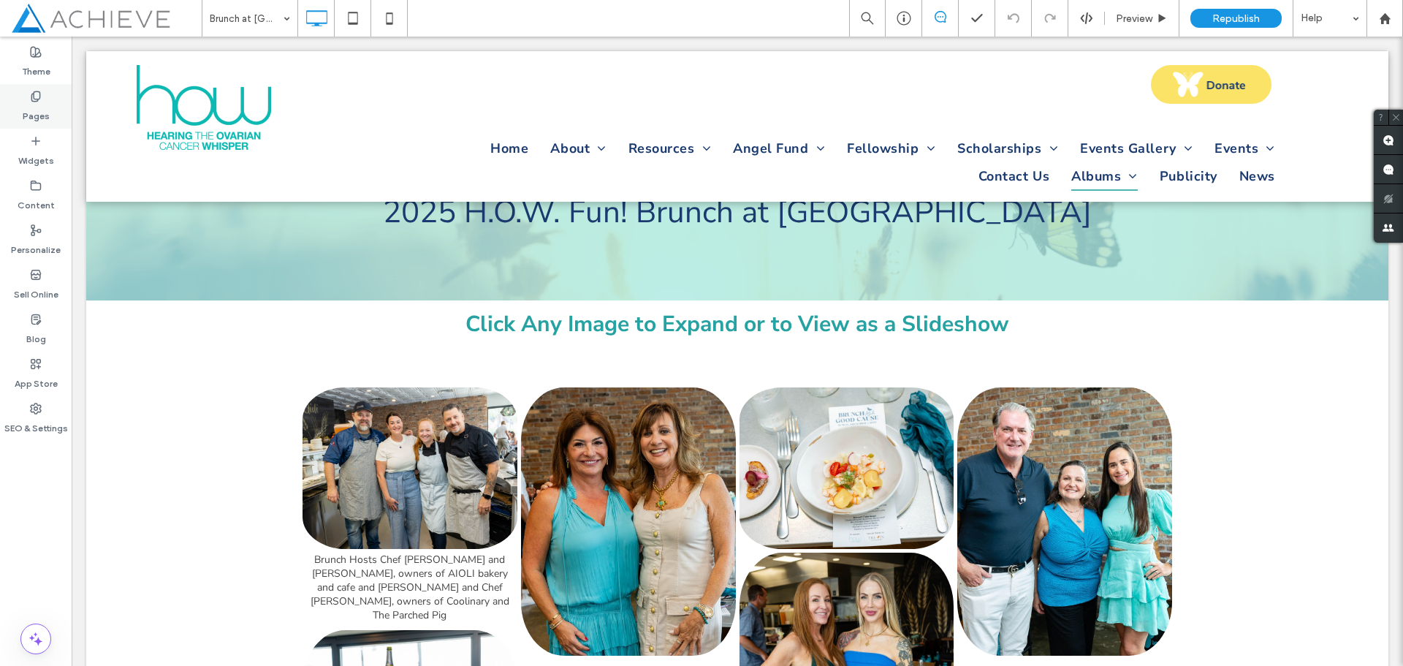
click at [38, 105] on label "Pages" at bounding box center [36, 112] width 27 height 20
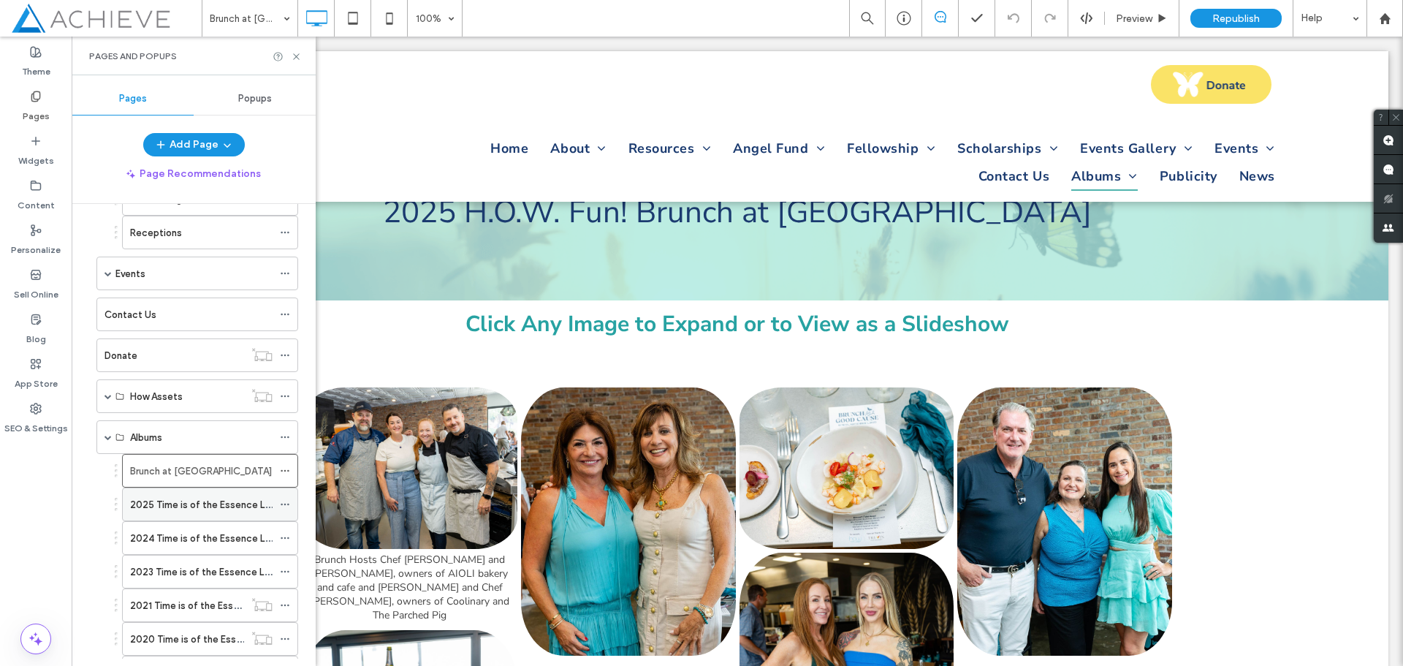
scroll to position [365, 0]
click at [174, 496] on label "2025 Time is of the Essence Luncheon Gallery" at bounding box center [233, 499] width 206 height 26
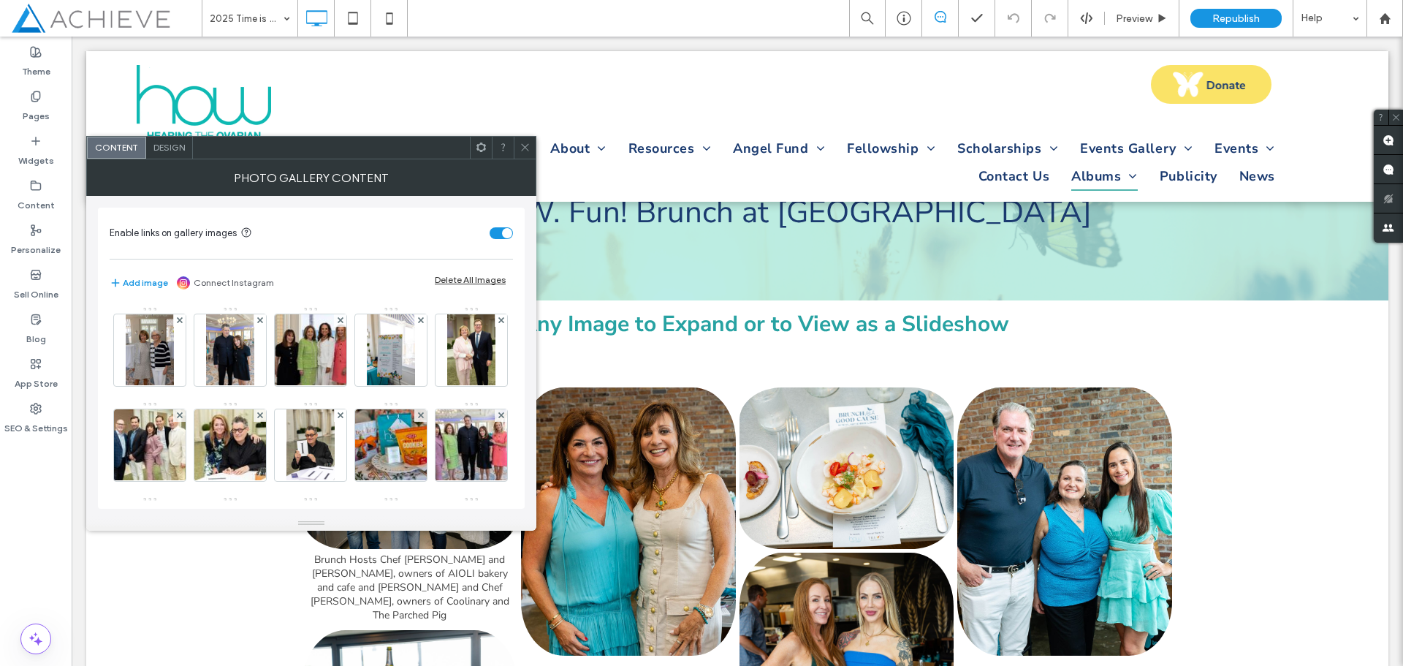
drag, startPoint x: 493, startPoint y: 230, endPoint x: 503, endPoint y: 223, distance: 11.6
click at [493, 230] on div "toggle" at bounding box center [501, 233] width 23 height 12
click at [521, 146] on icon at bounding box center [525, 147] width 11 height 11
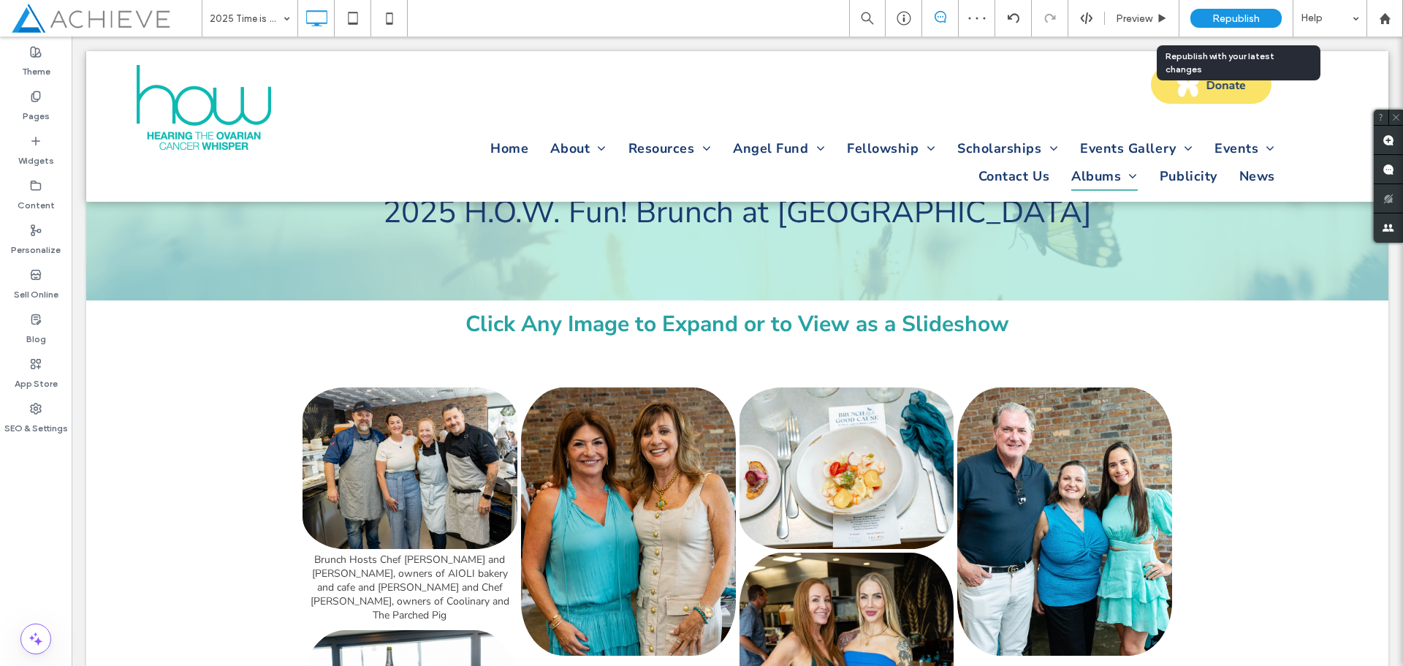
click at [1248, 12] on span "Republish" at bounding box center [1237, 18] width 48 height 12
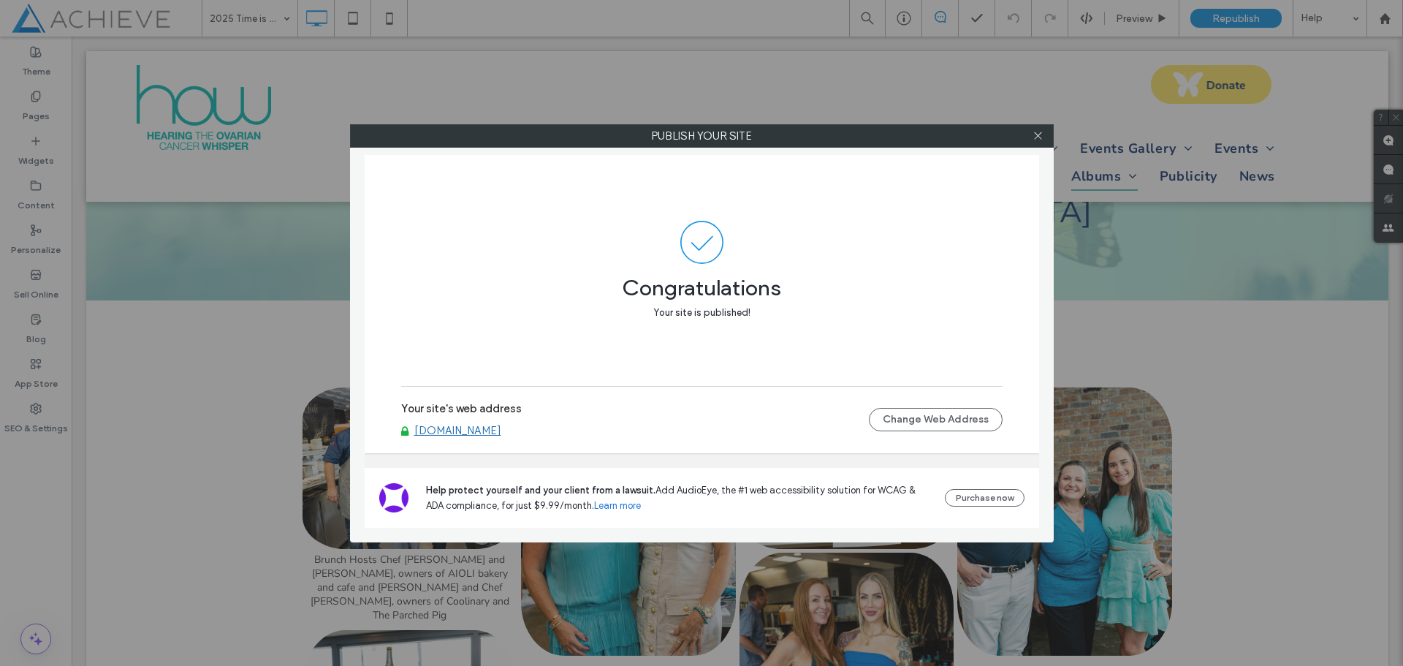
click at [1044, 129] on div at bounding box center [1039, 136] width 22 height 22
click at [1032, 131] on div at bounding box center [1039, 136] width 22 height 22
click at [1040, 132] on icon at bounding box center [1038, 135] width 11 height 11
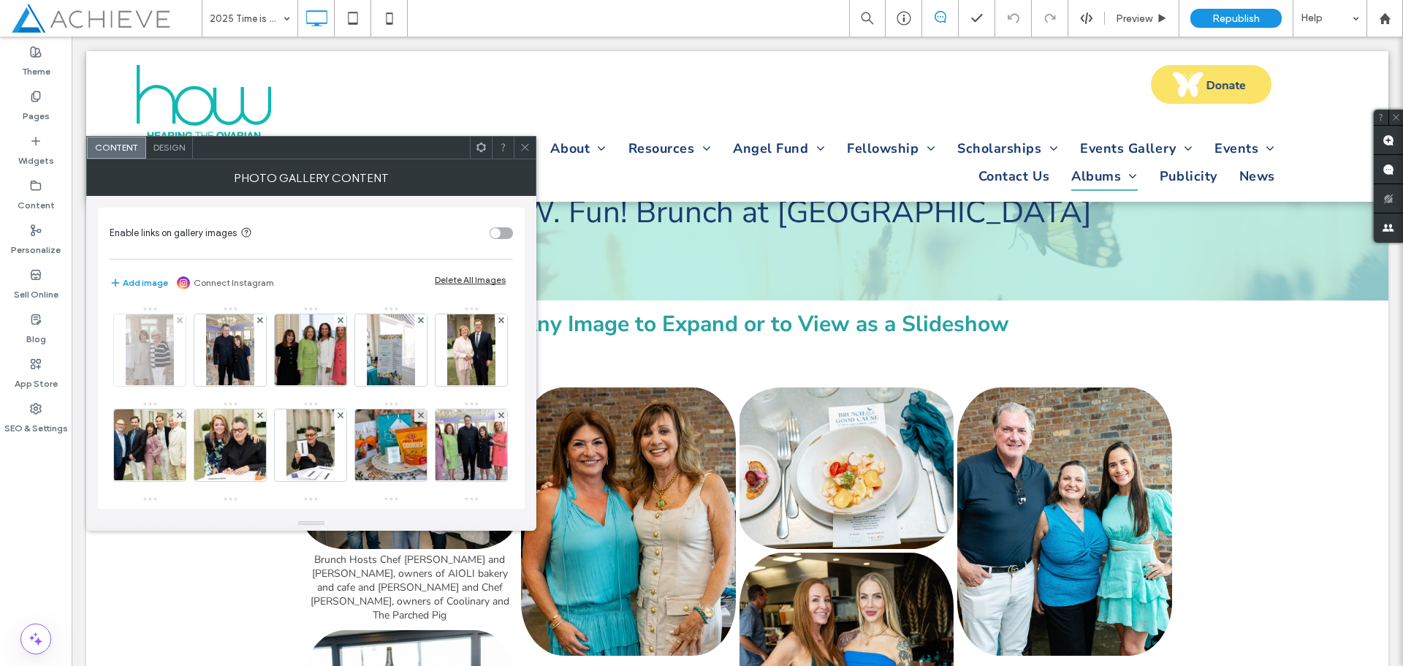
click at [144, 350] on img at bounding box center [150, 350] width 48 height 72
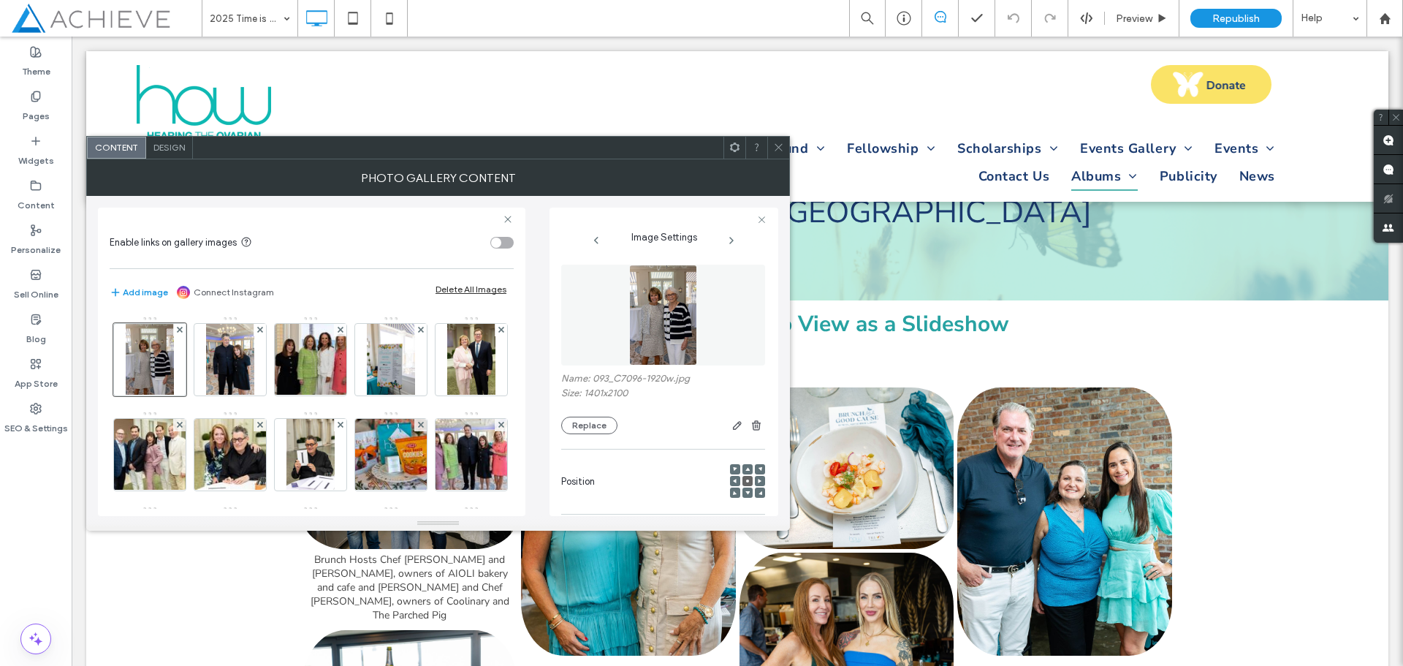
click at [746, 469] on icon at bounding box center [748, 469] width 4 height 4
click at [784, 142] on icon at bounding box center [778, 147] width 11 height 11
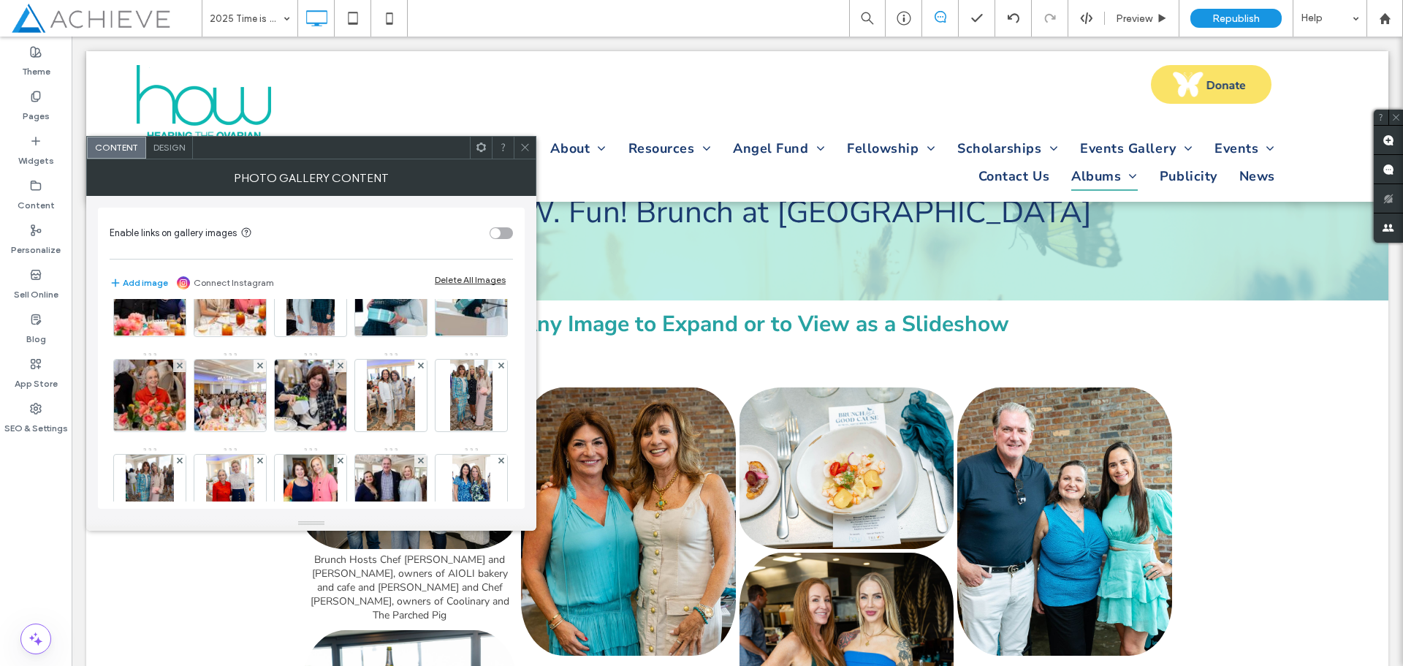
scroll to position [585, 0]
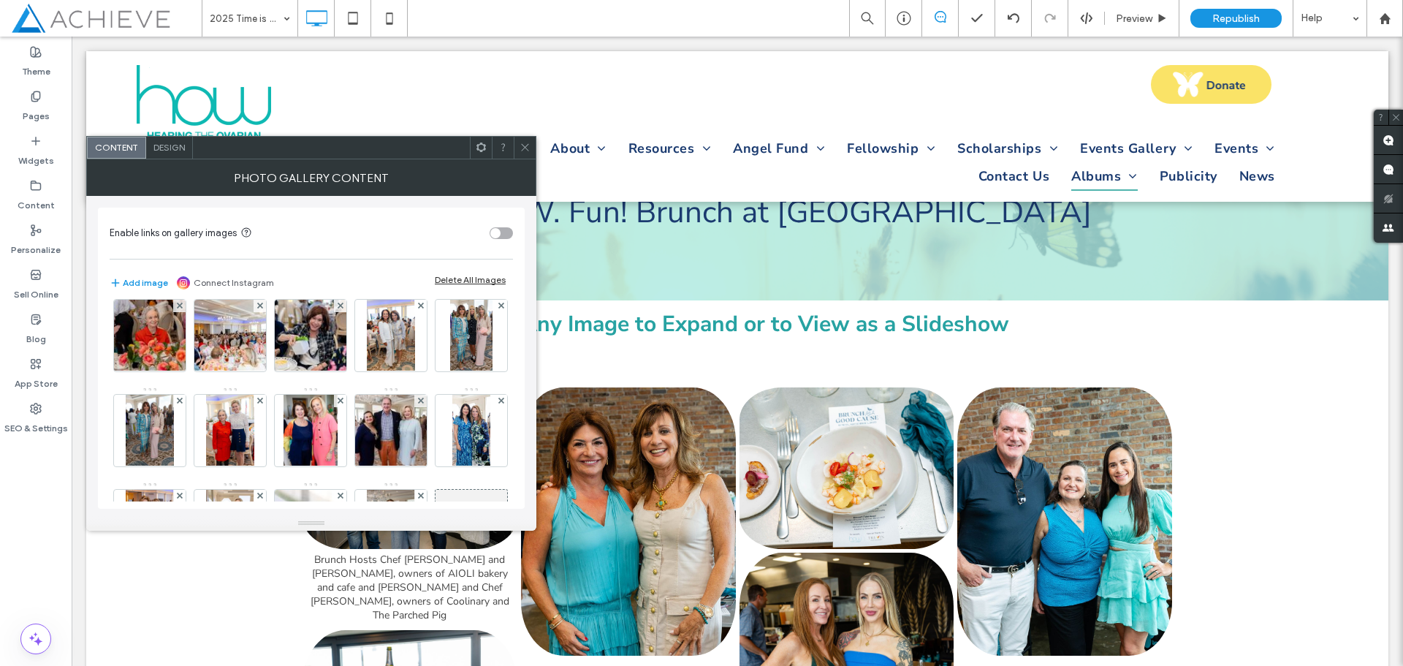
click at [334, 276] on img at bounding box center [311, 241] width 48 height 72
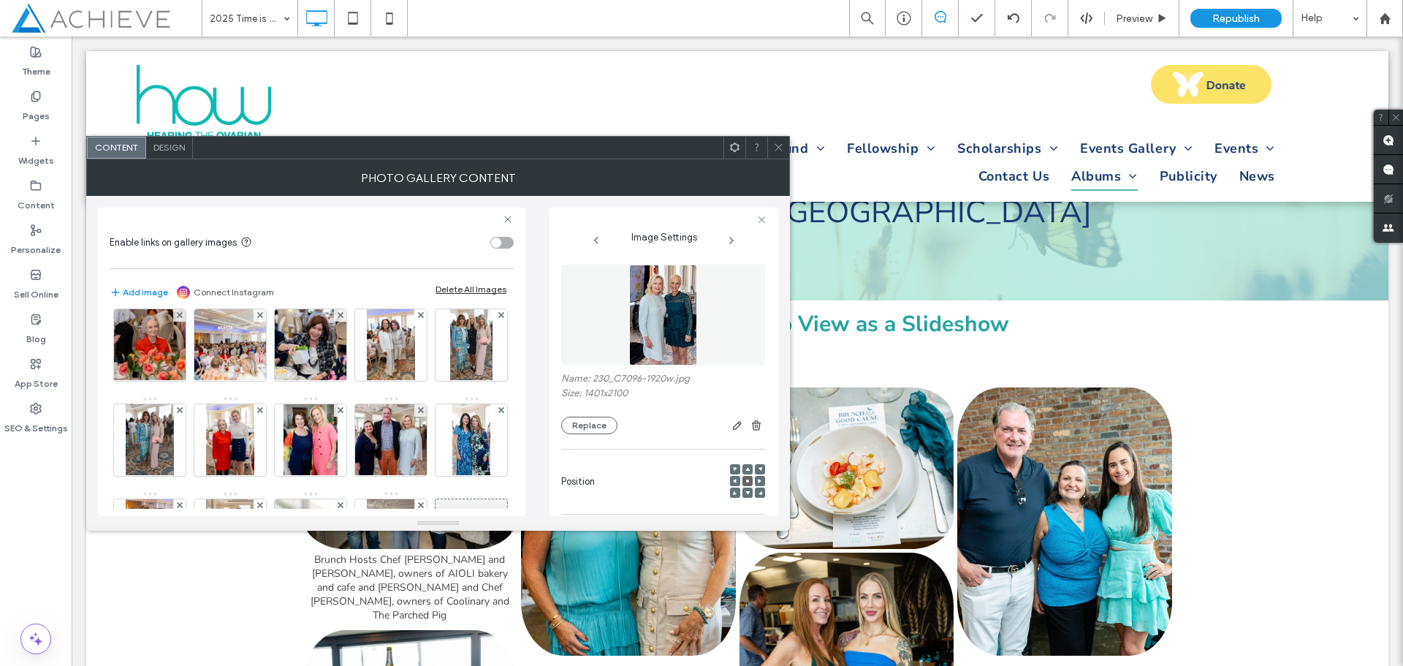
click at [746, 467] on icon at bounding box center [748, 469] width 4 height 4
click at [781, 149] on icon at bounding box center [778, 147] width 11 height 11
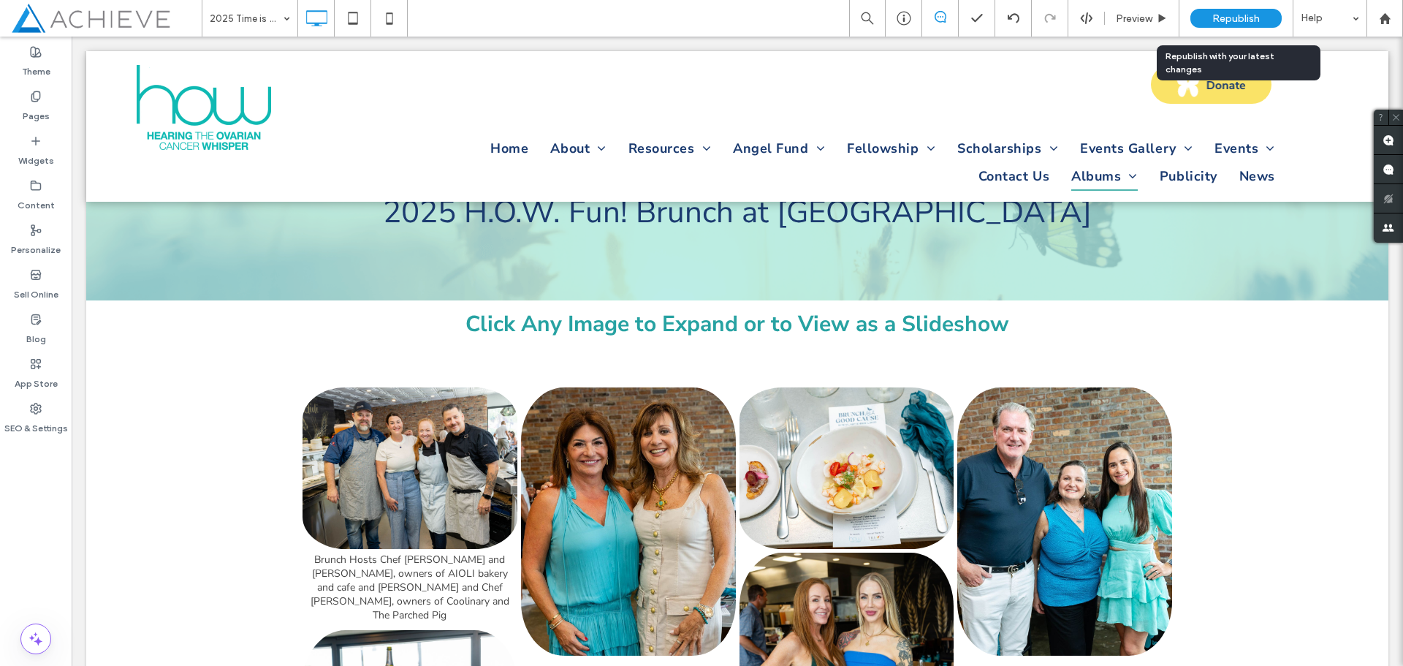
click at [1226, 26] on div "Republish" at bounding box center [1236, 18] width 91 height 19
